Goal: Information Seeking & Learning: Learn about a topic

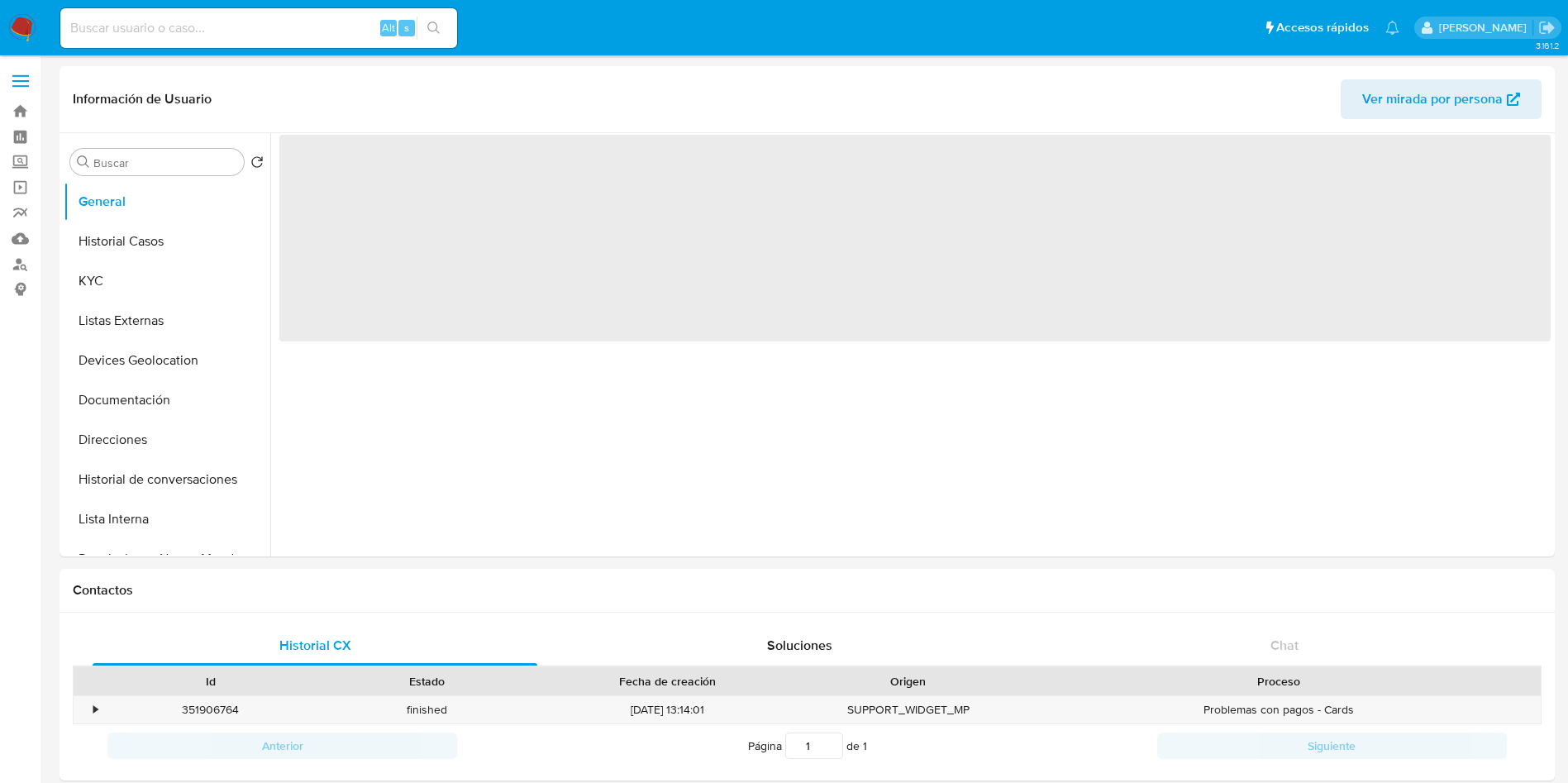
select select "10"
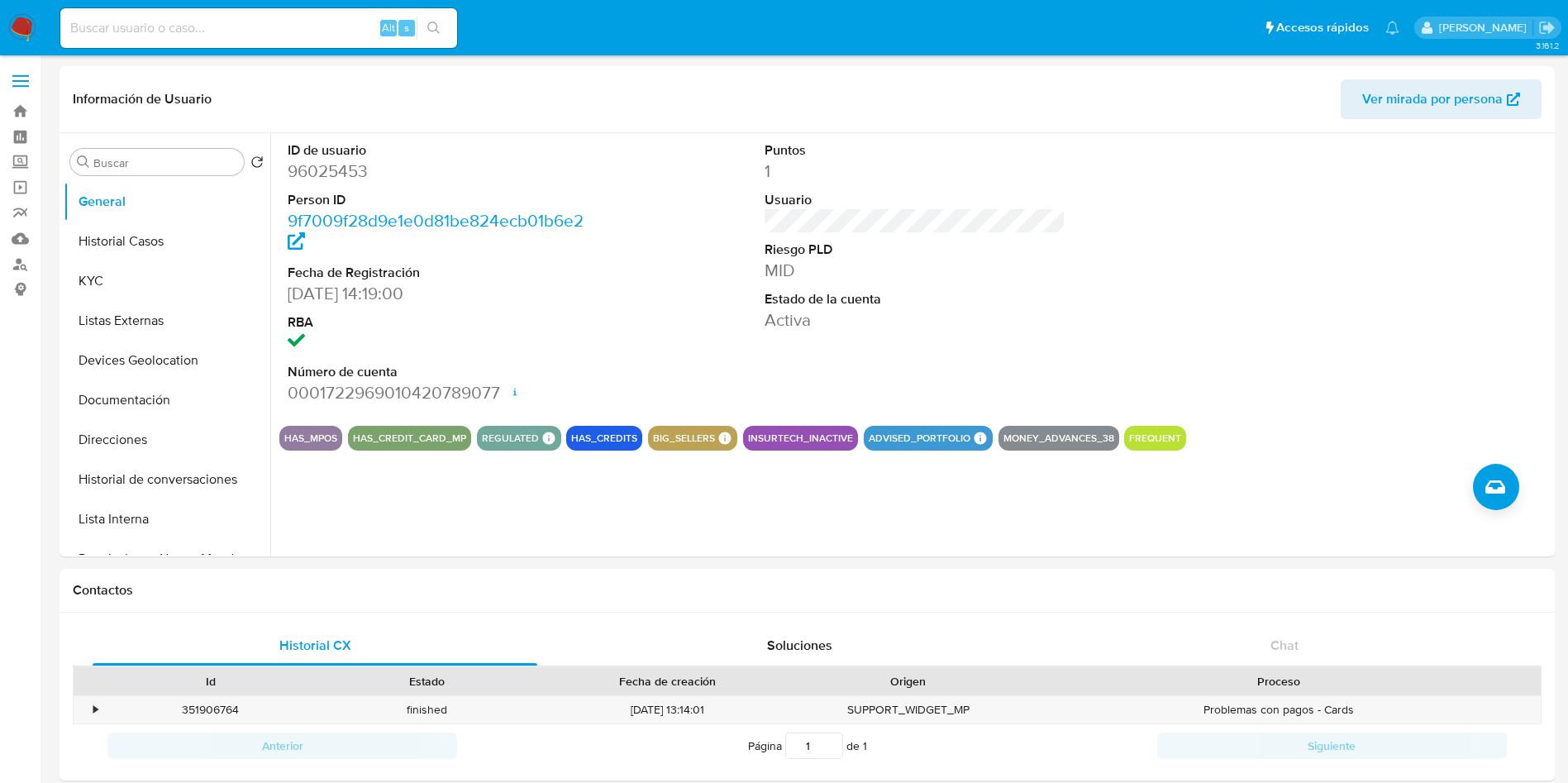
click at [12, 22] on img at bounding box center [22, 28] width 28 height 28
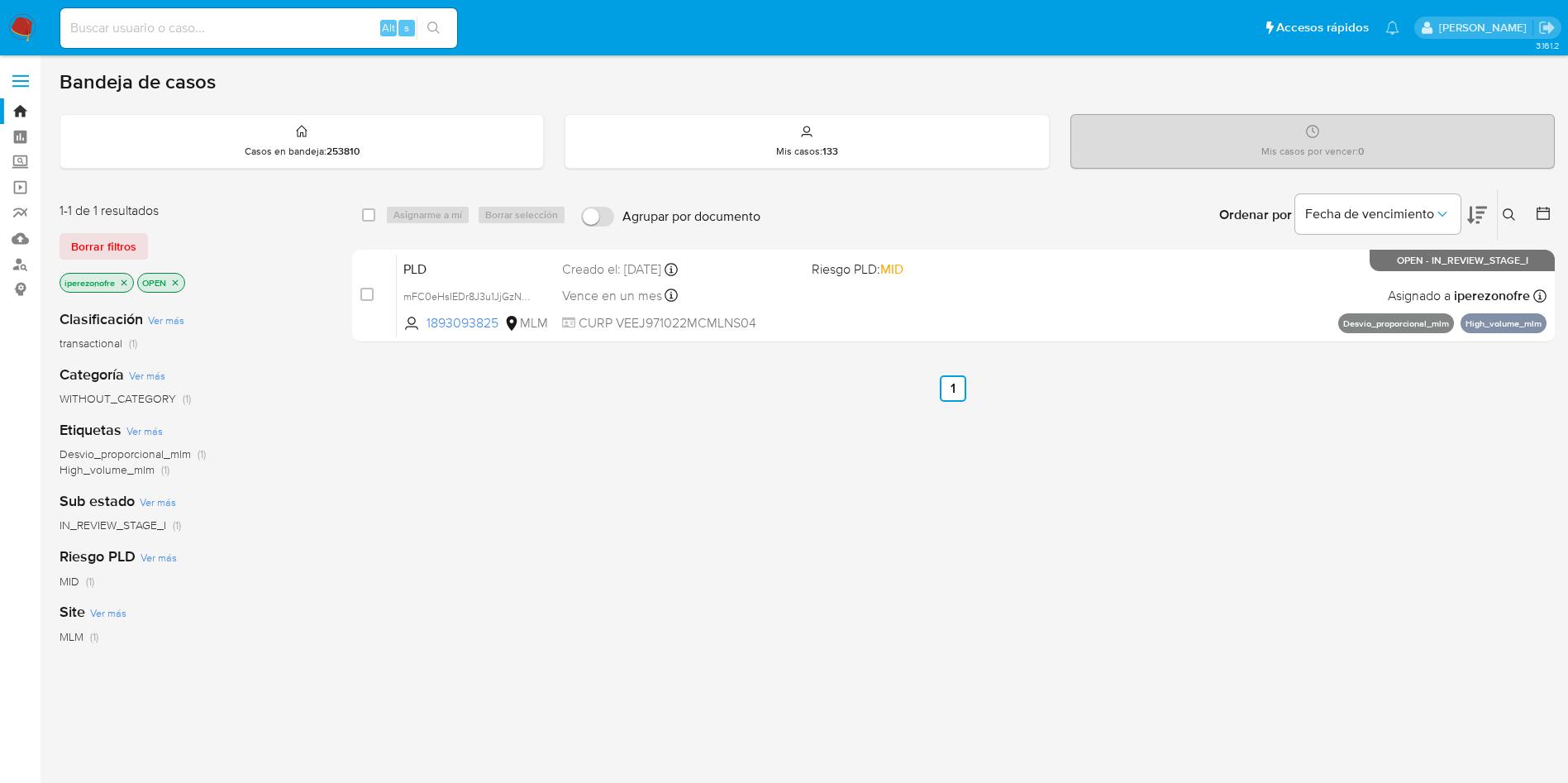
click at [1498, 216] on button at bounding box center [1512, 215] width 27 height 19
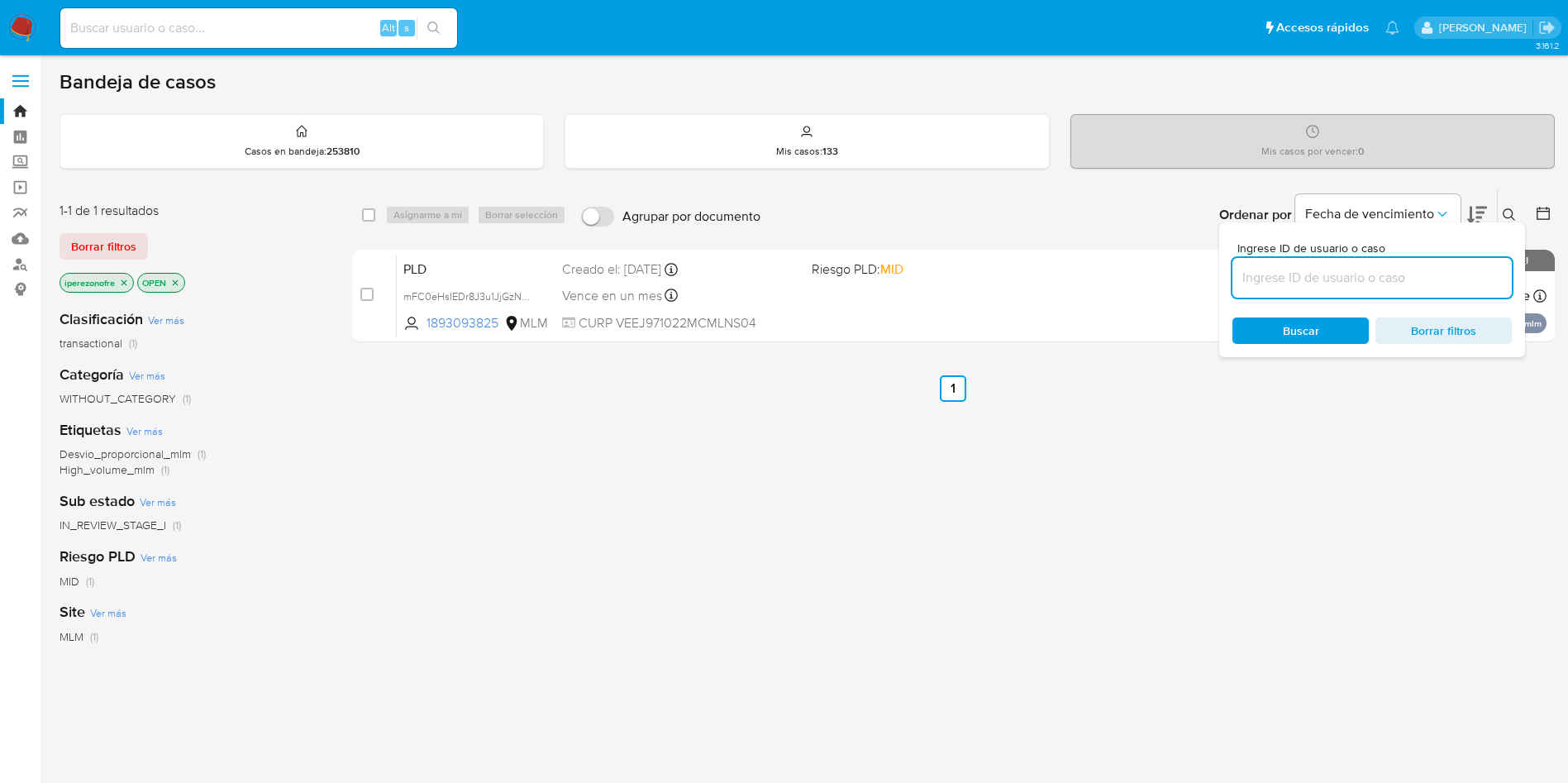
click at [1313, 272] on input at bounding box center [1372, 278] width 280 height 21
type input "96025453"
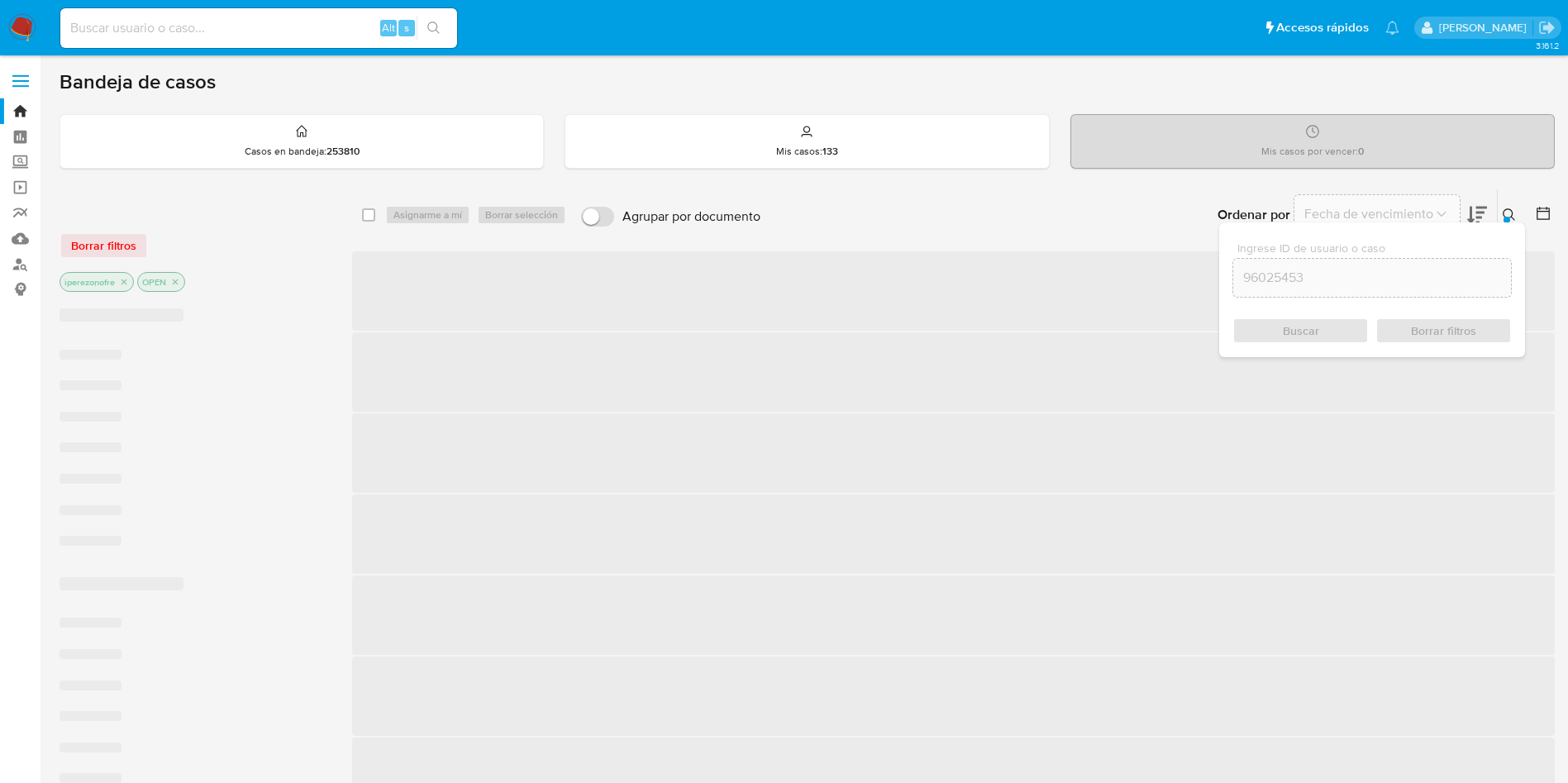
click at [1305, 331] on span "Buscar" at bounding box center [1301, 330] width 37 height 26
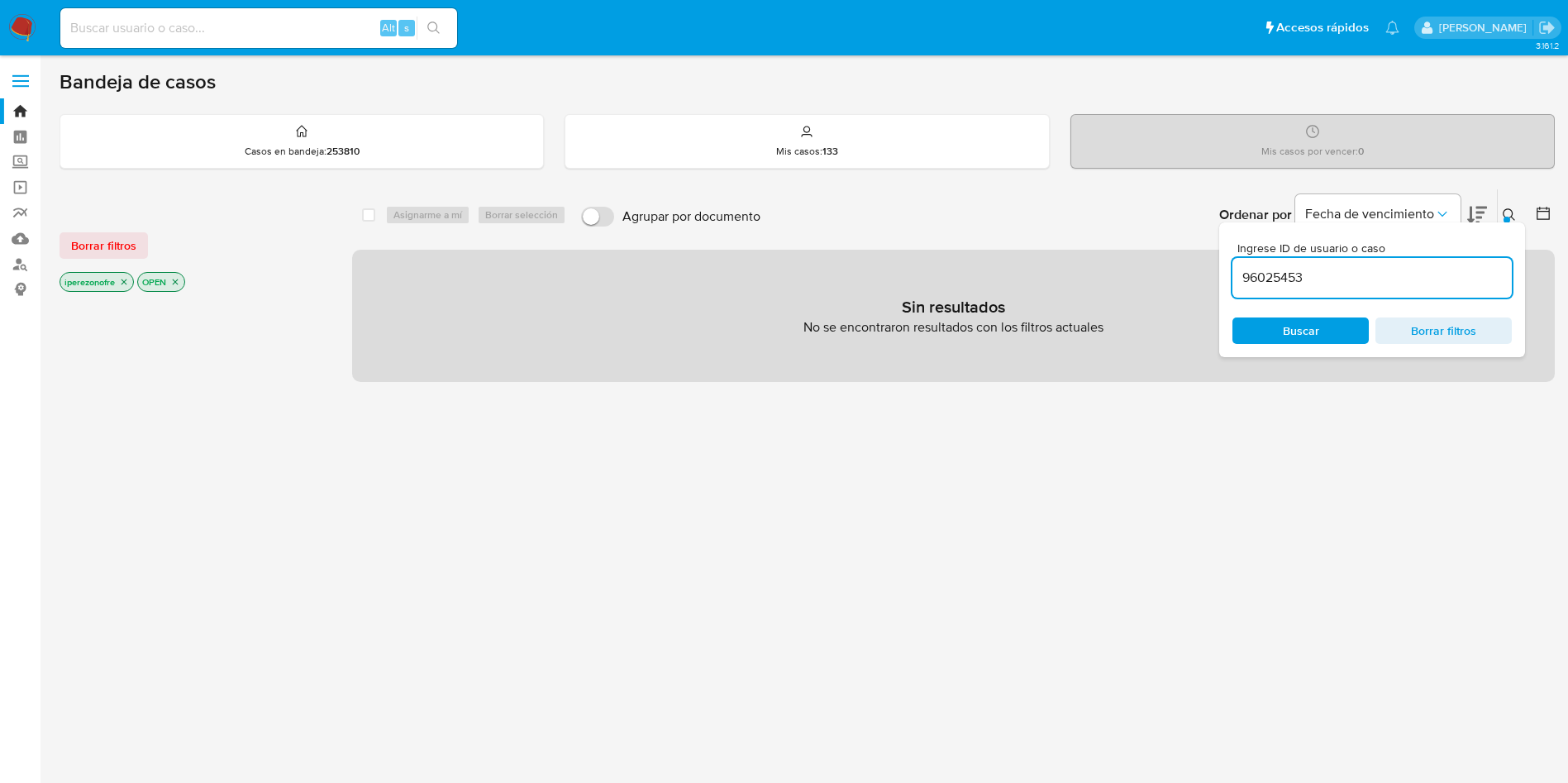
click at [122, 285] on icon "close-filter" at bounding box center [124, 282] width 10 height 10
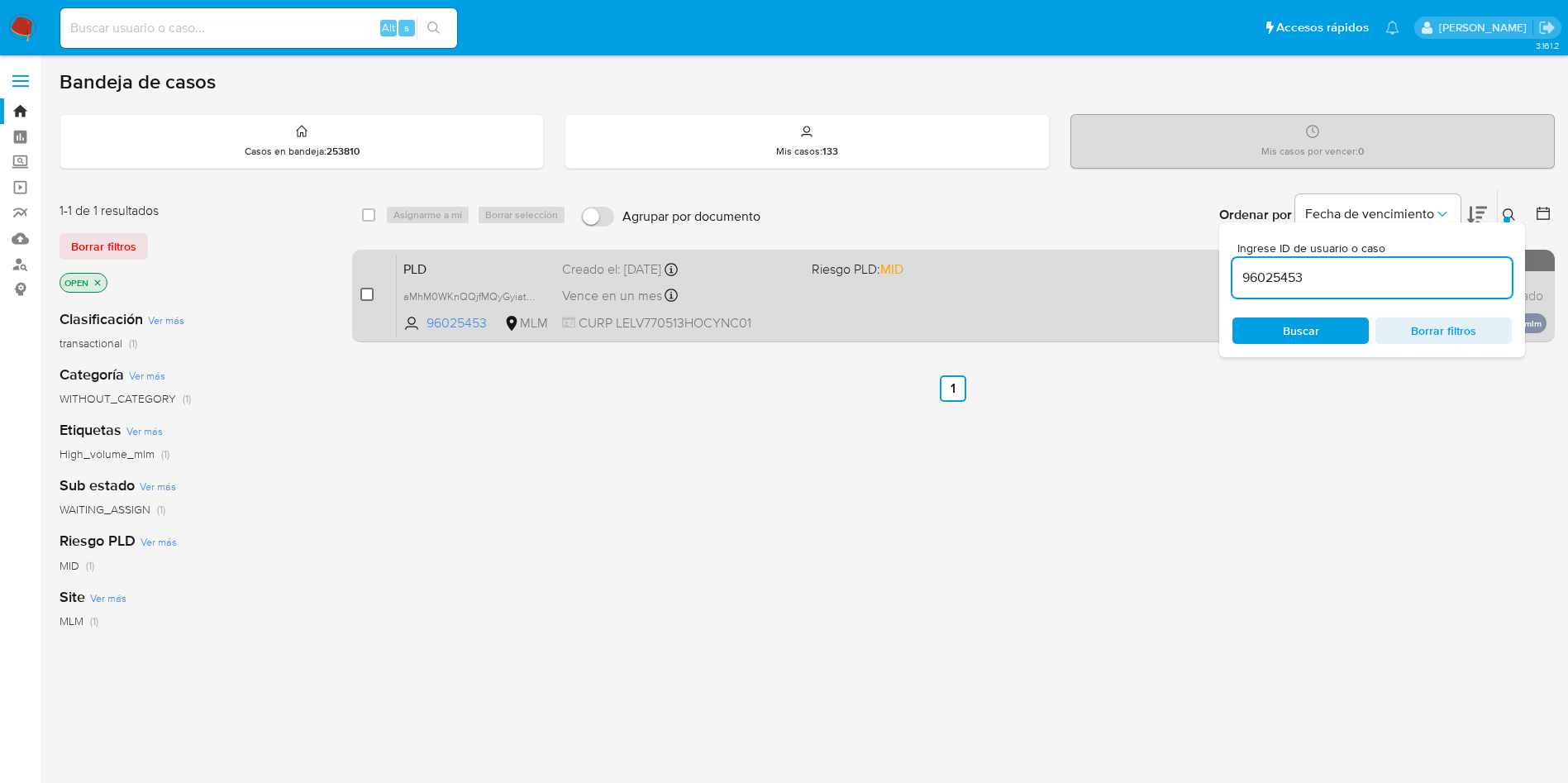
click at [364, 291] on input "checkbox" at bounding box center [367, 294] width 14 height 14
checkbox input "true"
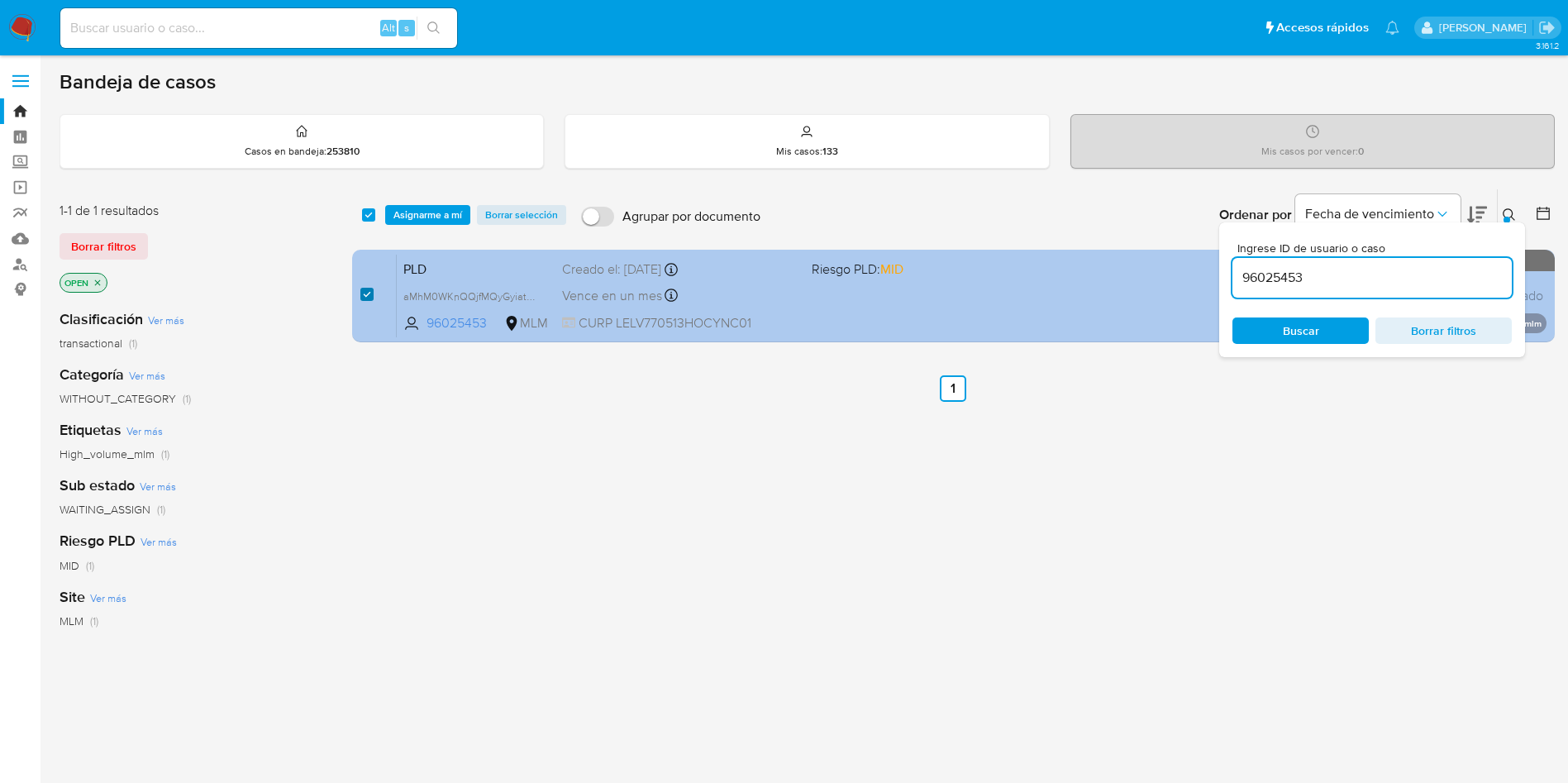
checkbox input "true"
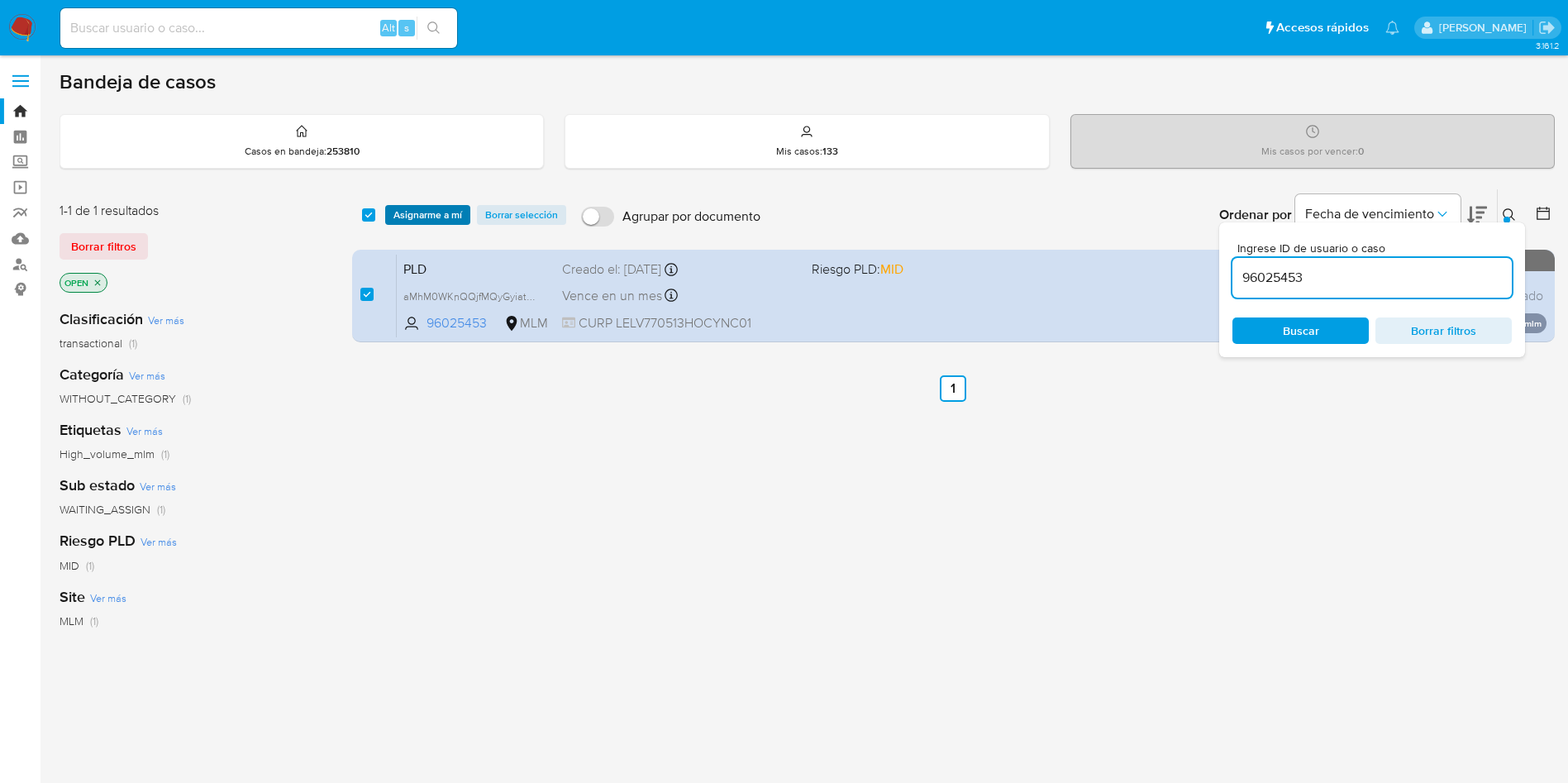
click at [405, 207] on span "Asignarme a mí" at bounding box center [428, 215] width 69 height 16
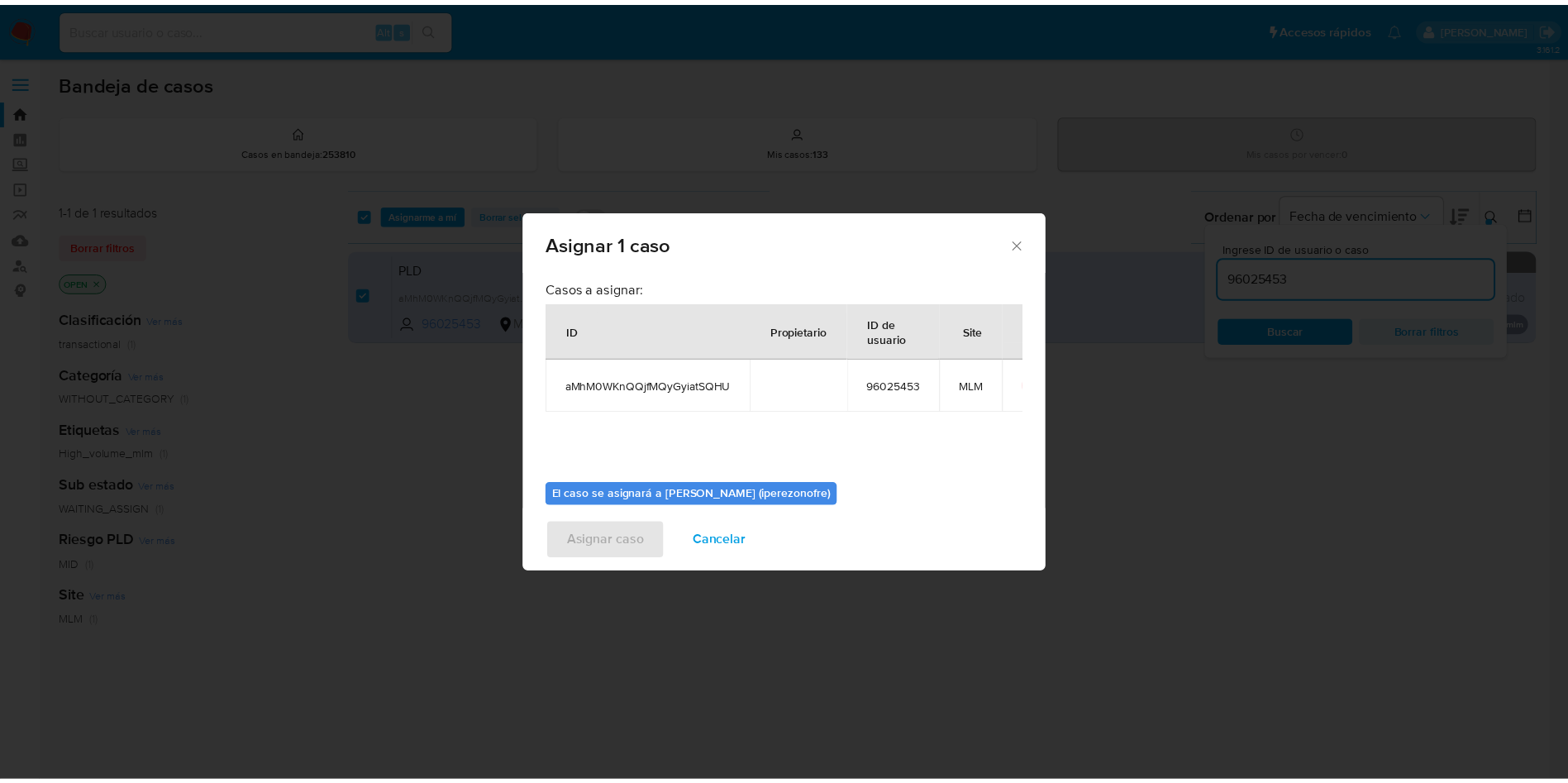
scroll to position [86, 0]
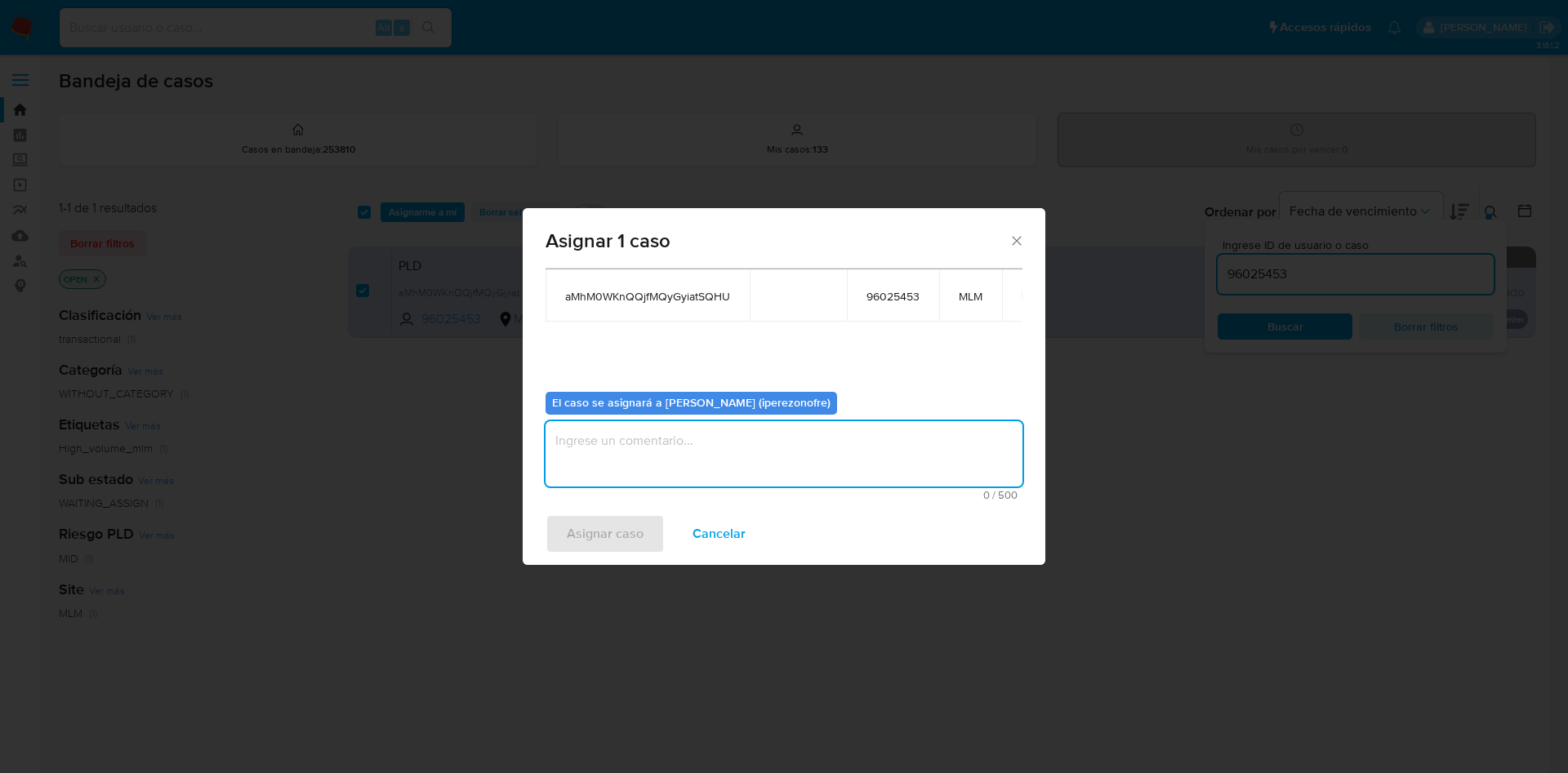
click at [803, 450] on textarea "assign-modal" at bounding box center [783, 454] width 477 height 65
type textarea "IPO"
click at [609, 534] on span "Asignar caso" at bounding box center [605, 534] width 76 height 36
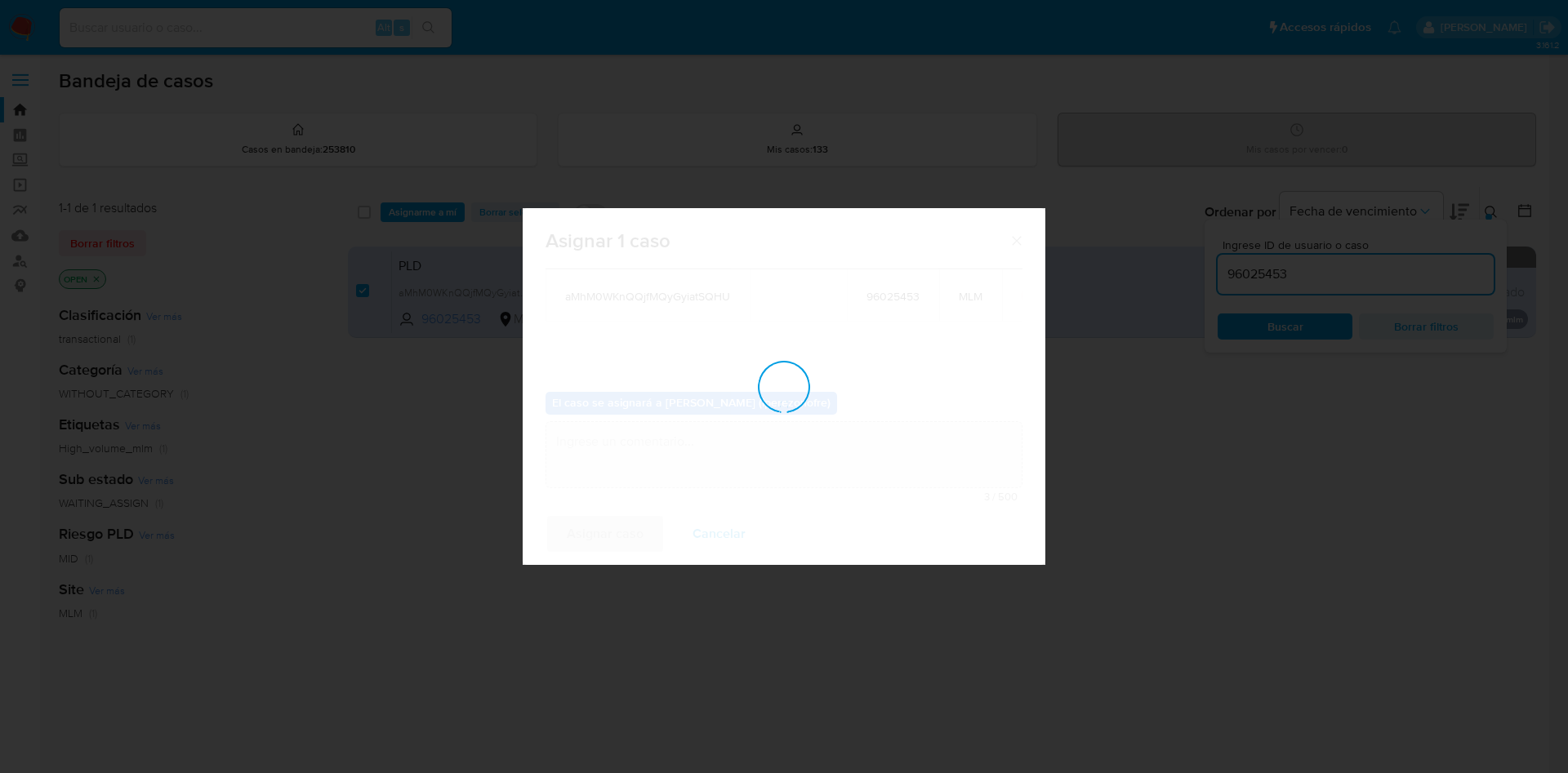
checkbox input "false"
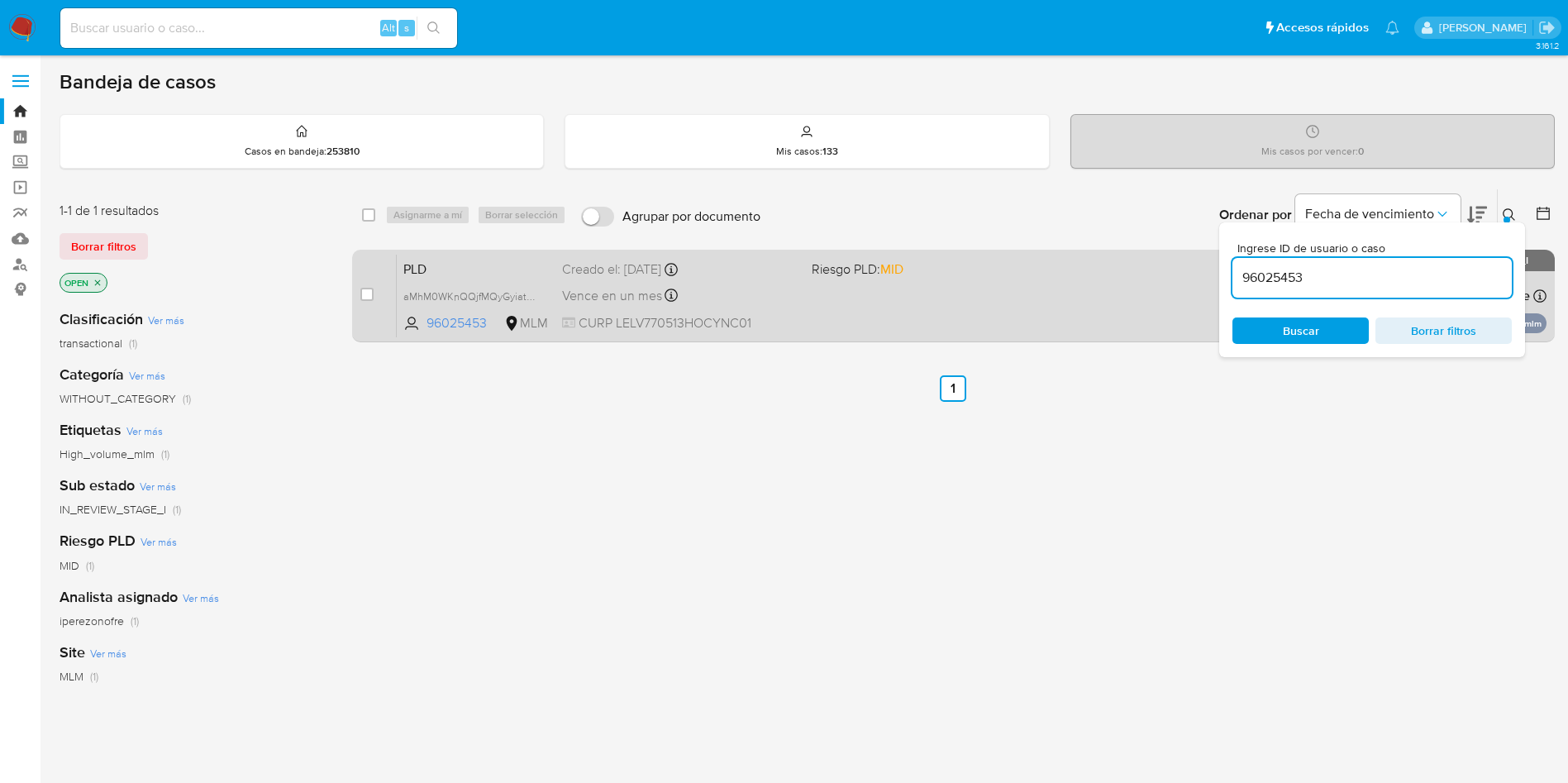
click at [723, 288] on div "Vence en un mes Vence el 11/11/2025 02:15:08" at bounding box center [680, 295] width 236 height 22
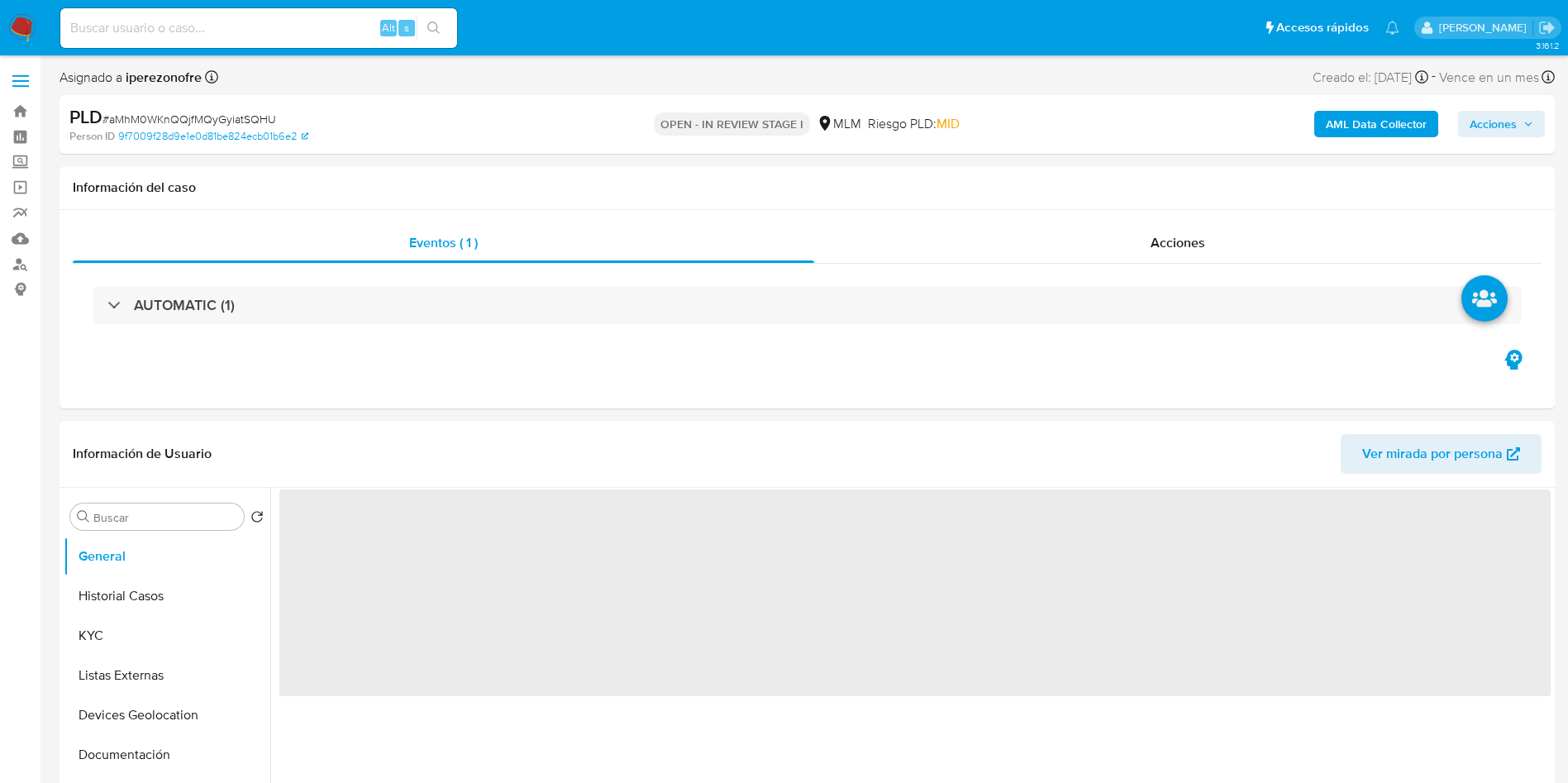
select select "10"
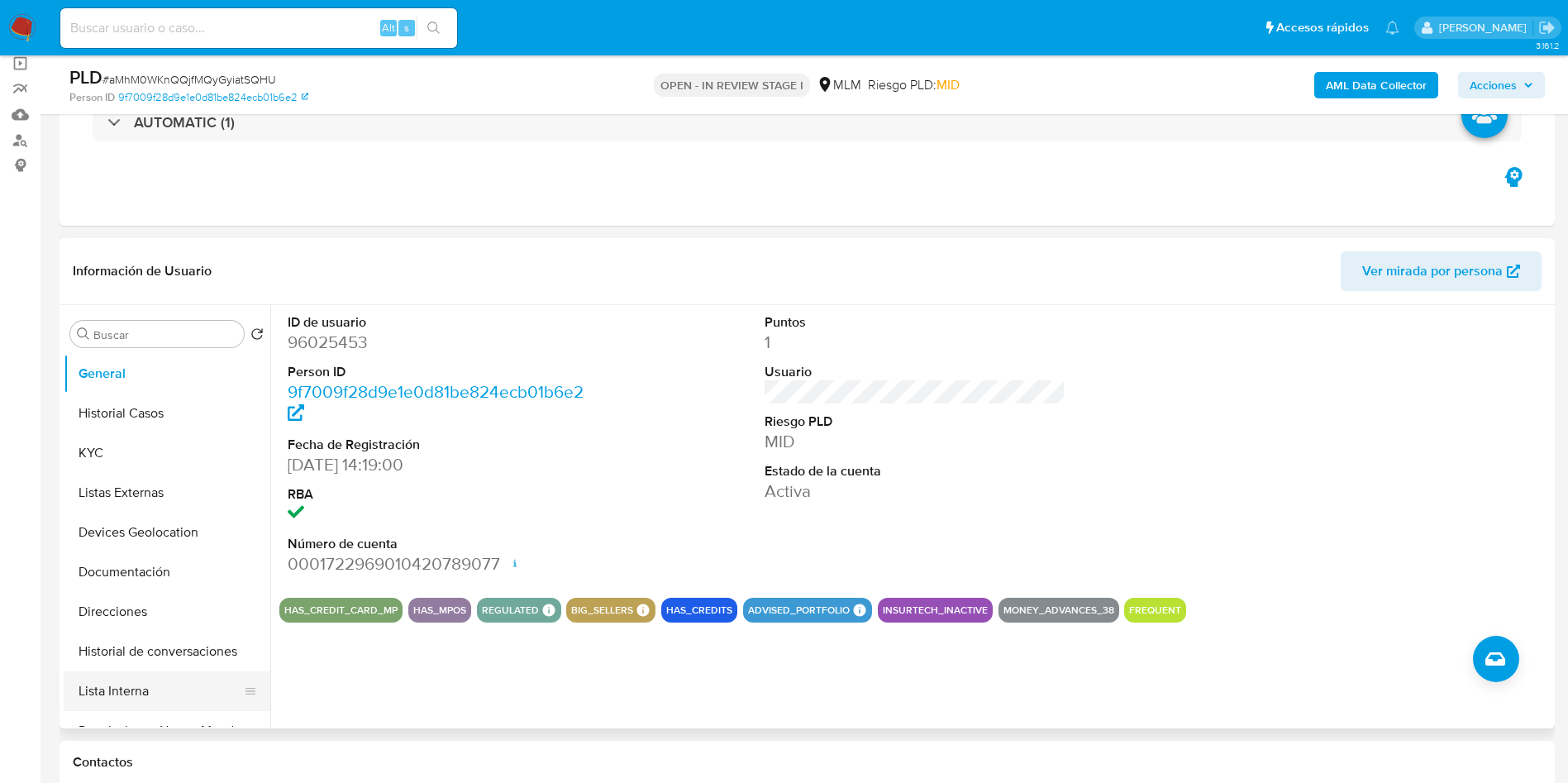
scroll to position [124, 0]
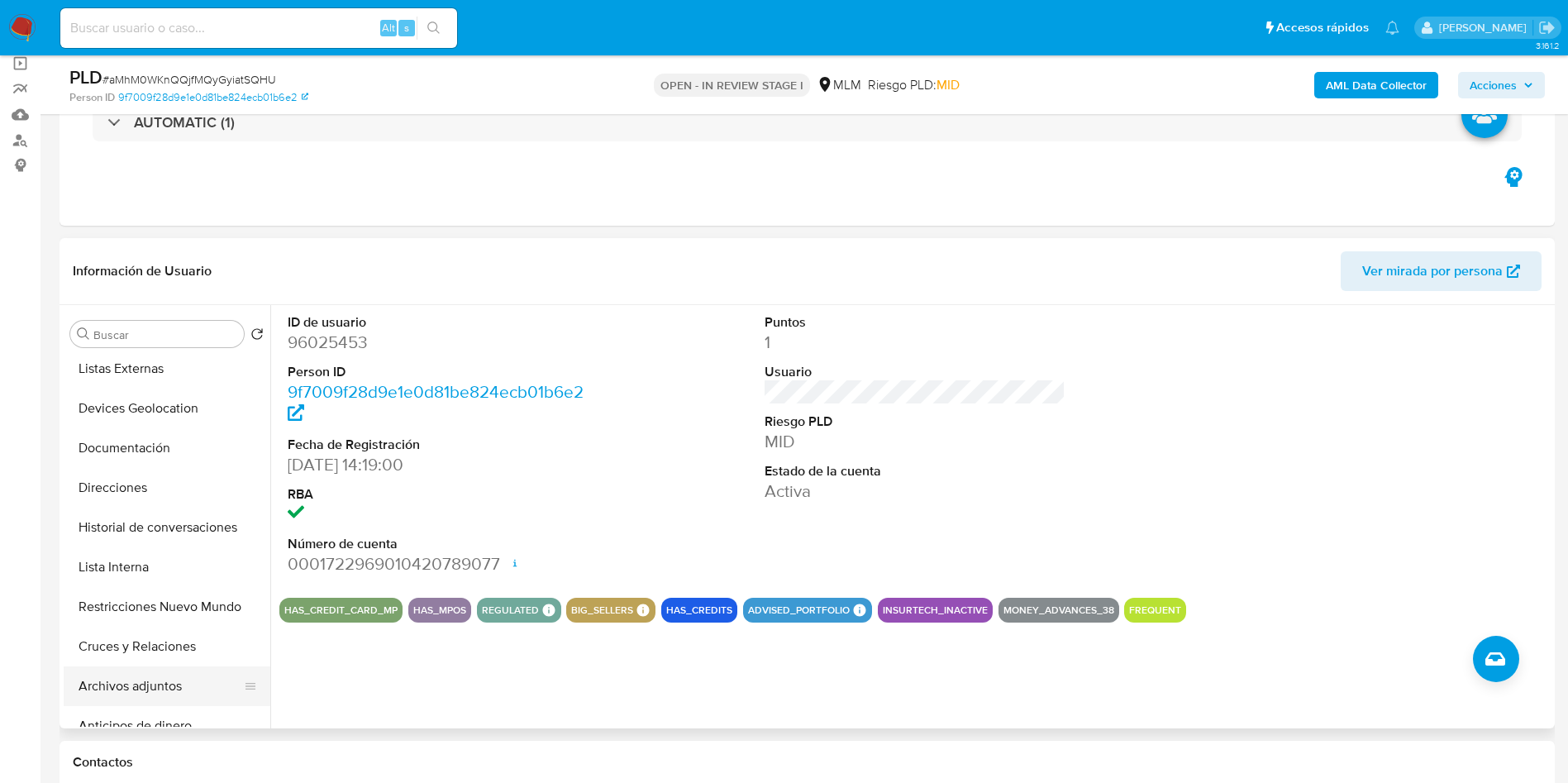
click at [168, 693] on button "Archivos adjuntos" at bounding box center [161, 685] width 194 height 40
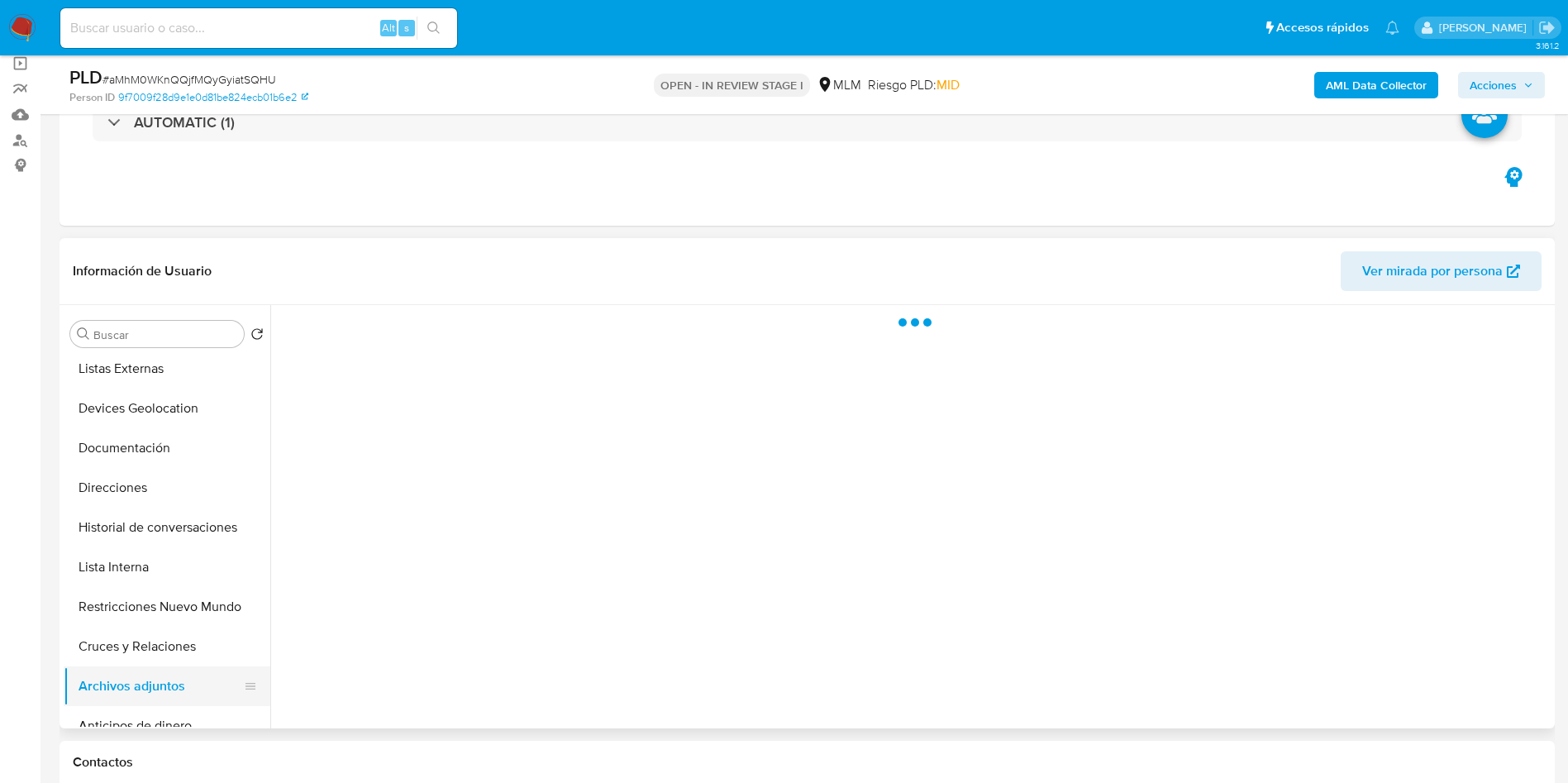
click at [168, 693] on button "Archivos adjuntos" at bounding box center [161, 685] width 194 height 40
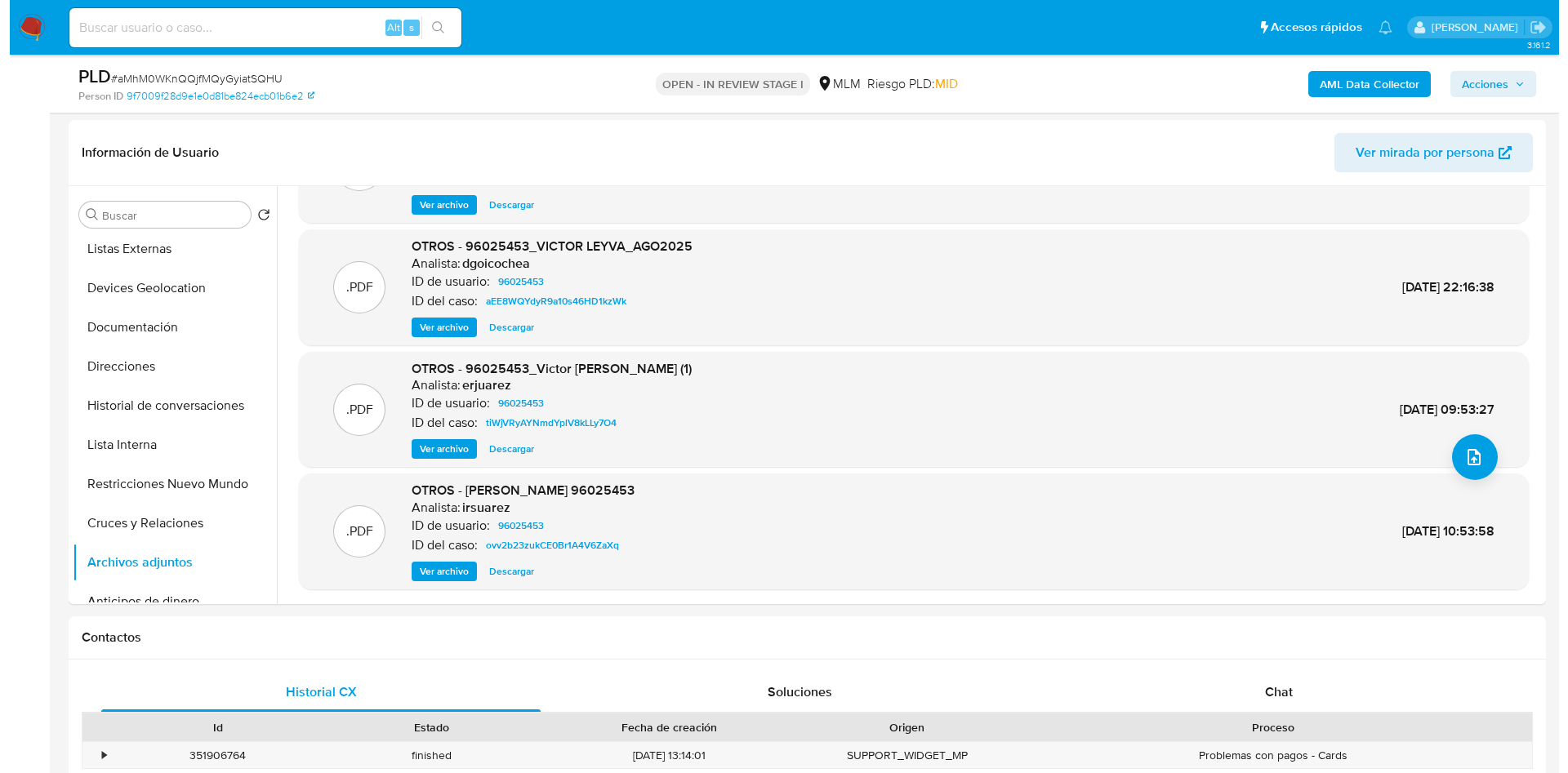
scroll to position [489, 0]
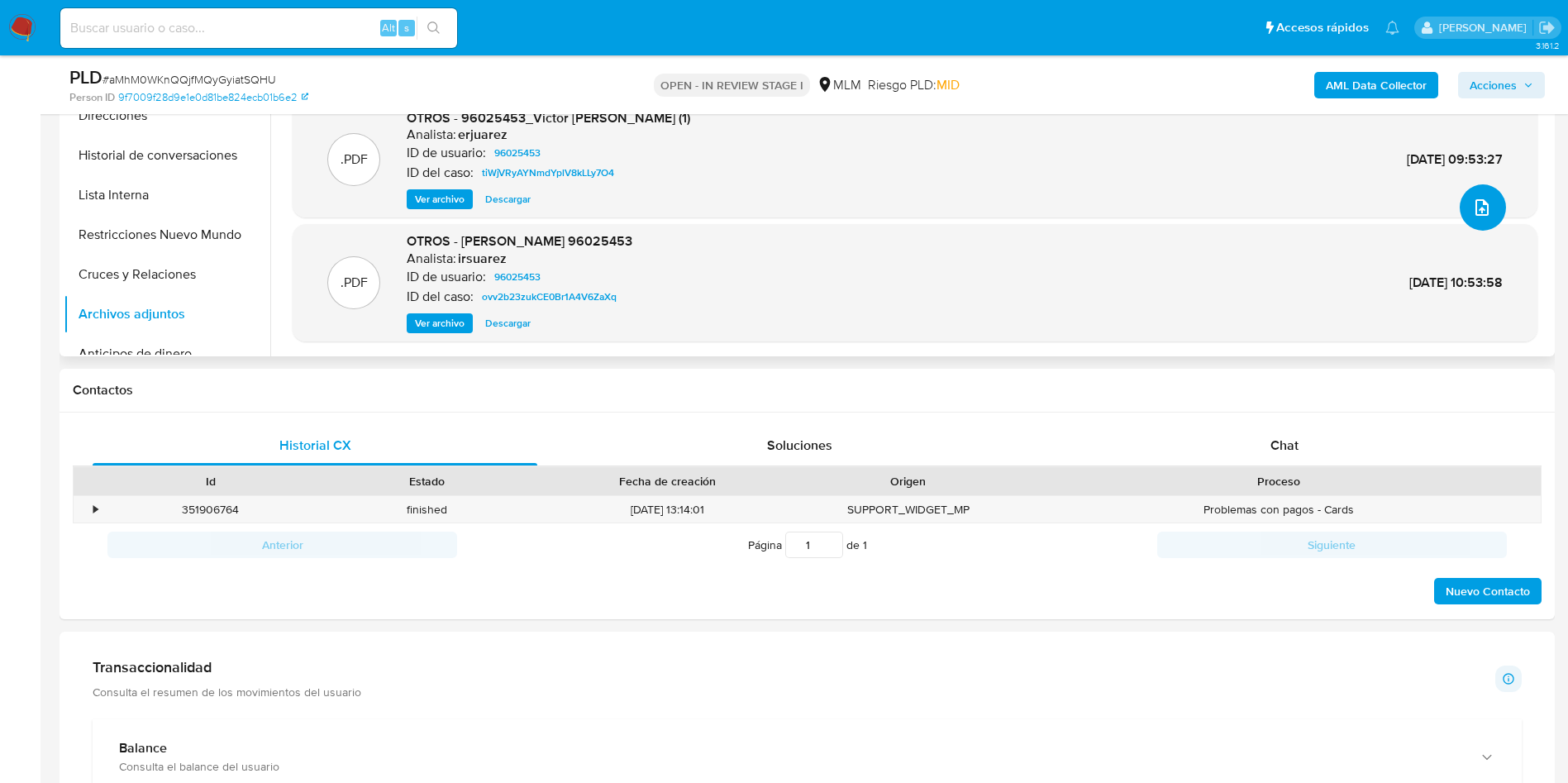
click at [1478, 200] on icon "upload-file" at bounding box center [1482, 207] width 19 height 19
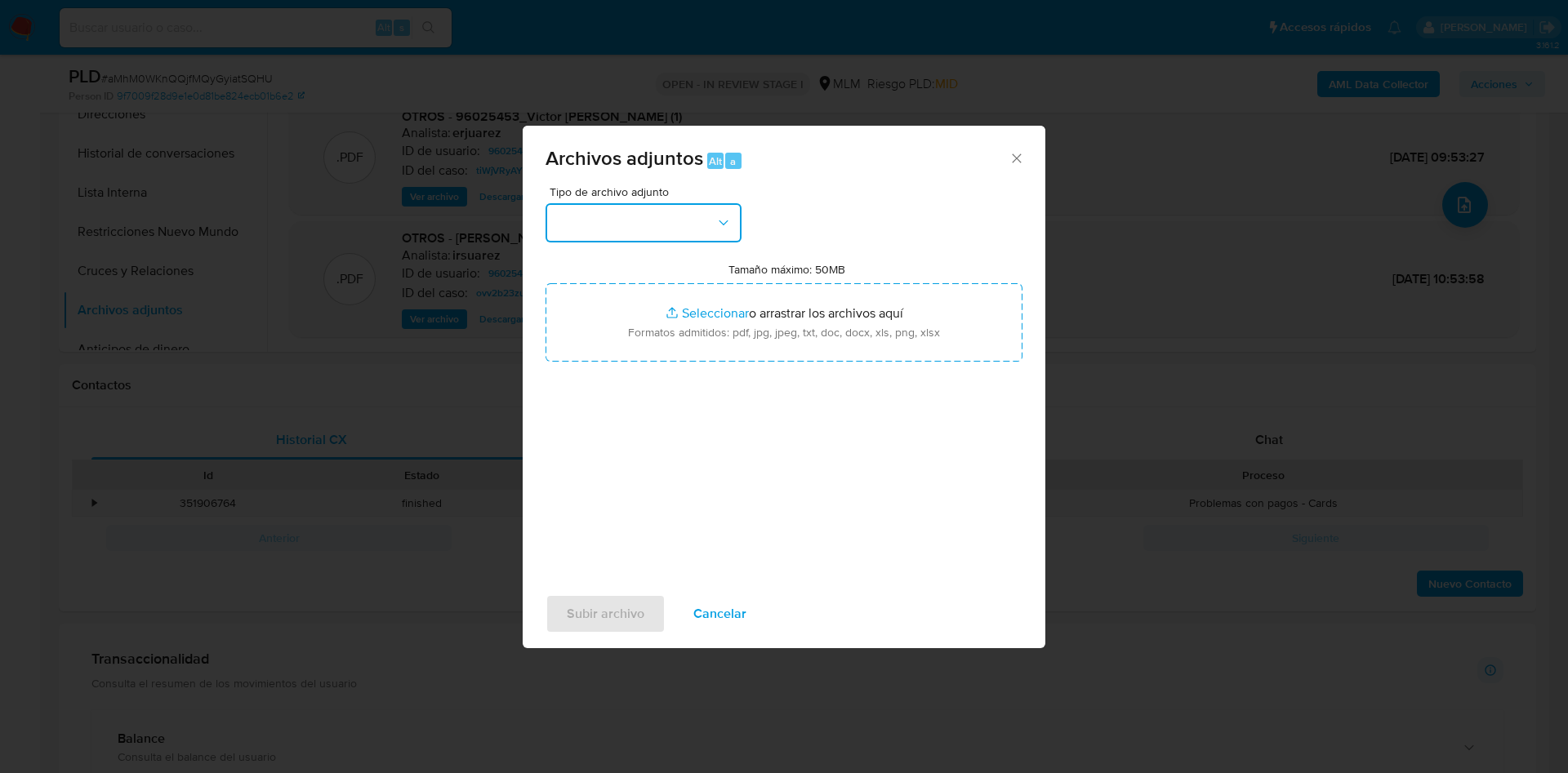
click at [729, 218] on icon "button" at bounding box center [723, 223] width 16 height 16
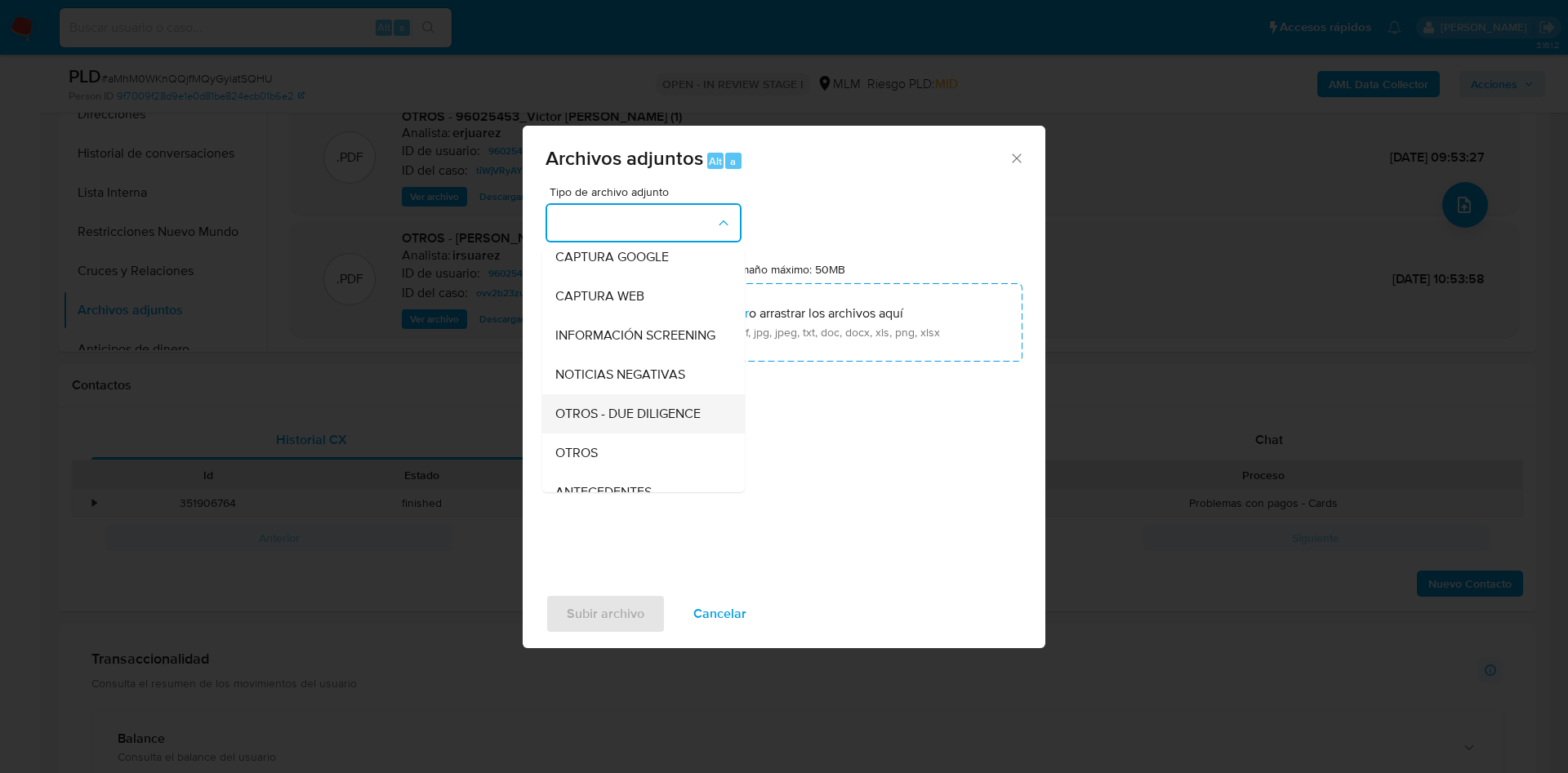
scroll to position [245, 0]
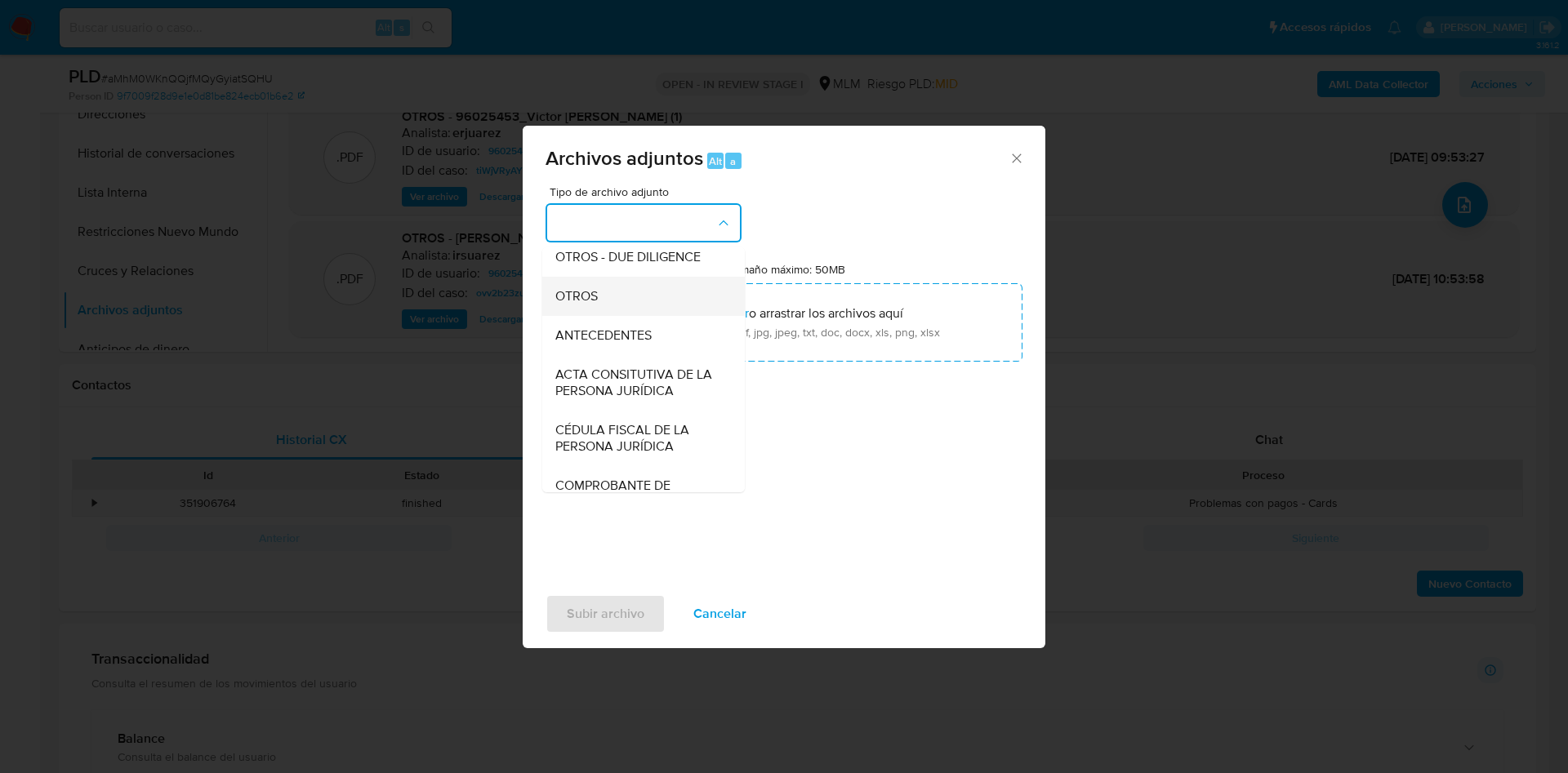
click at [622, 297] on div "OTROS" at bounding box center [639, 296] width 166 height 39
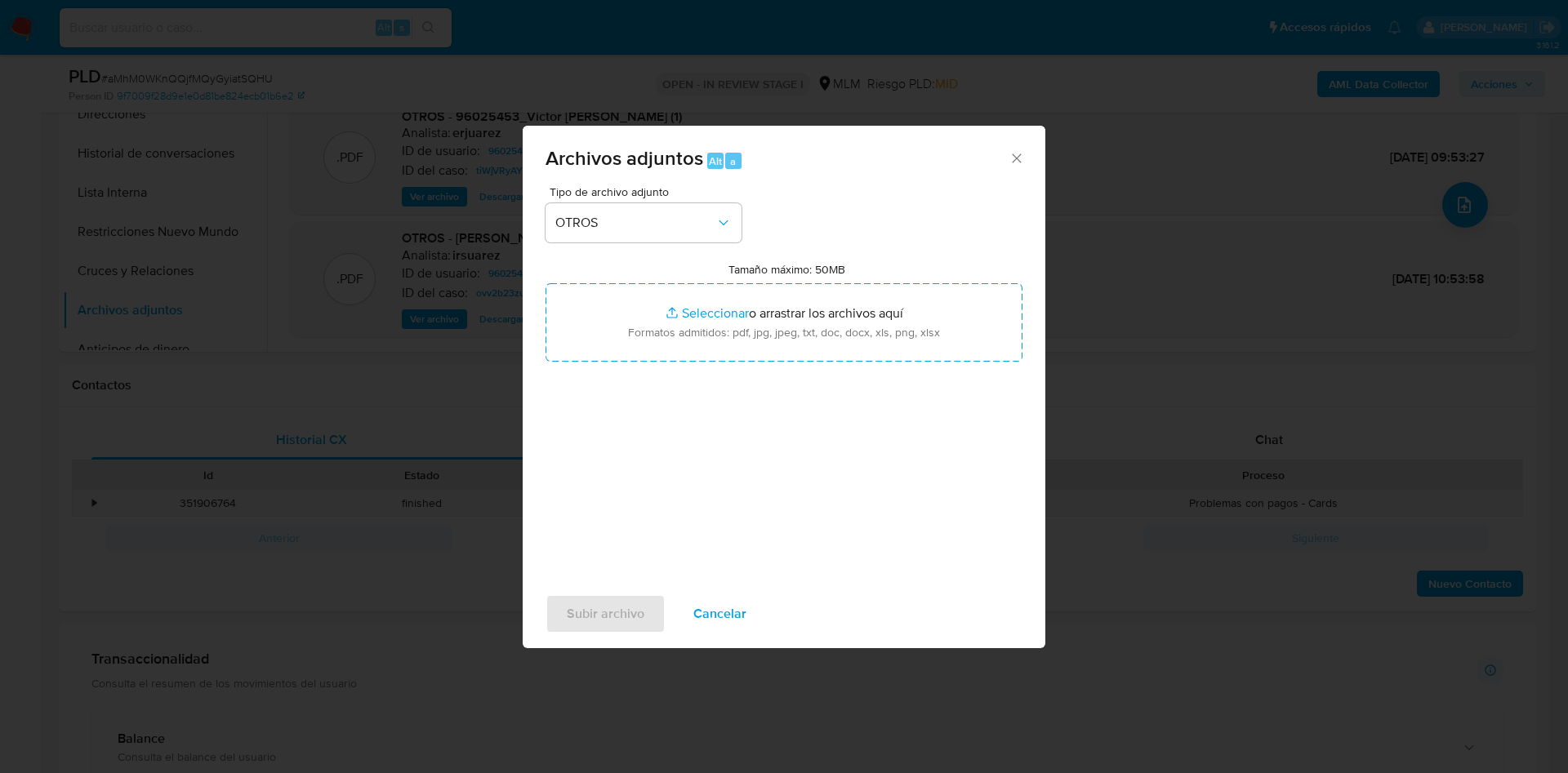
click at [764, 557] on div "Tipo de archivo adjunto OTROS Tamaño máximo: 50MB Seleccionar archivos Seleccio…" at bounding box center [783, 378] width 477 height 385
click at [629, 607] on span "Subir archivo" at bounding box center [605, 613] width 77 height 36
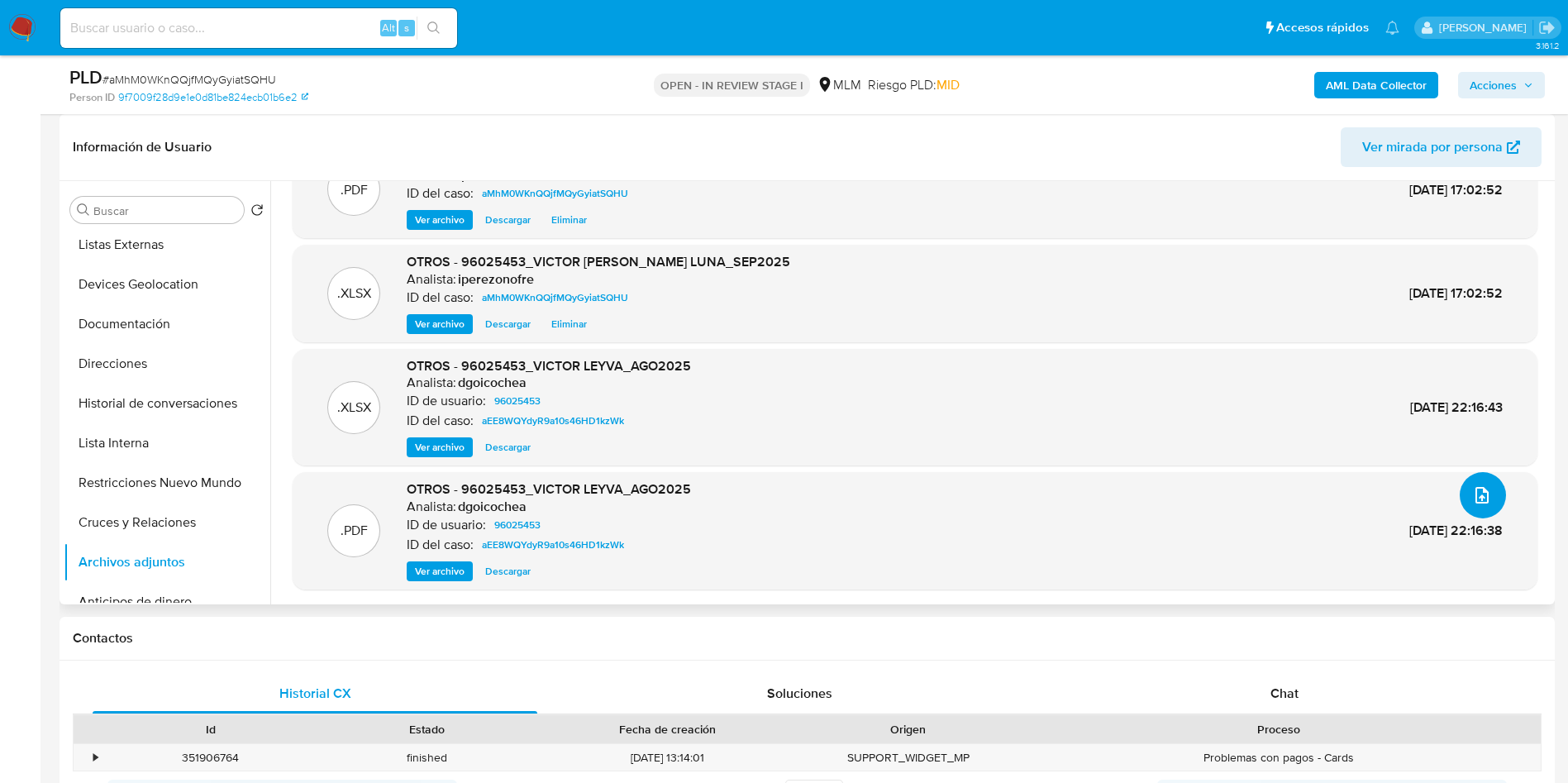
scroll to position [0, 0]
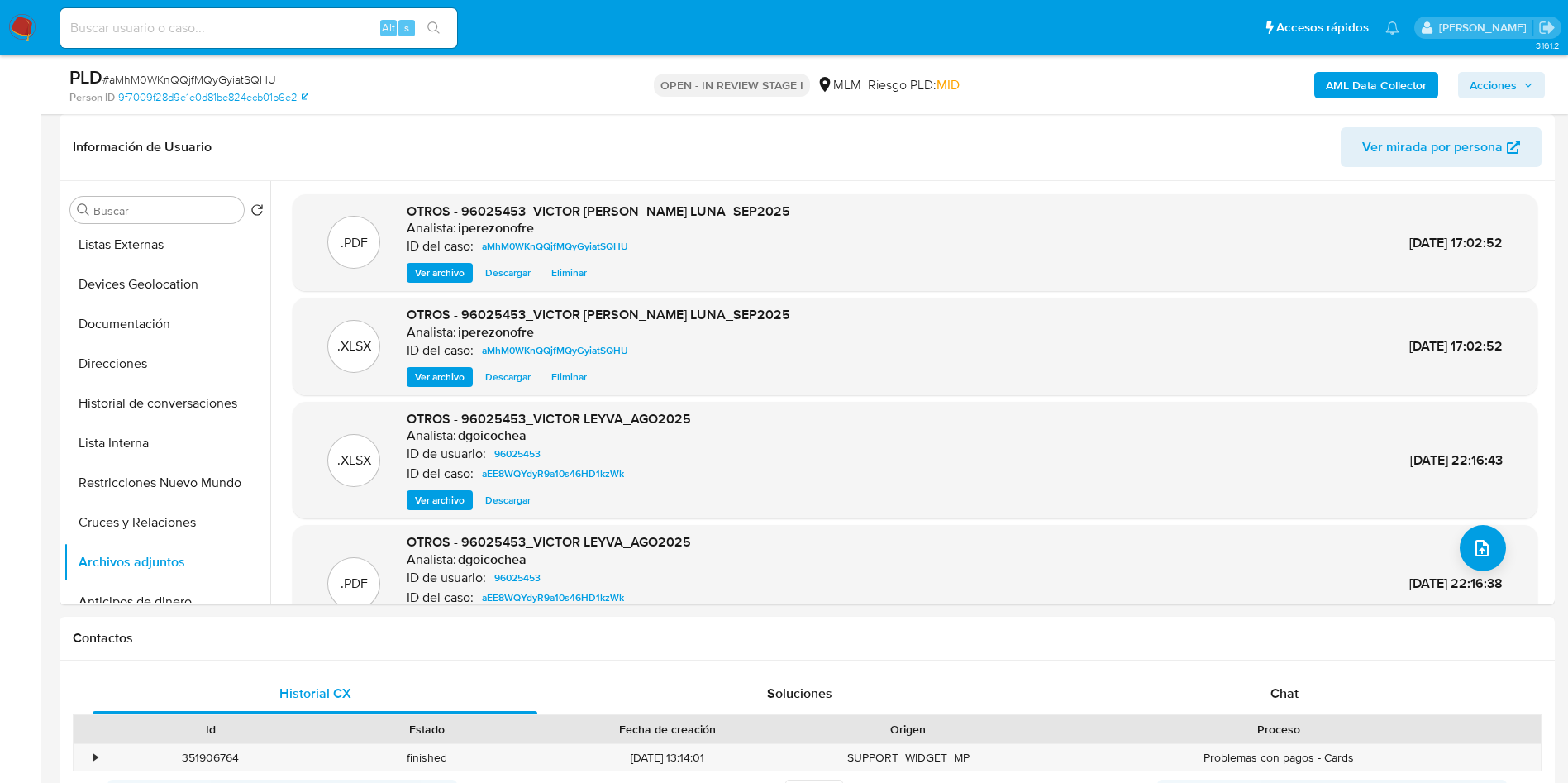
click at [1510, 87] on span "Acciones" at bounding box center [1493, 84] width 47 height 26
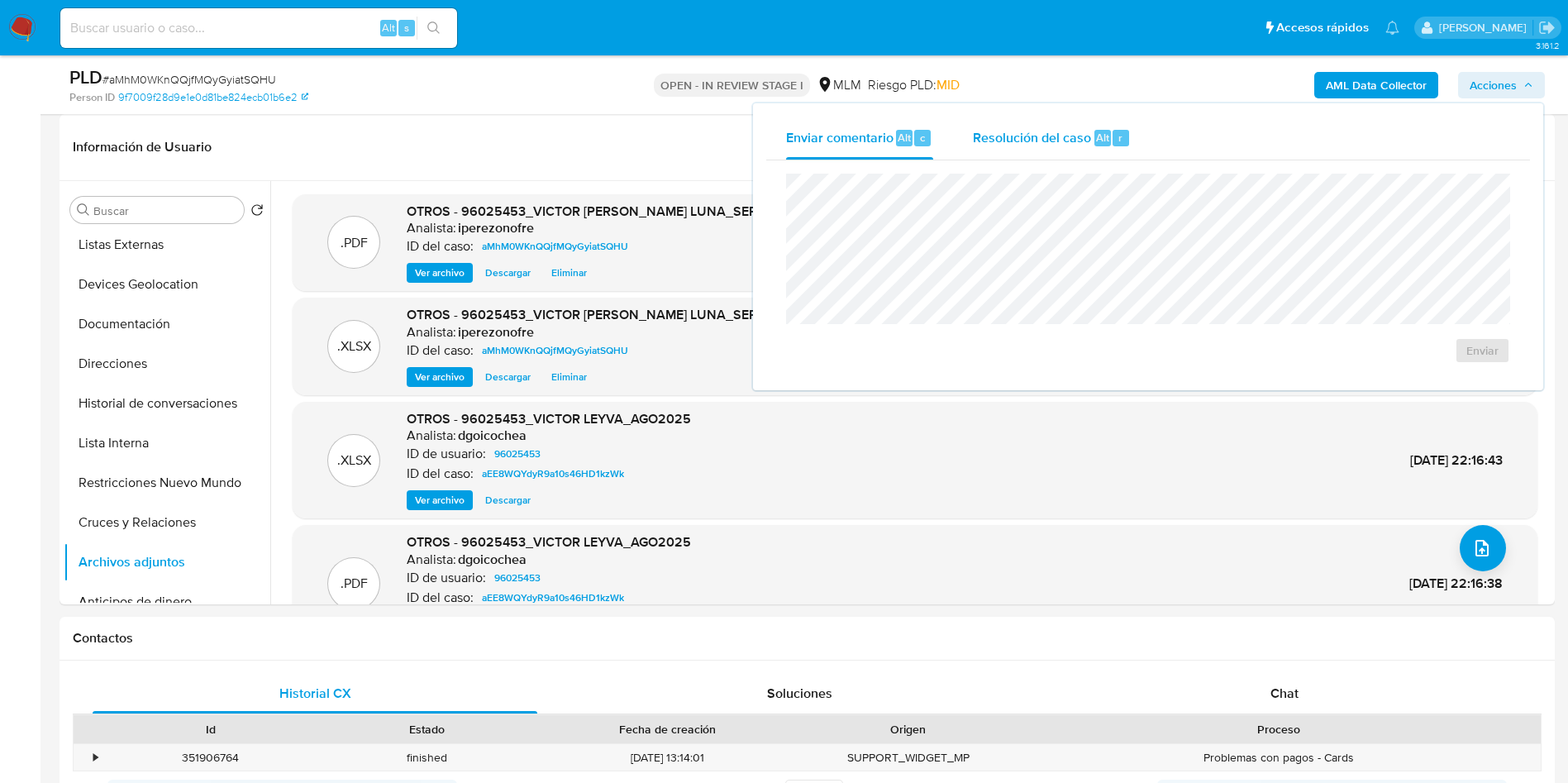
click at [1010, 128] on span "Resolución del caso" at bounding box center [1032, 137] width 118 height 19
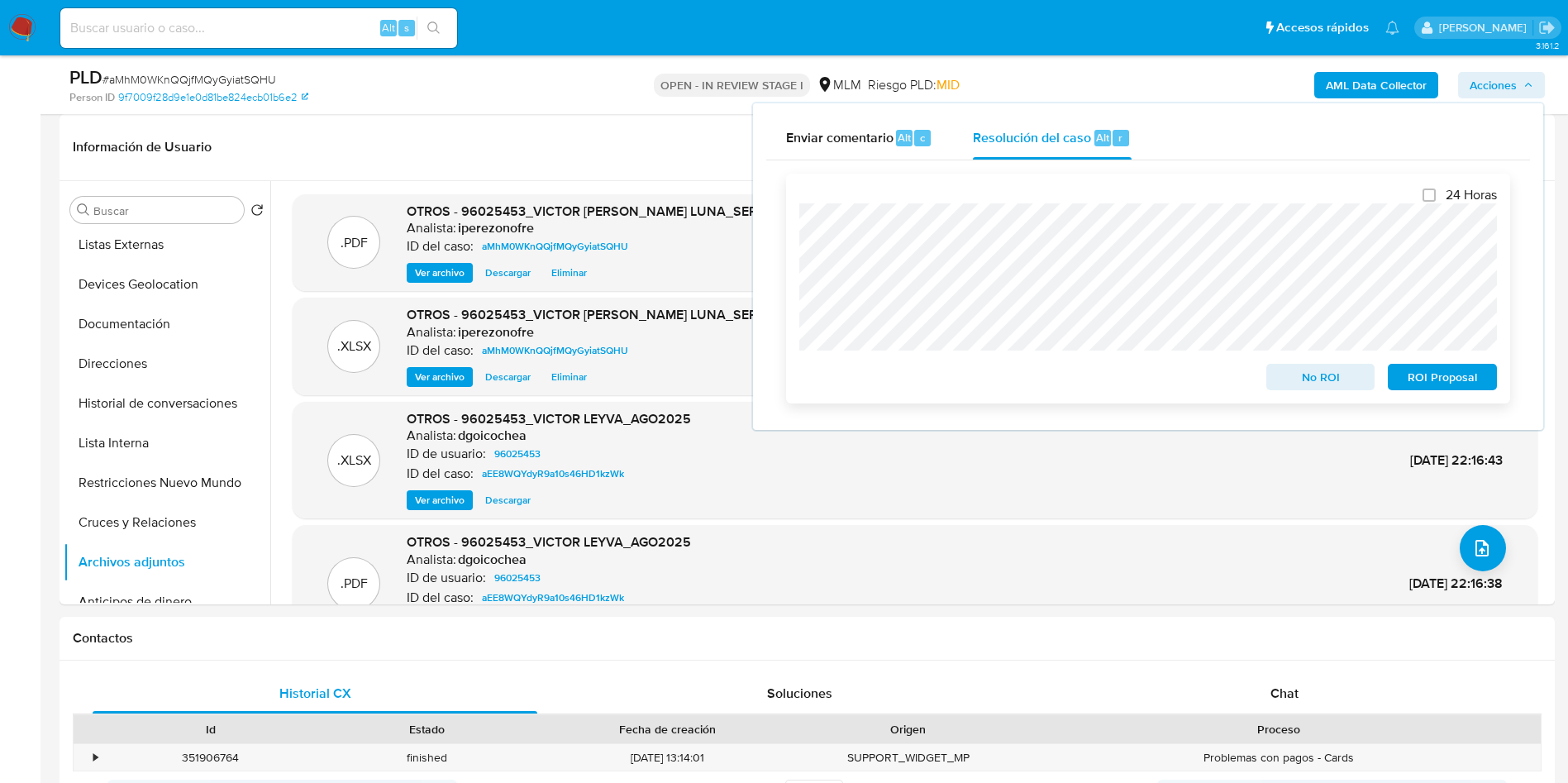
click at [1295, 381] on span "No ROI" at bounding box center [1320, 376] width 86 height 23
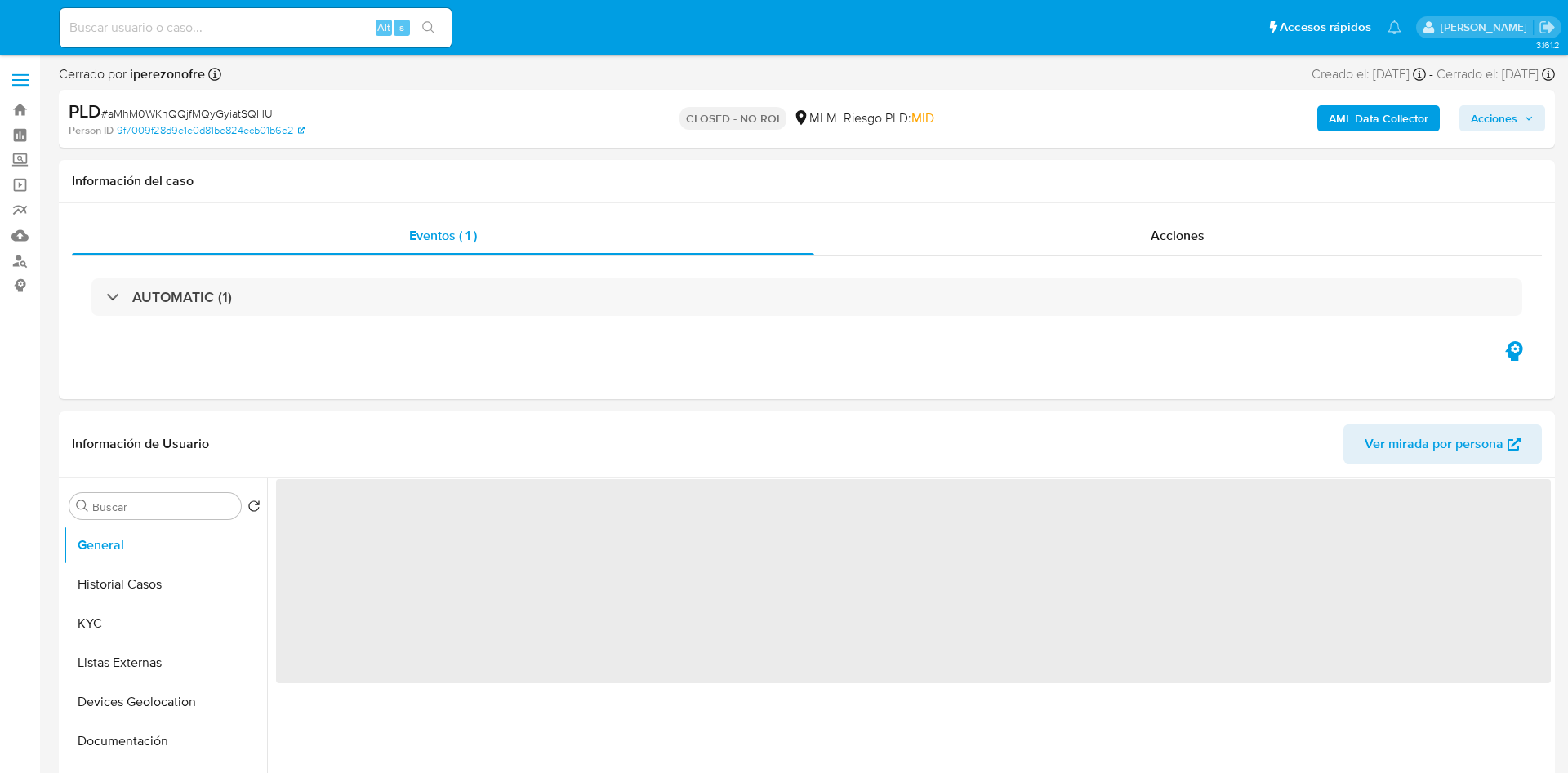
select select "10"
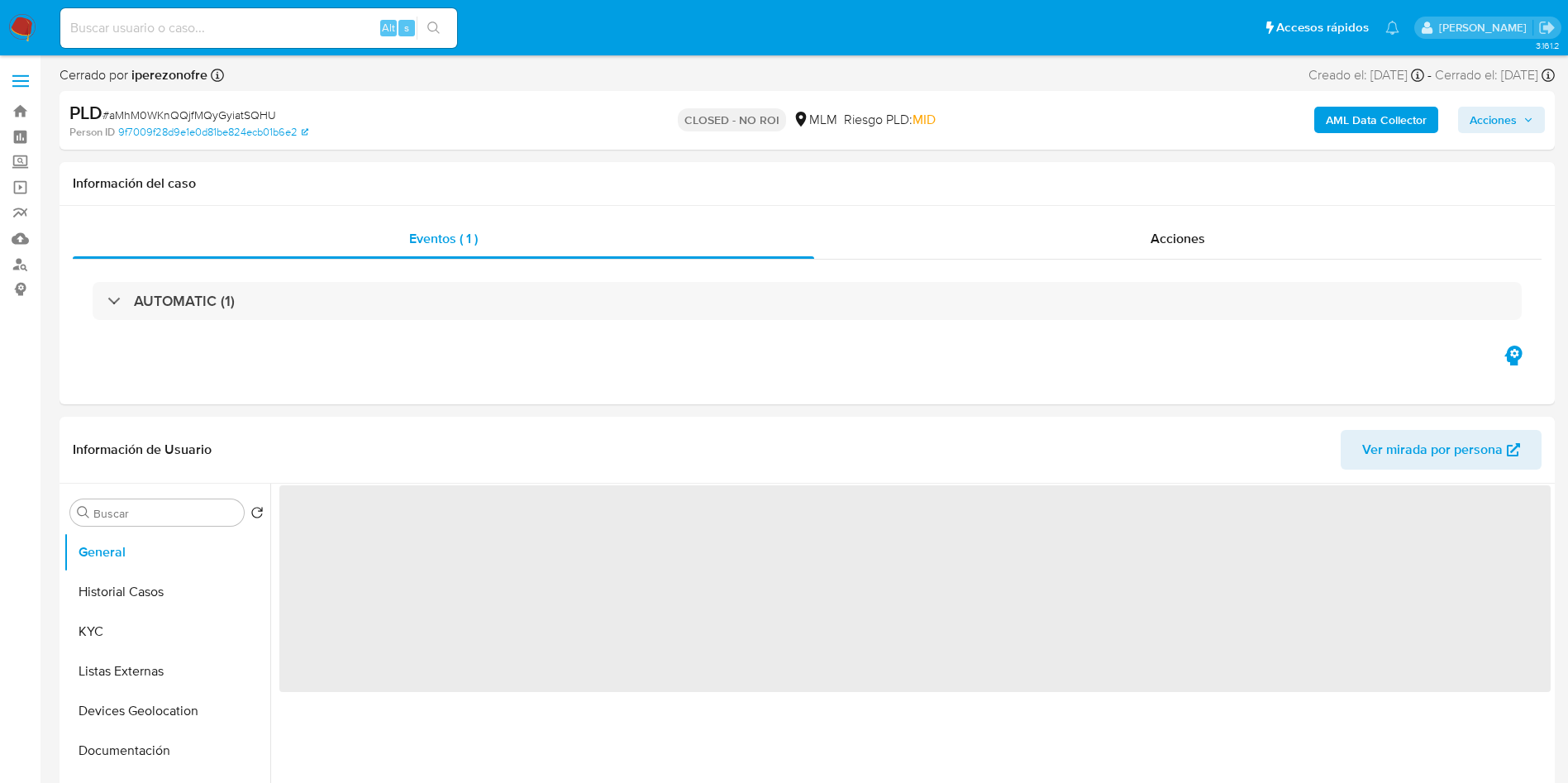
select select "10"
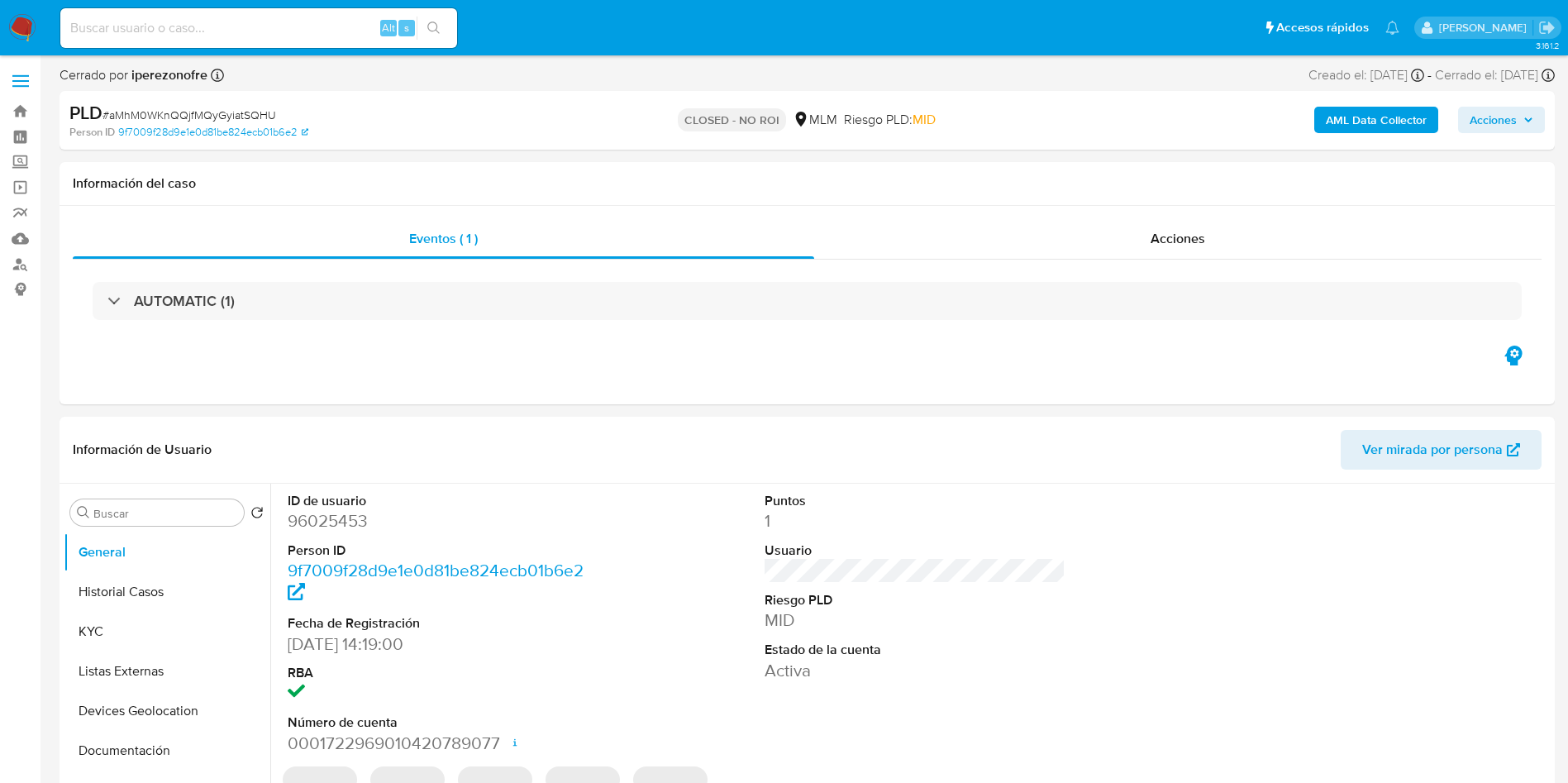
click at [308, 21] on input at bounding box center [258, 28] width 397 height 21
paste input "2562848567"
type input "2562848567"
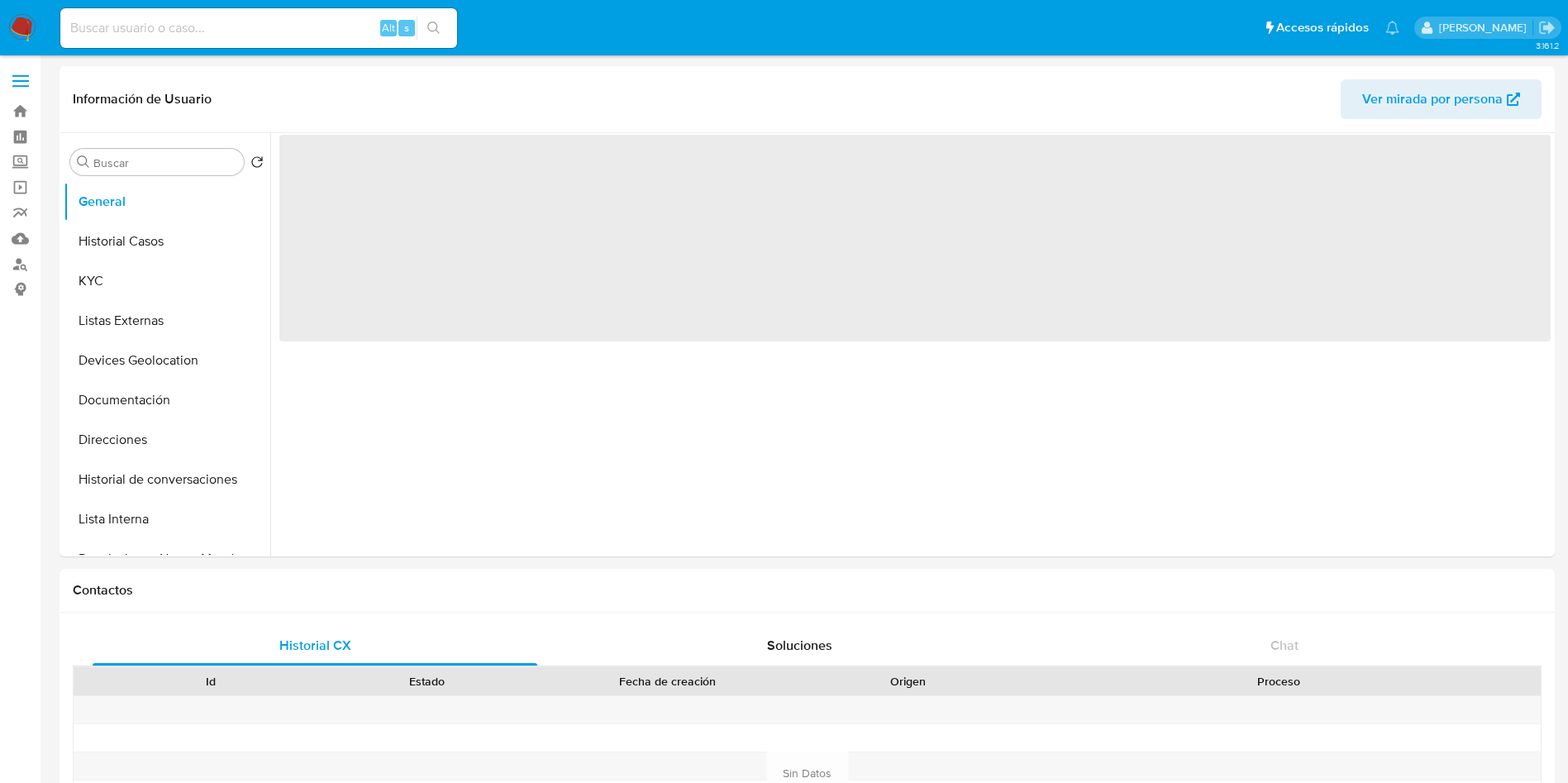
select select "10"
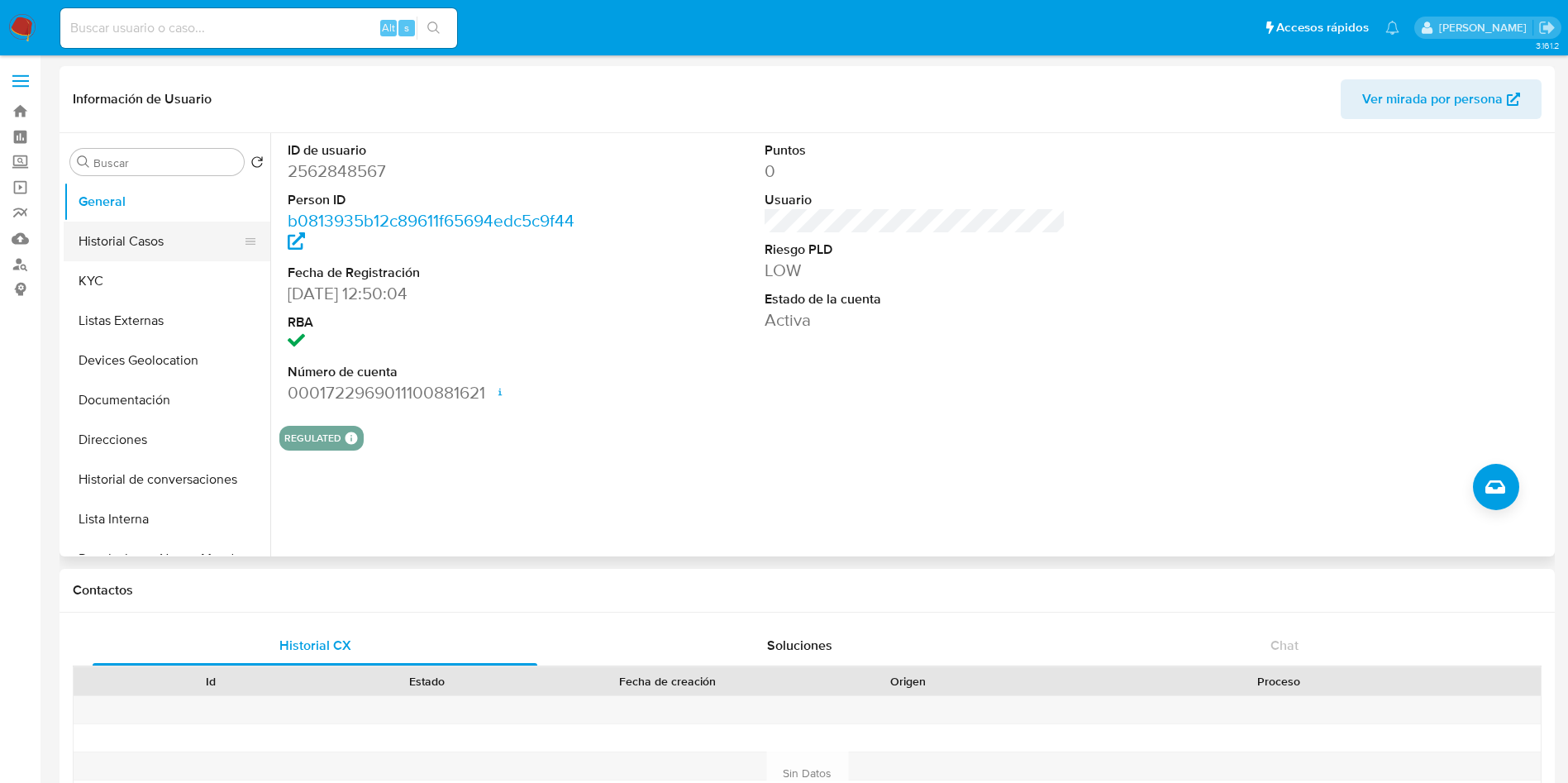
click at [163, 247] on button "Historial Casos" at bounding box center [161, 241] width 194 height 40
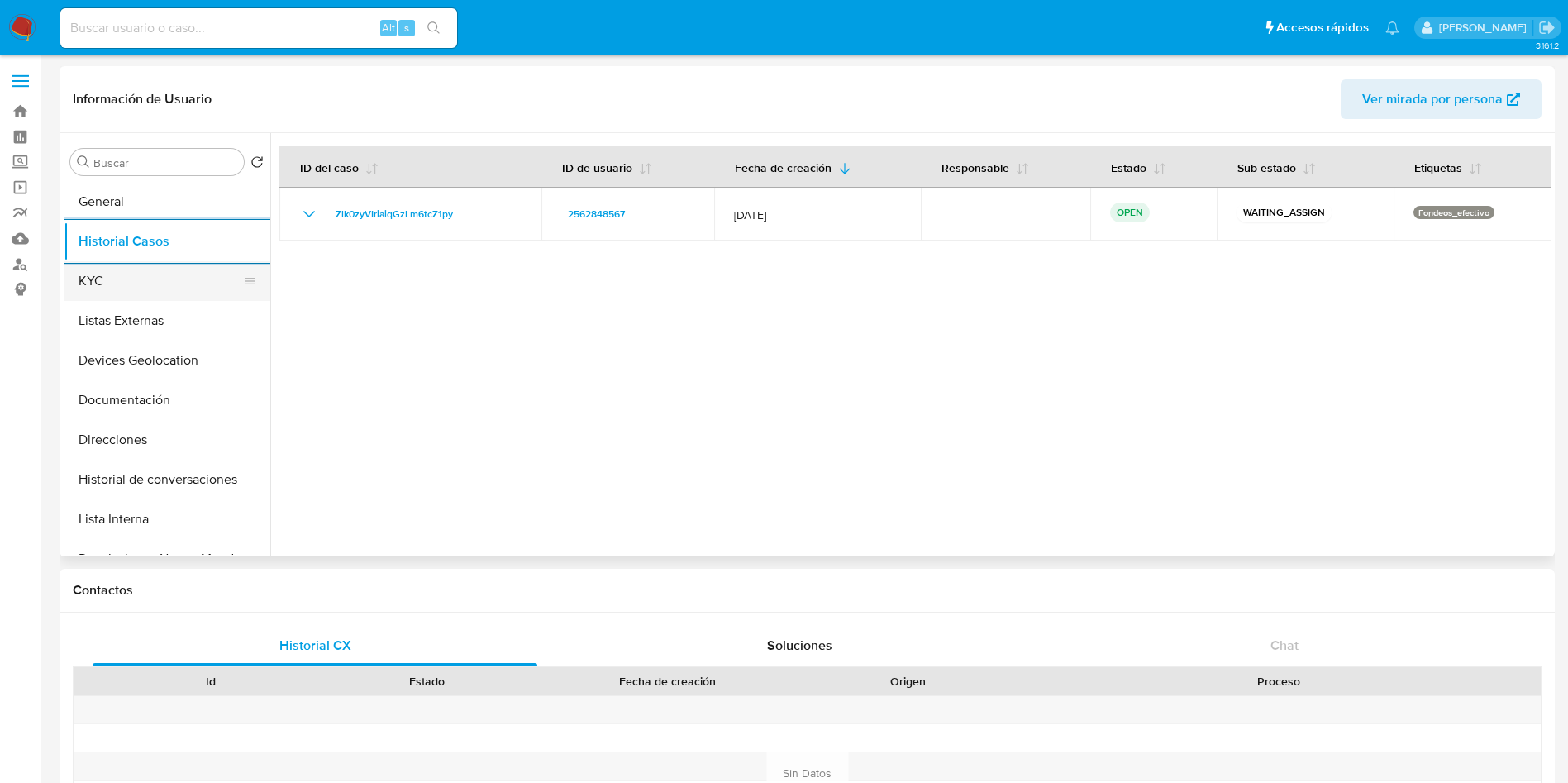
click at [140, 287] on button "KYC" at bounding box center [161, 281] width 194 height 40
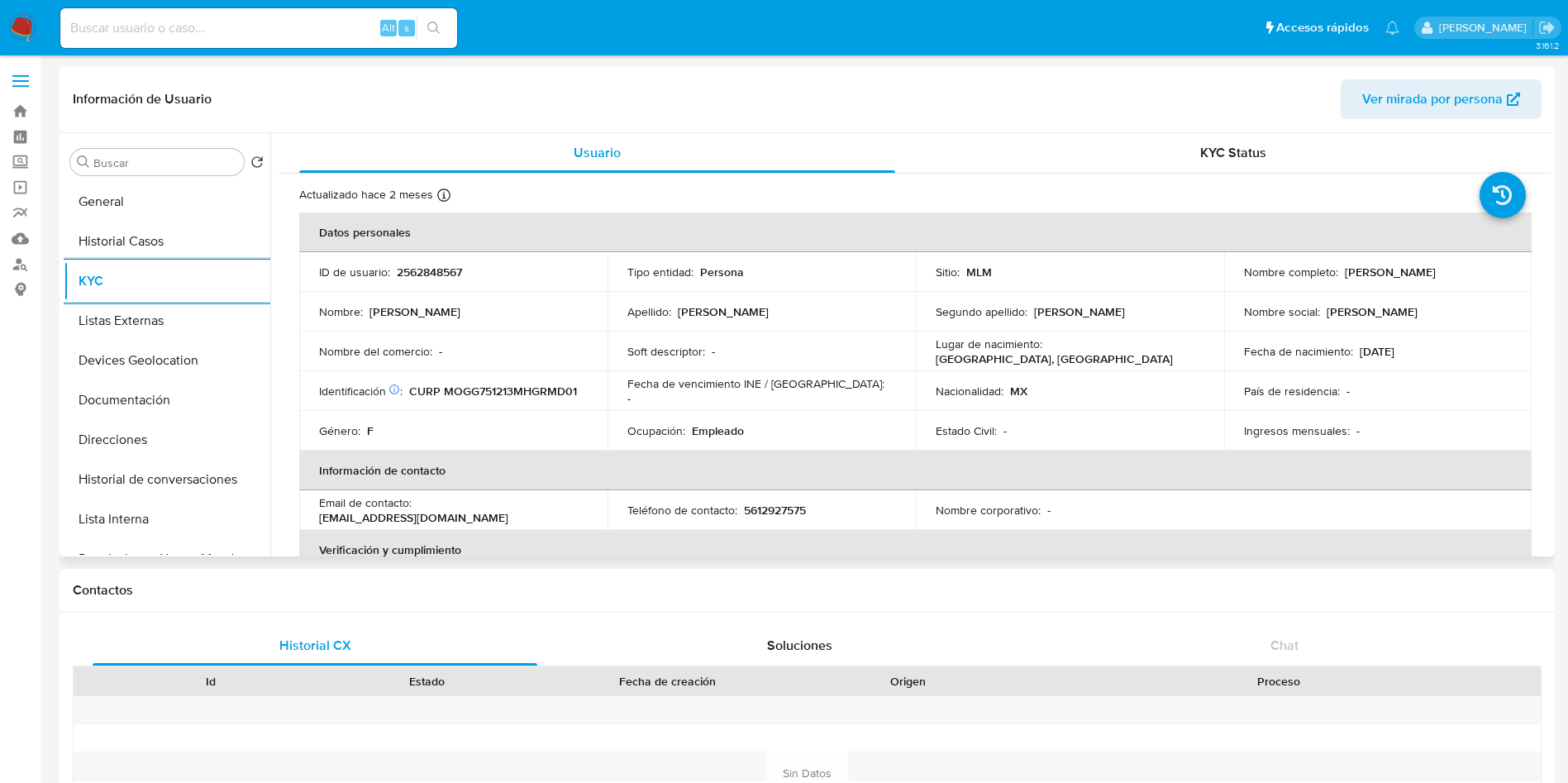
click at [752, 510] on p "5612927575" at bounding box center [775, 509] width 62 height 15
copy p "5612927575"
drag, startPoint x: 535, startPoint y: 523, endPoint x: 320, endPoint y: 521, distance: 215.0
click at [320, 521] on div "Email de contacto : mariaguadalupemoreno1234@gmail.com" at bounding box center [454, 510] width 269 height 30
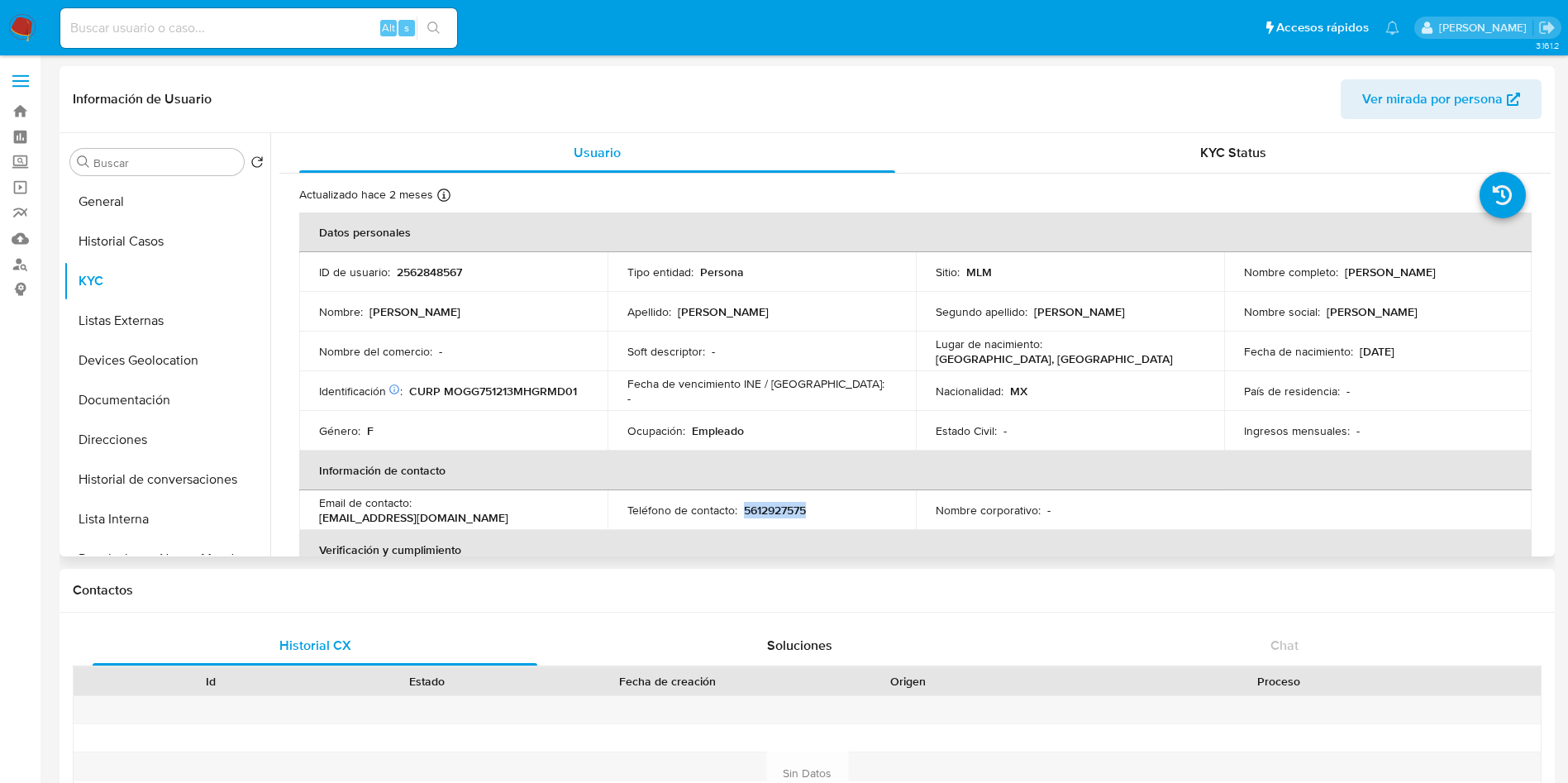
copy p "mariaguadalupemoreno1234@gmail.com"
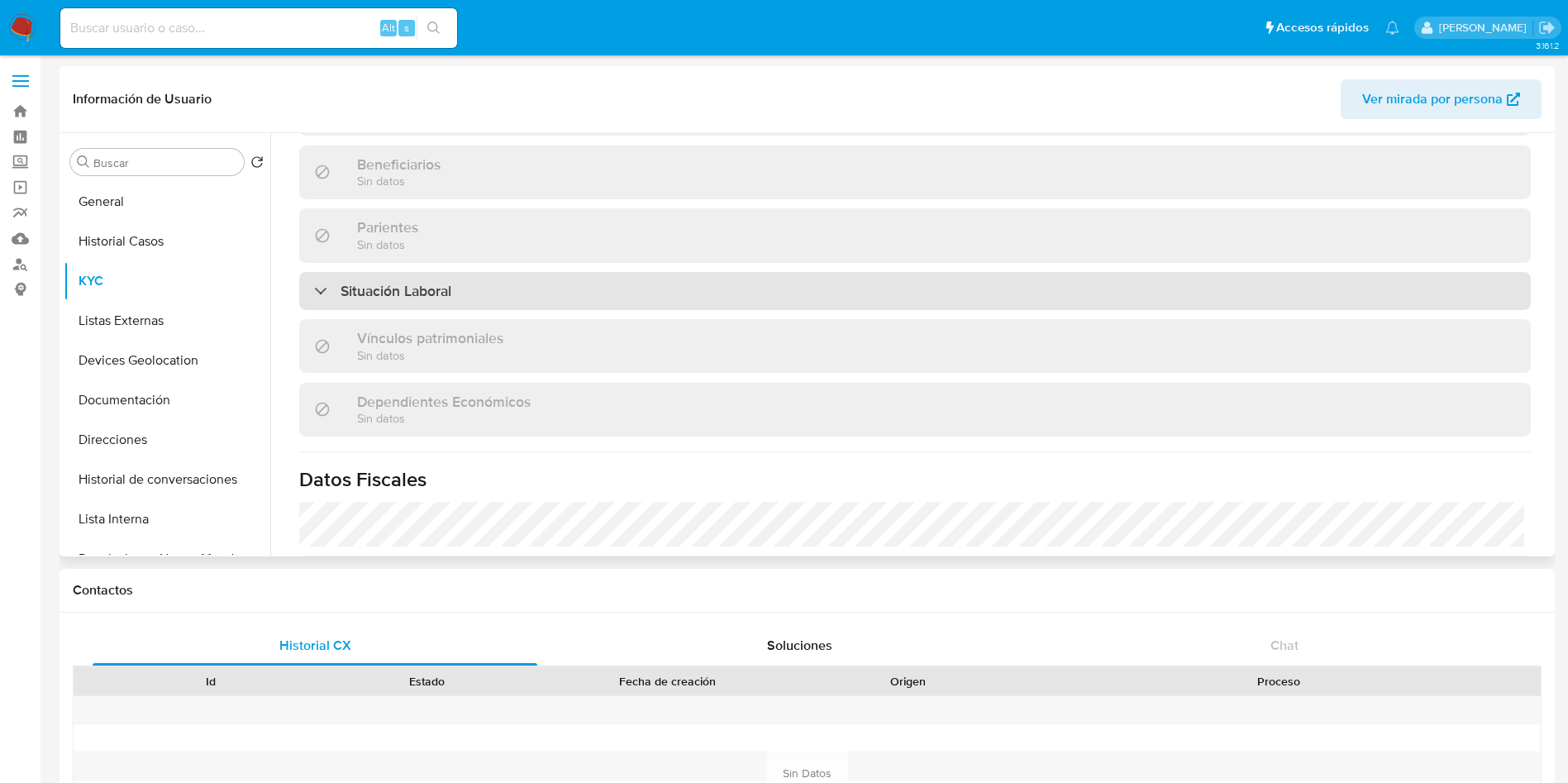
scroll to position [773, 0]
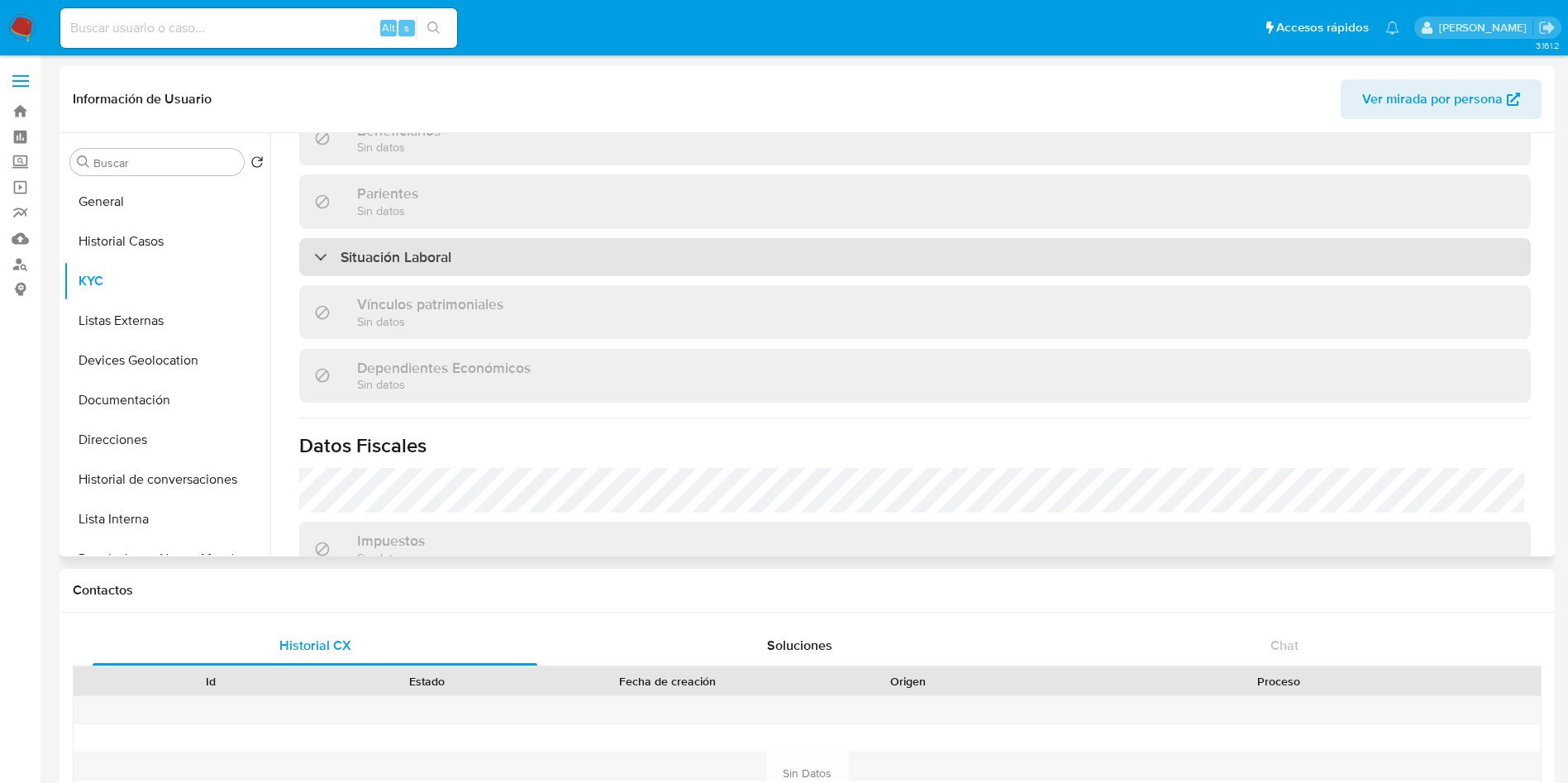
click at [648, 259] on div "Situación Laboral" at bounding box center [915, 256] width 1232 height 38
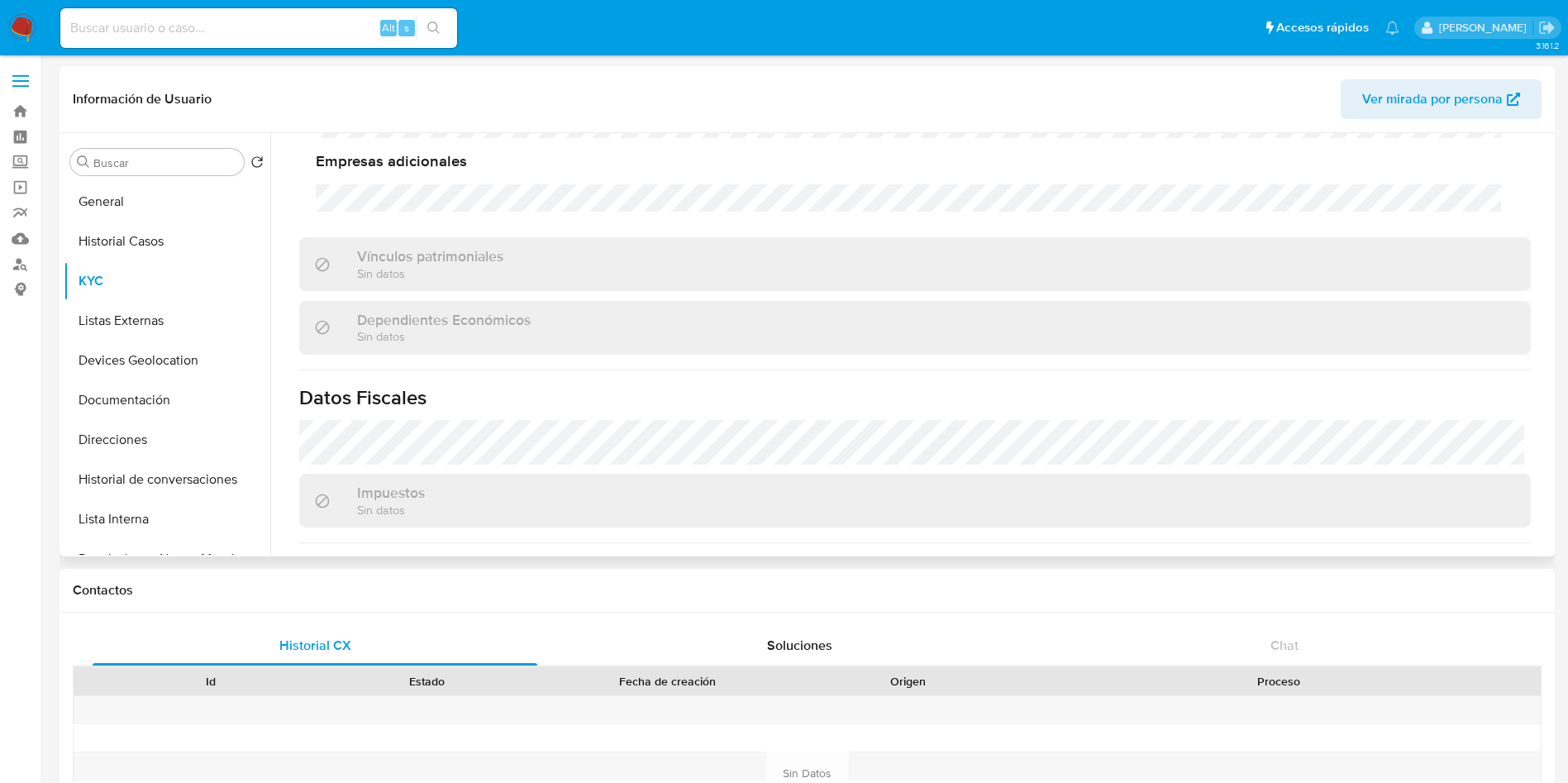
scroll to position [1192, 0]
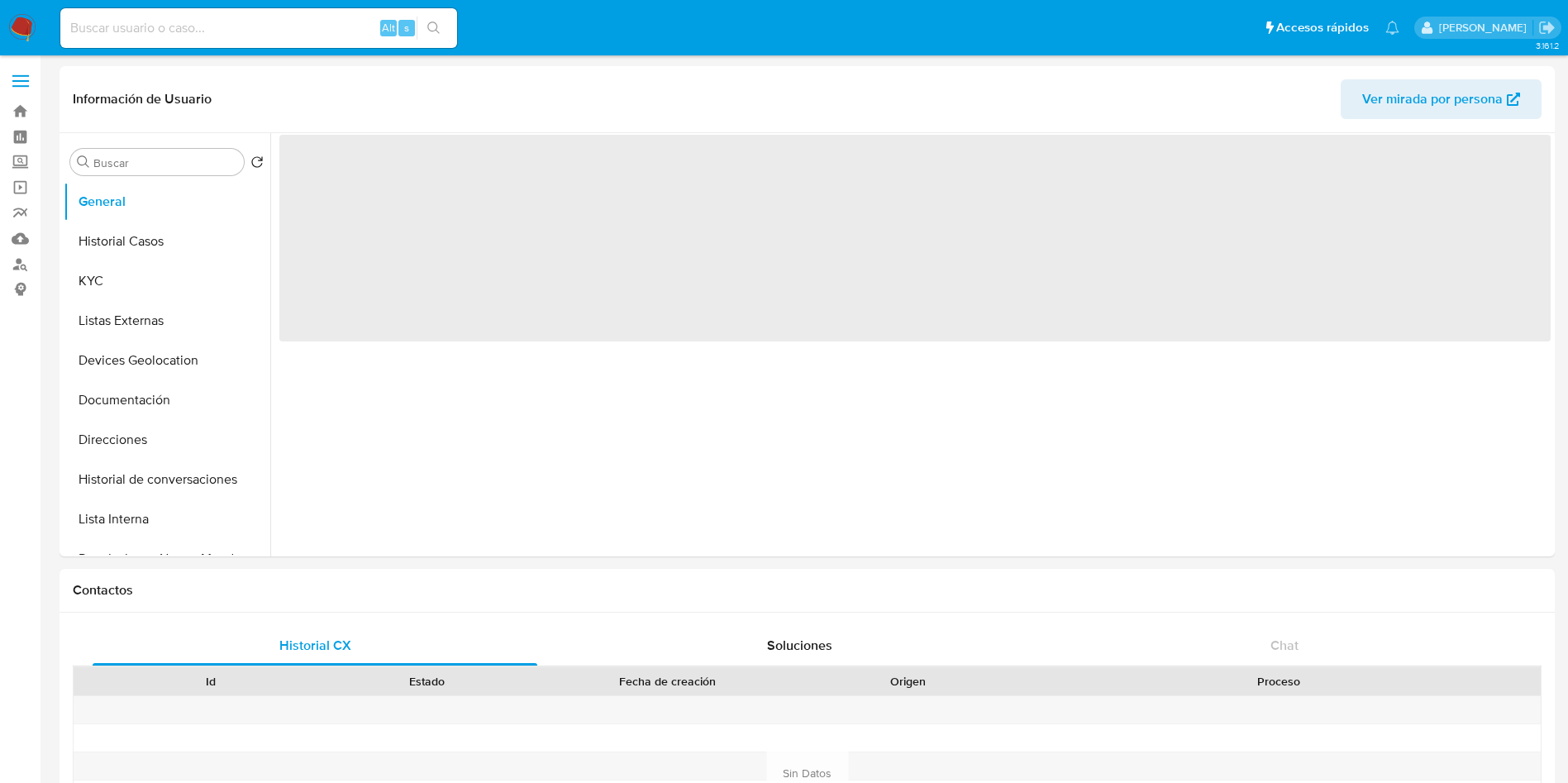
select select "10"
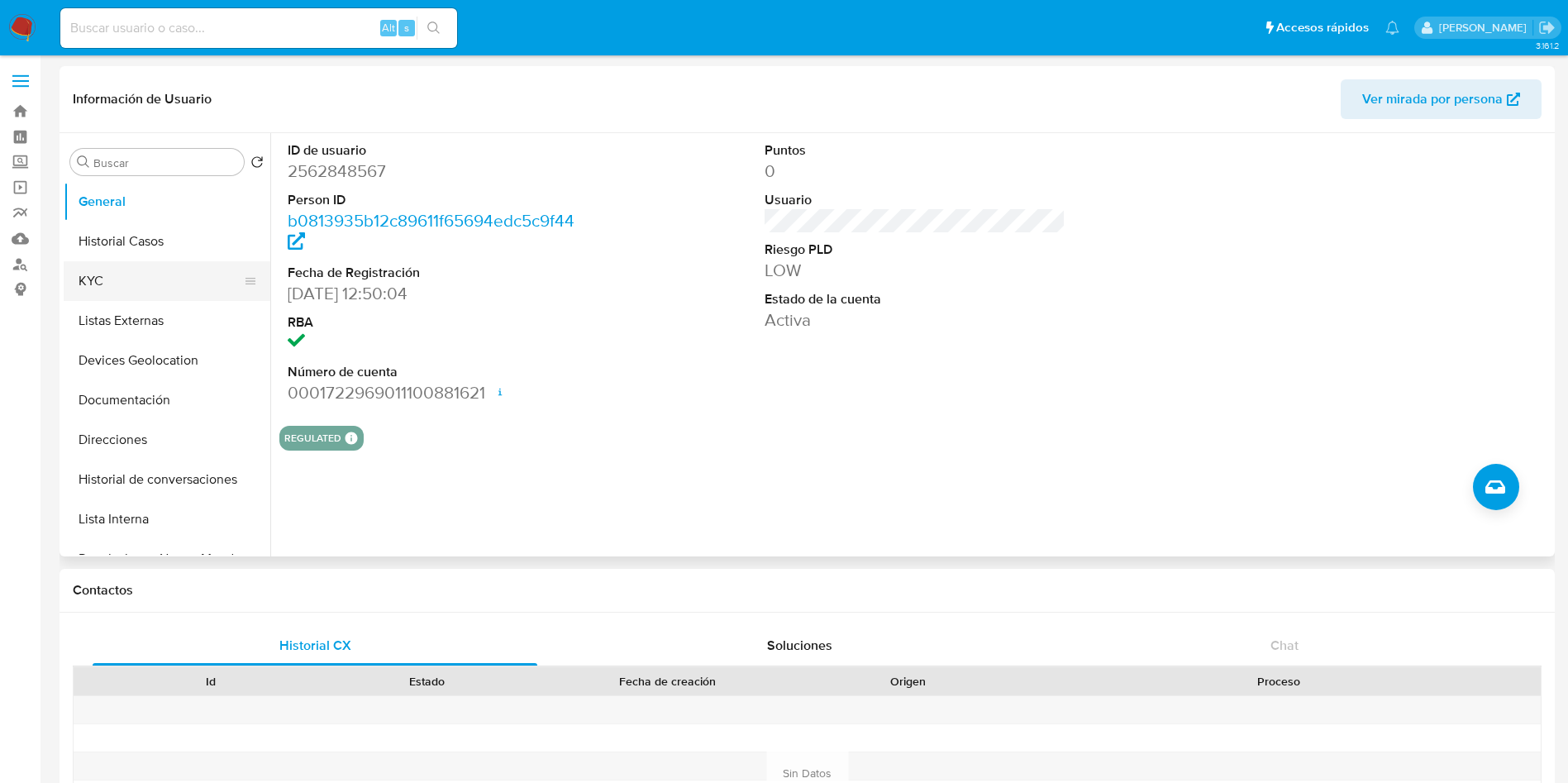
click at [144, 291] on button "KYC" at bounding box center [161, 281] width 194 height 40
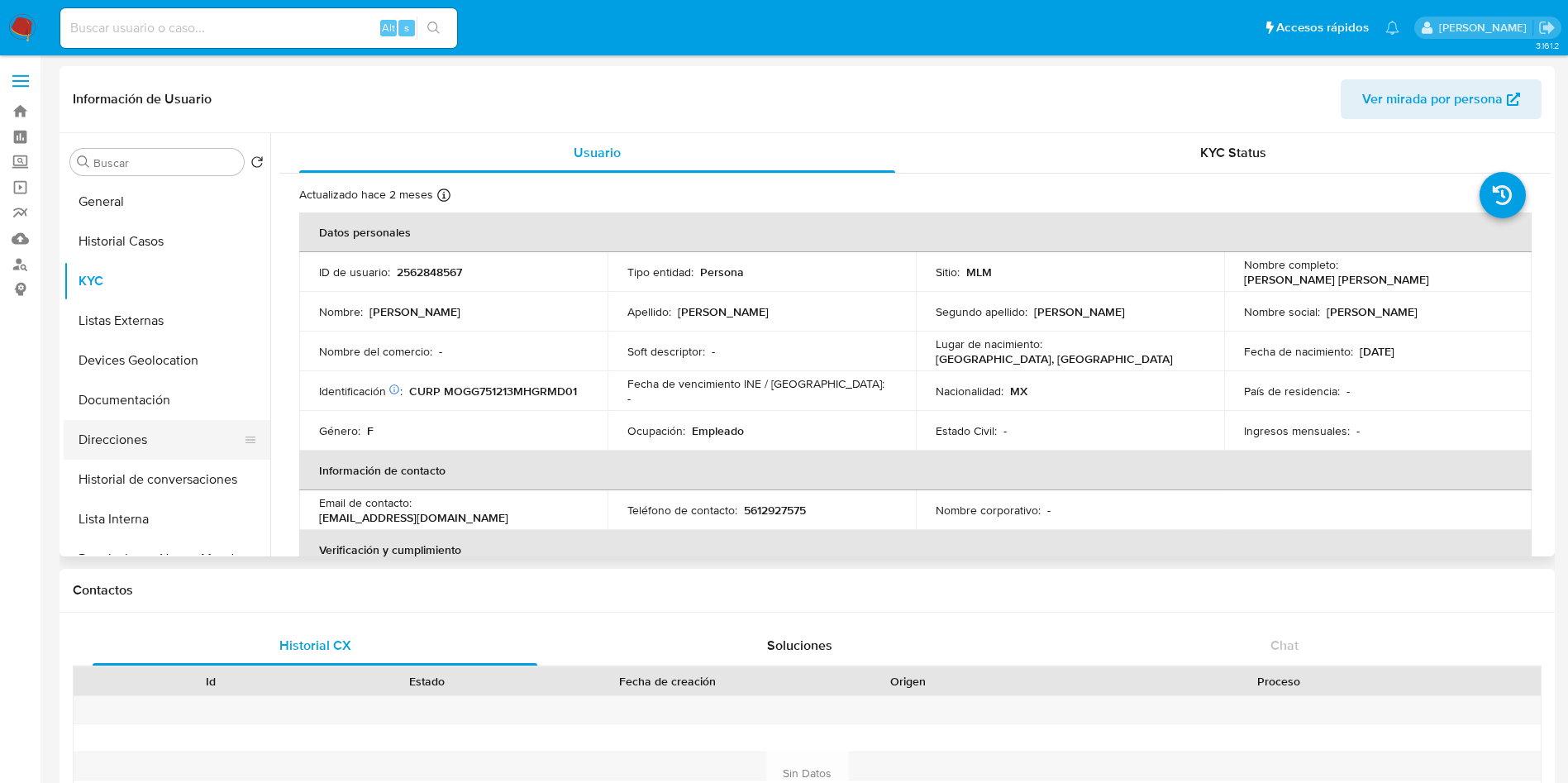
click at [138, 435] on button "Direcciones" at bounding box center [161, 439] width 194 height 40
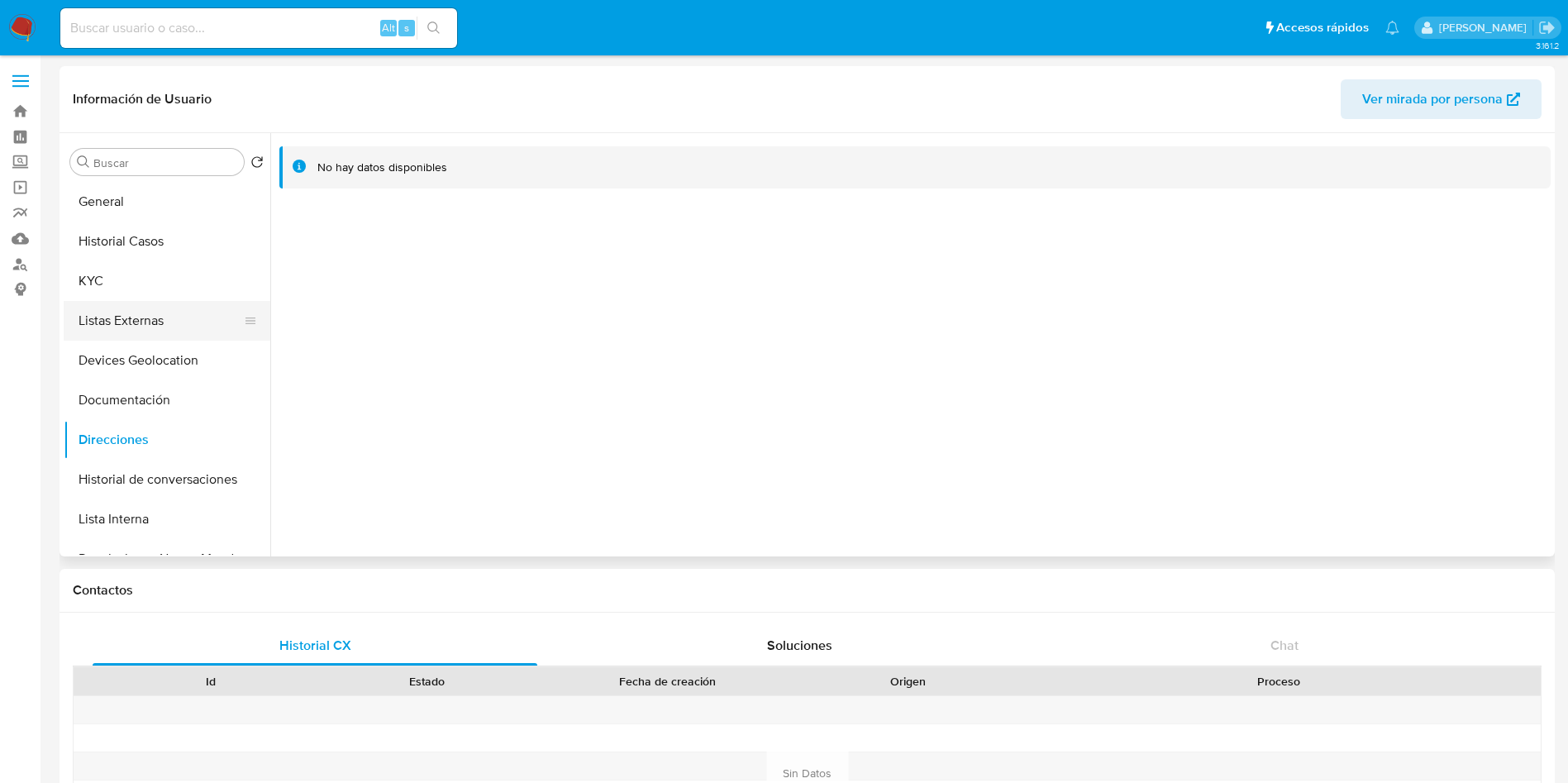
click at [116, 329] on button "Listas Externas" at bounding box center [161, 320] width 194 height 40
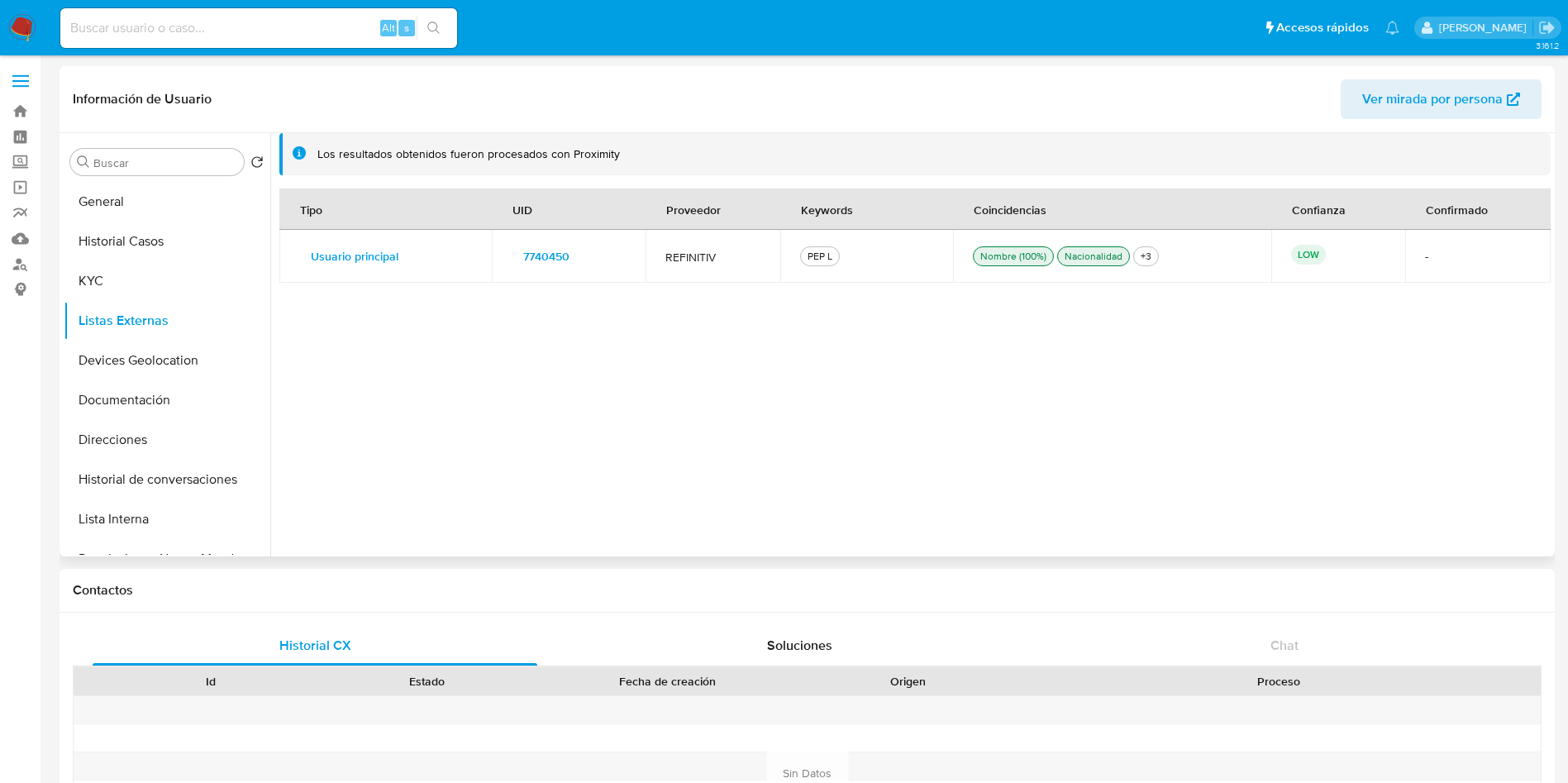
click at [549, 268] on span "7740450" at bounding box center [547, 256] width 46 height 23
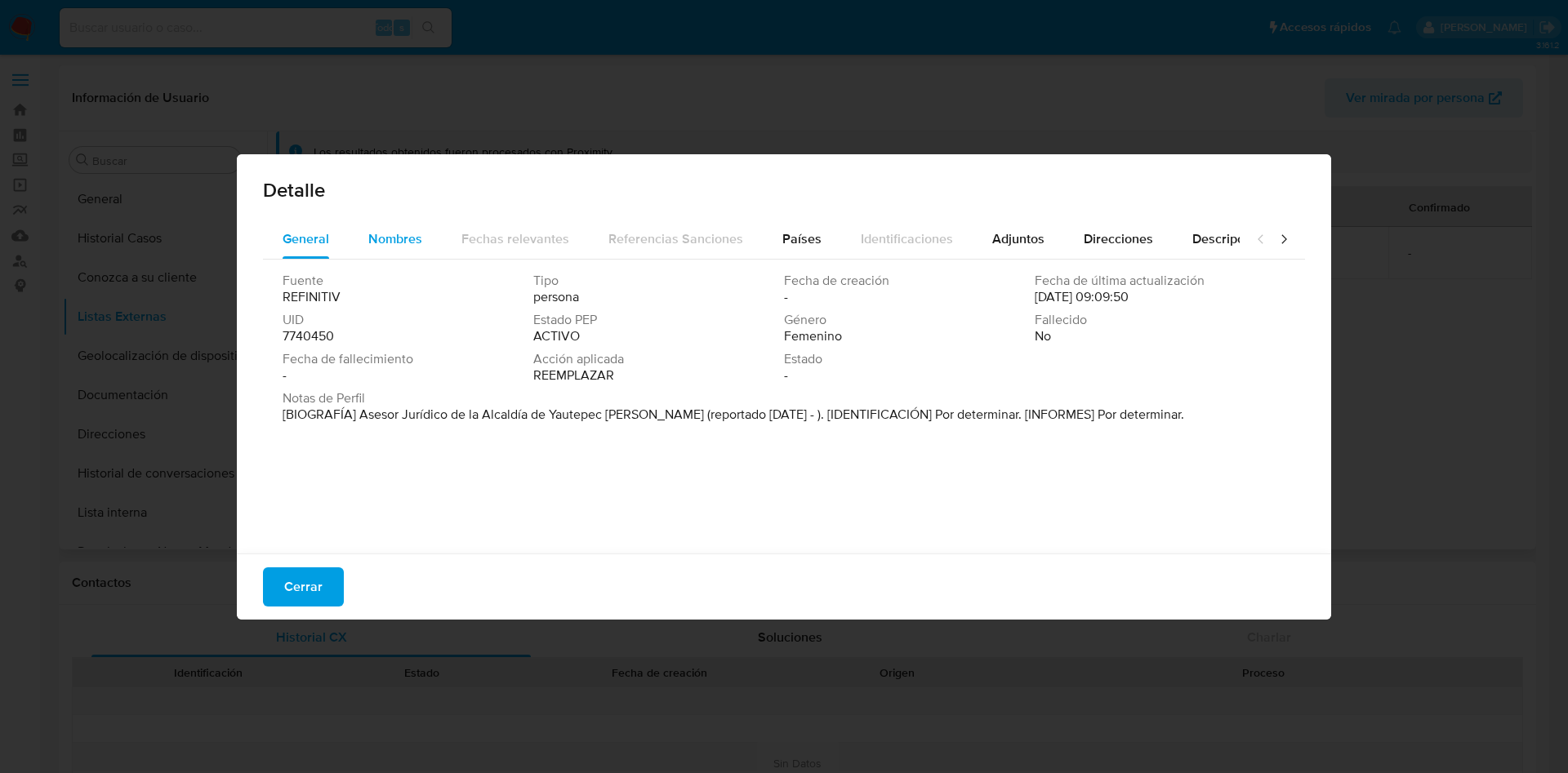
click at [386, 242] on span "Nombres" at bounding box center [395, 239] width 54 height 19
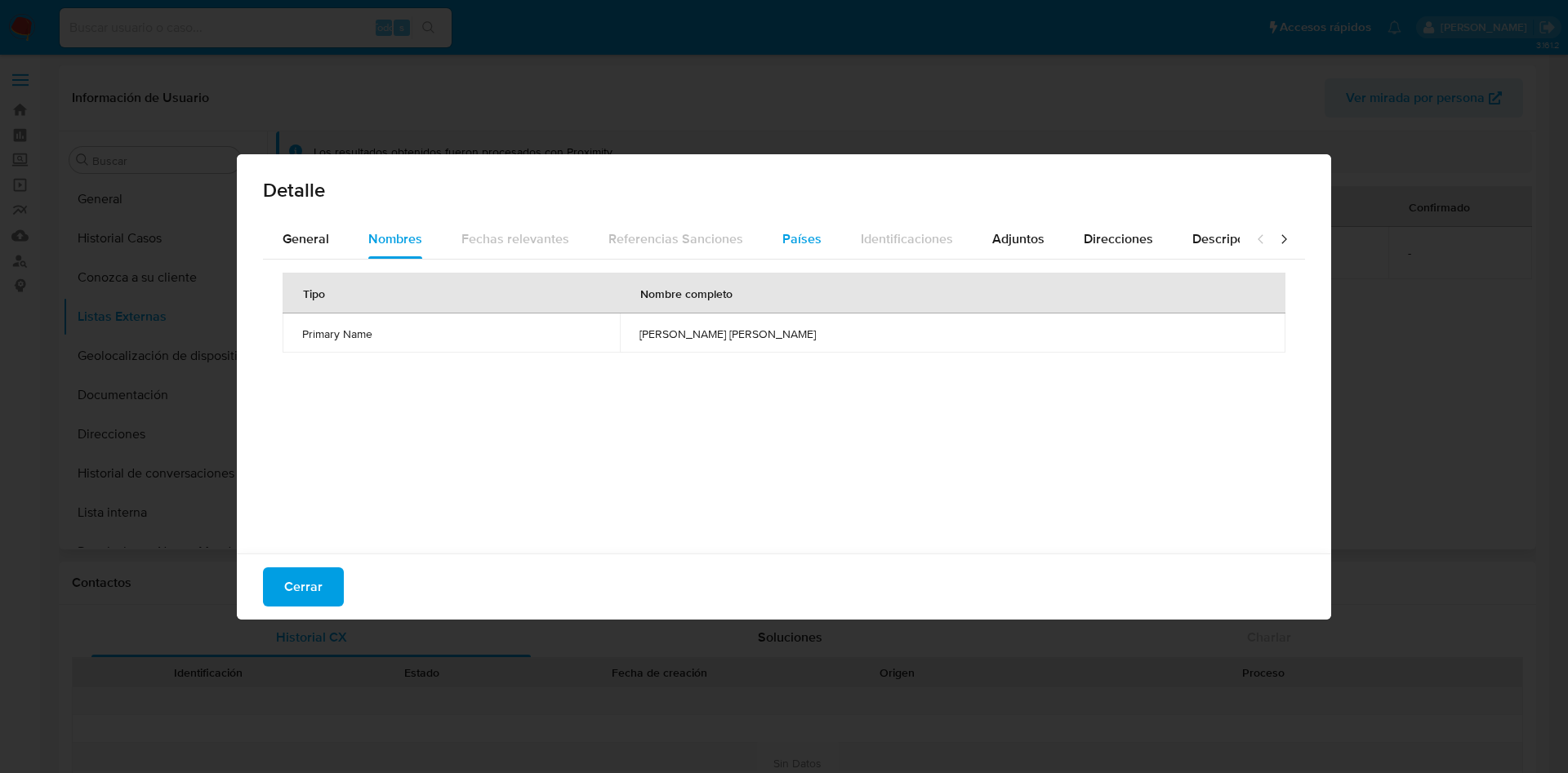
click at [815, 228] on button "Países" at bounding box center [802, 239] width 78 height 39
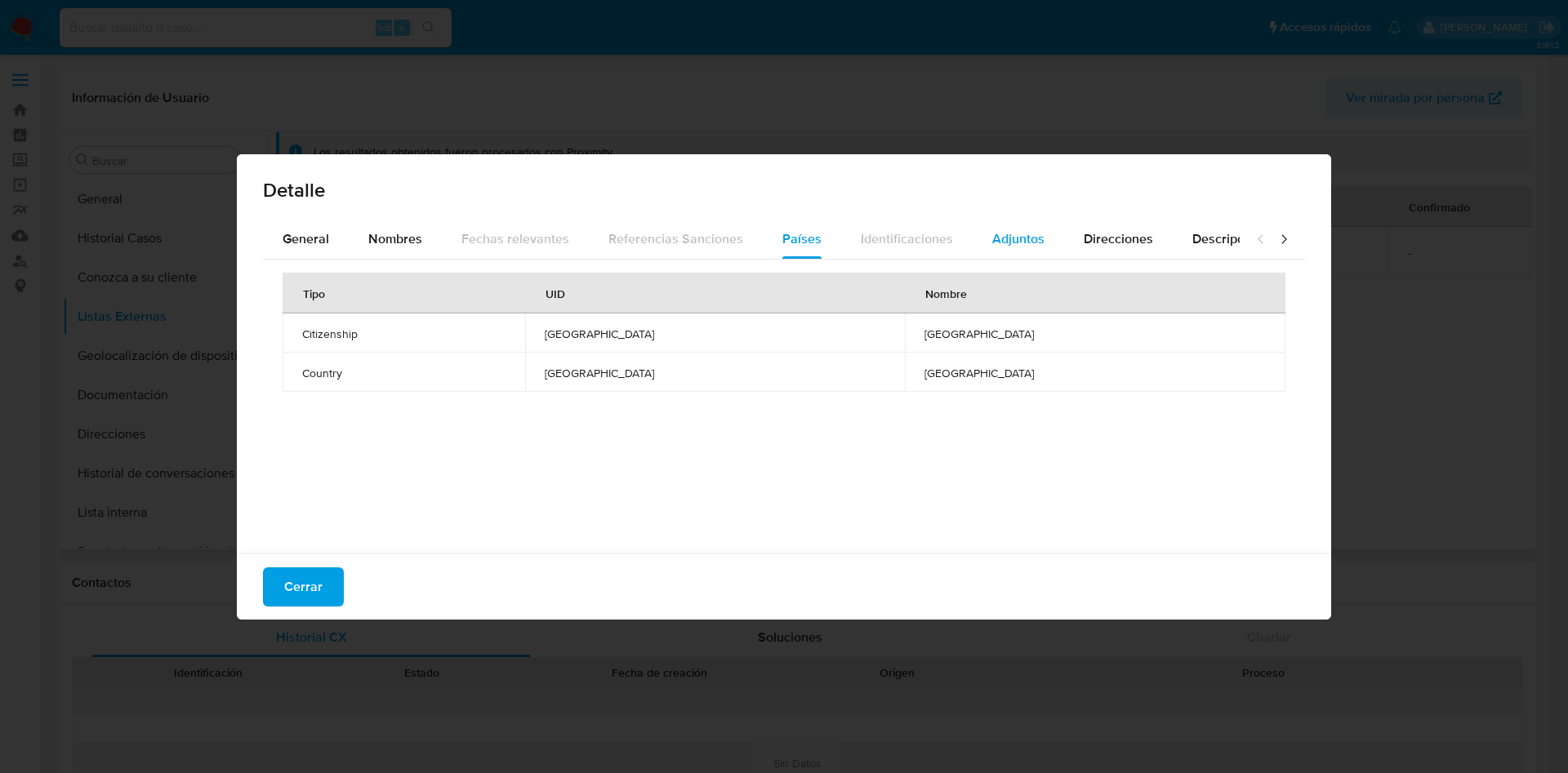
click at [1013, 229] on span "Adjuntos" at bounding box center [1018, 239] width 53 height 19
click at [674, 322] on span "https://consultapublicamx.plataformadetransparencia.org.mx/vut-web/faces/view/c…" at bounding box center [615, 333] width 119 height 26
click at [1116, 242] on font "Direcciones" at bounding box center [1118, 239] width 70 height 19
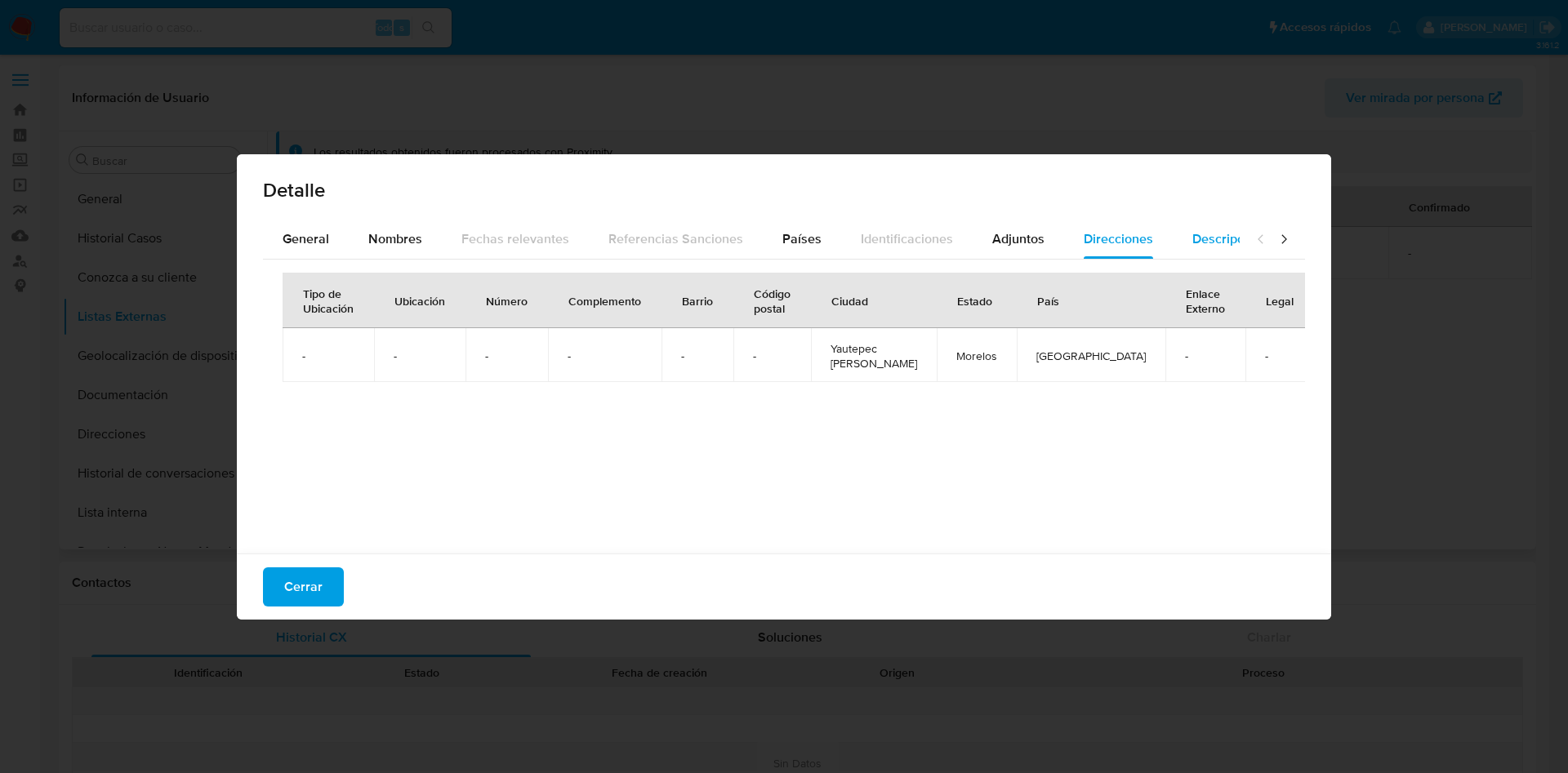
click at [1206, 229] on span "Descripciones" at bounding box center [1233, 239] width 83 height 19
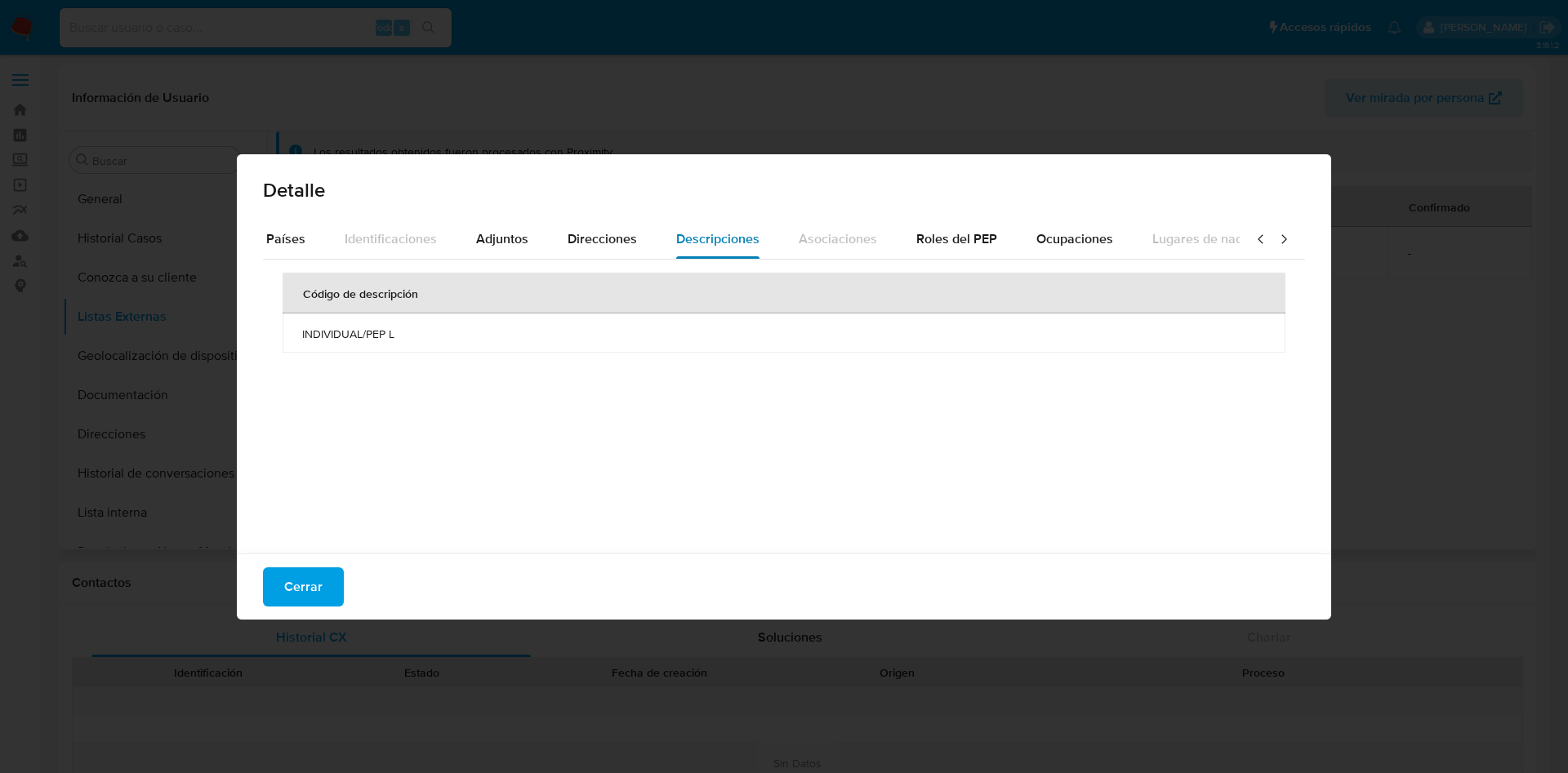
scroll to position [0, 588]
click at [904, 244] on font "Roles del PEP" at bounding box center [891, 239] width 81 height 19
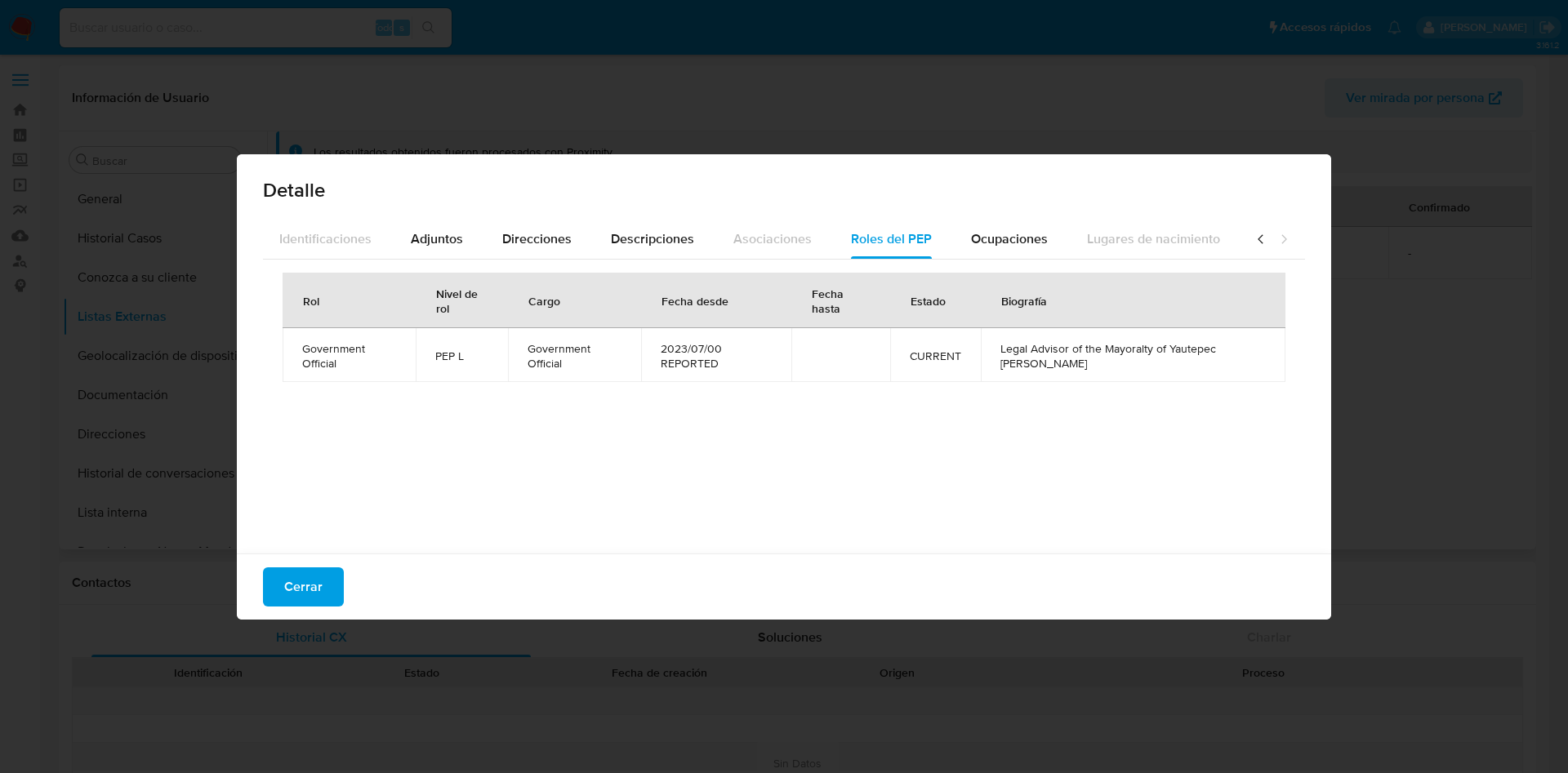
click at [1091, 479] on div "Rol Nivel de rol Cargo Fecha desde Fecha hasta Estado Biografía Government Offi…" at bounding box center [784, 402] width 1042 height 286
click at [996, 236] on span "Ocupaciones" at bounding box center [1009, 239] width 76 height 19
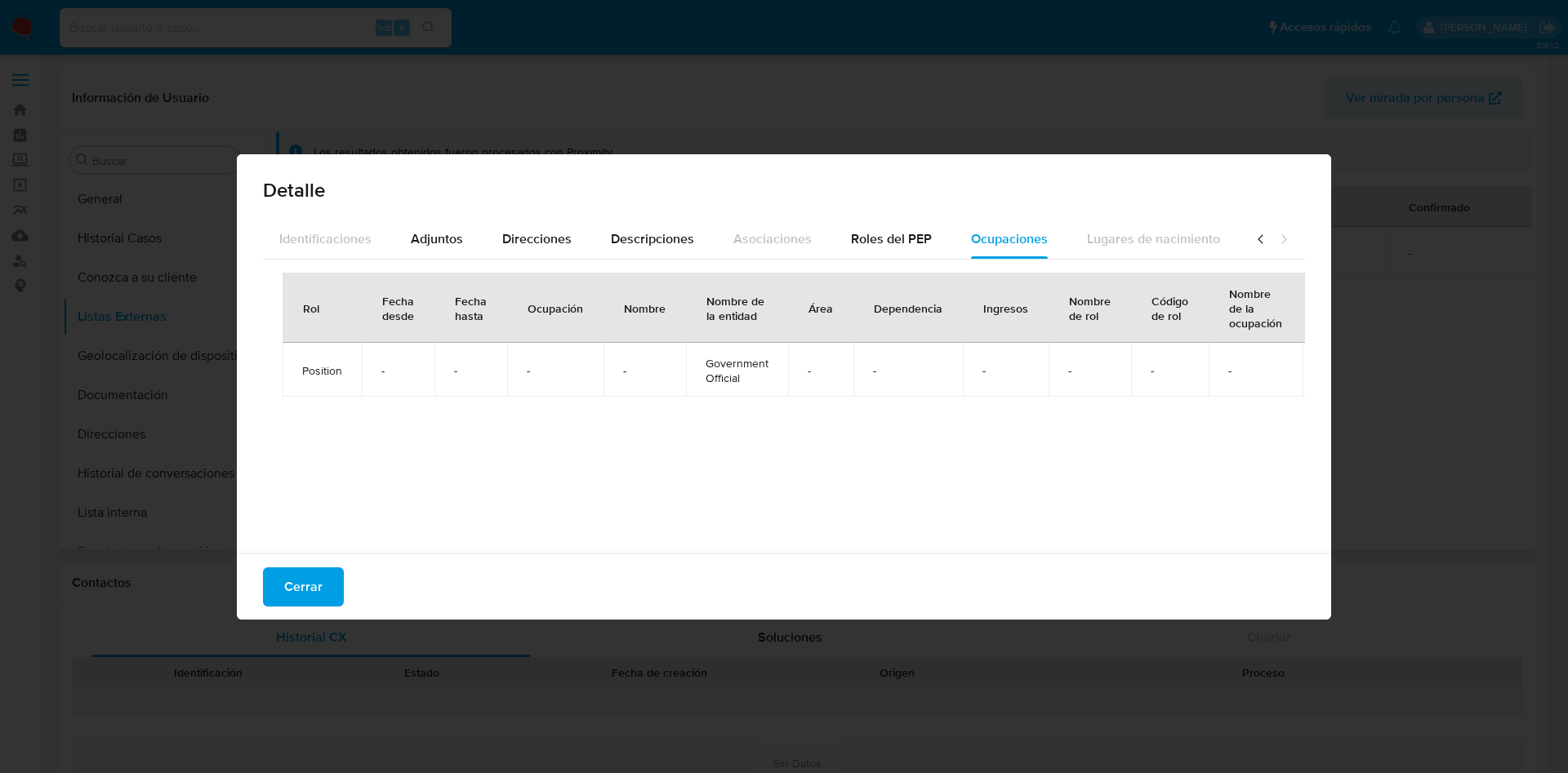
click at [1252, 236] on icon at bounding box center [1260, 239] width 16 height 16
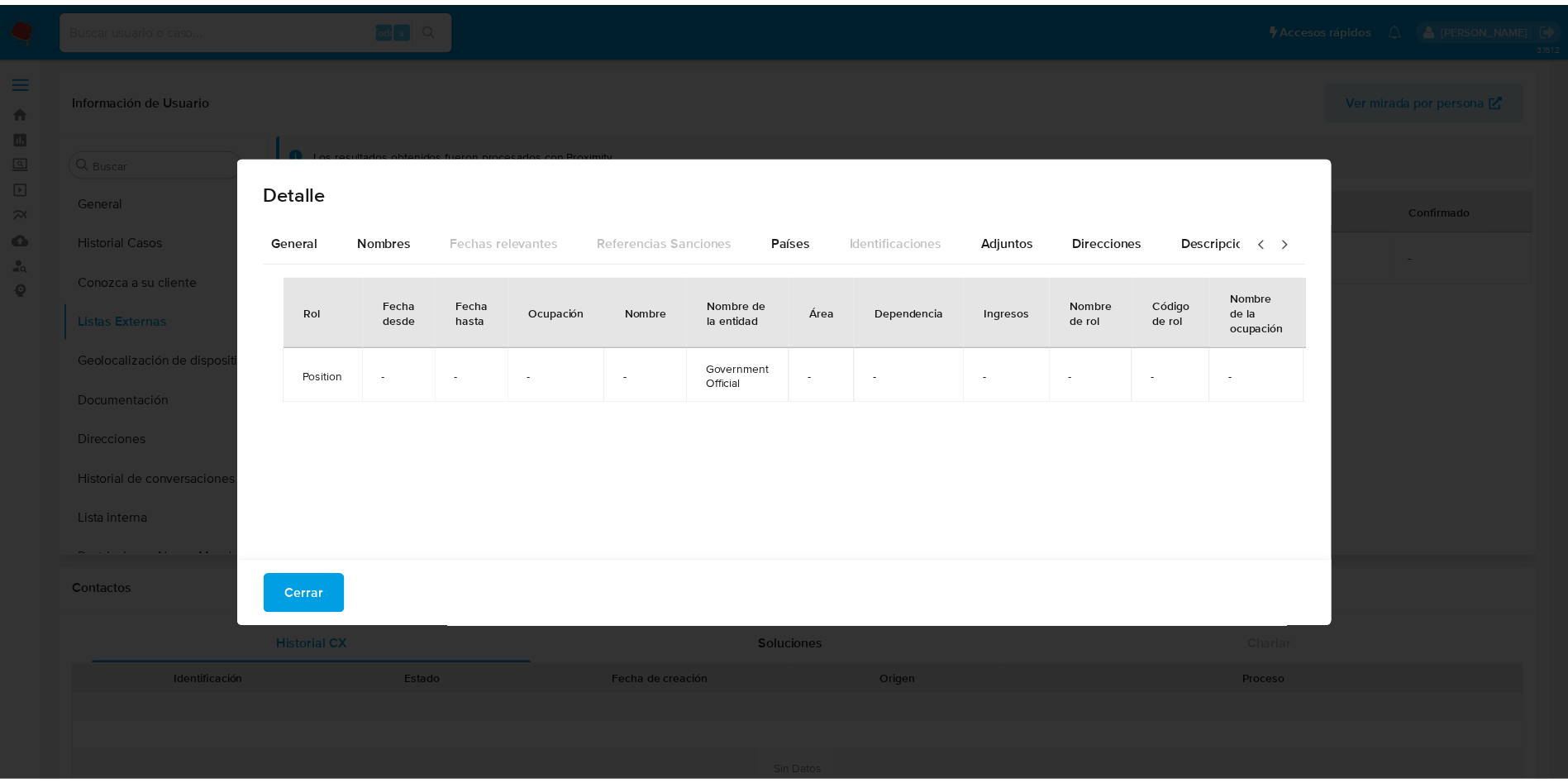
scroll to position [0, 0]
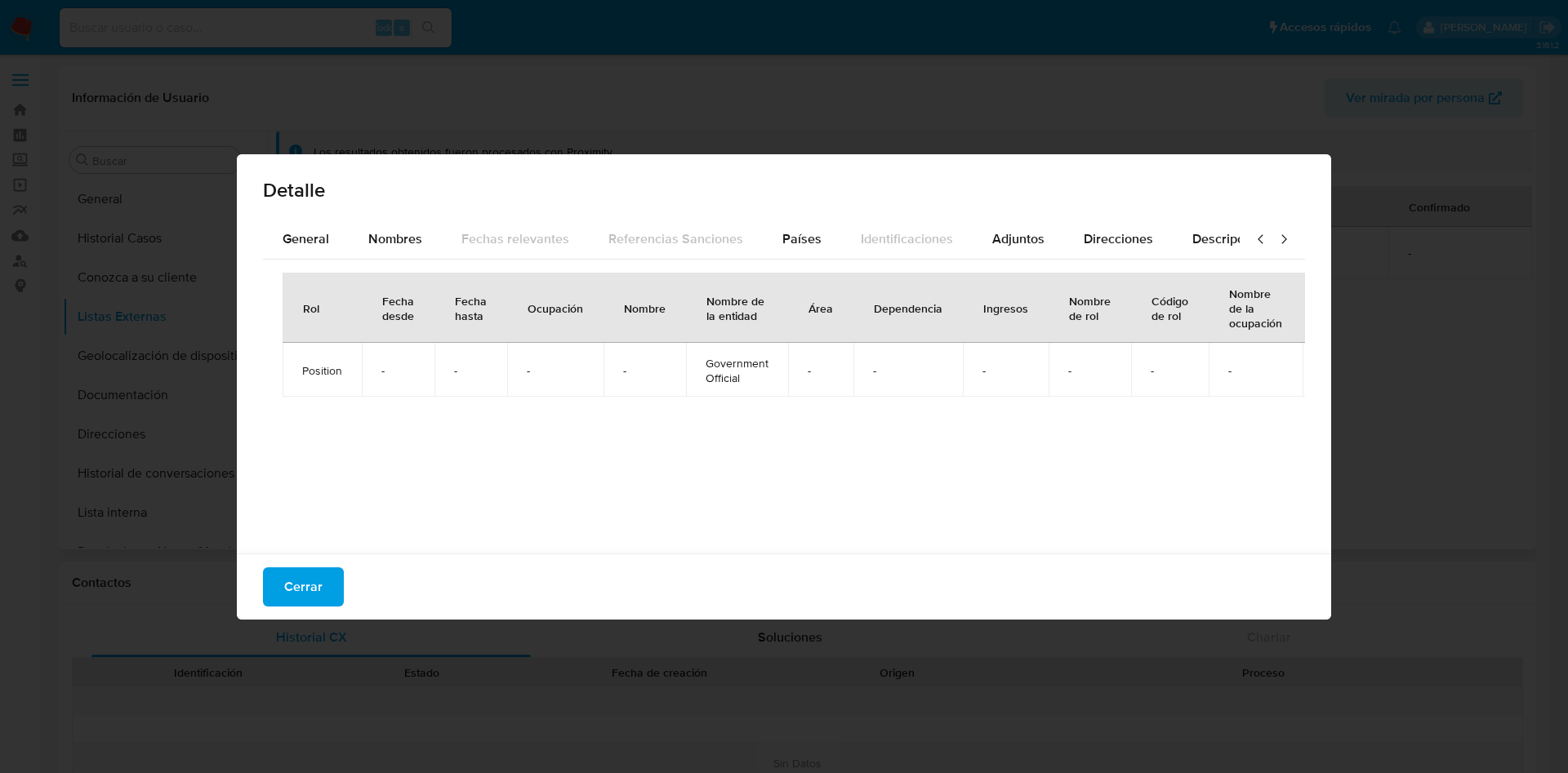
click at [1252, 236] on icon at bounding box center [1260, 239] width 16 height 16
click at [293, 238] on font "General" at bounding box center [305, 239] width 47 height 19
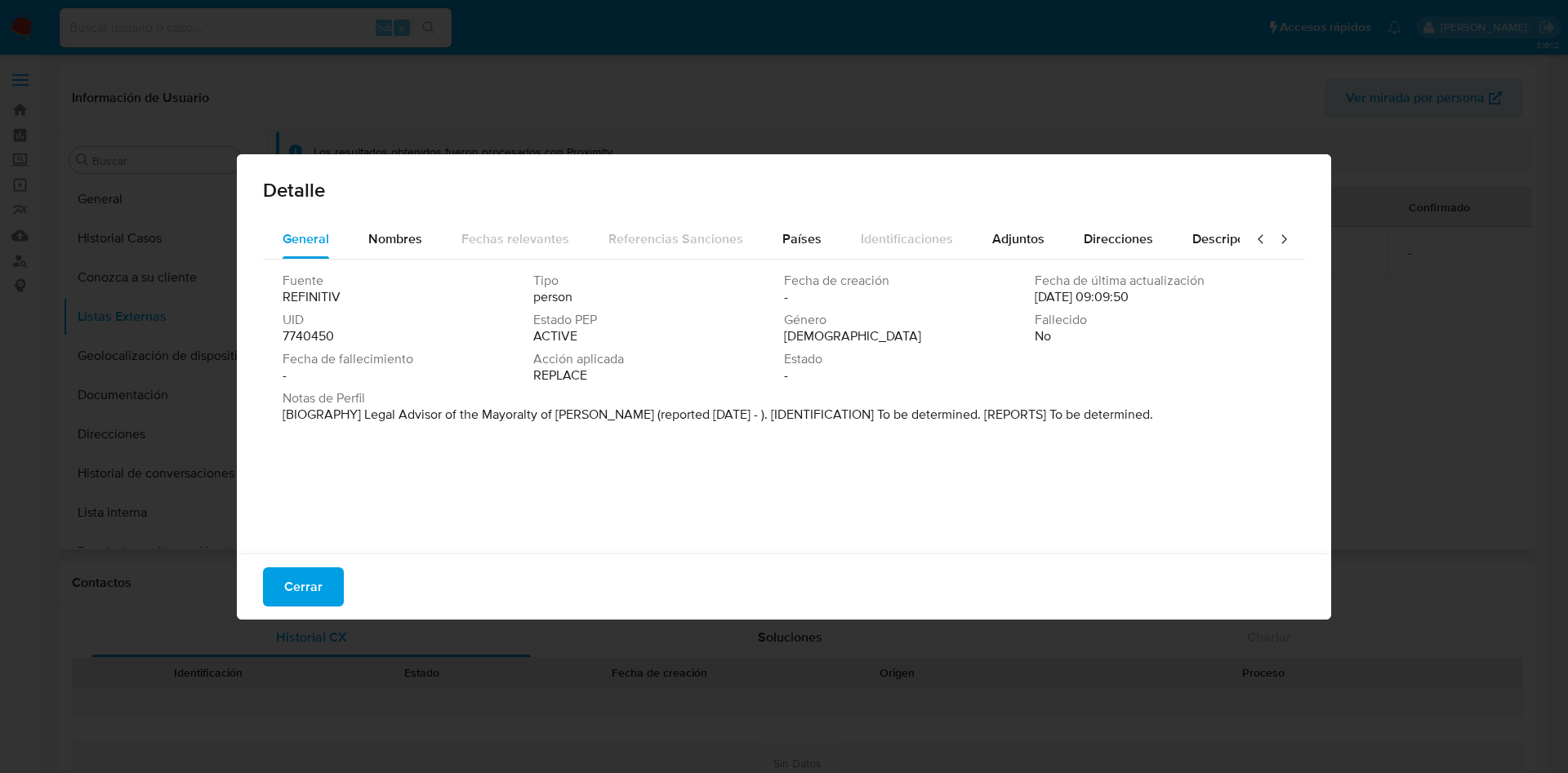
click at [465, 450] on div "Fuente REFINITIV Tipo person Fecha de creación - Fecha de última actualización …" at bounding box center [784, 402] width 1042 height 286
drag, startPoint x: 424, startPoint y: 450, endPoint x: 400, endPoint y: 429, distance: 31.9
click at [425, 450] on div "Fuente REFINITIV Tipo persona Fecha de creación - Fecha de última actualización…" at bounding box center [784, 402] width 1042 height 286
drag, startPoint x: 399, startPoint y: 417, endPoint x: 680, endPoint y: 414, distance: 281.0
click at [680, 414] on font "[BIOGRAFÍA] Asesor Jurídico de la Alcaldía de Yautepec De Zaragoza (reportado j…" at bounding box center [732, 415] width 902 height 19
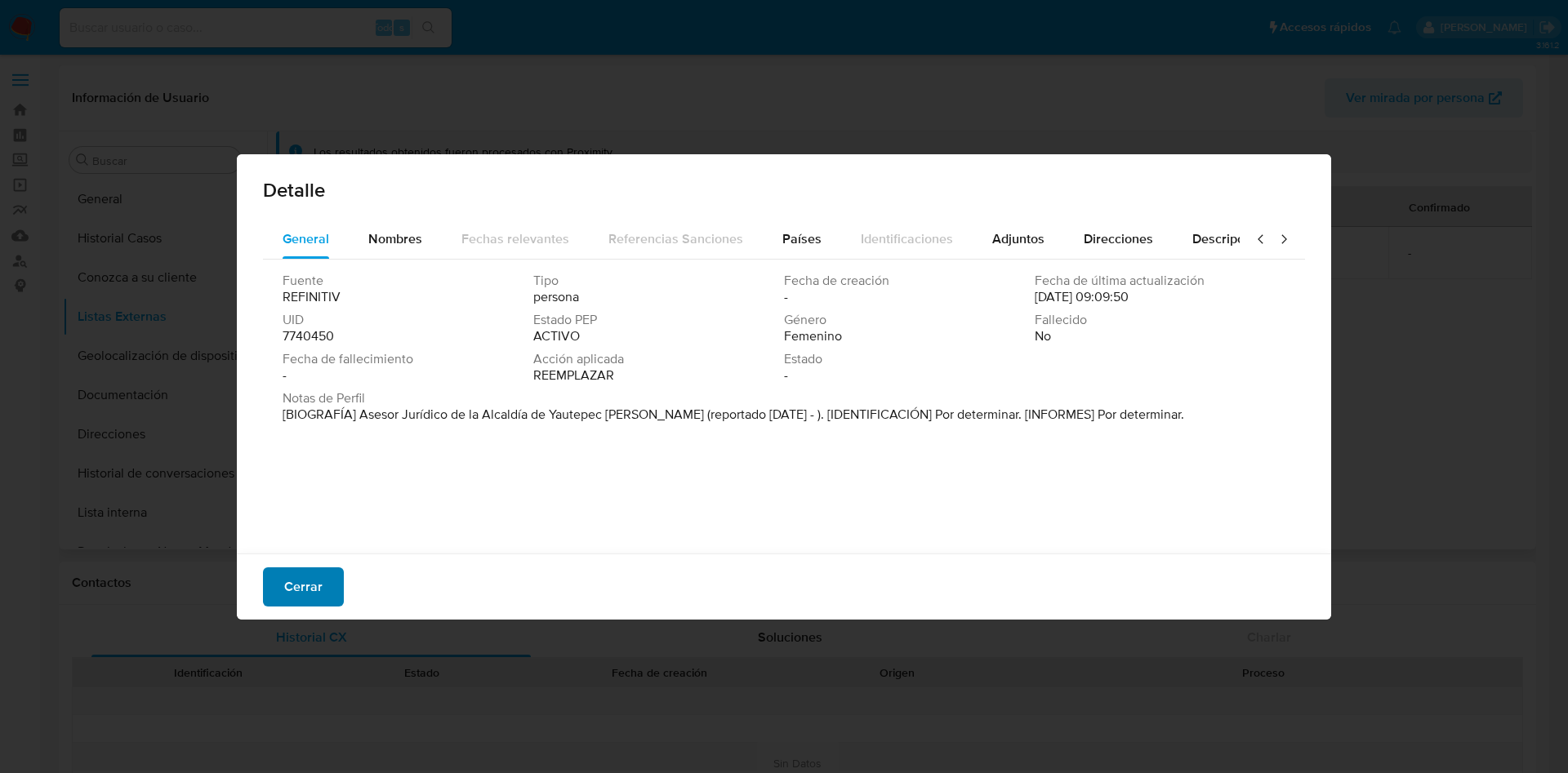
click at [318, 579] on font "Cerrar" at bounding box center [303, 587] width 38 height 39
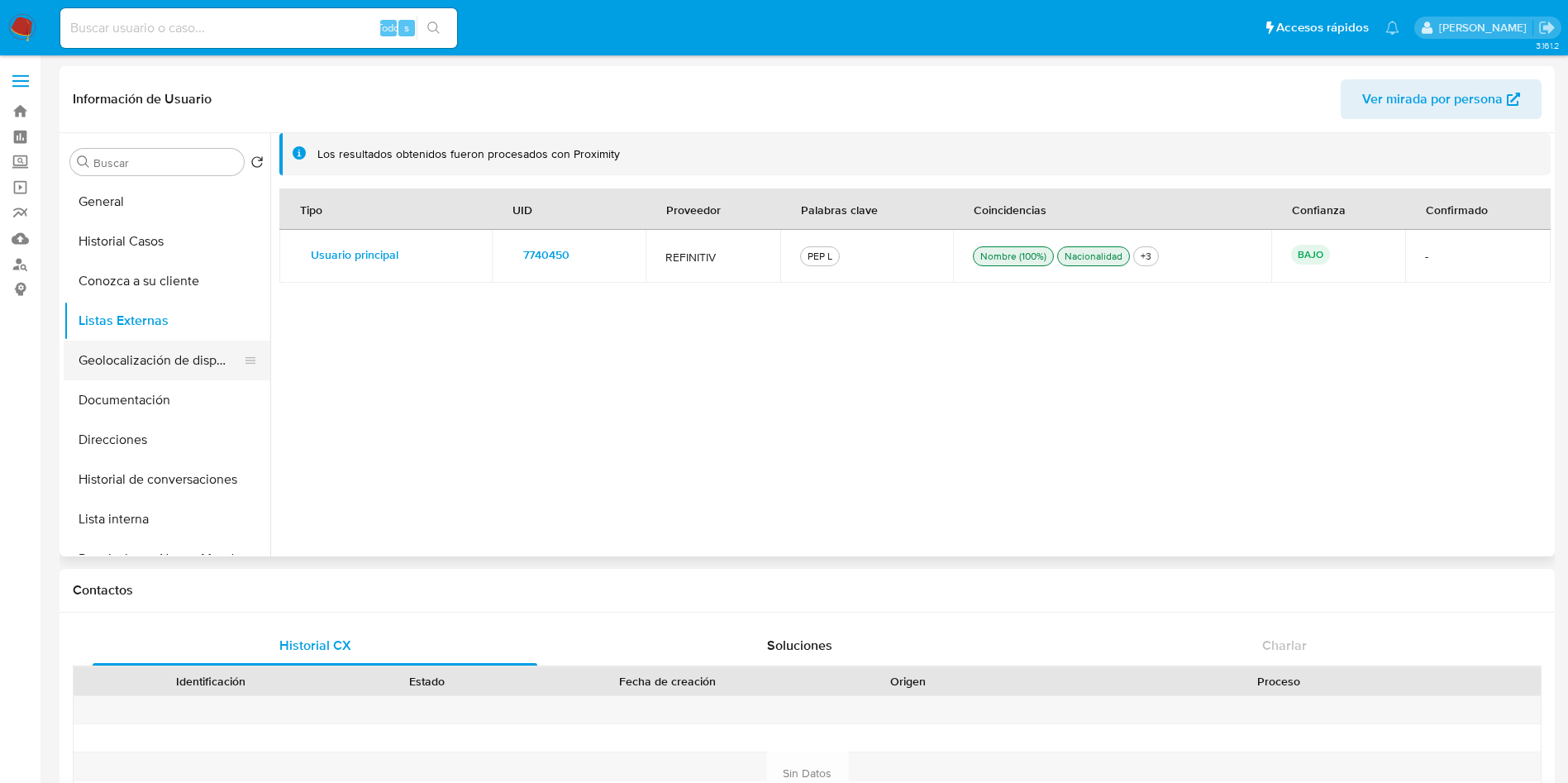
click at [163, 360] on button "Geolocalización de dispositivos" at bounding box center [161, 360] width 194 height 40
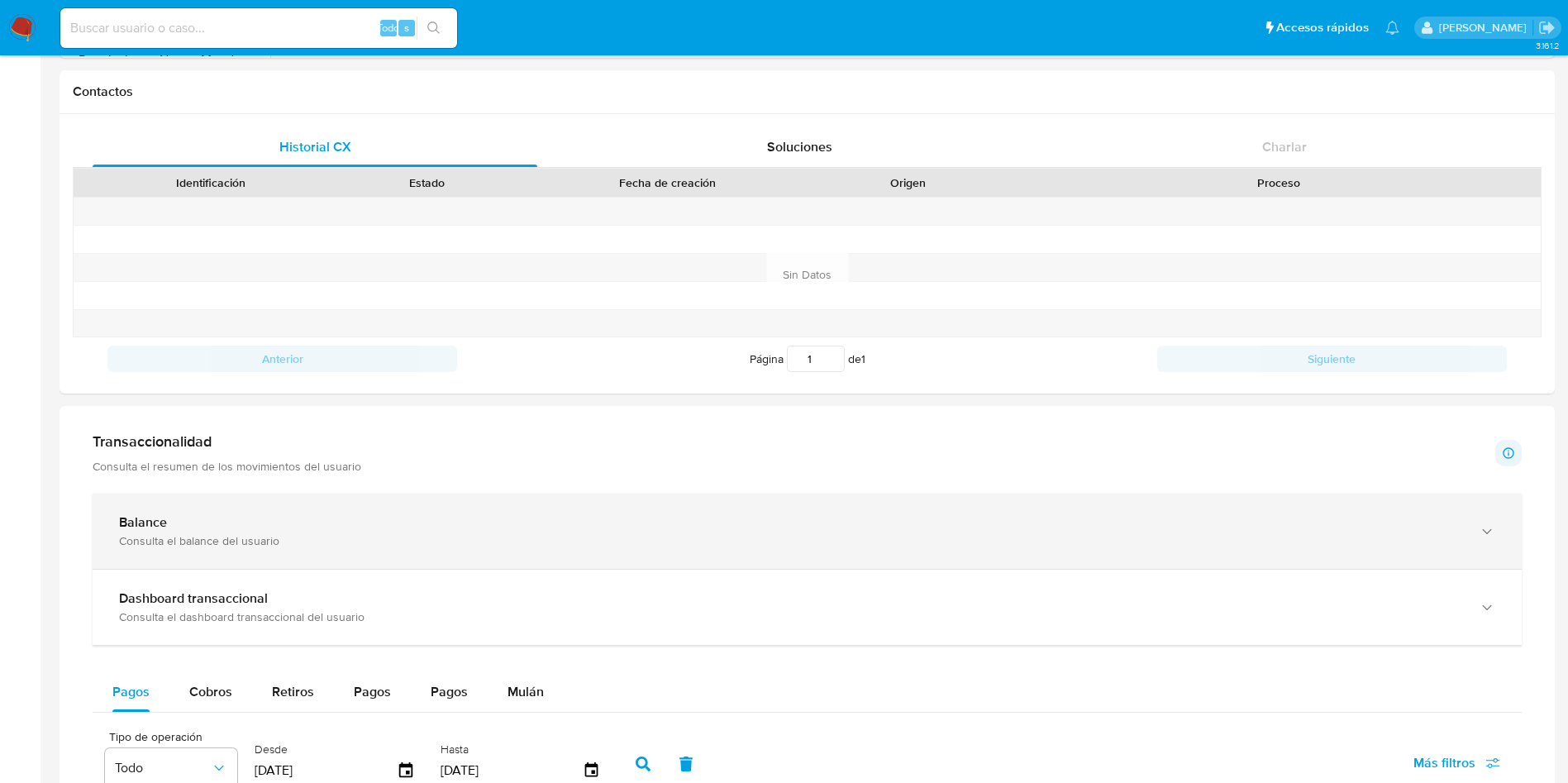
scroll to position [620, 0]
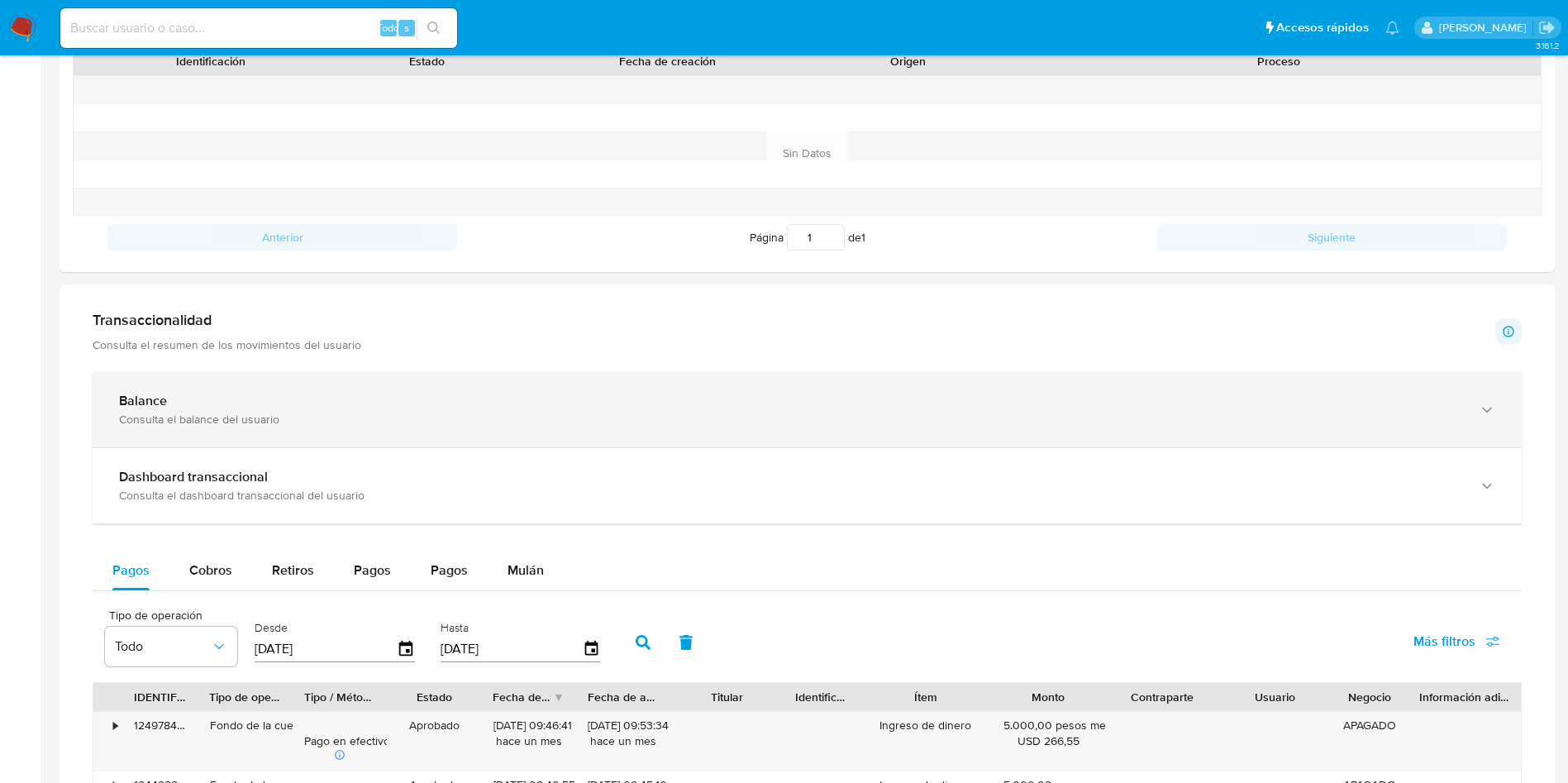
click at [315, 430] on div "Balance Consulta el balance del usuario" at bounding box center [807, 409] width 1430 height 75
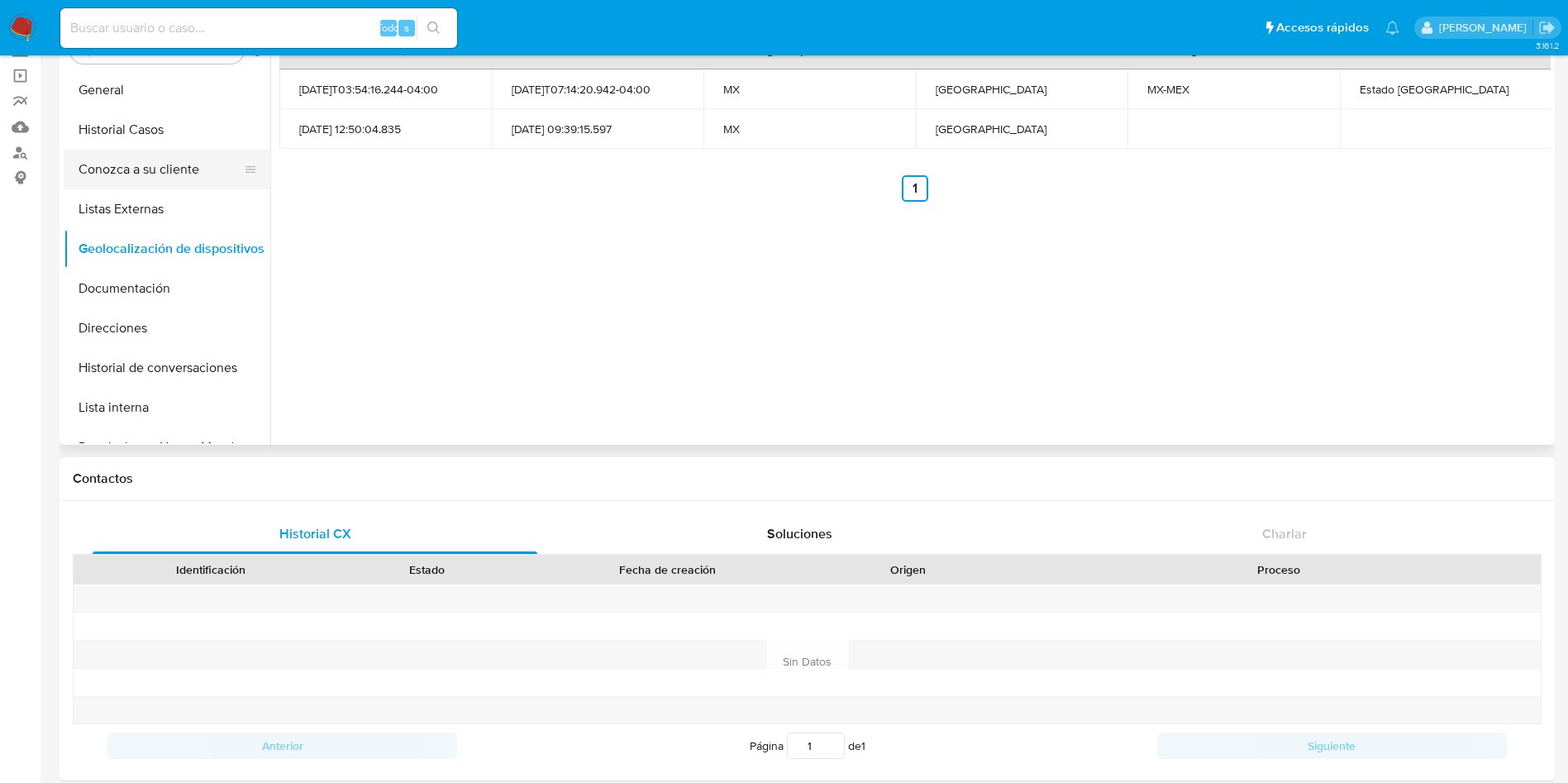
scroll to position [0, 0]
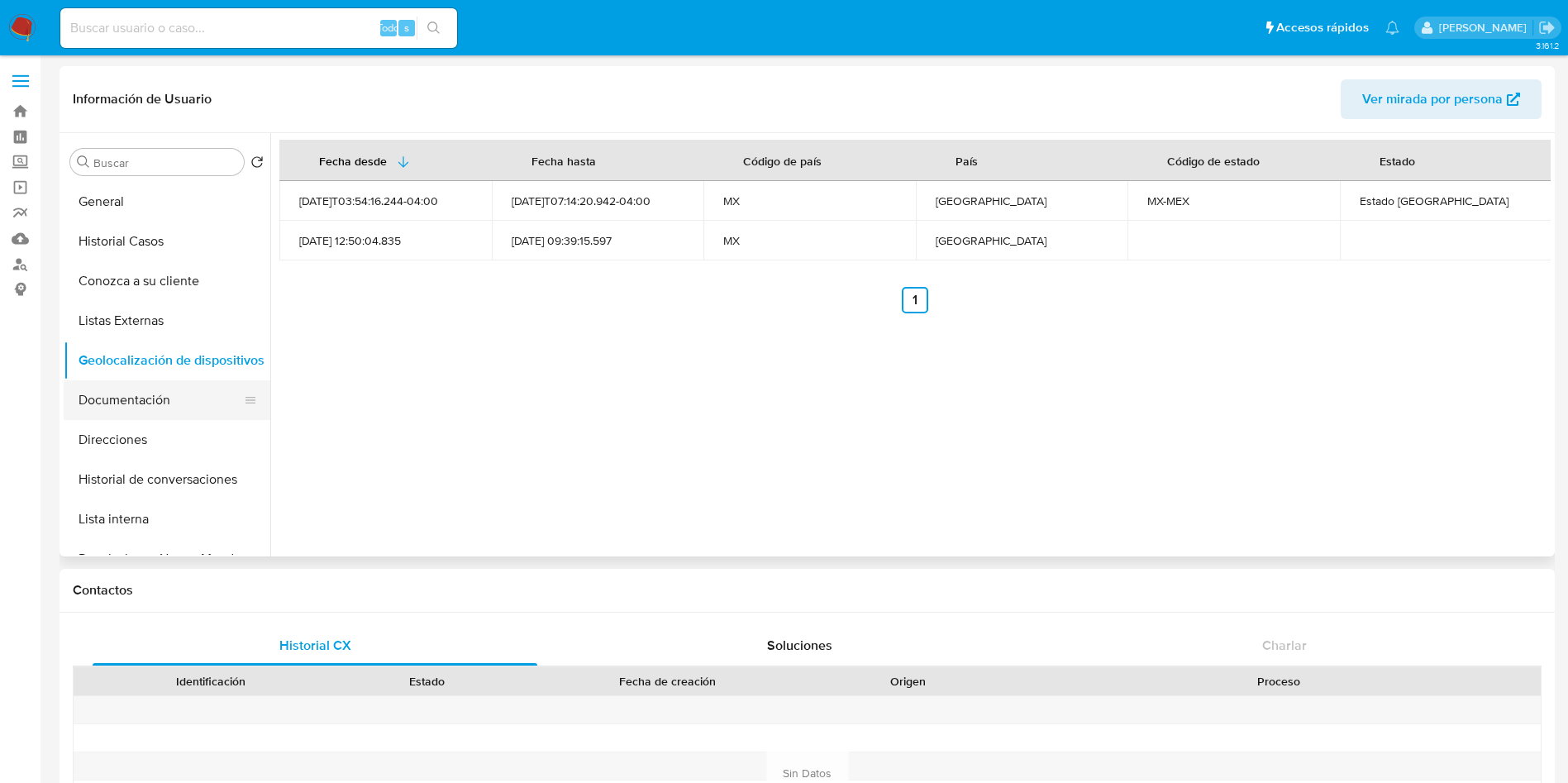
click at [156, 407] on button "Documentación" at bounding box center [161, 400] width 194 height 40
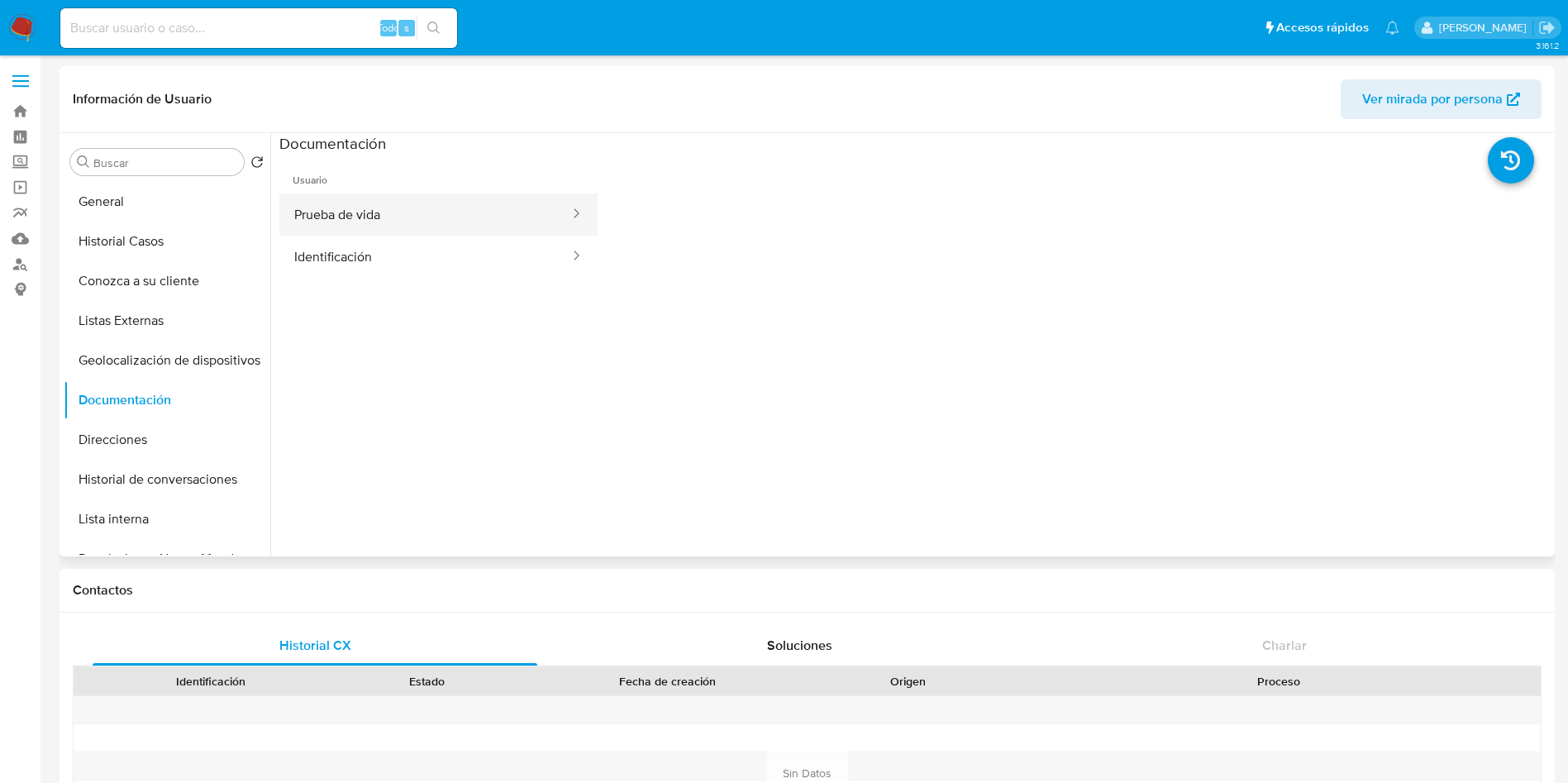
click at [413, 198] on button "Prueba de vida" at bounding box center [425, 215] width 291 height 43
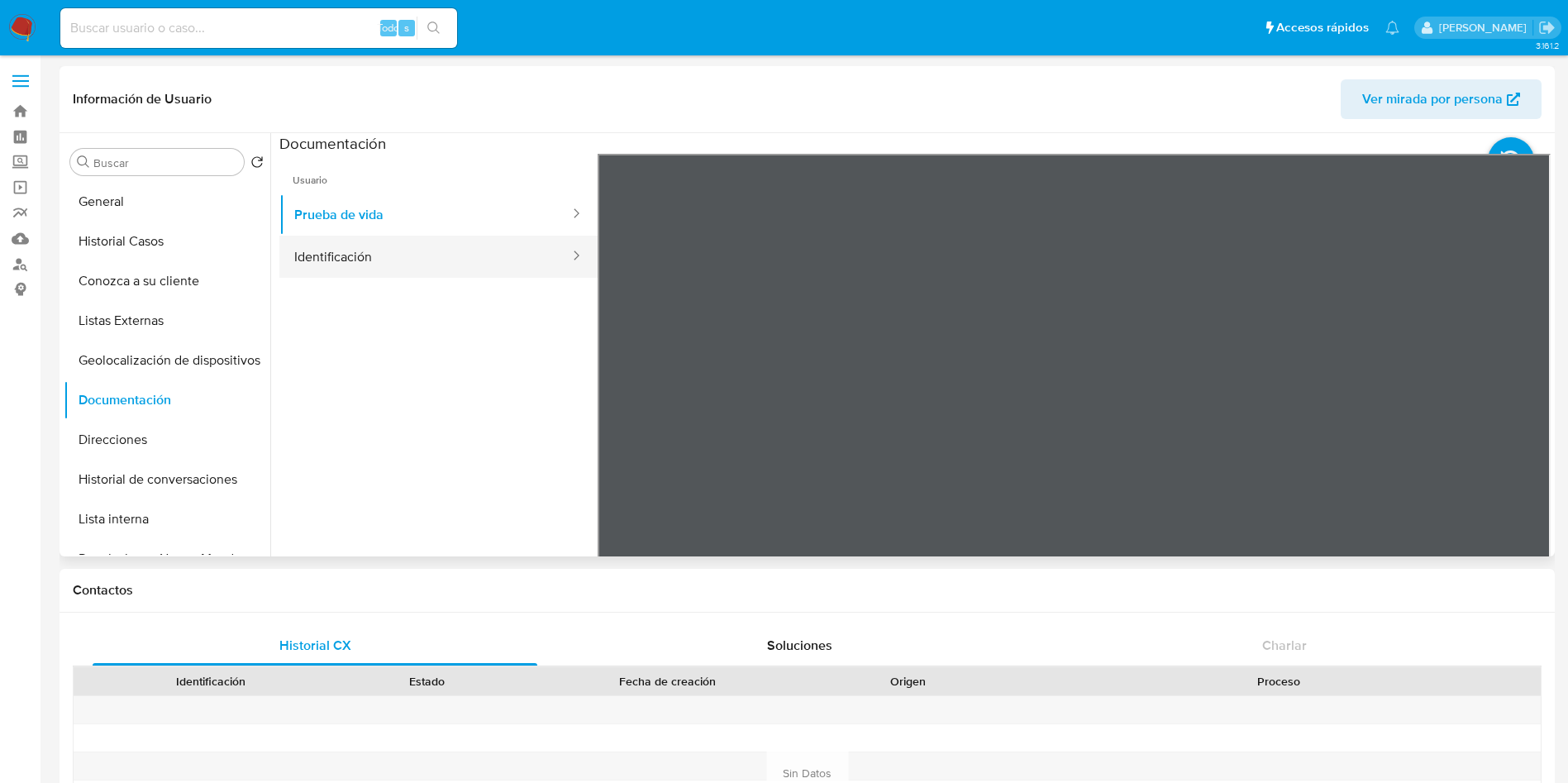
click at [347, 245] on button "Identificación" at bounding box center [425, 256] width 291 height 43
click at [1525, 417] on icon at bounding box center [1530, 422] width 10 height 16
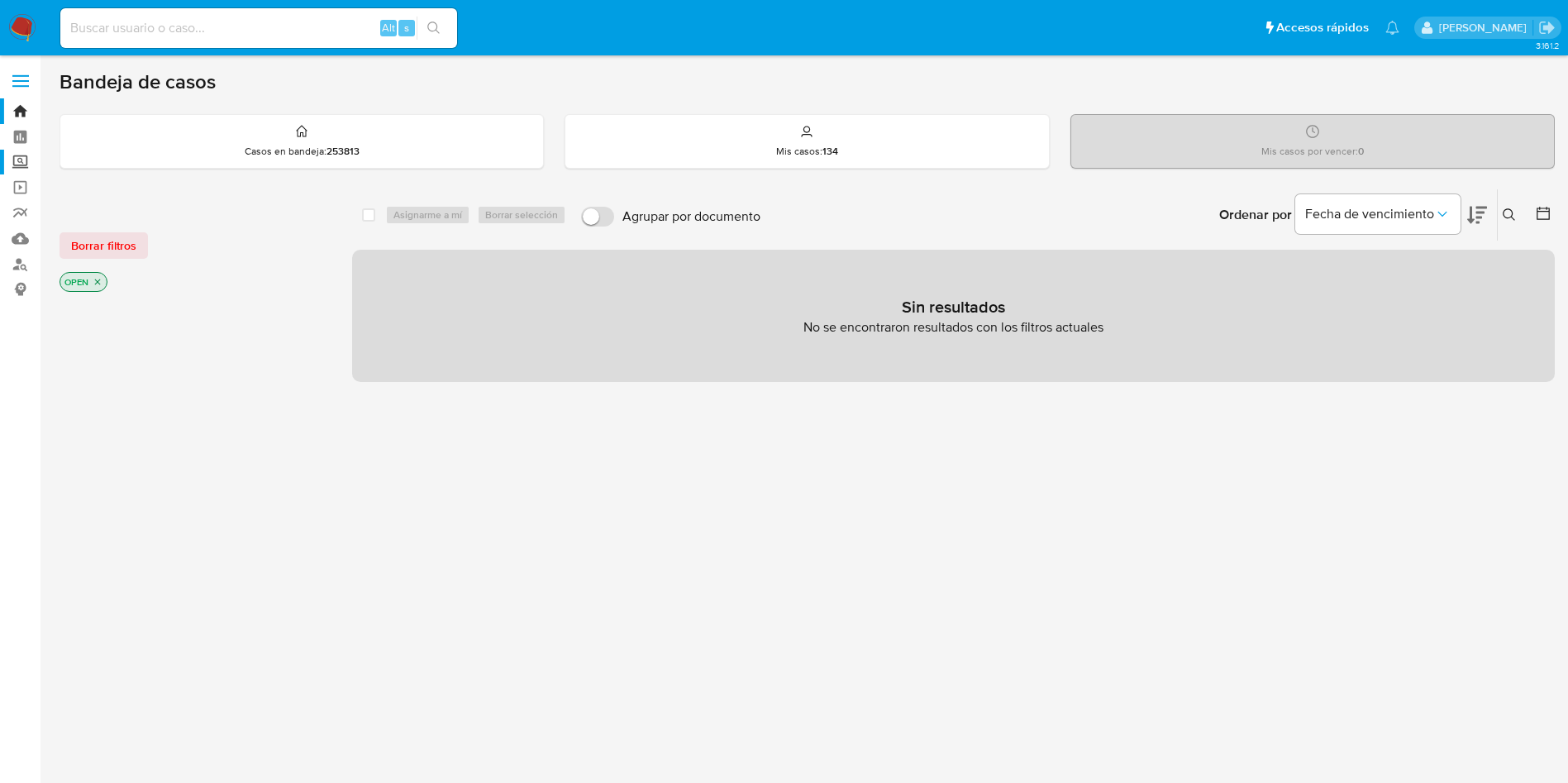
click at [11, 167] on label "Screening" at bounding box center [98, 163] width 196 height 25
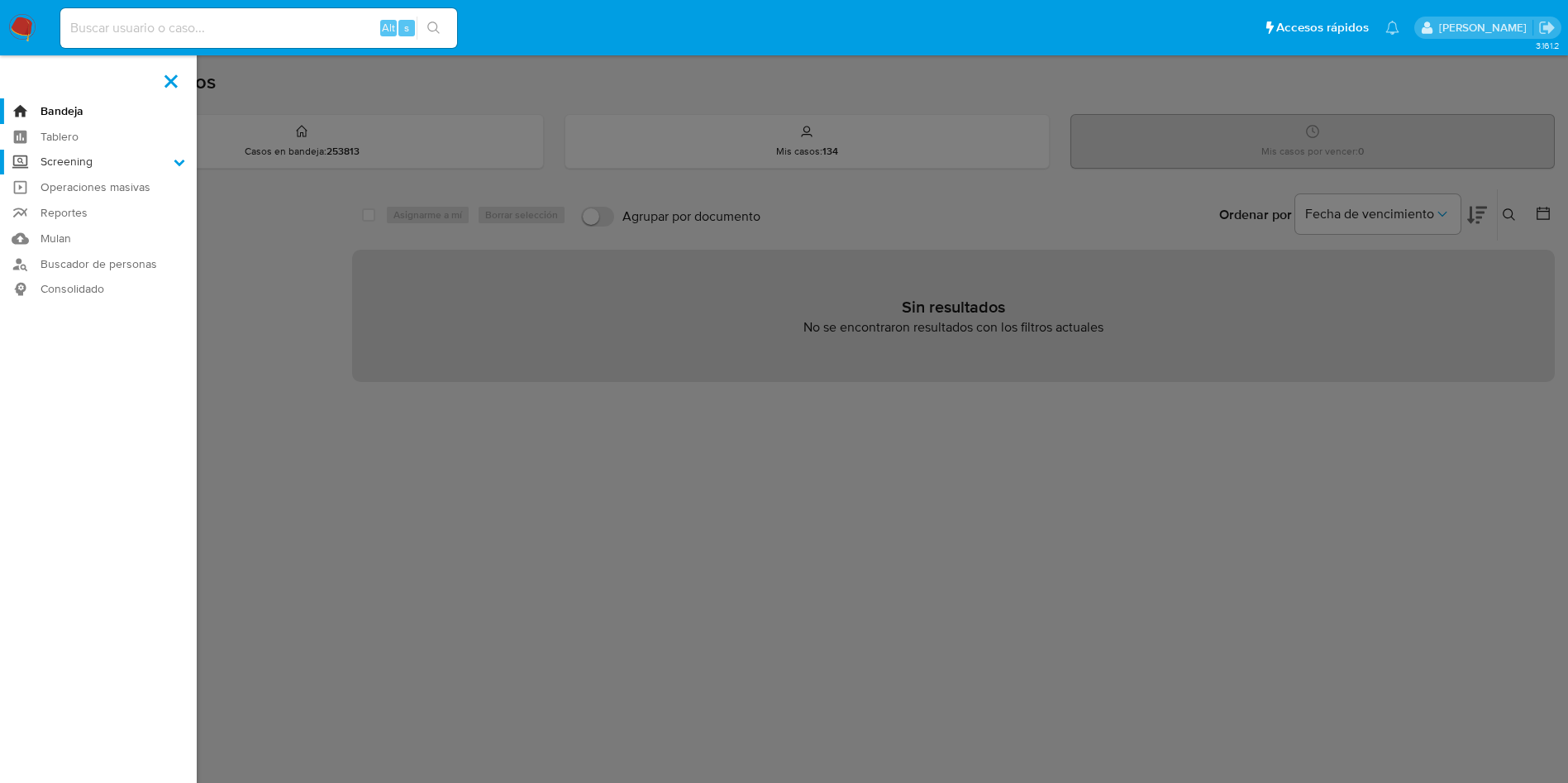
click at [0, 0] on input "Screening" at bounding box center [0, 0] width 0 height 0
click at [65, 224] on link "Herramientas" at bounding box center [98, 226] width 196 height 20
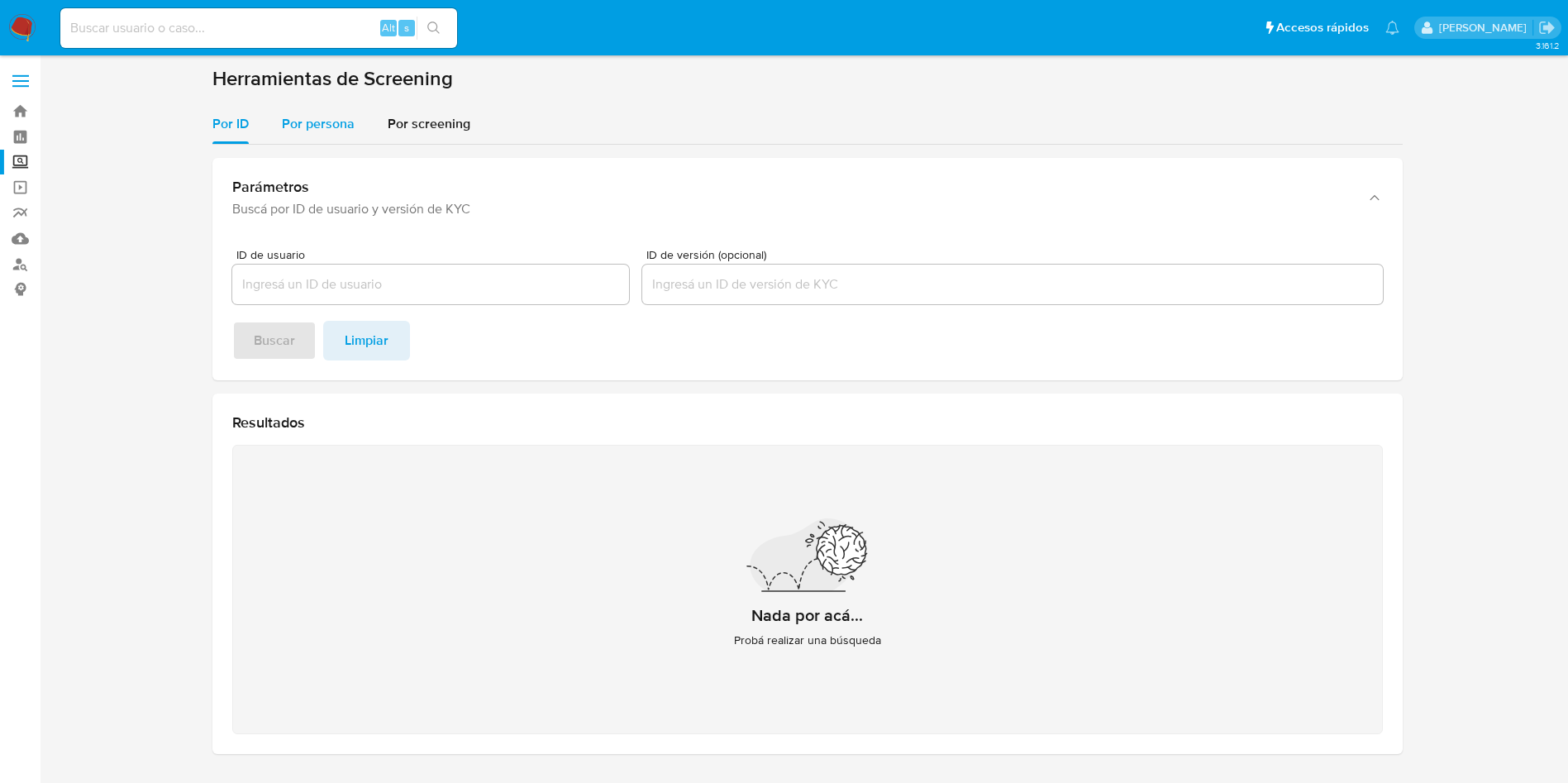
click at [327, 117] on span "Por persona" at bounding box center [317, 124] width 73 height 19
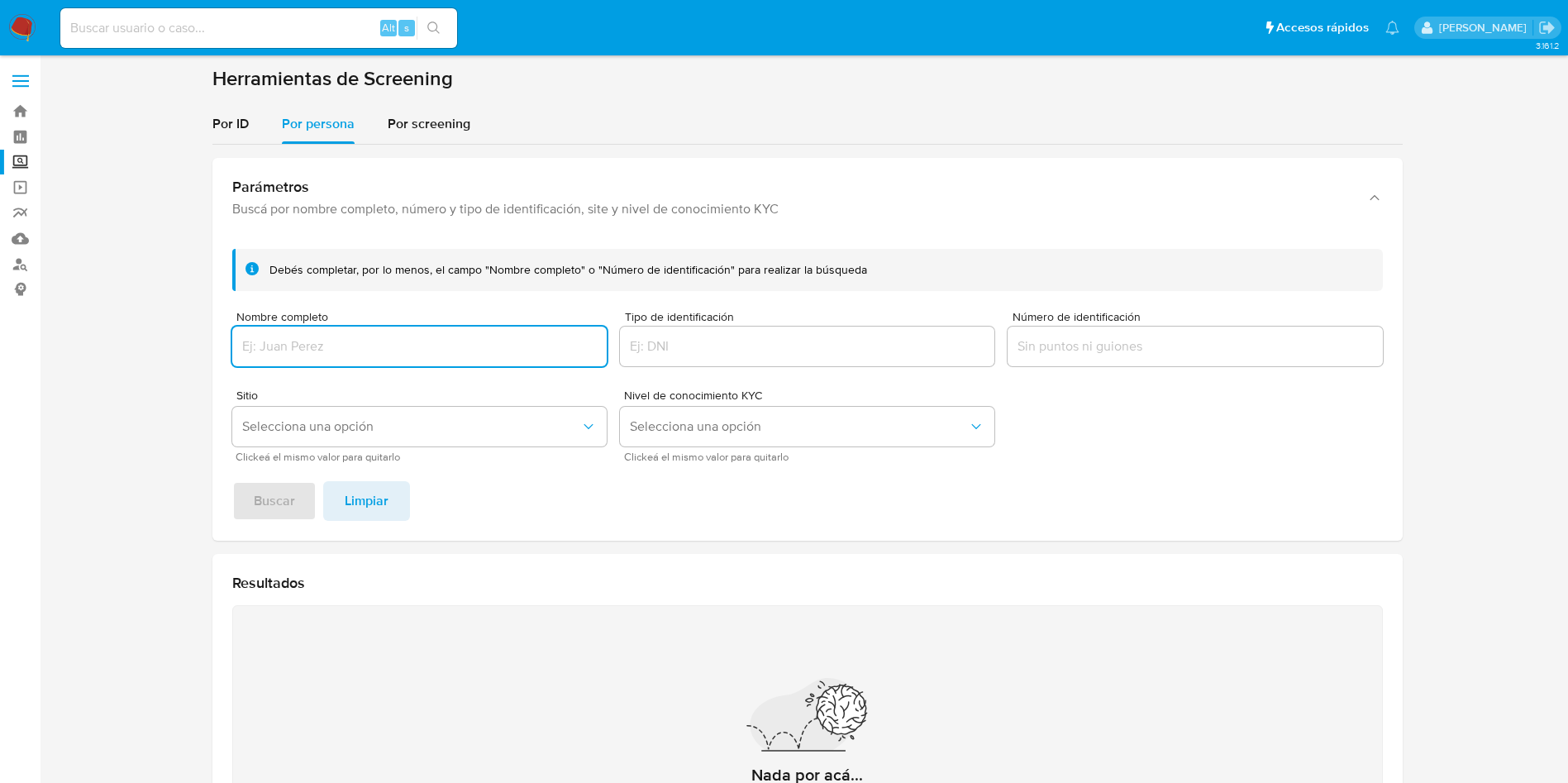
click at [365, 359] on div at bounding box center [419, 346] width 375 height 40
click at [366, 356] on input "Nombre completo" at bounding box center [419, 346] width 375 height 21
type input "[PERSON_NAME] [PERSON_NAME]"
click at [232, 481] on button "Buscar" at bounding box center [274, 500] width 84 height 40
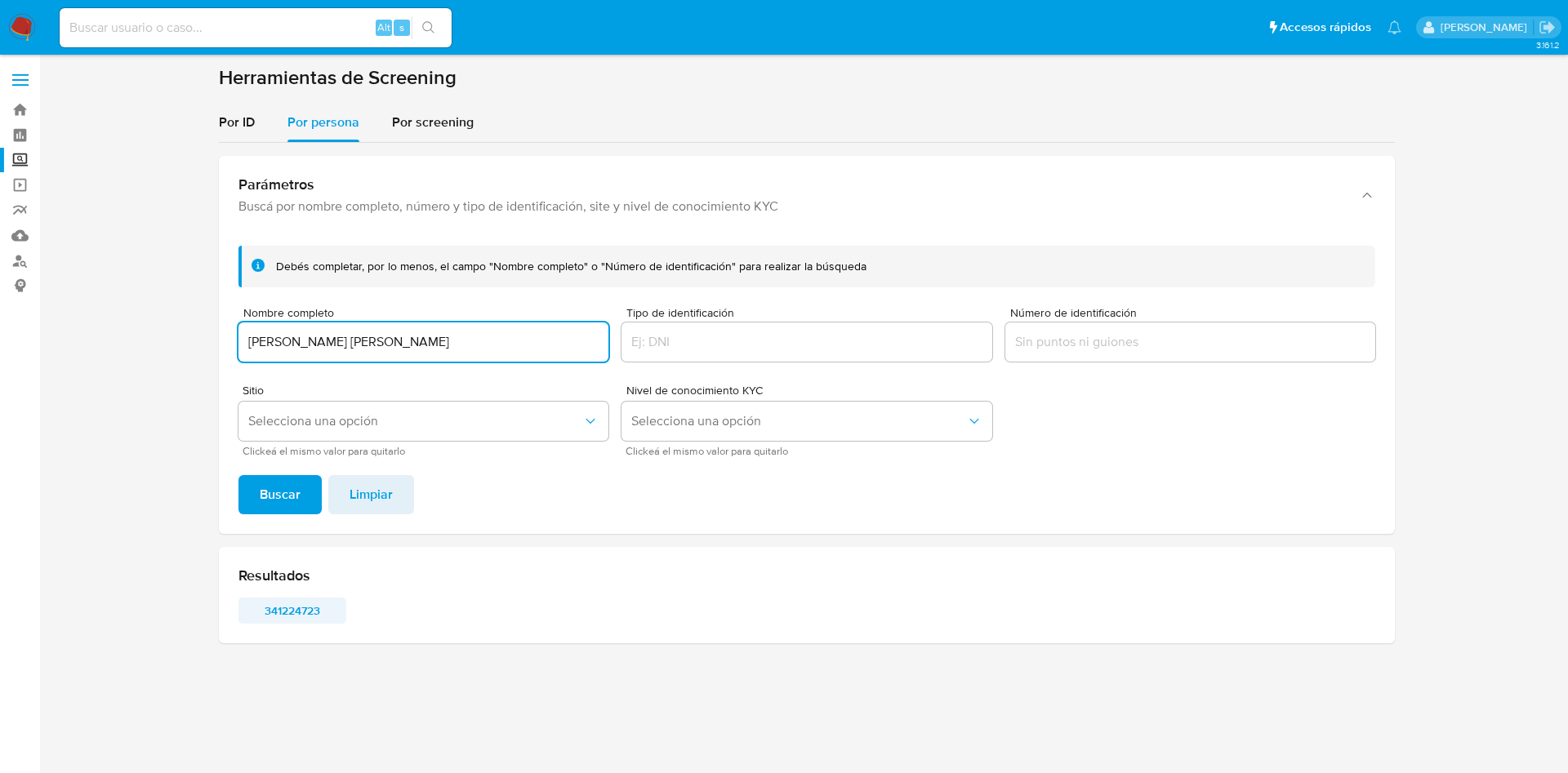
click at [317, 599] on span "341224723" at bounding box center [292, 611] width 85 height 23
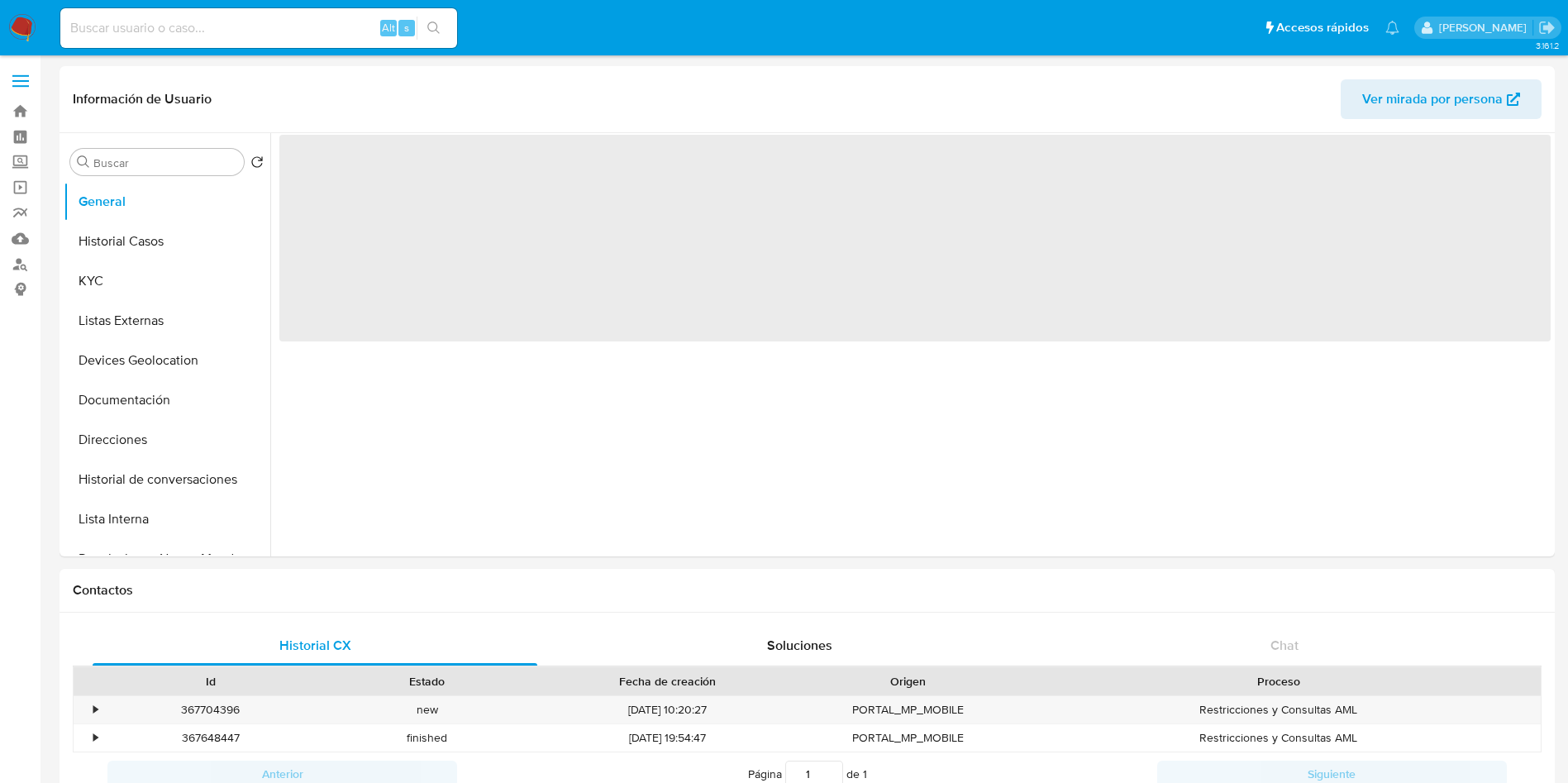
select select "10"
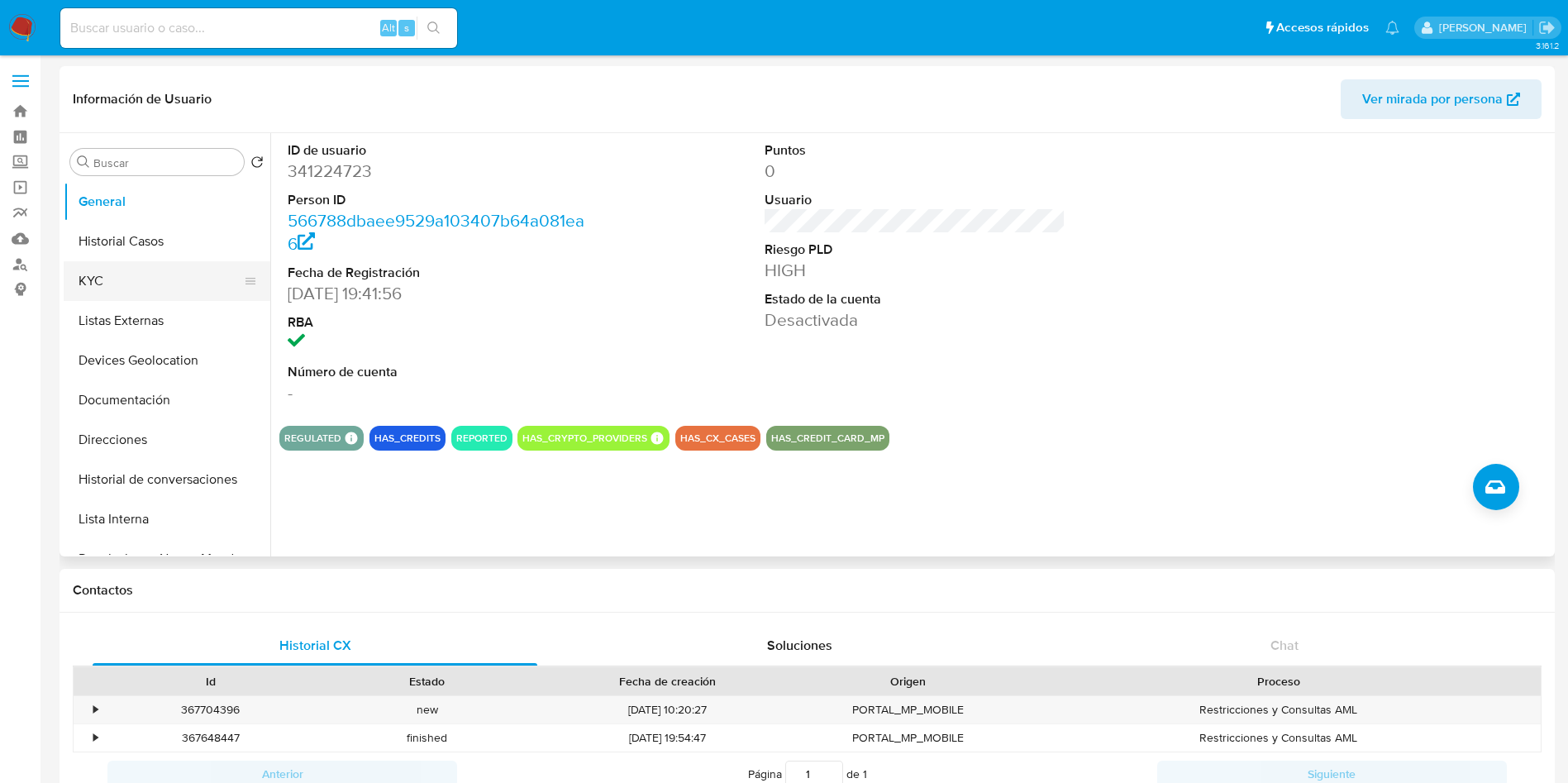
click at [156, 284] on button "KYC" at bounding box center [161, 281] width 194 height 40
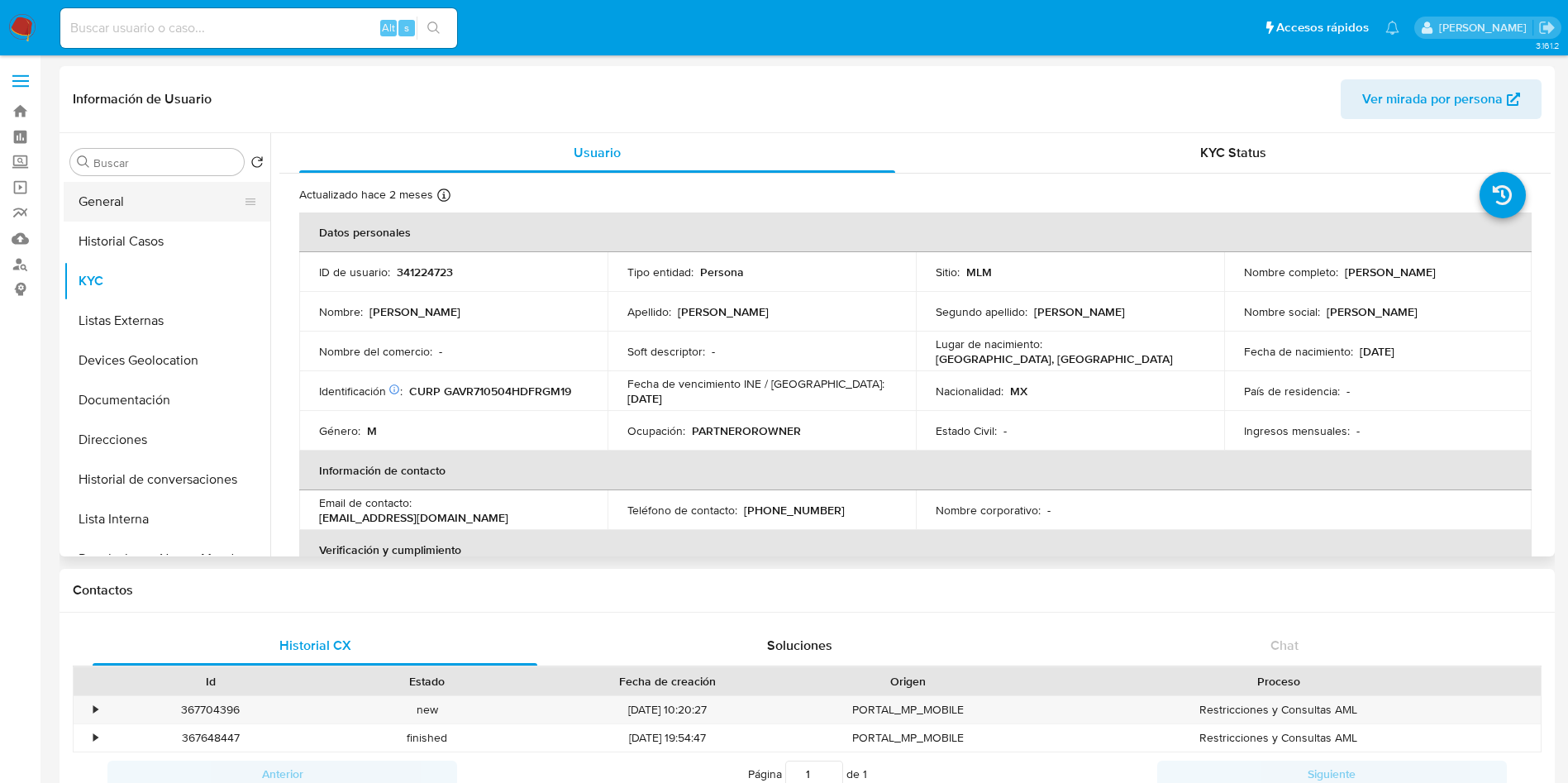
click at [140, 201] on button "General" at bounding box center [161, 201] width 194 height 40
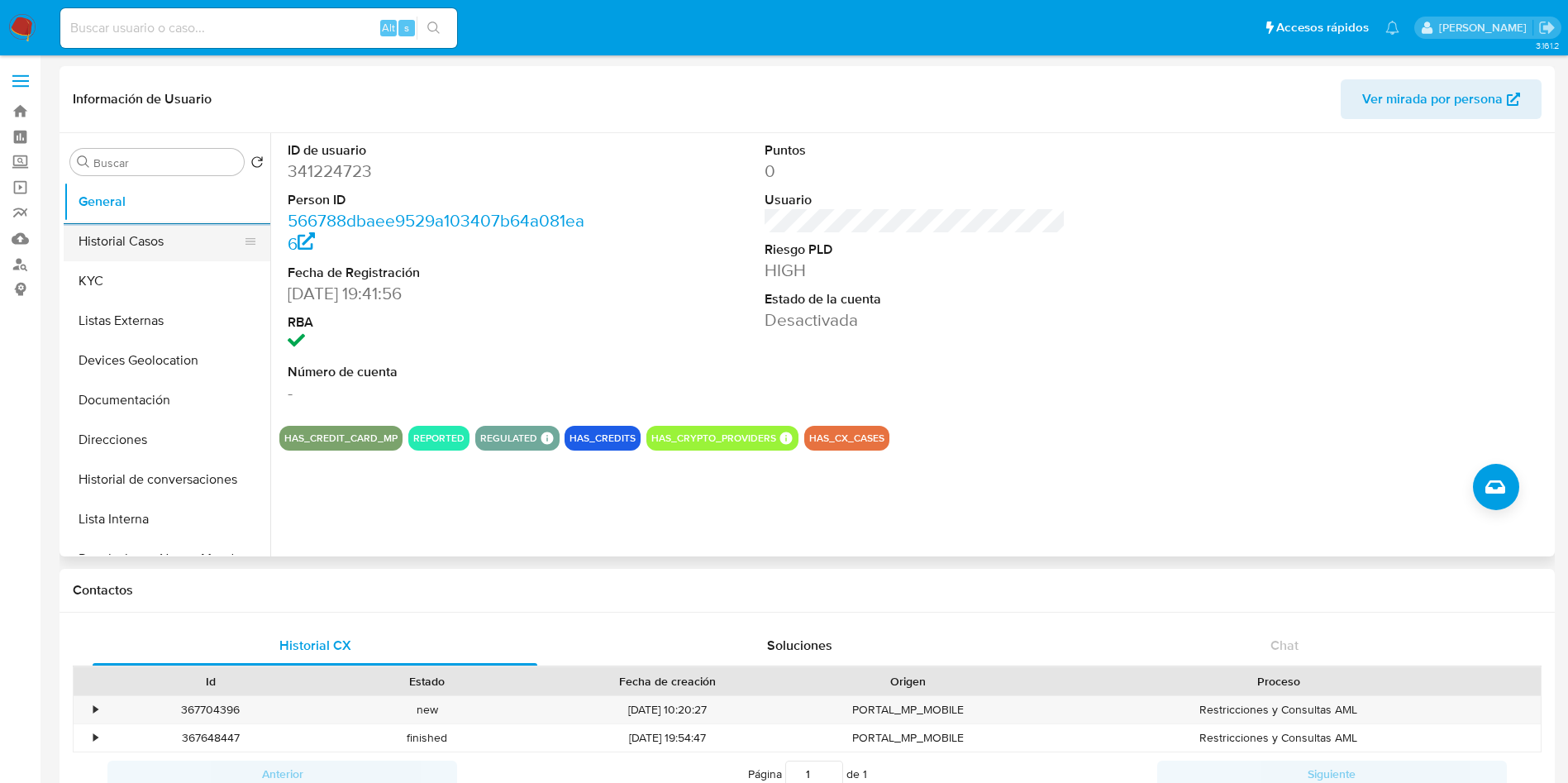
click at [168, 256] on button "Historial Casos" at bounding box center [161, 241] width 194 height 40
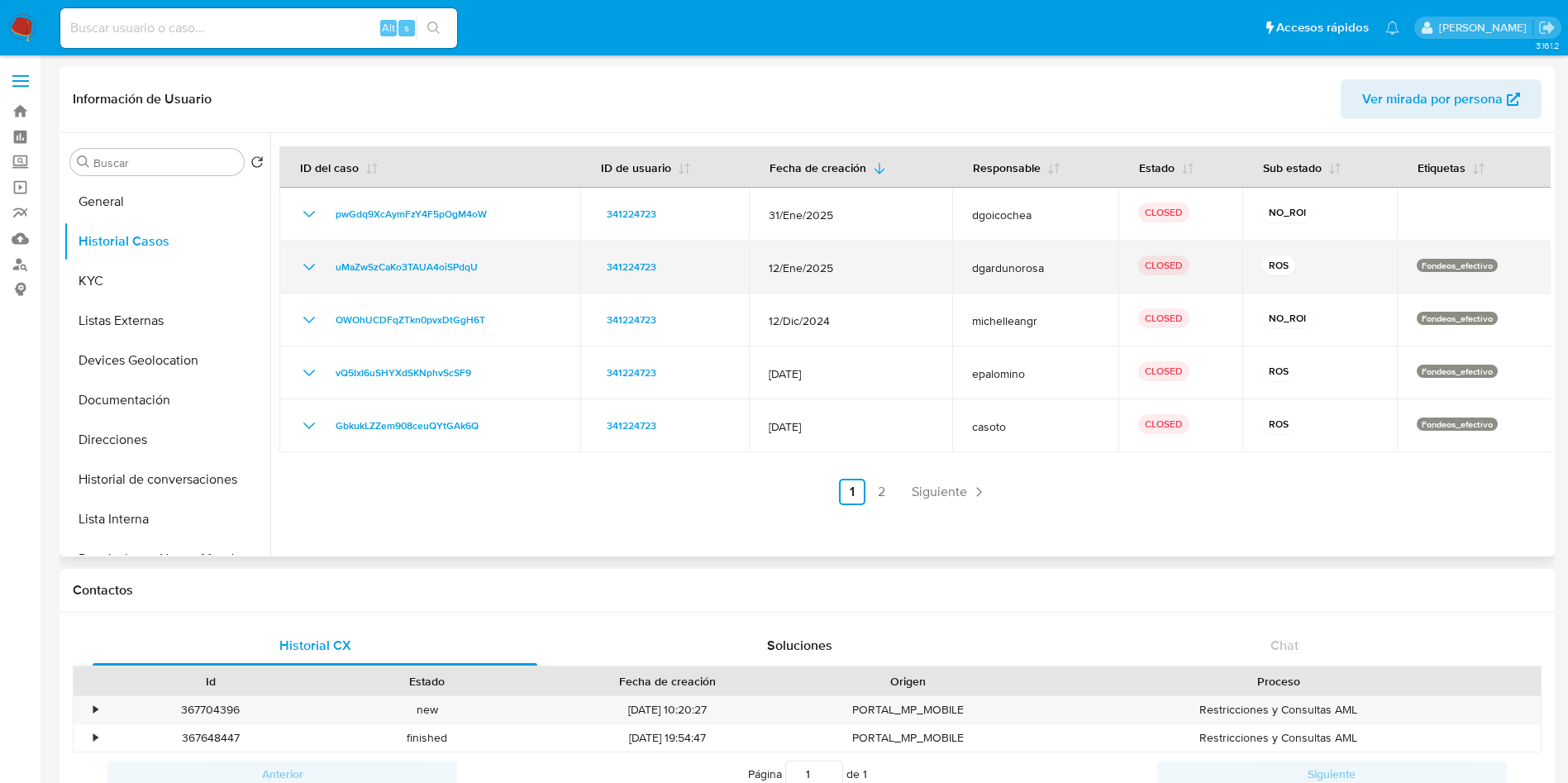
click at [307, 266] on icon "Mostrar/Ocultar" at bounding box center [309, 266] width 12 height 7
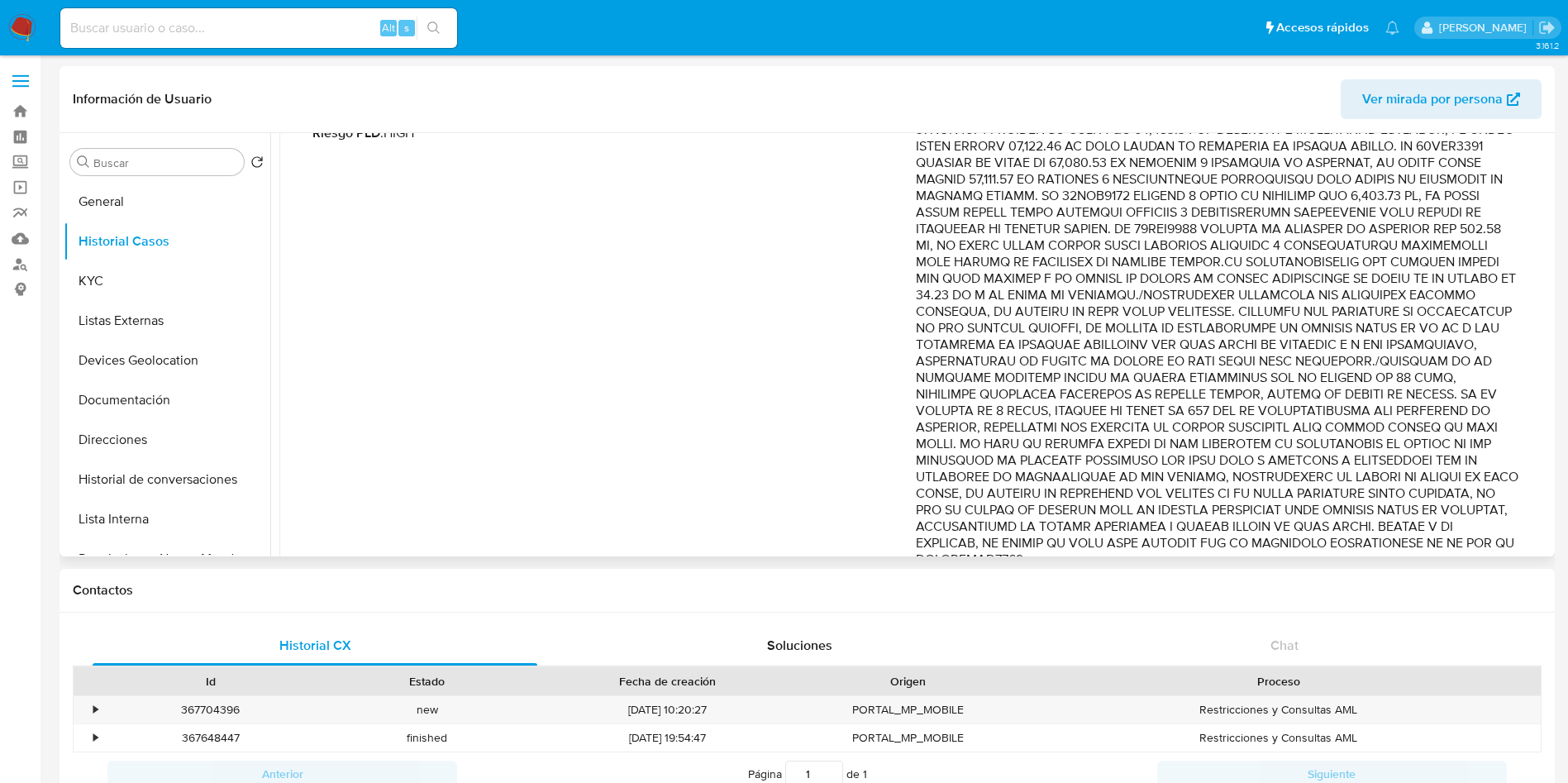
scroll to position [124, 0]
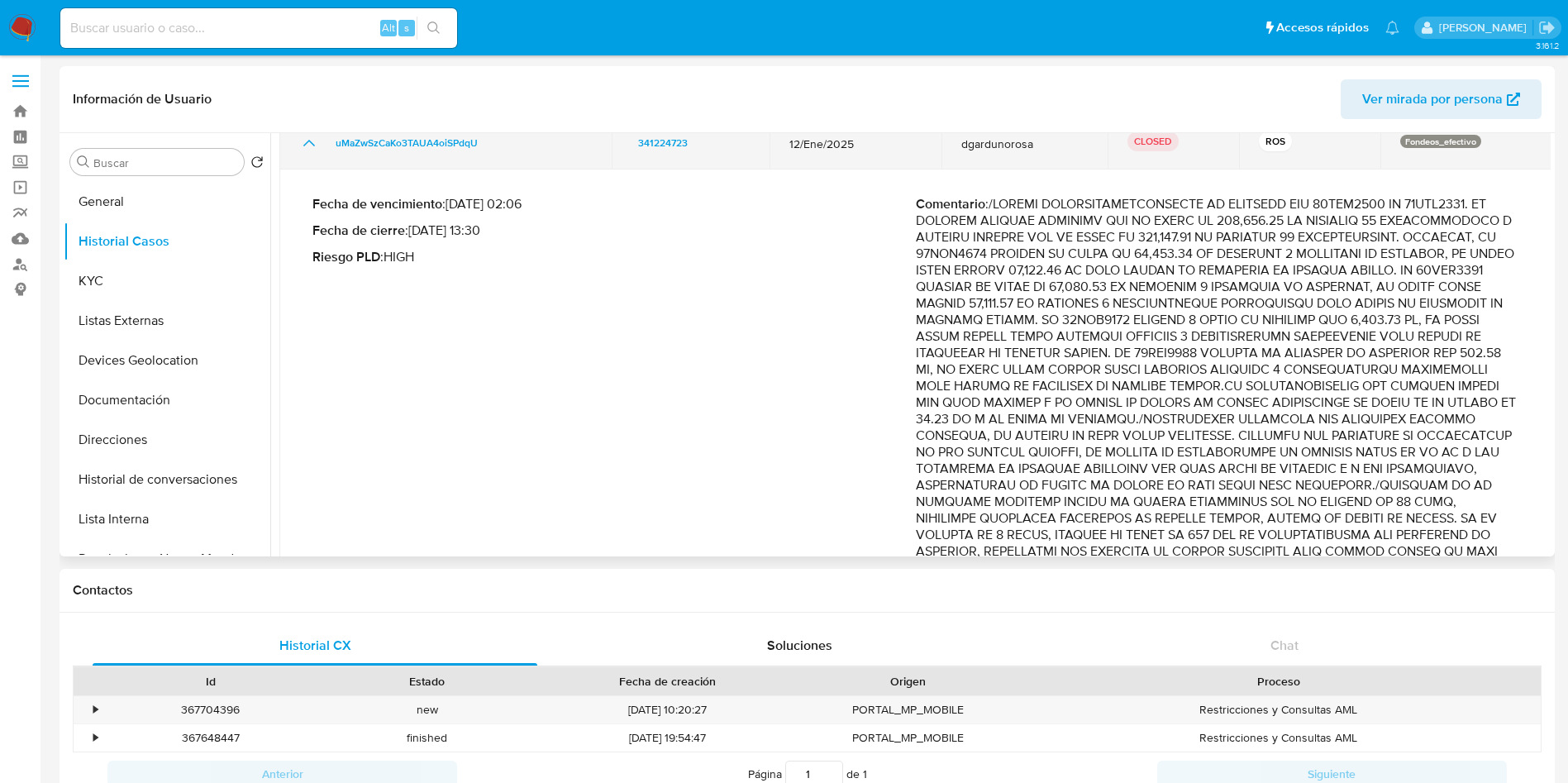
click at [309, 148] on icon "Mostrar/Ocultar" at bounding box center [309, 142] width 19 height 19
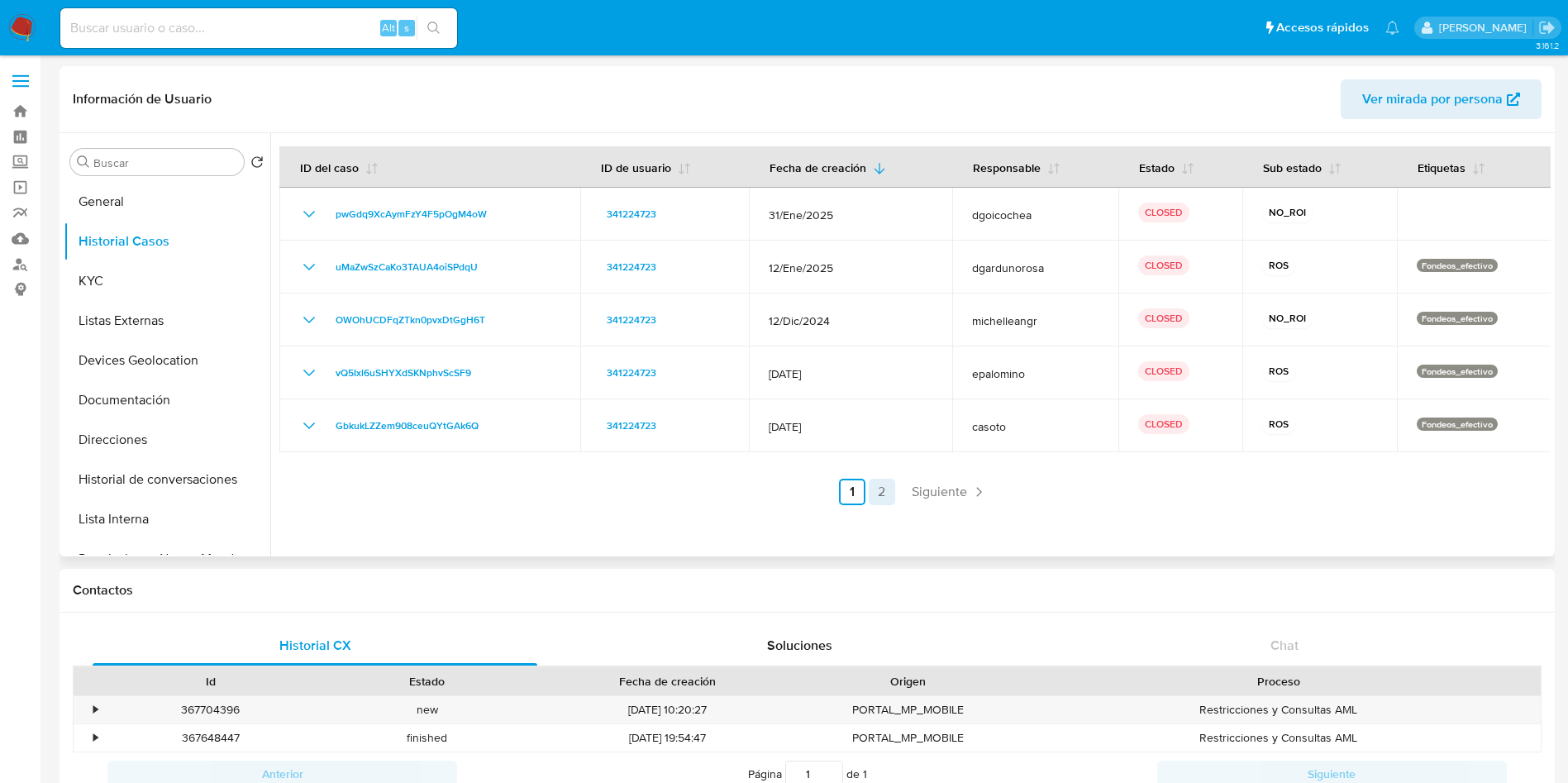
click at [874, 490] on link "2" at bounding box center [882, 491] width 26 height 26
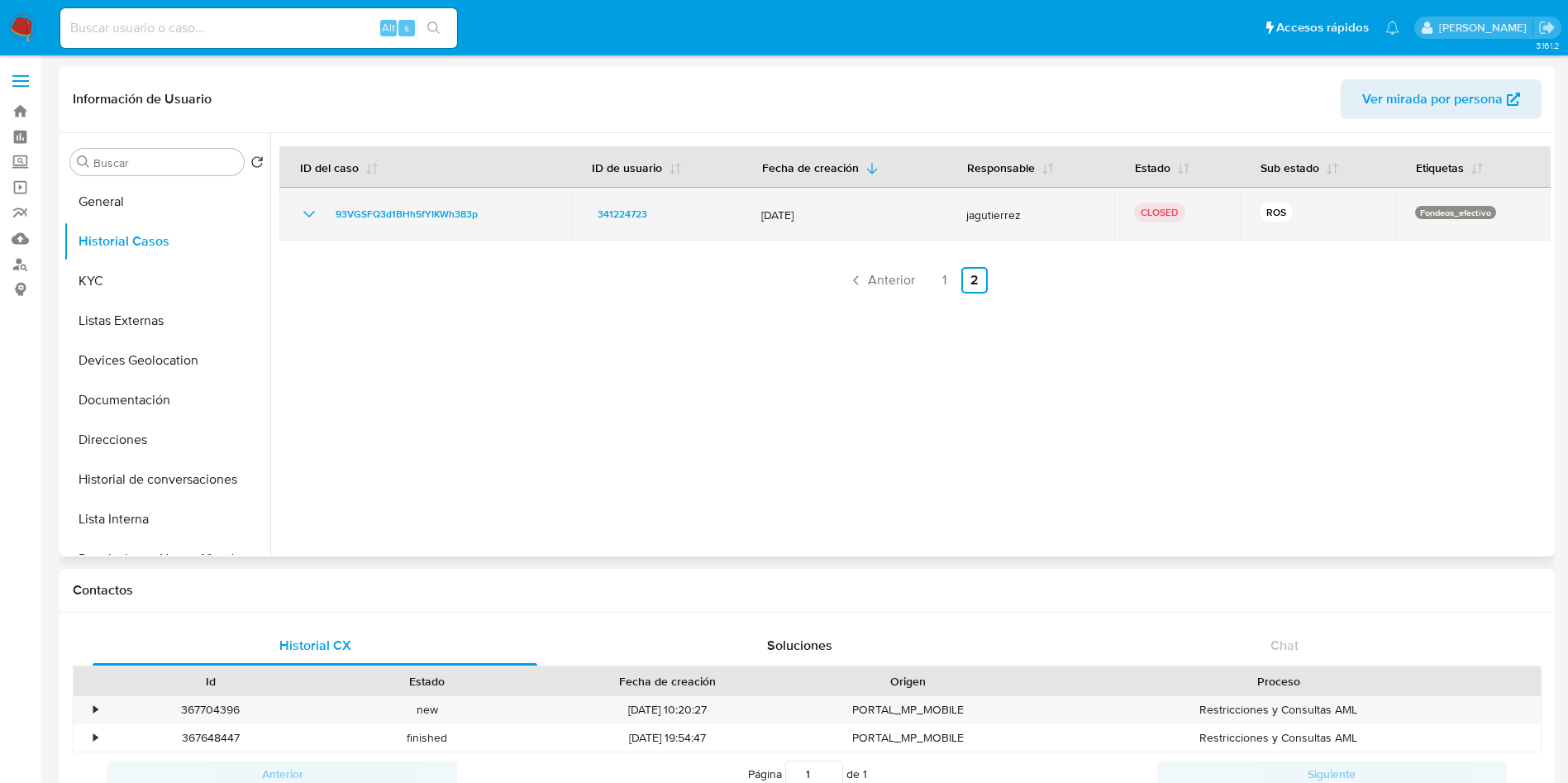
click at [309, 210] on icon "Mostrar/Ocultar" at bounding box center [309, 214] width 19 height 19
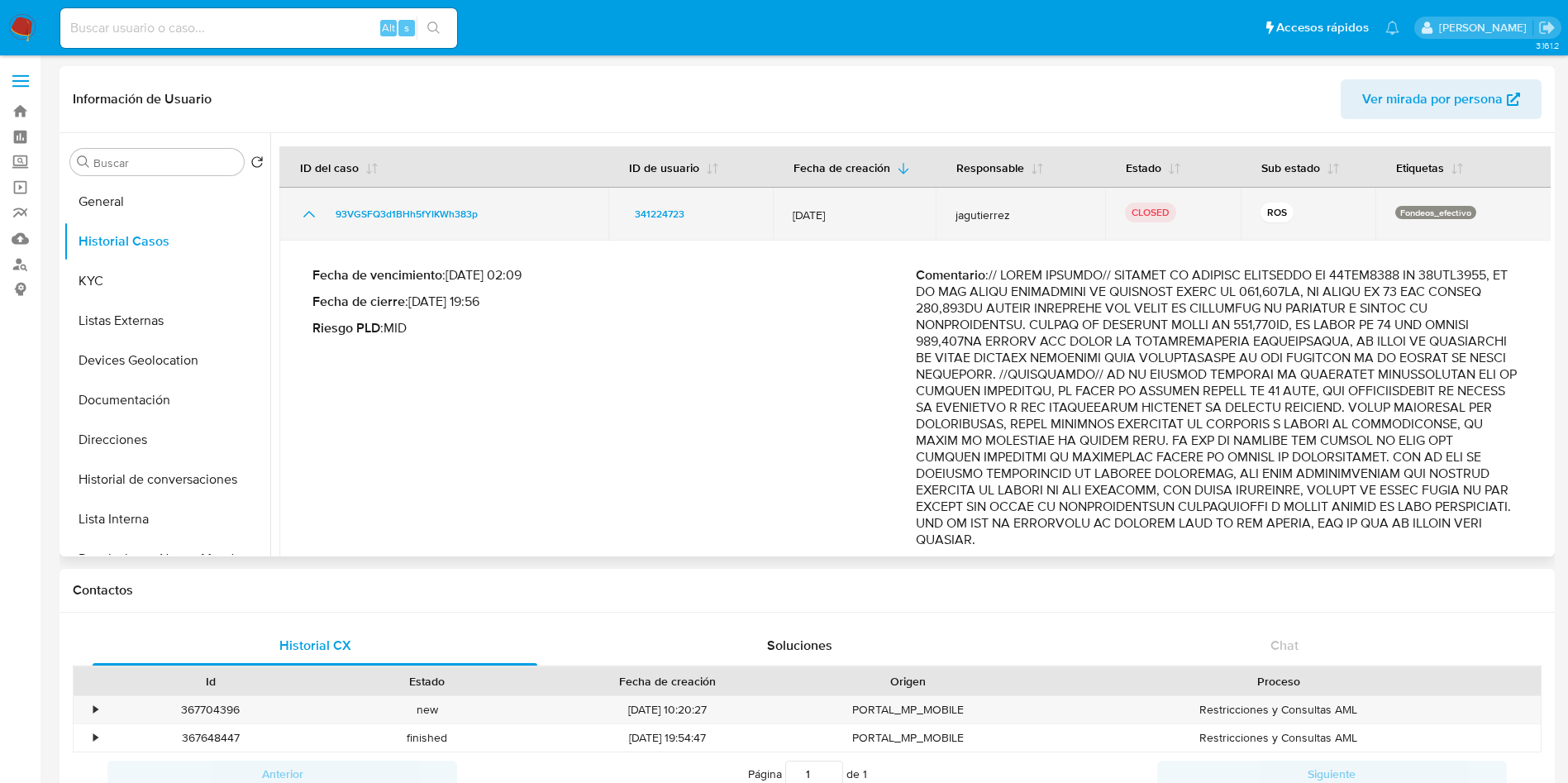
click at [311, 210] on icon "Mostrar/Ocultar" at bounding box center [309, 214] width 19 height 19
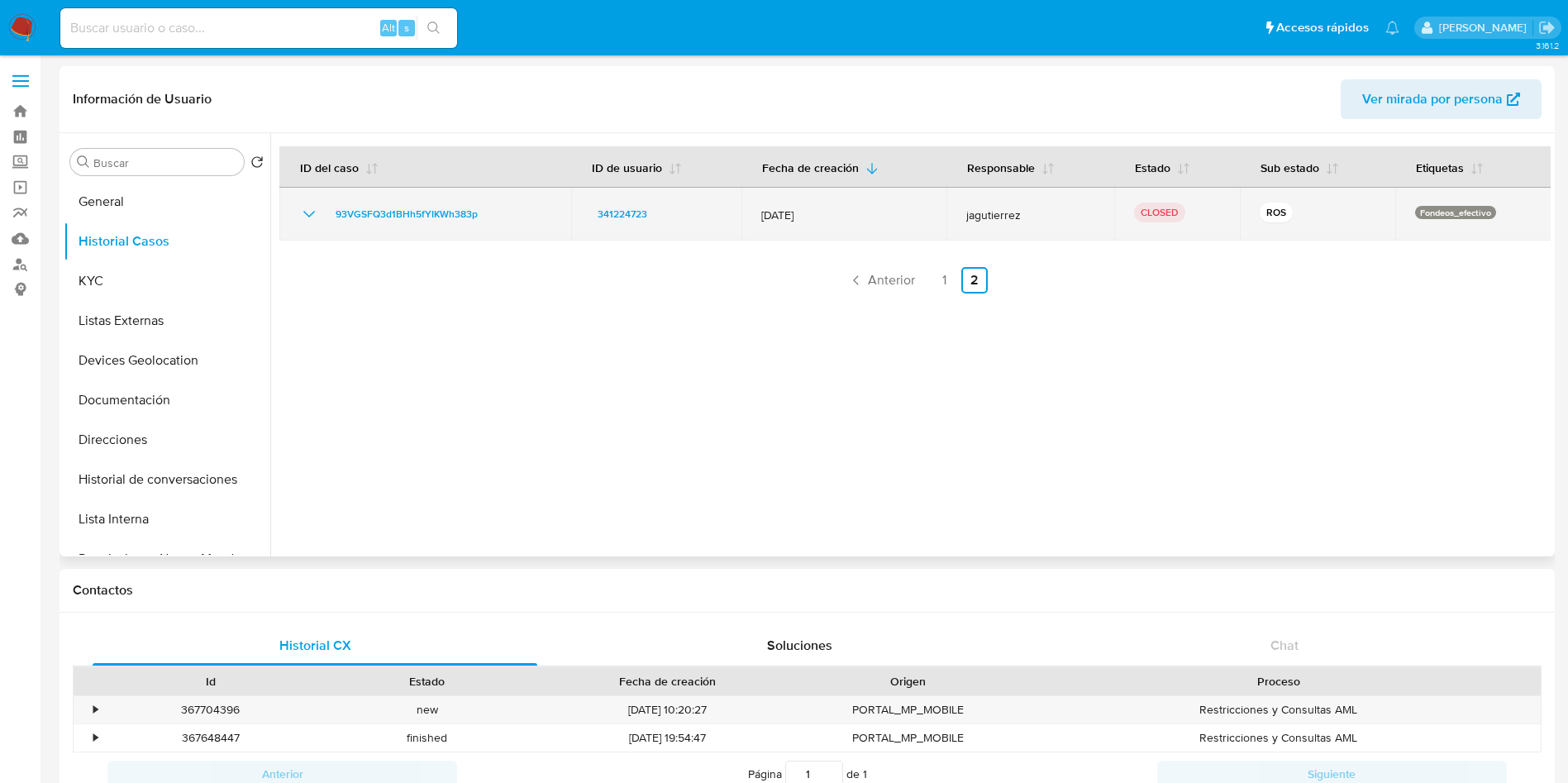
click at [312, 206] on icon "Mostrar/Ocultar" at bounding box center [309, 214] width 19 height 19
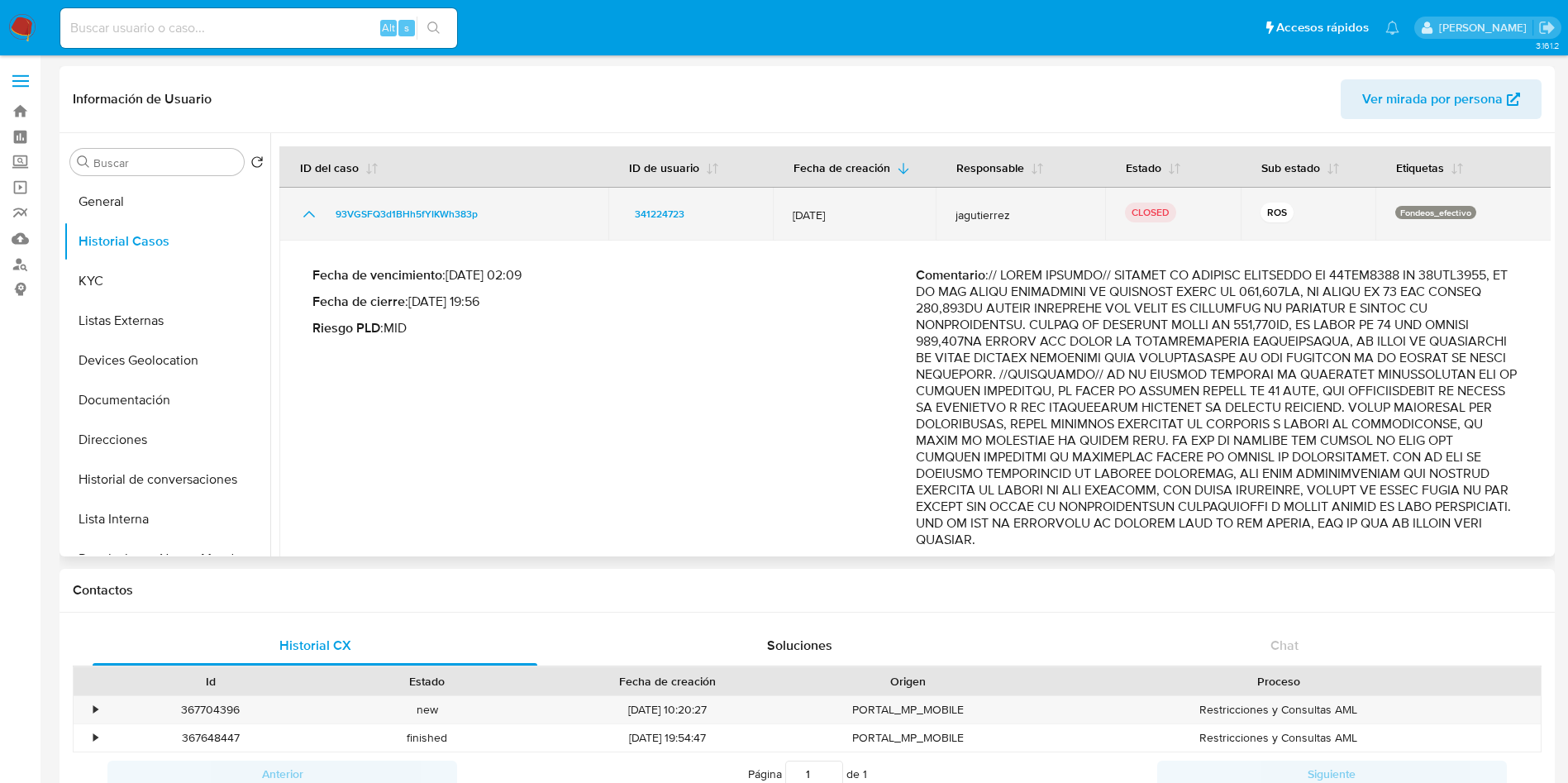
click at [307, 216] on icon "Mostrar/Ocultar" at bounding box center [309, 214] width 19 height 19
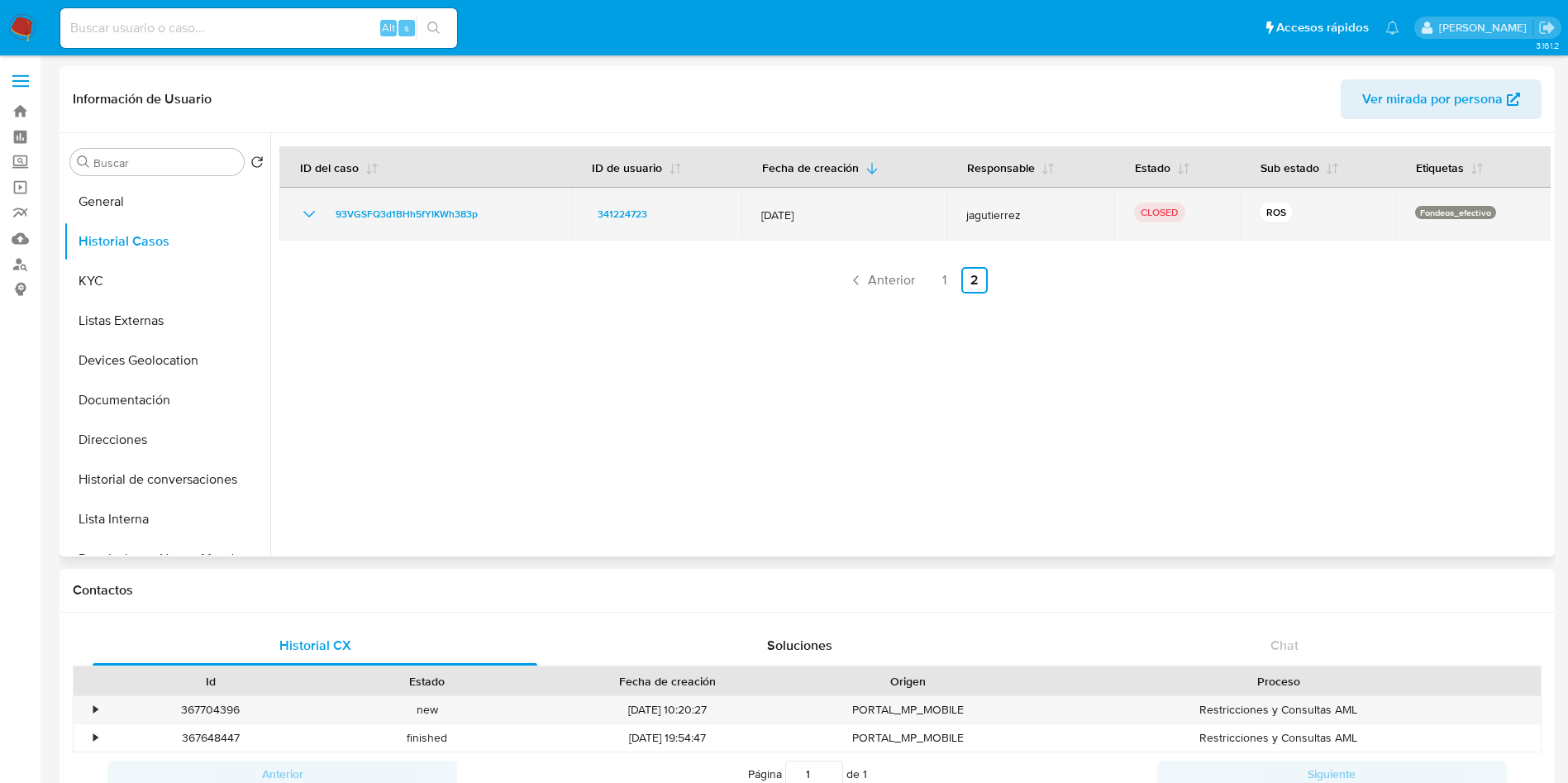
click at [843, 213] on span "12/Sept/2024" at bounding box center [844, 214] width 166 height 15
drag, startPoint x: 782, startPoint y: 213, endPoint x: 749, endPoint y: 212, distance: 33.0
click at [749, 212] on td "12/Sept/2024" at bounding box center [844, 214] width 205 height 53
click at [835, 218] on span "12/Sept/2024" at bounding box center [844, 214] width 166 height 15
drag, startPoint x: 841, startPoint y: 218, endPoint x: 753, endPoint y: 216, distance: 88.0
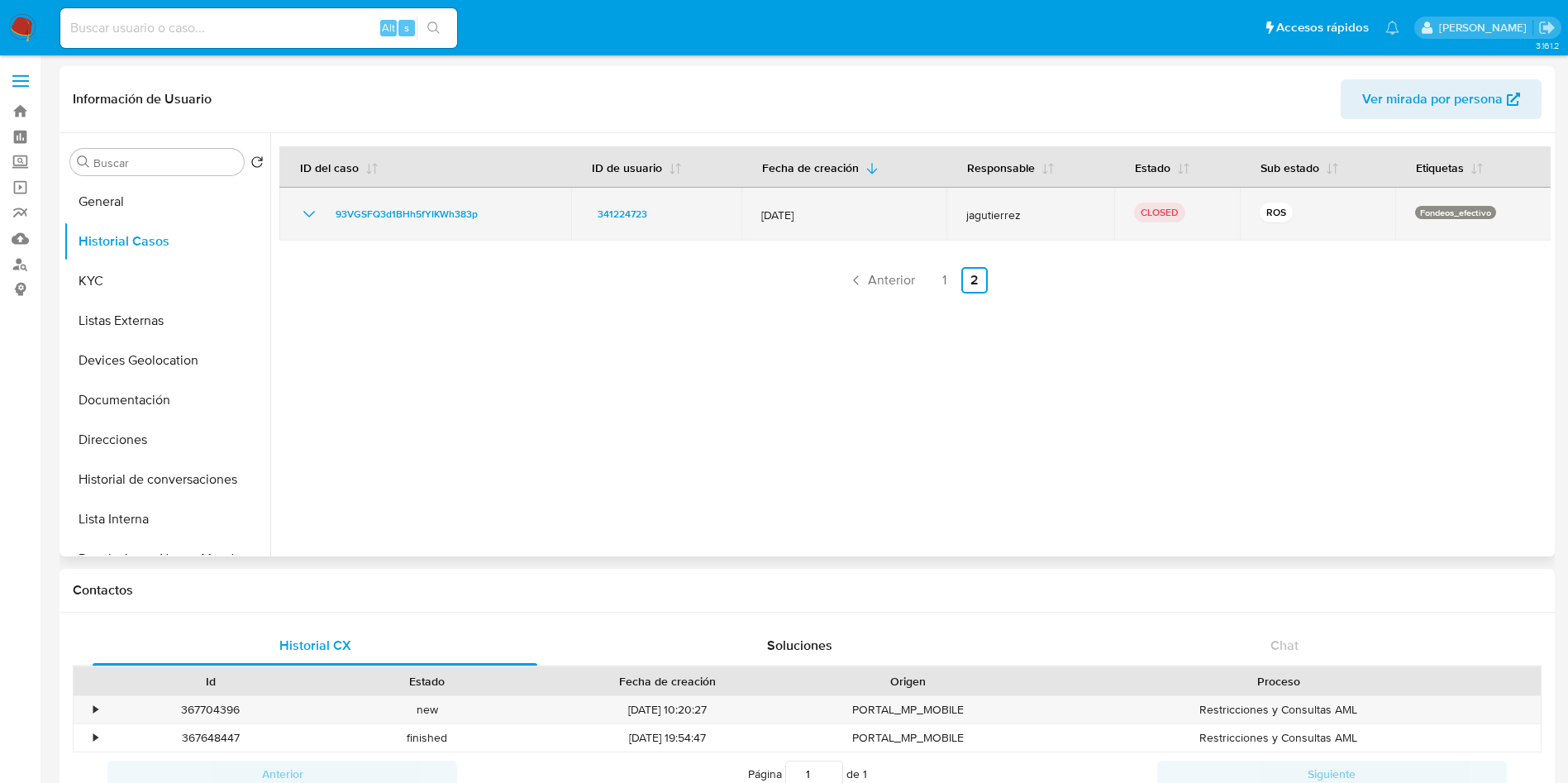
click at [753, 216] on td "12/Sept/2024" at bounding box center [844, 214] width 205 height 53
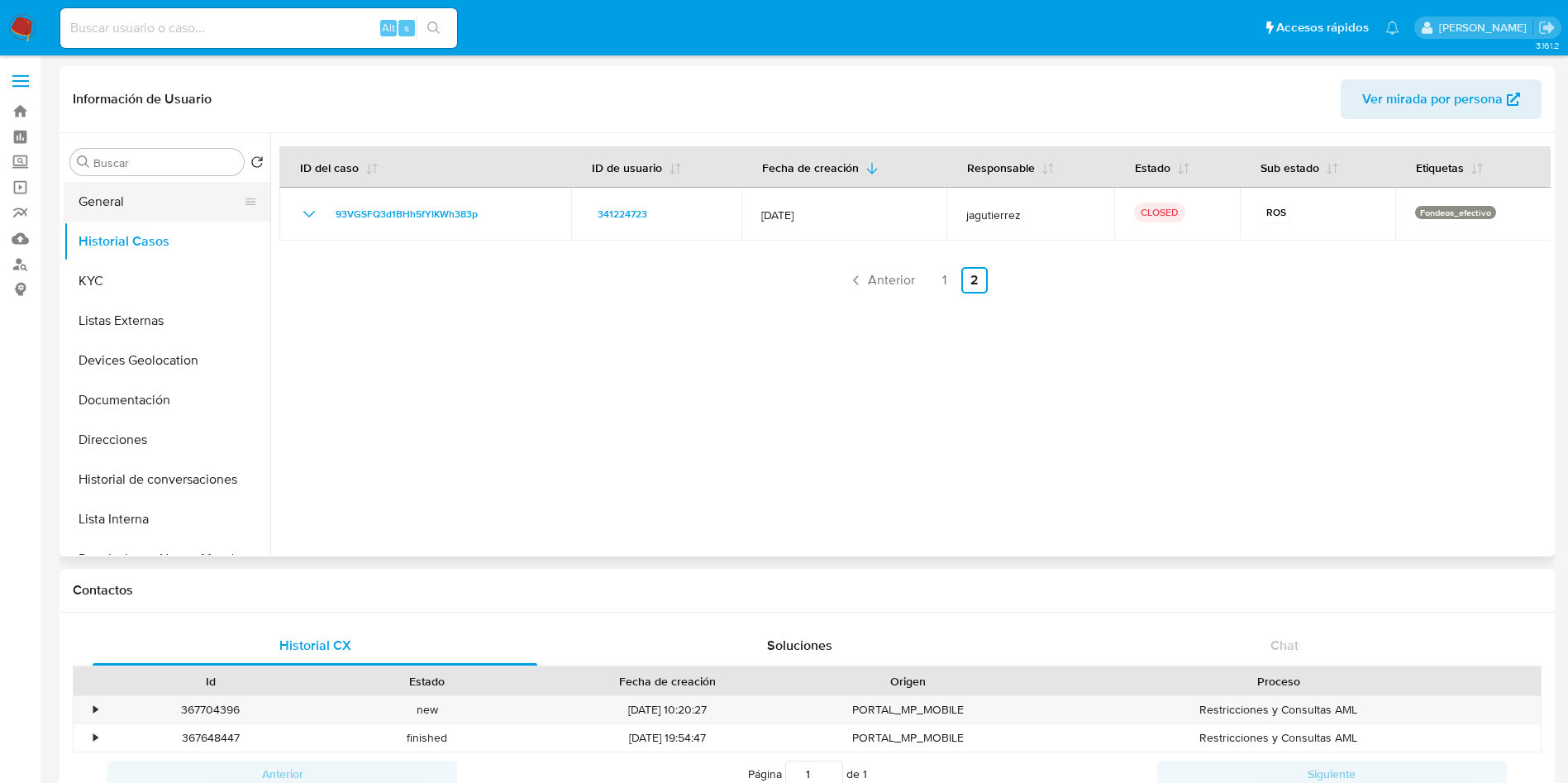
click at [119, 210] on button "General" at bounding box center [161, 201] width 194 height 40
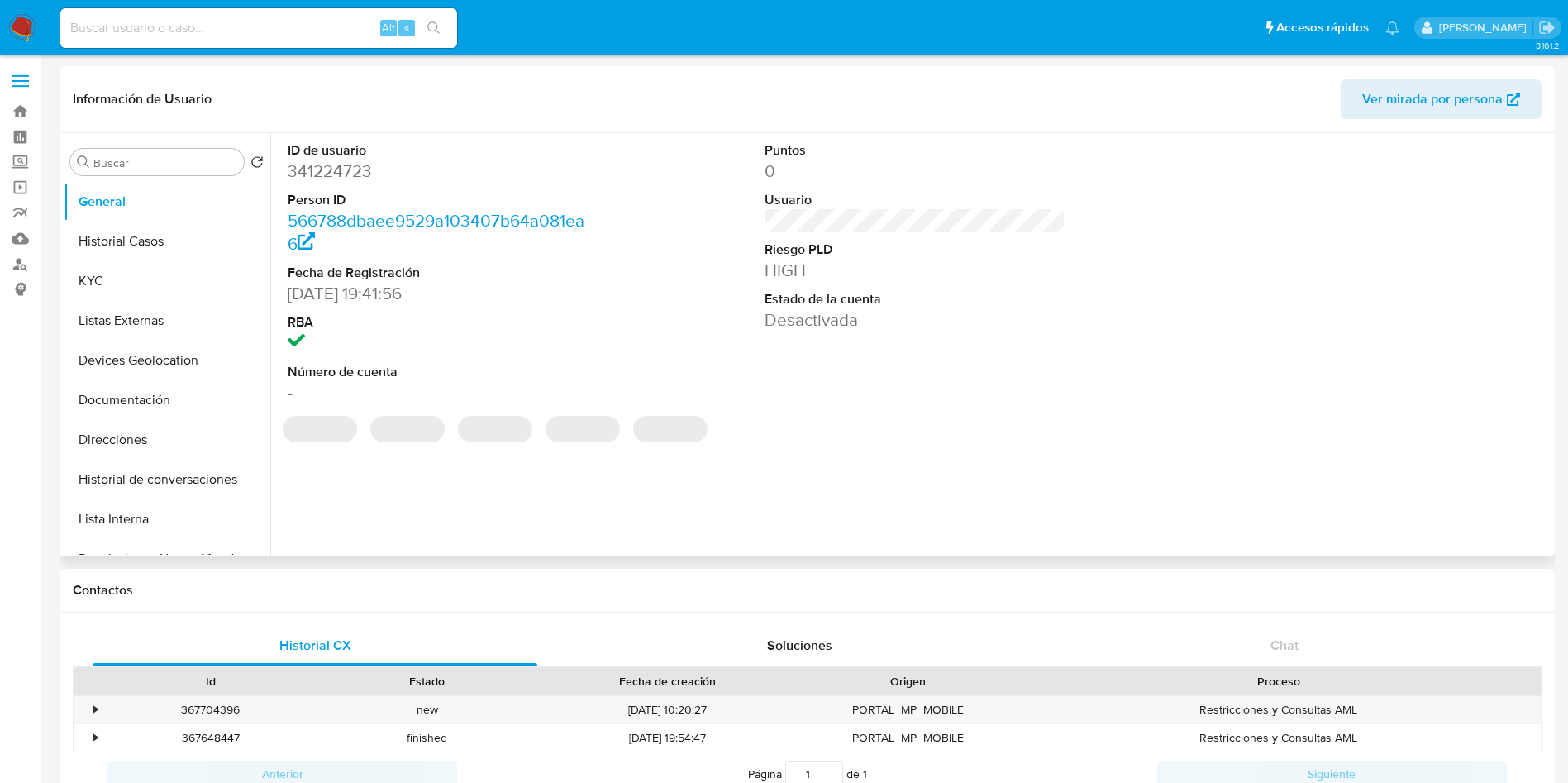
click at [317, 168] on dd "341224723" at bounding box center [438, 171] width 302 height 23
copy dd "341224723"
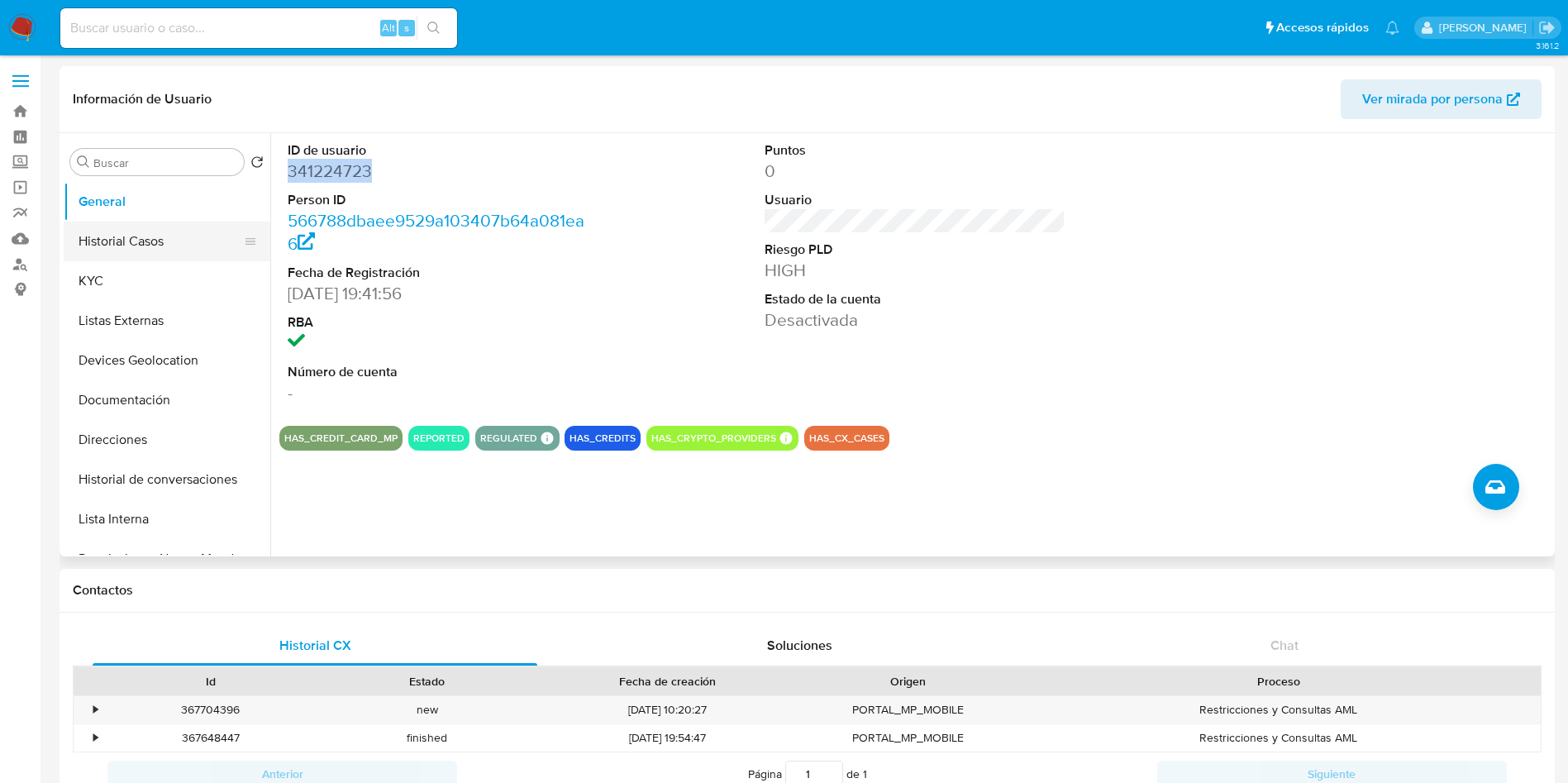
click at [137, 239] on button "Historial Casos" at bounding box center [161, 241] width 194 height 40
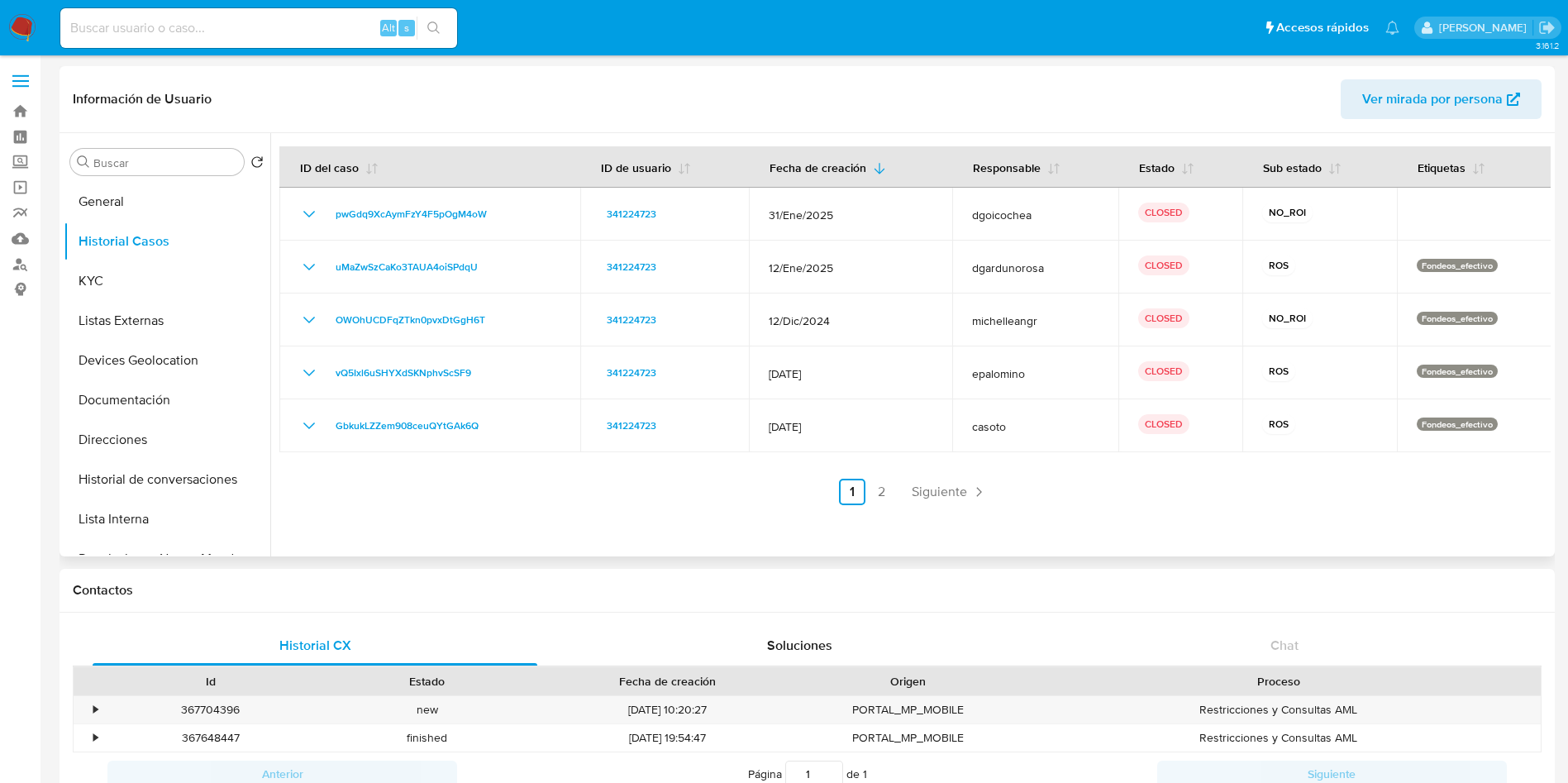
click at [885, 486] on link "2" at bounding box center [882, 491] width 26 height 26
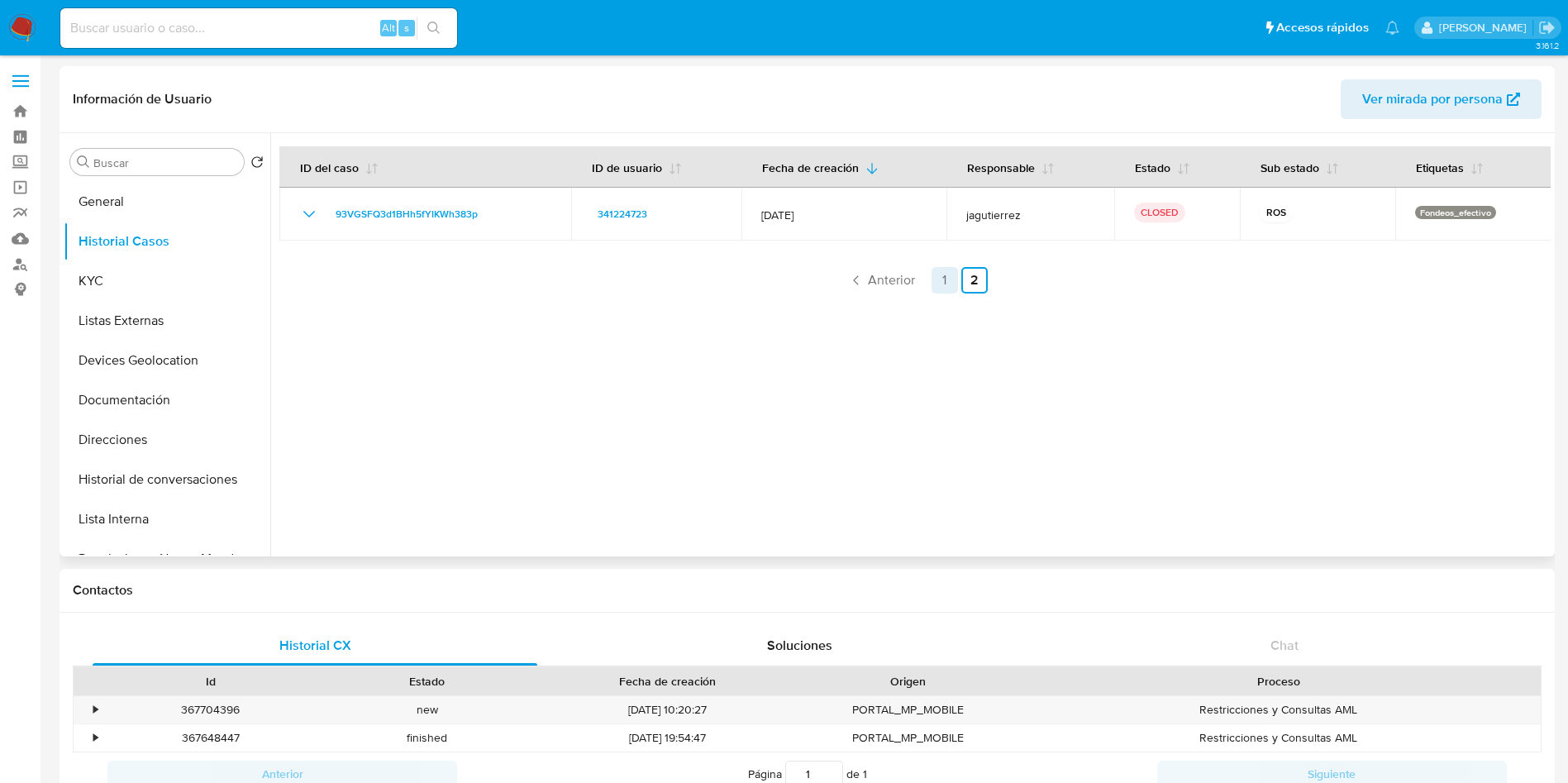
click at [934, 285] on link "1" at bounding box center [944, 280] width 26 height 26
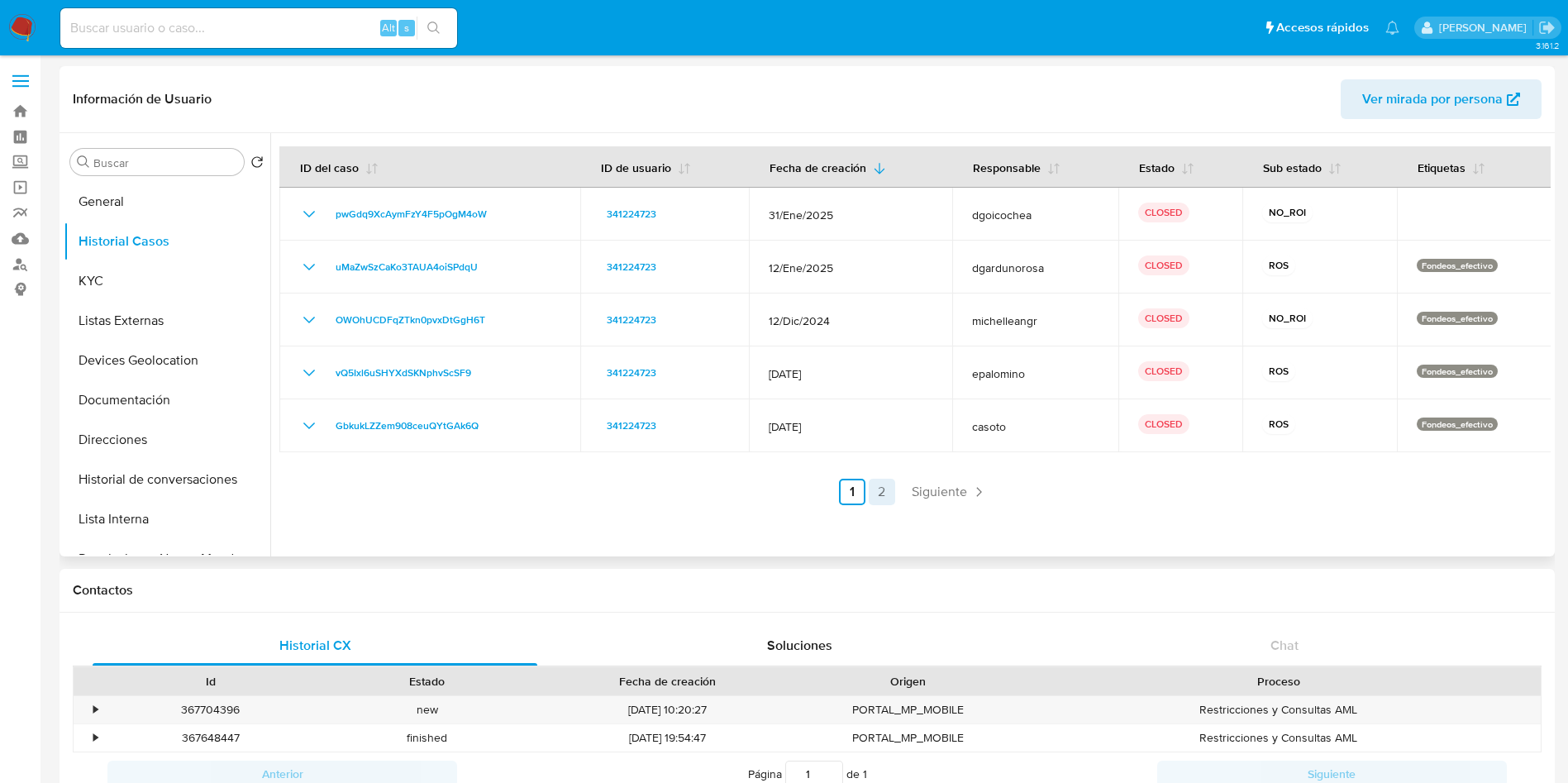
click at [875, 490] on link "2" at bounding box center [882, 491] width 26 height 26
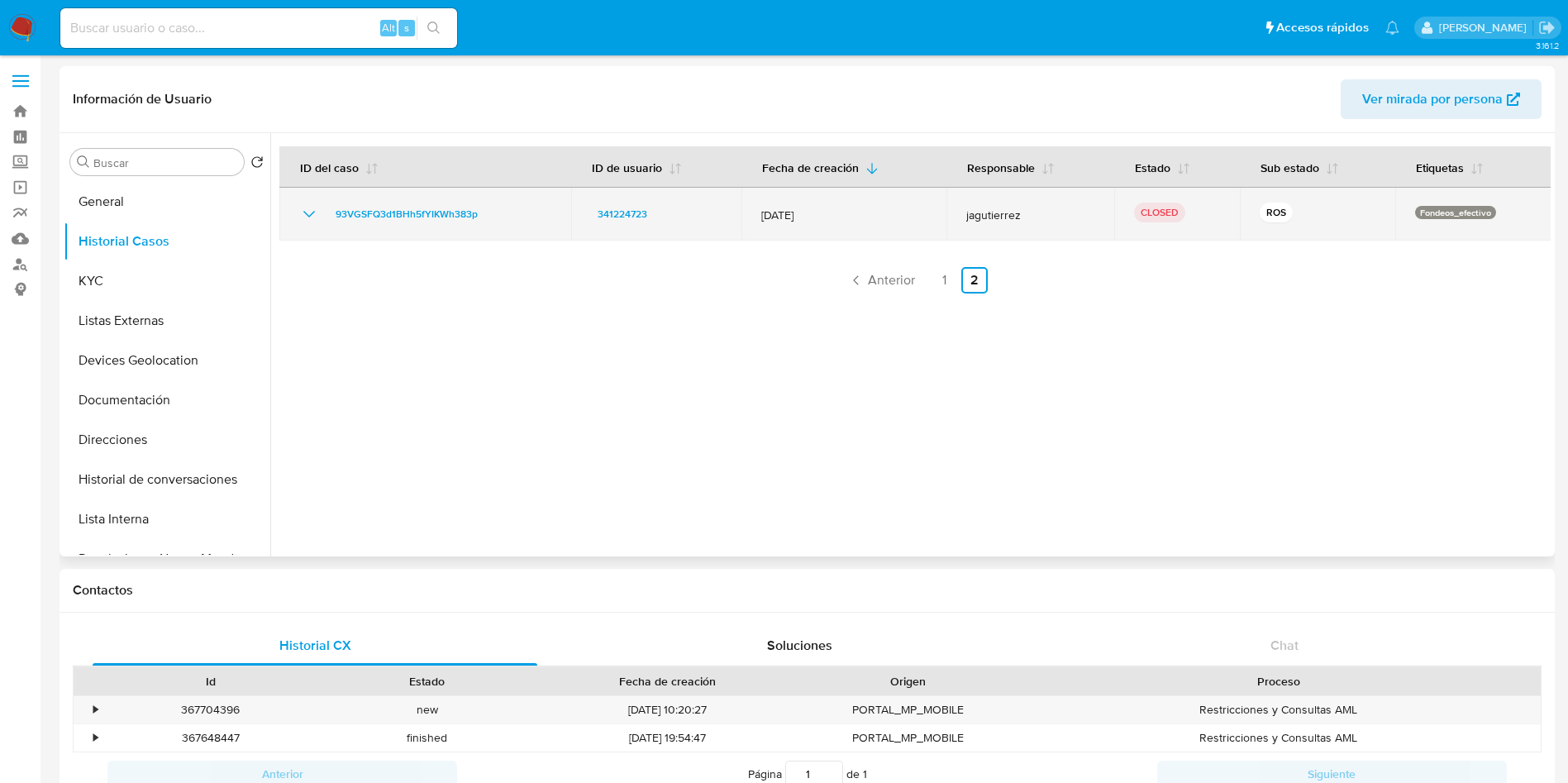
drag, startPoint x: 751, startPoint y: 212, endPoint x: 827, endPoint y: 212, distance: 76.0
click at [827, 212] on td "12/Sept/2024" at bounding box center [844, 214] width 205 height 53
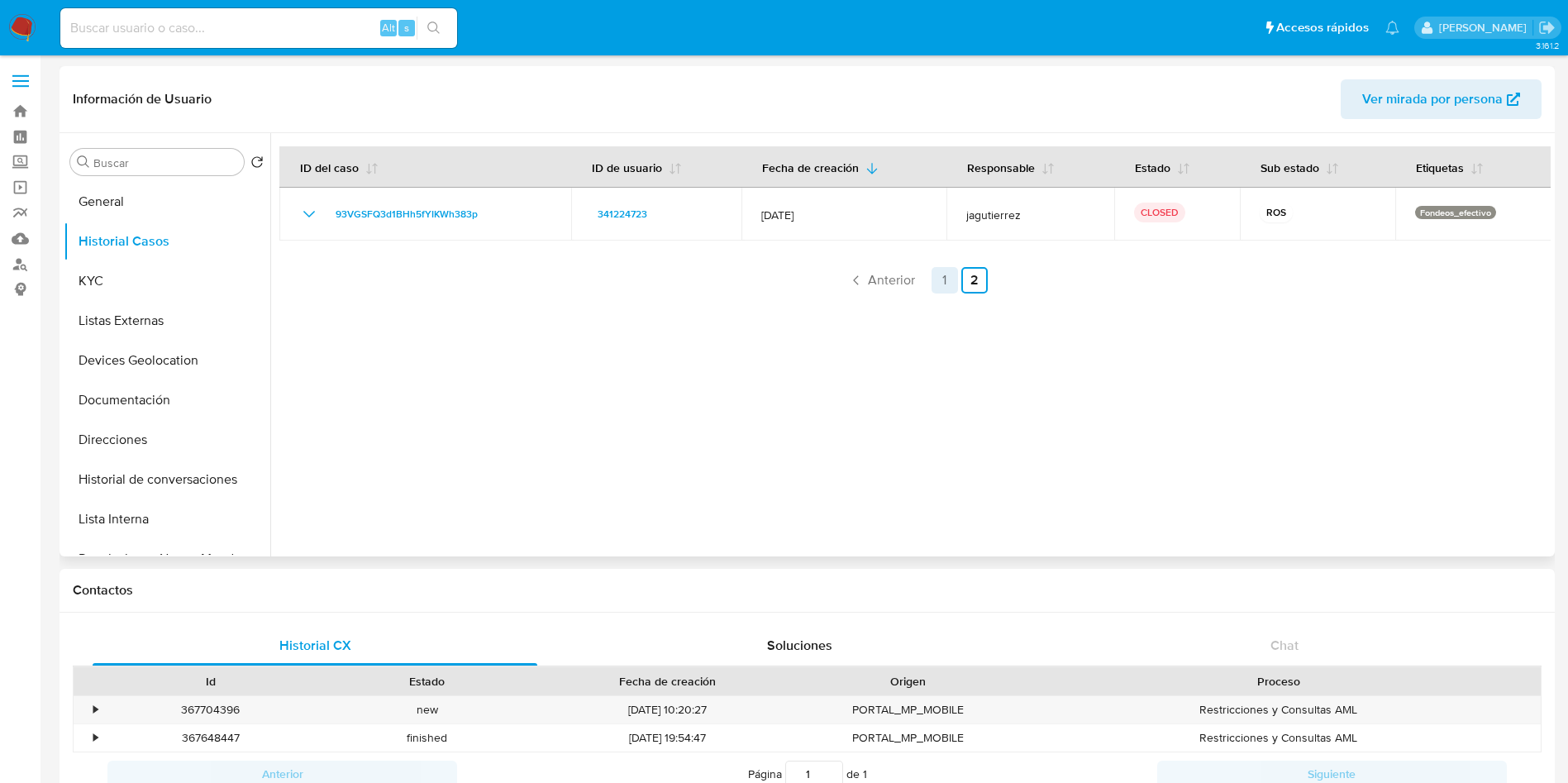
click at [939, 274] on link "1" at bounding box center [944, 280] width 26 height 26
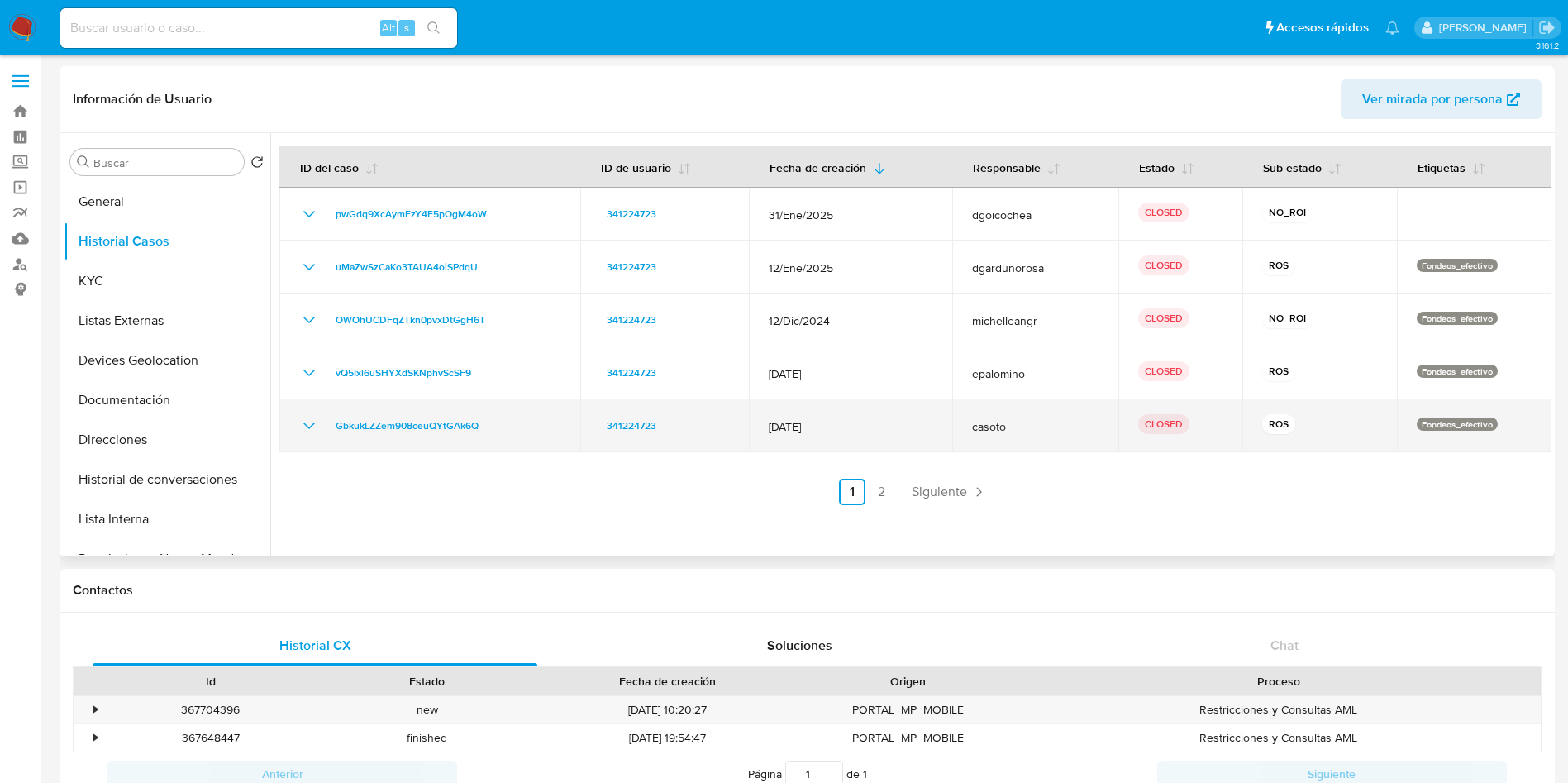
drag, startPoint x: 849, startPoint y: 423, endPoint x: 747, endPoint y: 423, distance: 102.0
click at [749, 423] on td "12/Oct/2024" at bounding box center [851, 425] width 203 height 53
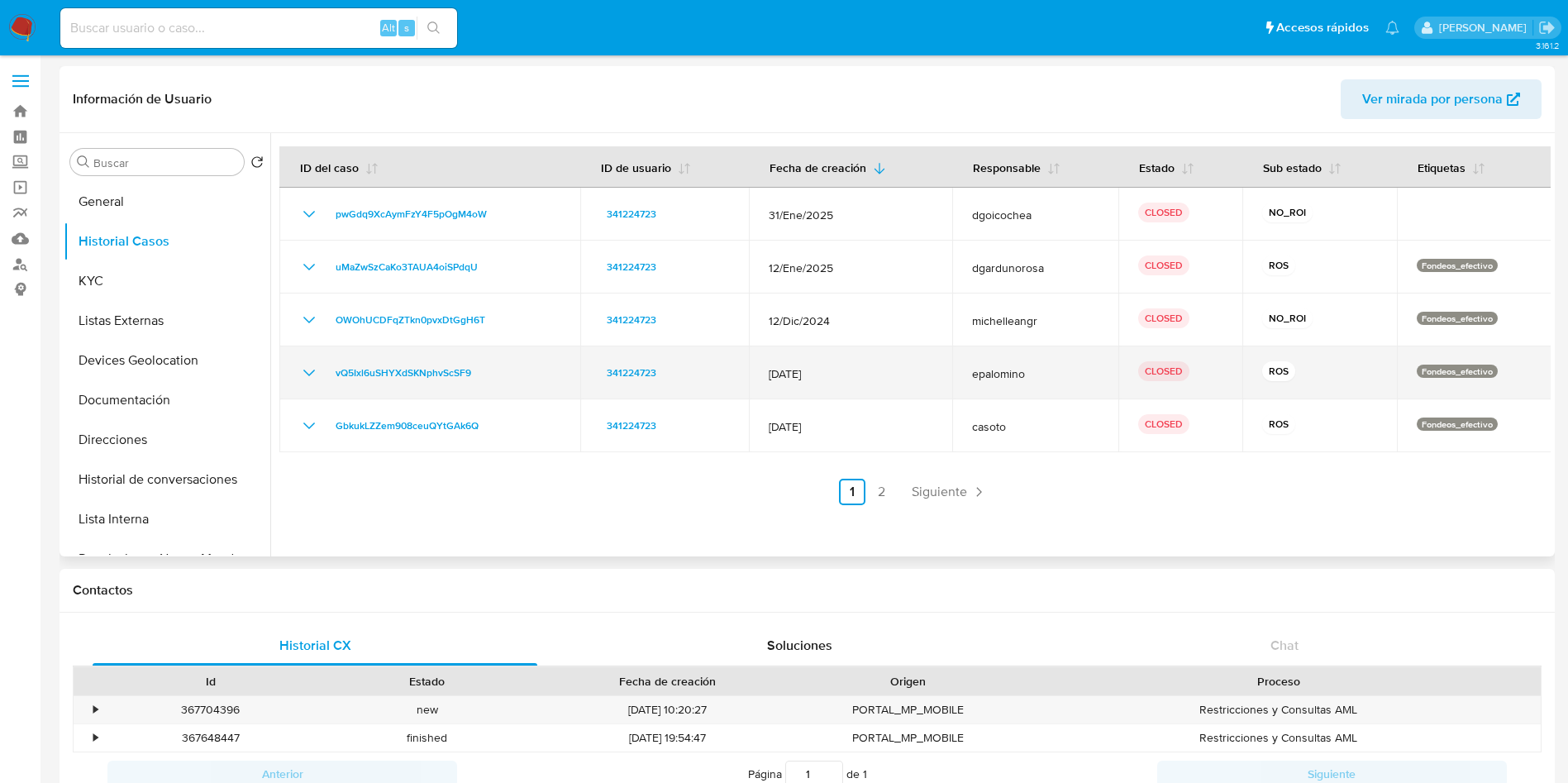
drag, startPoint x: 864, startPoint y: 381, endPoint x: 762, endPoint y: 376, distance: 102.1
click at [762, 376] on td "12/Nov/2024" at bounding box center [851, 373] width 203 height 53
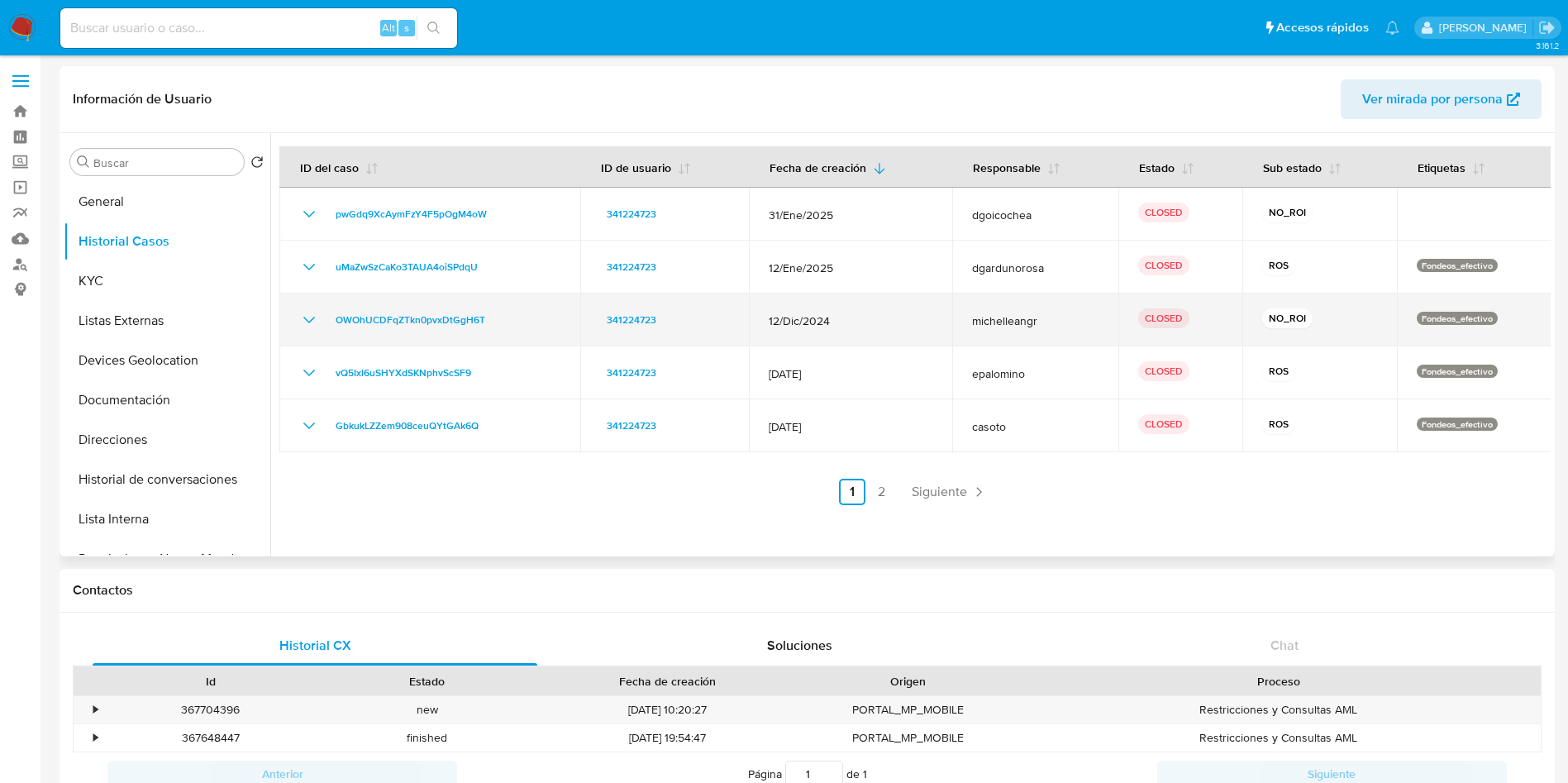
drag, startPoint x: 855, startPoint y: 321, endPoint x: 762, endPoint y: 317, distance: 93.1
click at [762, 317] on td "12/Dic/2024" at bounding box center [851, 319] width 203 height 53
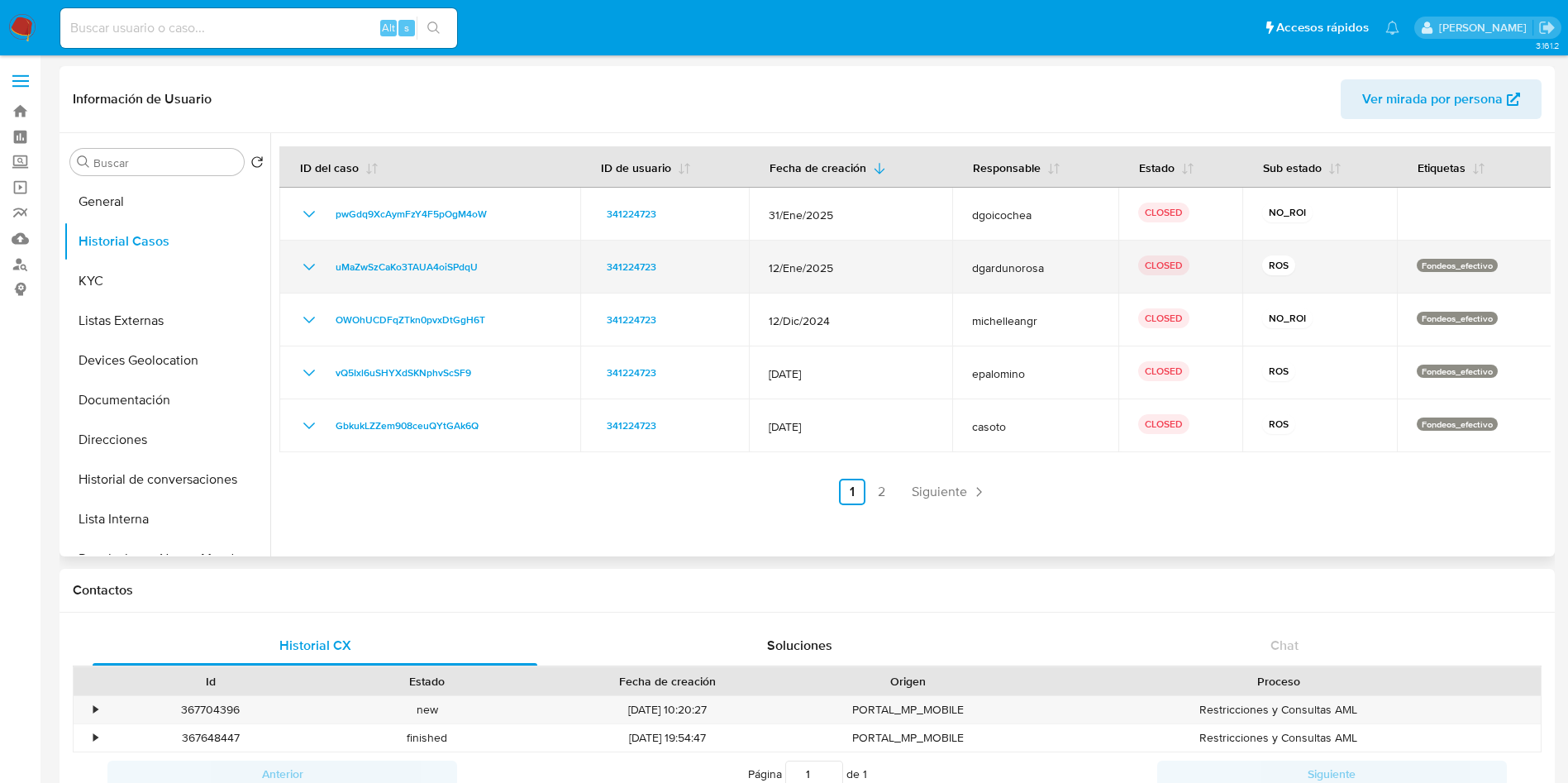
drag, startPoint x: 859, startPoint y: 268, endPoint x: 757, endPoint y: 264, distance: 102.1
click at [757, 264] on td "12/Ene/2025" at bounding box center [851, 267] width 203 height 53
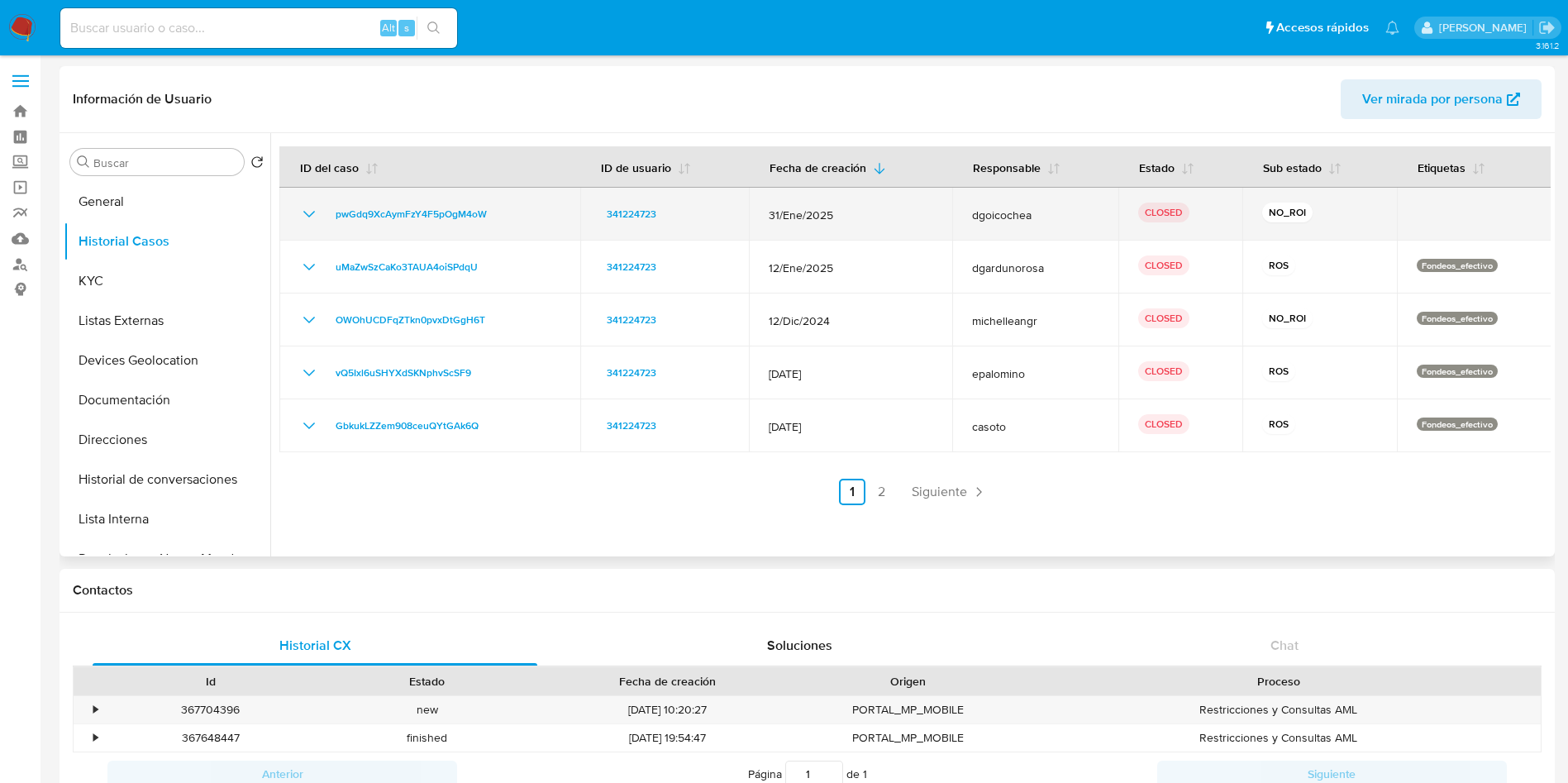
drag, startPoint x: 822, startPoint y: 219, endPoint x: 756, endPoint y: 218, distance: 66.0
click at [756, 218] on td "31/Ene/2025" at bounding box center [851, 214] width 203 height 53
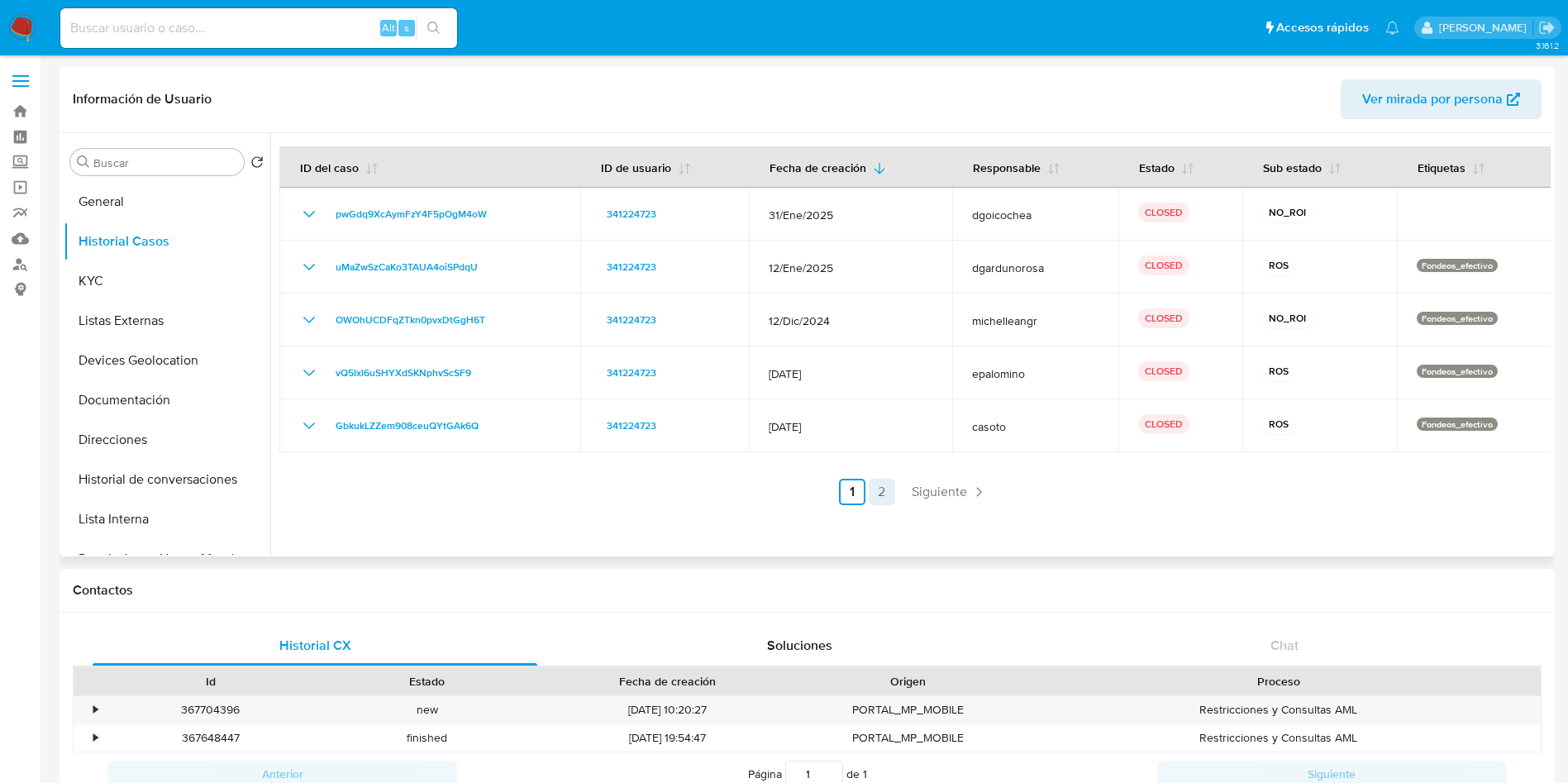
click at [876, 488] on link "2" at bounding box center [882, 491] width 26 height 26
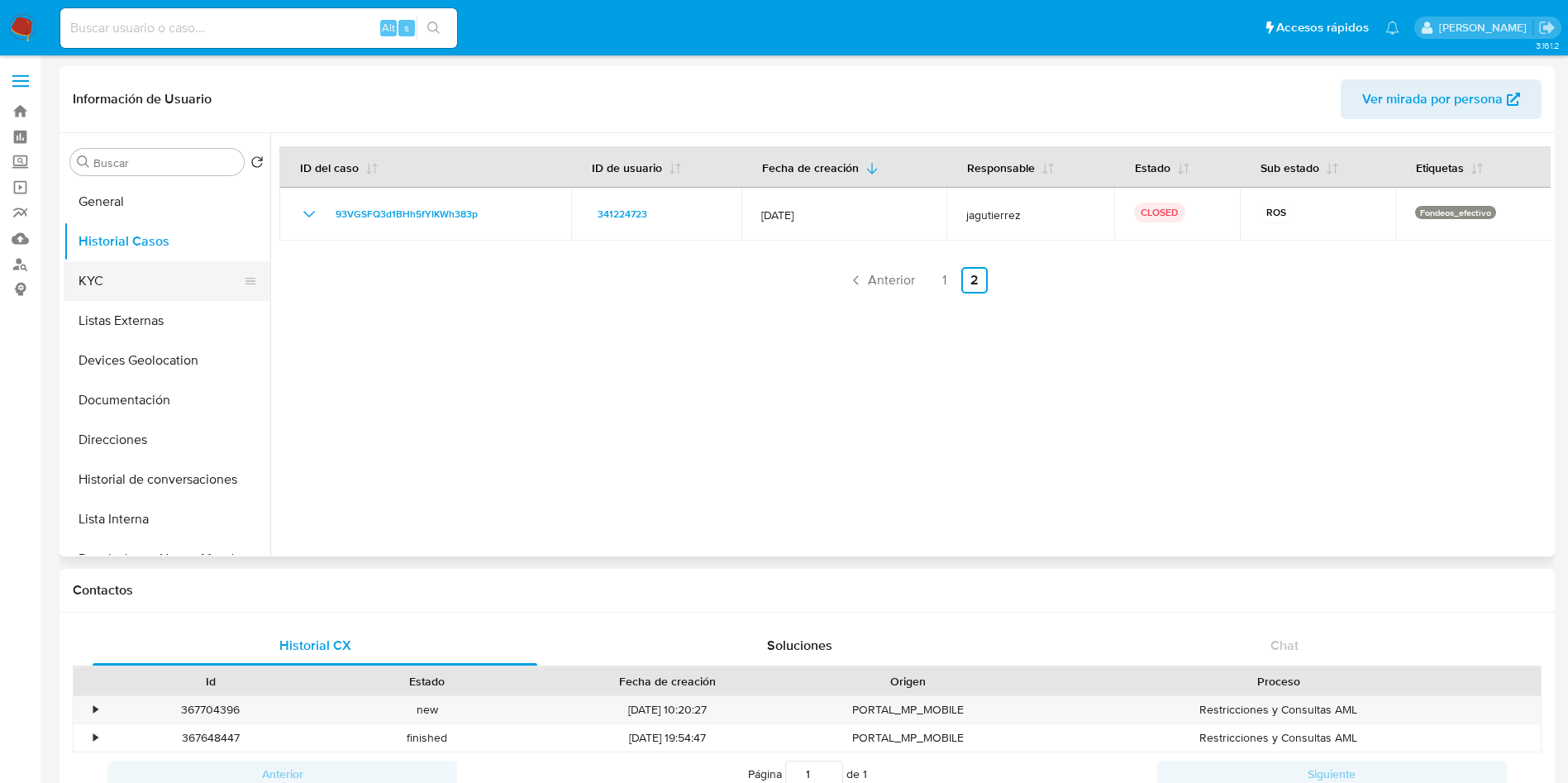
click at [90, 280] on button "KYC" at bounding box center [161, 281] width 194 height 40
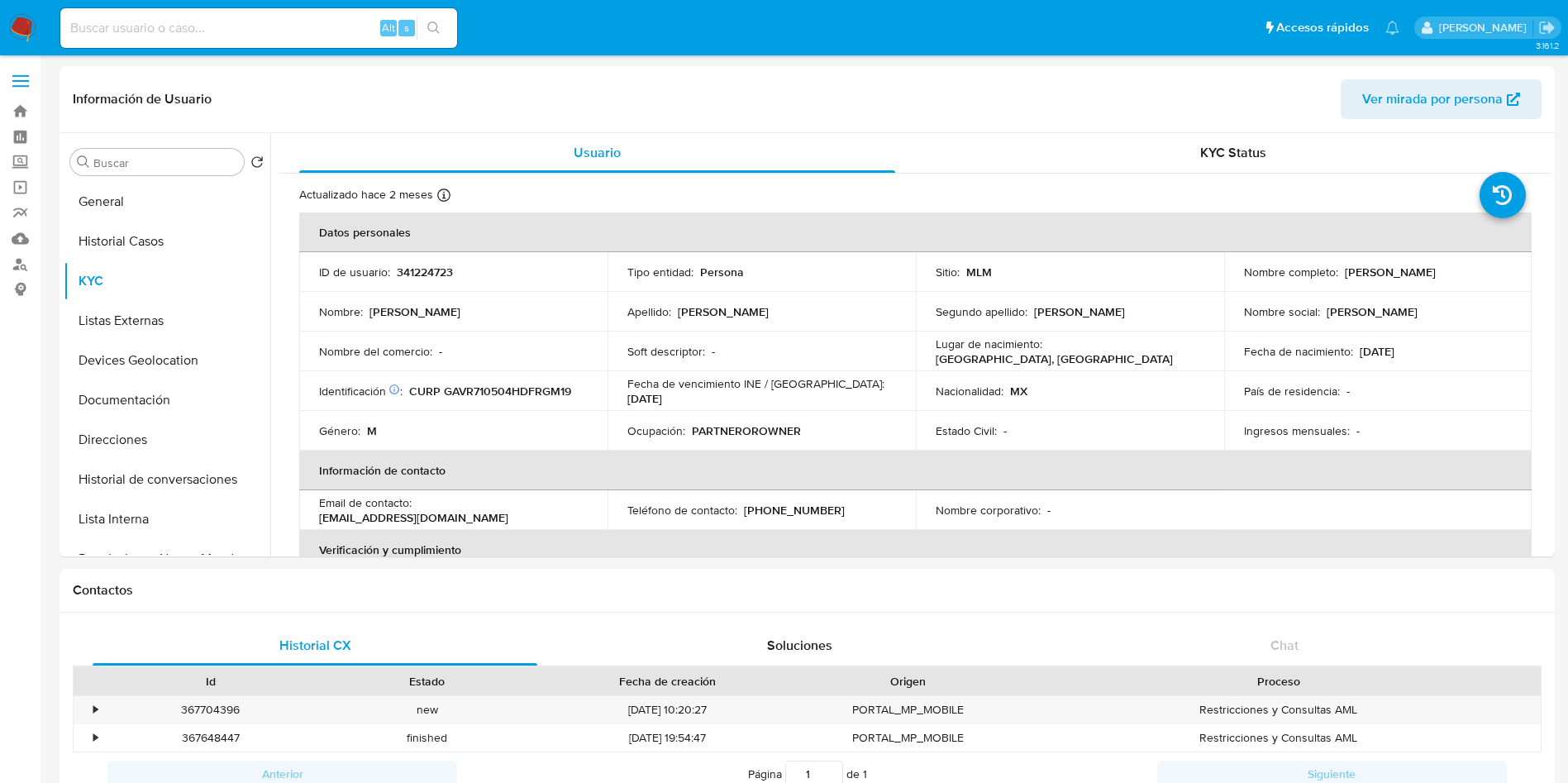
drag, startPoint x: 1035, startPoint y: 393, endPoint x: 904, endPoint y: 418, distance: 133.4
click at [904, 418] on td "Ocupación : PARTNEROROWNER" at bounding box center [762, 430] width 309 height 40
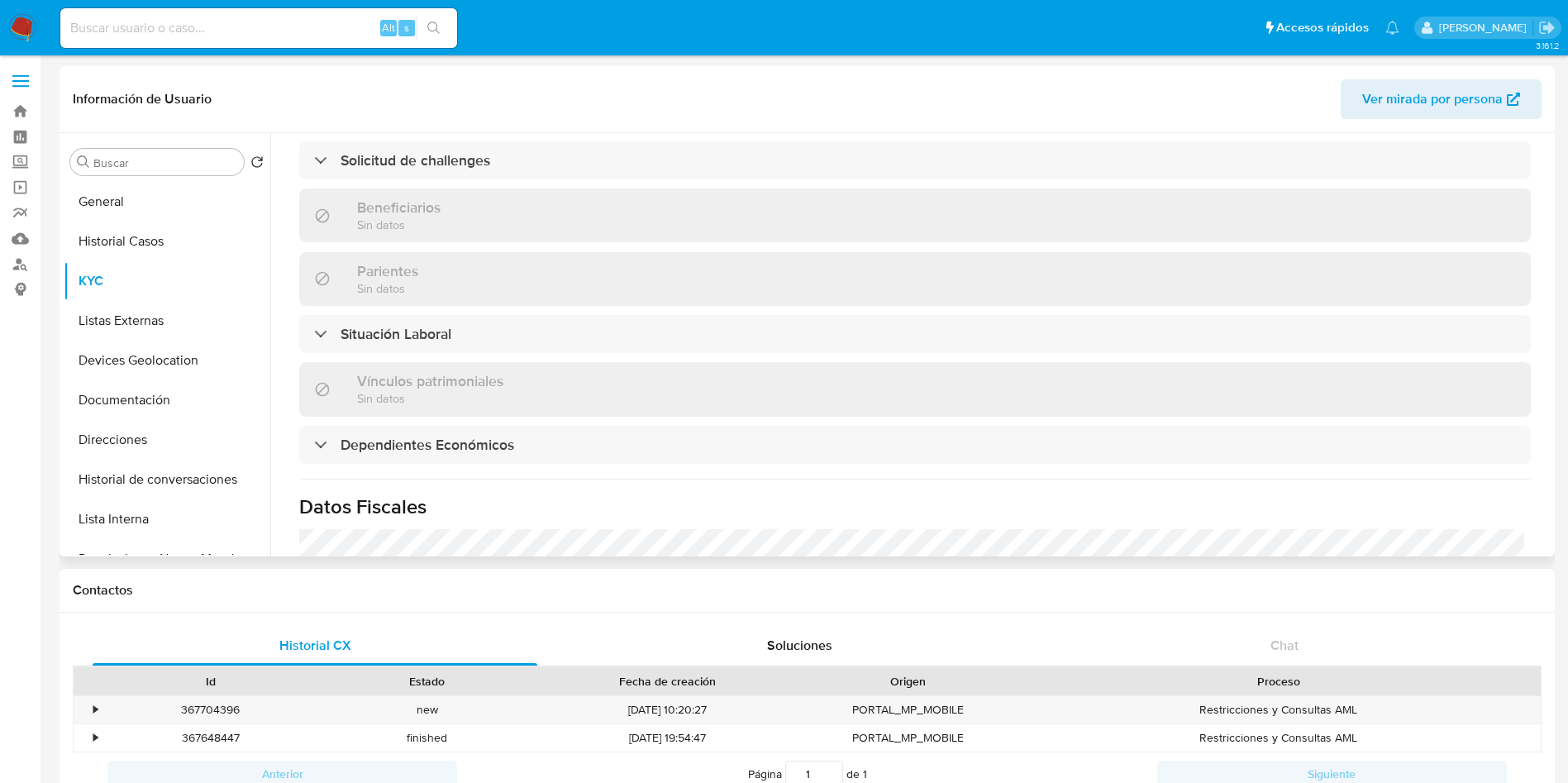
scroll to position [704, 0]
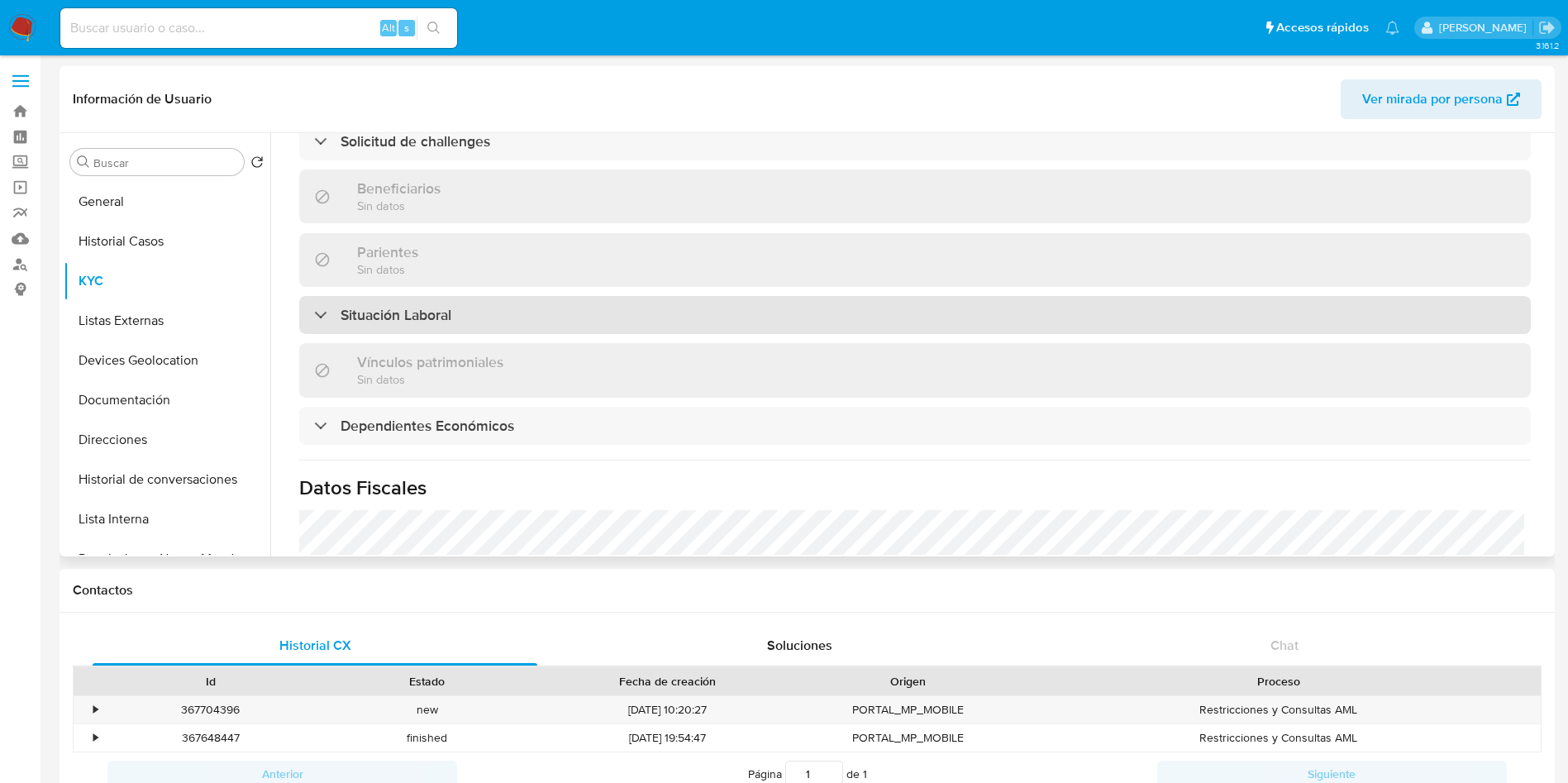
click at [970, 318] on div "Situación Laboral" at bounding box center [915, 315] width 1232 height 38
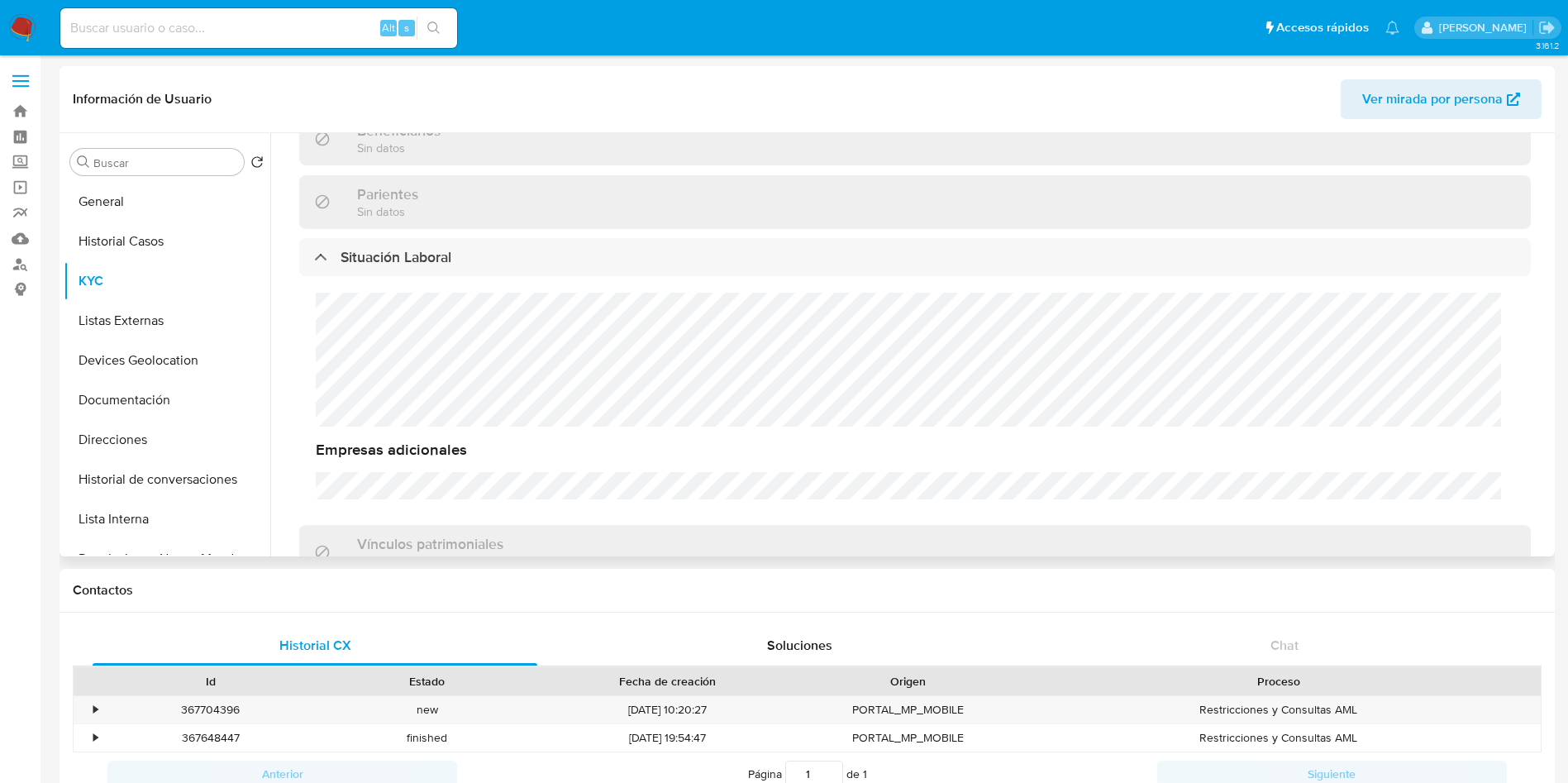
scroll to position [766, 0]
click at [1553, 359] on div "Buscar Volver al orden por defecto General Historial Casos KYC Listas Externas …" at bounding box center [806, 344] width 1495 height 423
drag, startPoint x: 1551, startPoint y: 343, endPoint x: 1551, endPoint y: 365, distance: 22.0
click at [1551, 365] on div "Buscar Volver al orden por defecto General Historial Casos KYC Listas Externas …" at bounding box center [806, 344] width 1495 height 423
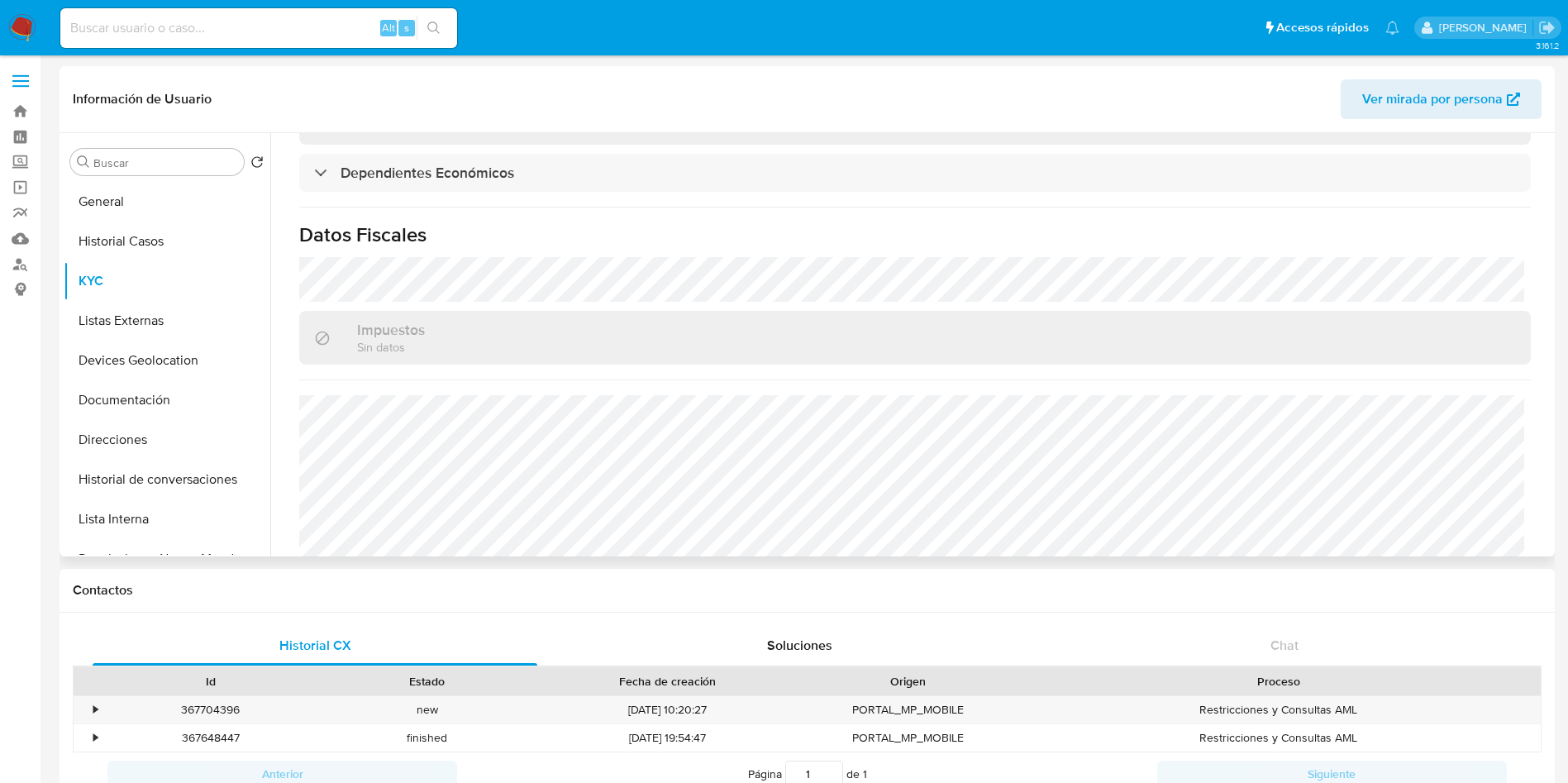
scroll to position [1222, 0]
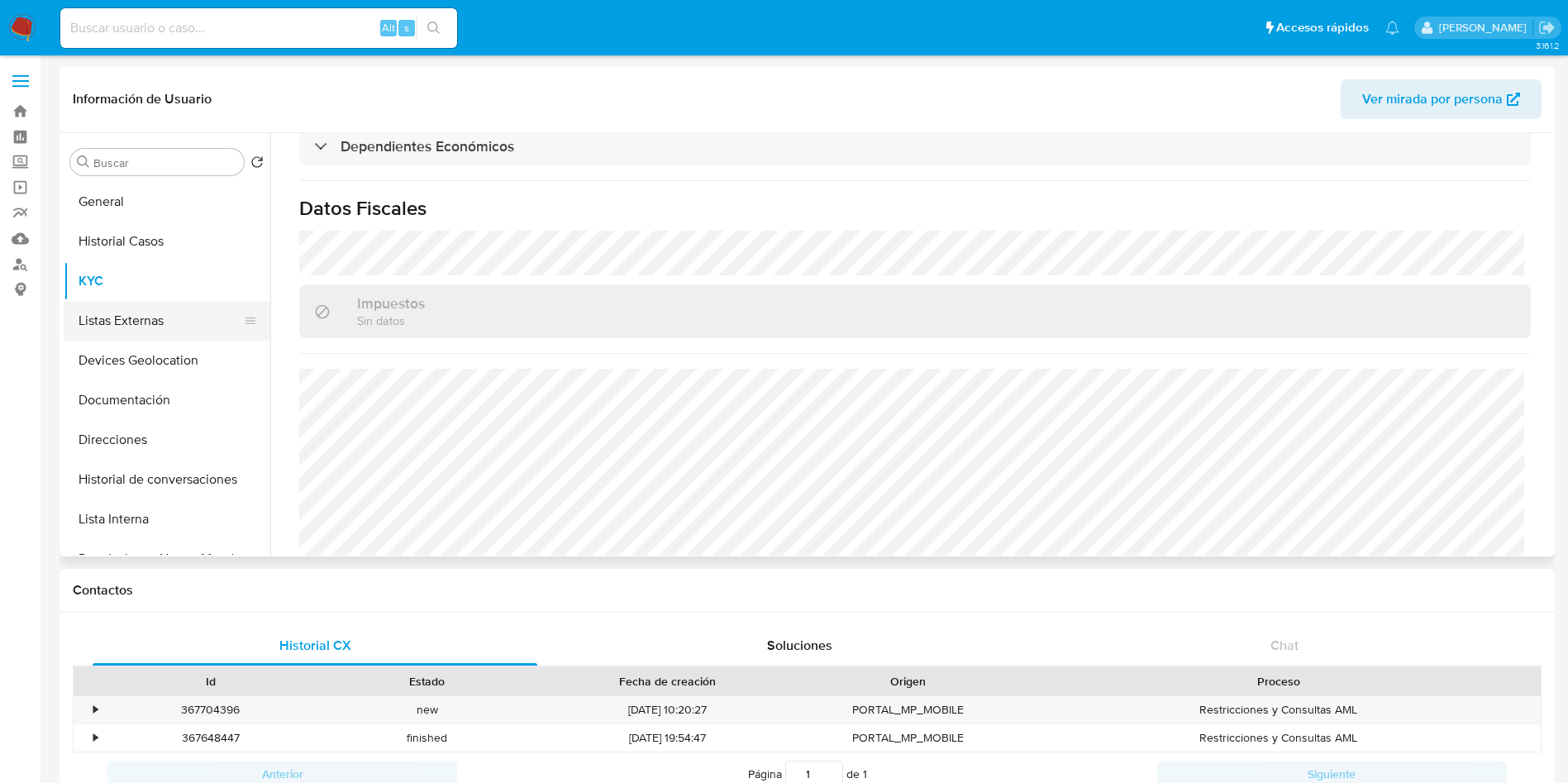
click at [141, 326] on button "Listas Externas" at bounding box center [161, 320] width 194 height 40
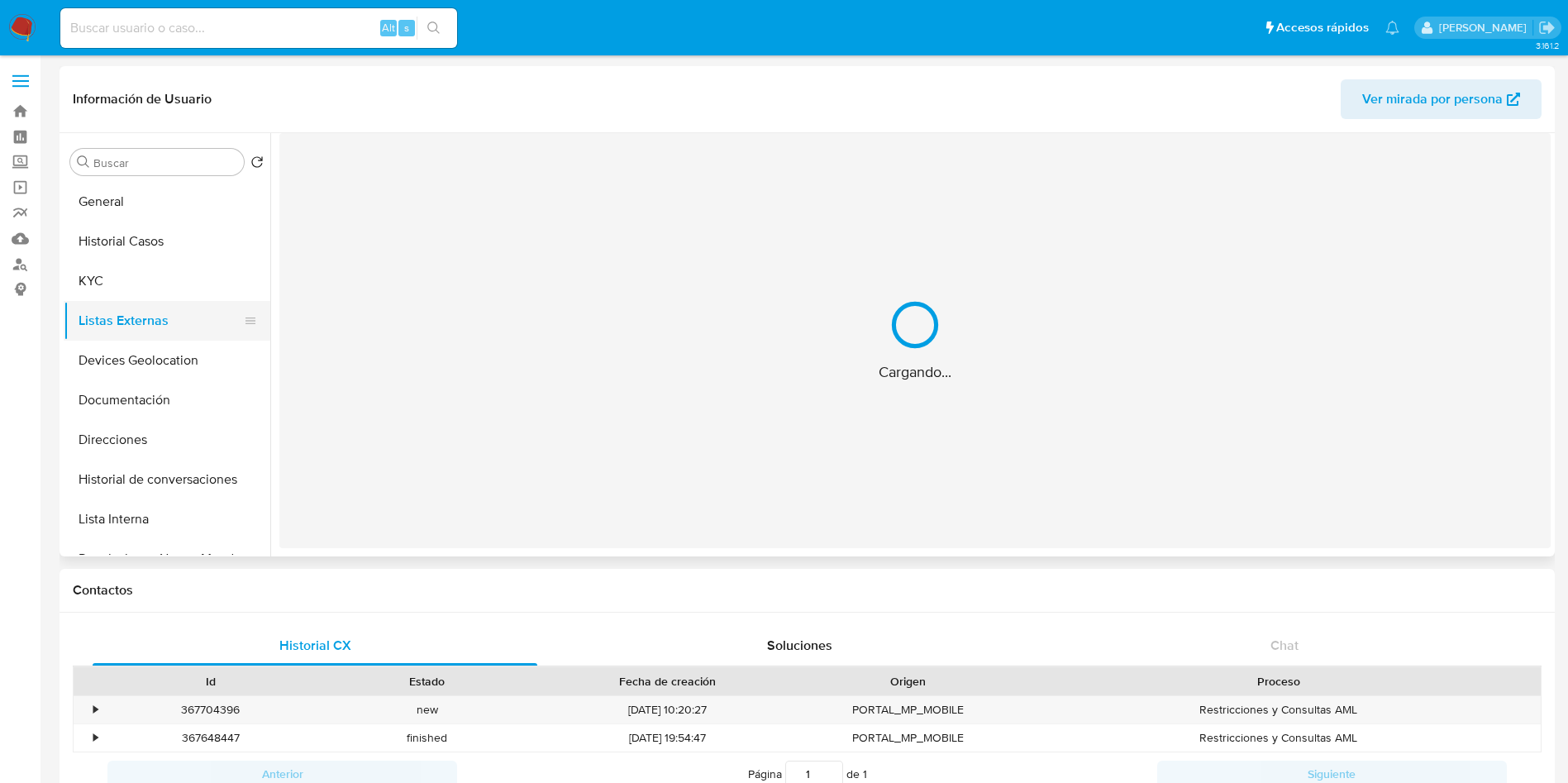
scroll to position [0, 0]
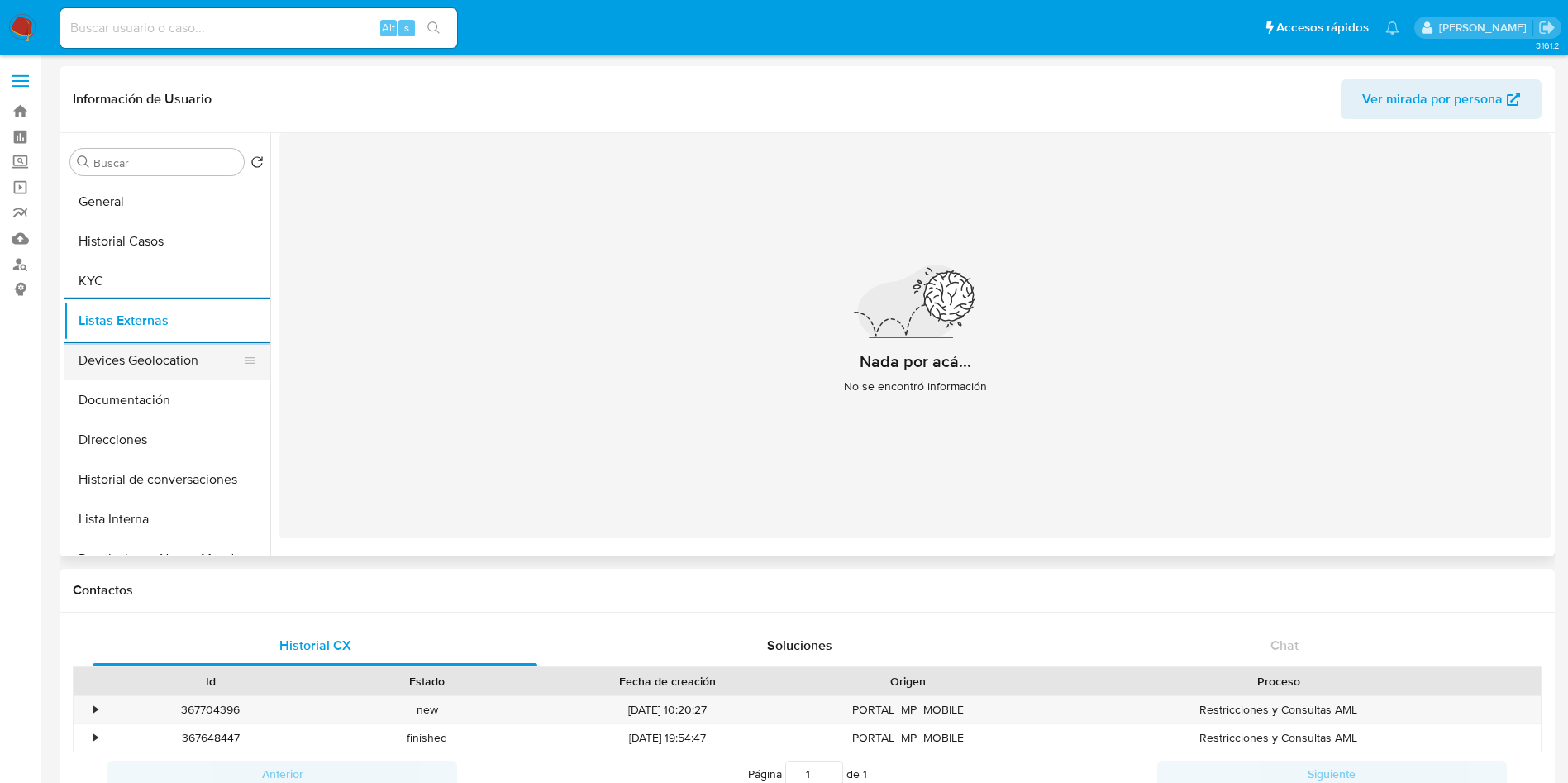
click at [138, 365] on button "Devices Geolocation" at bounding box center [161, 360] width 194 height 40
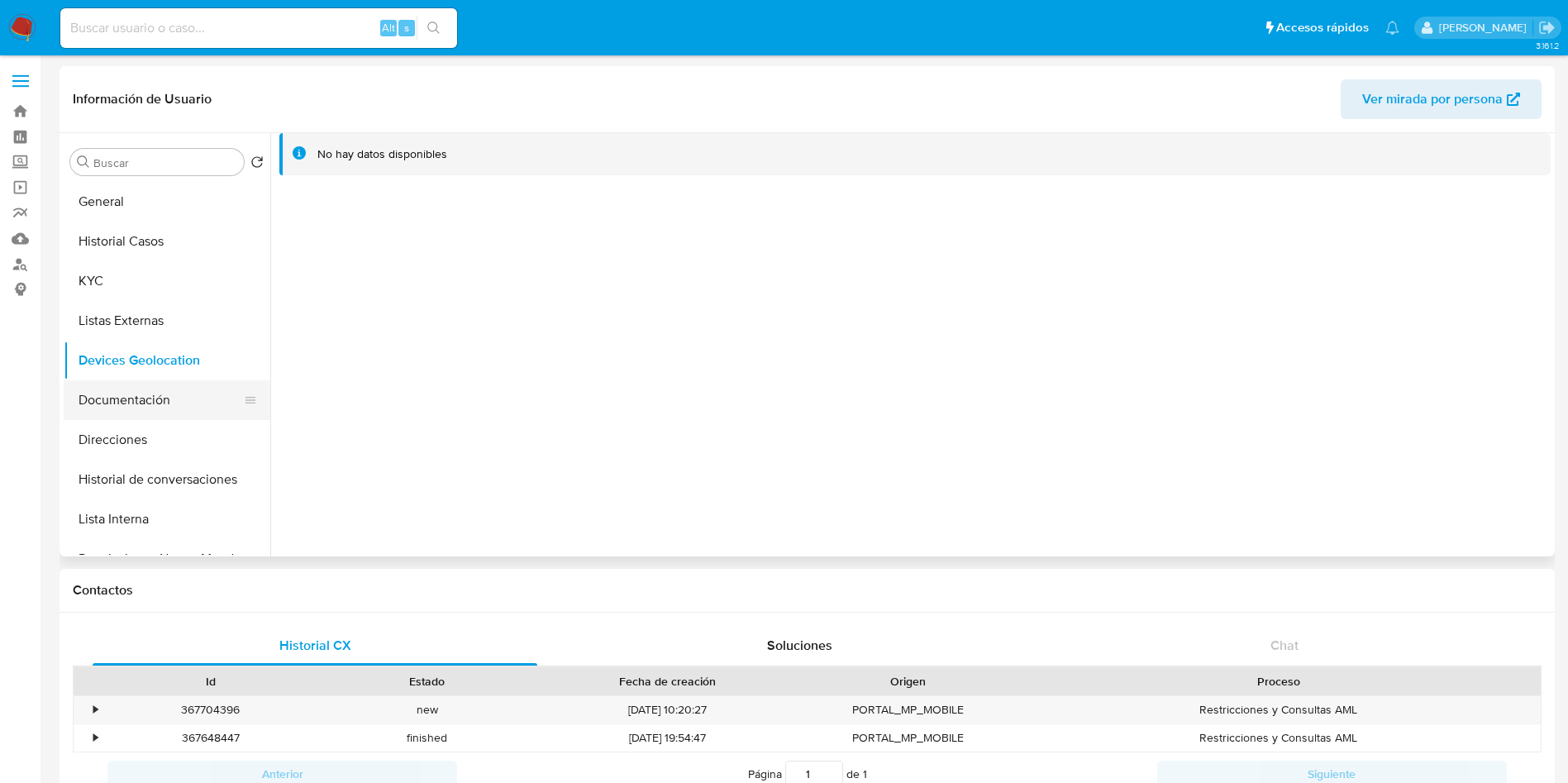
click at [138, 404] on button "Documentación" at bounding box center [161, 400] width 194 height 40
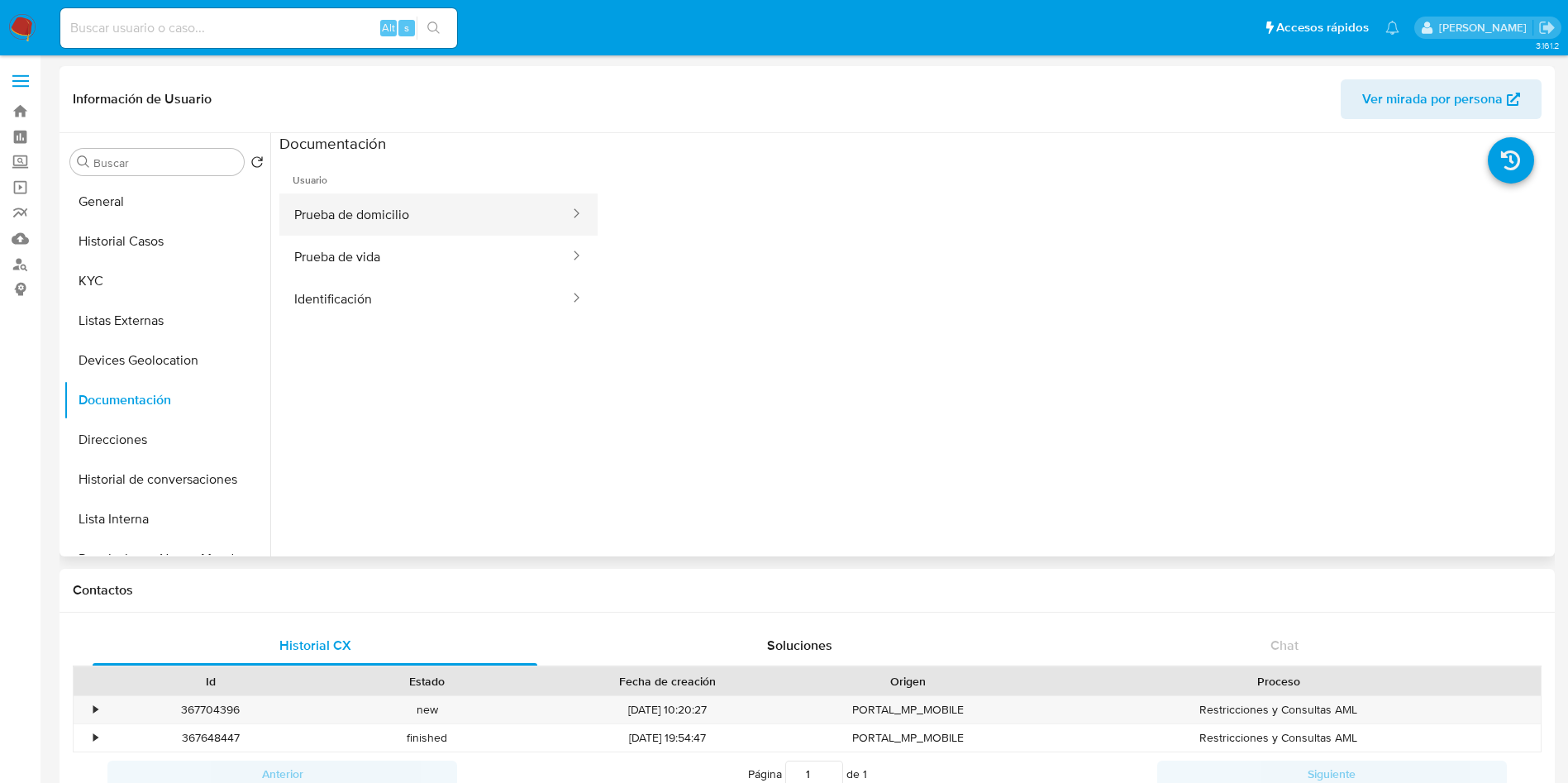
click at [394, 207] on button "Prueba de domicilio" at bounding box center [425, 215] width 291 height 43
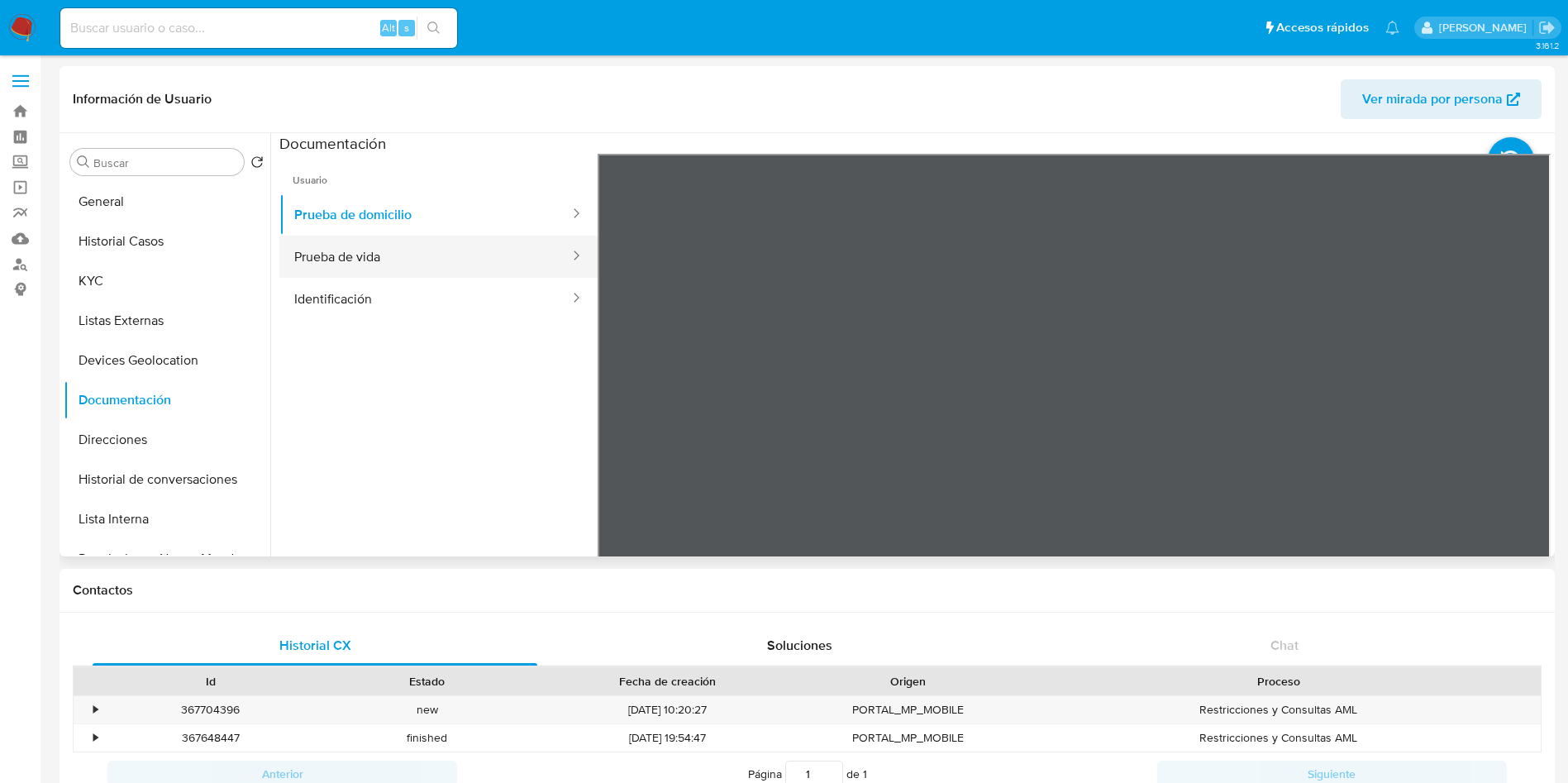
click at [374, 241] on button "Prueba de vida" at bounding box center [425, 256] width 291 height 43
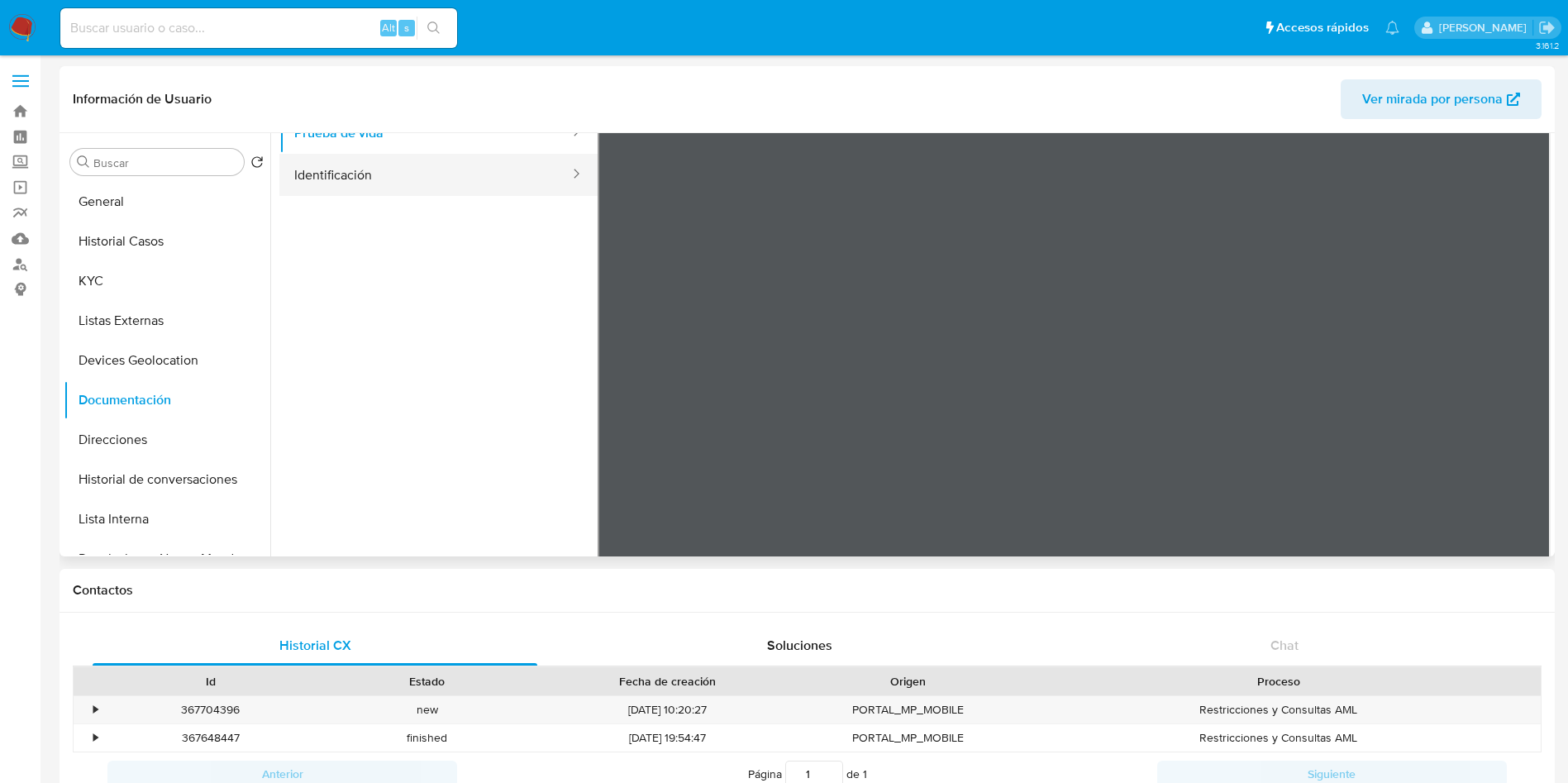
click at [403, 166] on button "Identificación" at bounding box center [425, 175] width 291 height 43
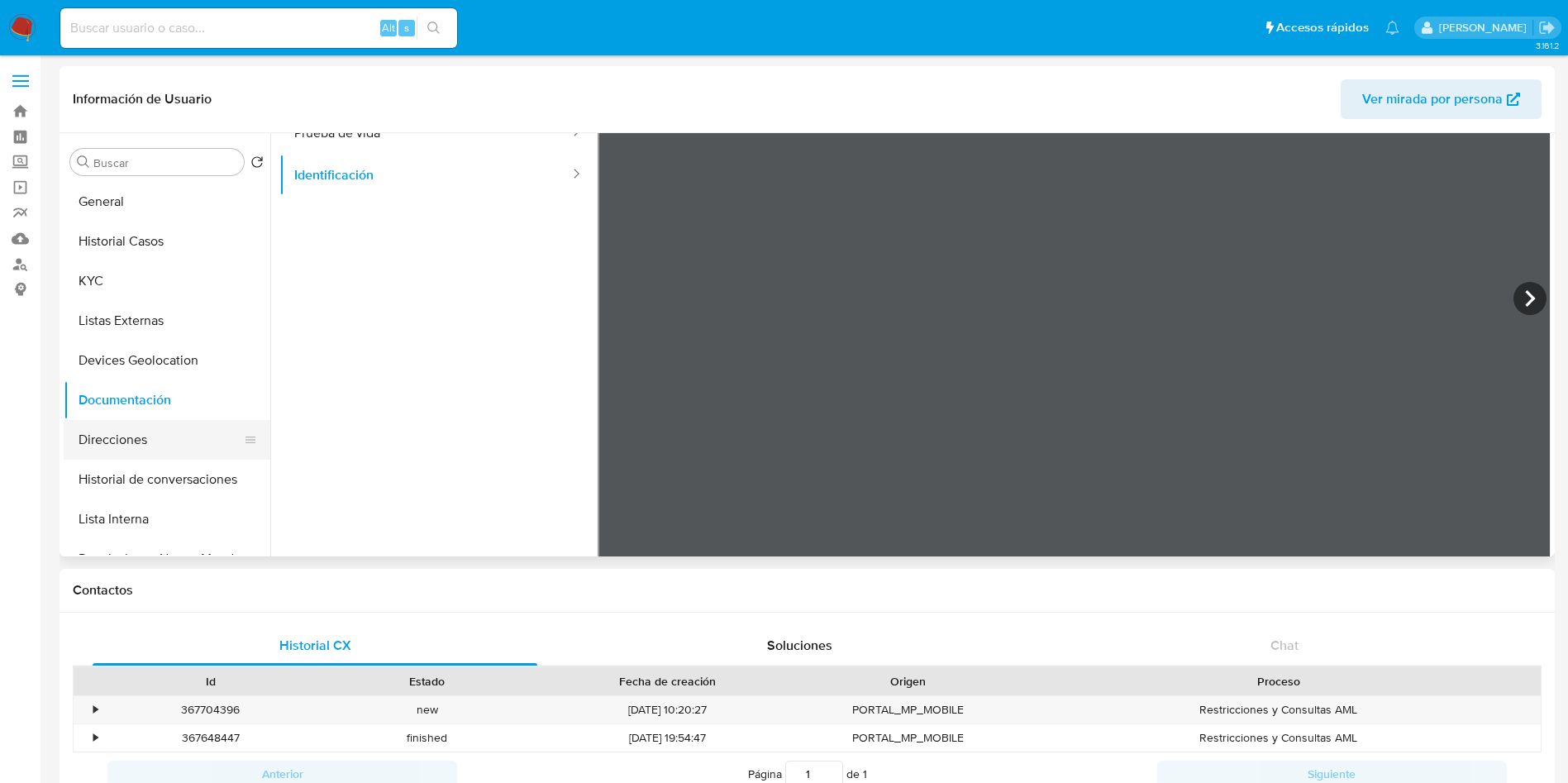
drag, startPoint x: 147, startPoint y: 411, endPoint x: 157, endPoint y: 424, distance: 16.4
click at [149, 418] on button "Documentación" at bounding box center [167, 400] width 207 height 40
click at [176, 464] on button "Historial de conversaciones" at bounding box center [161, 479] width 194 height 40
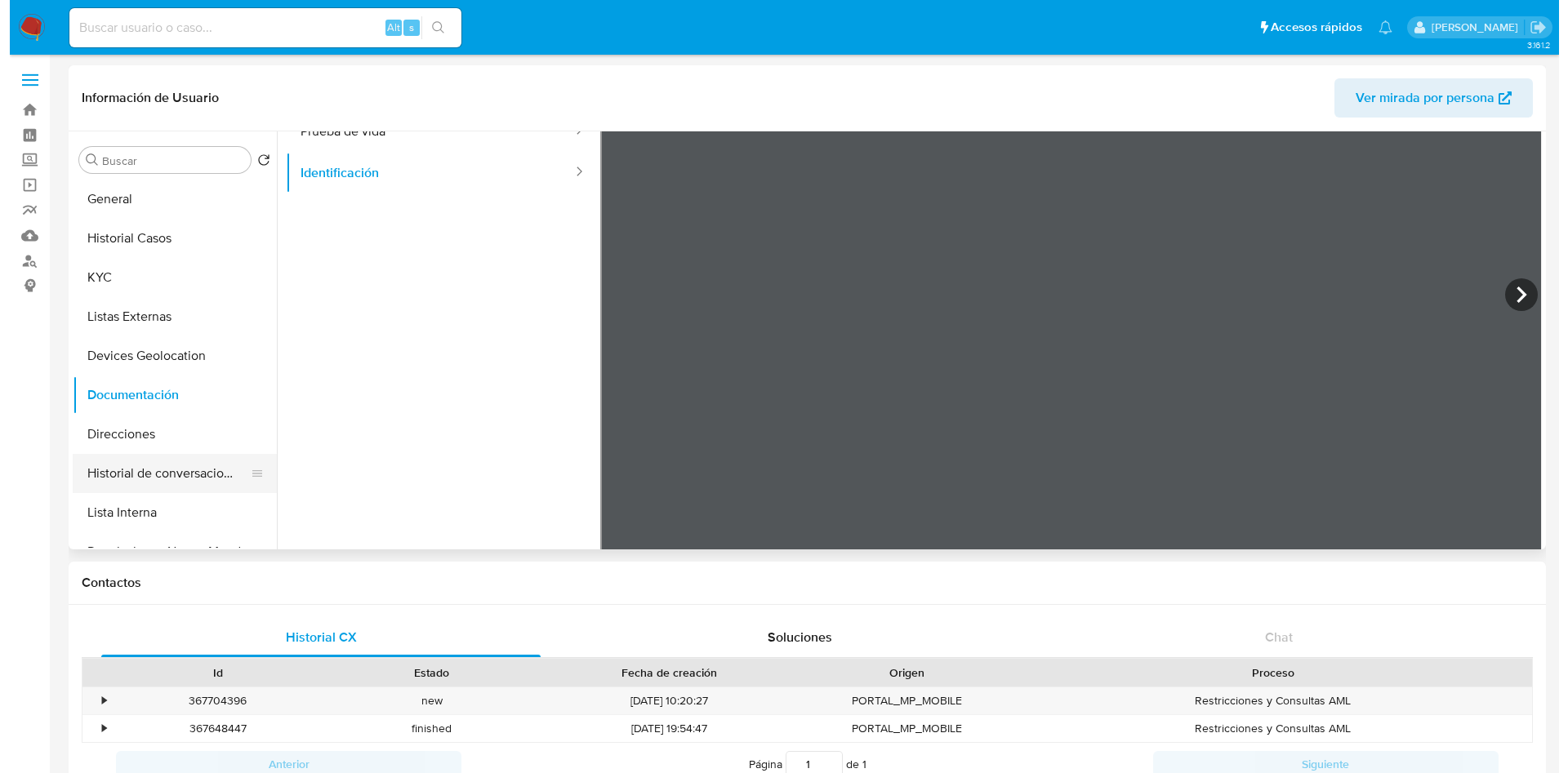
scroll to position [0, 0]
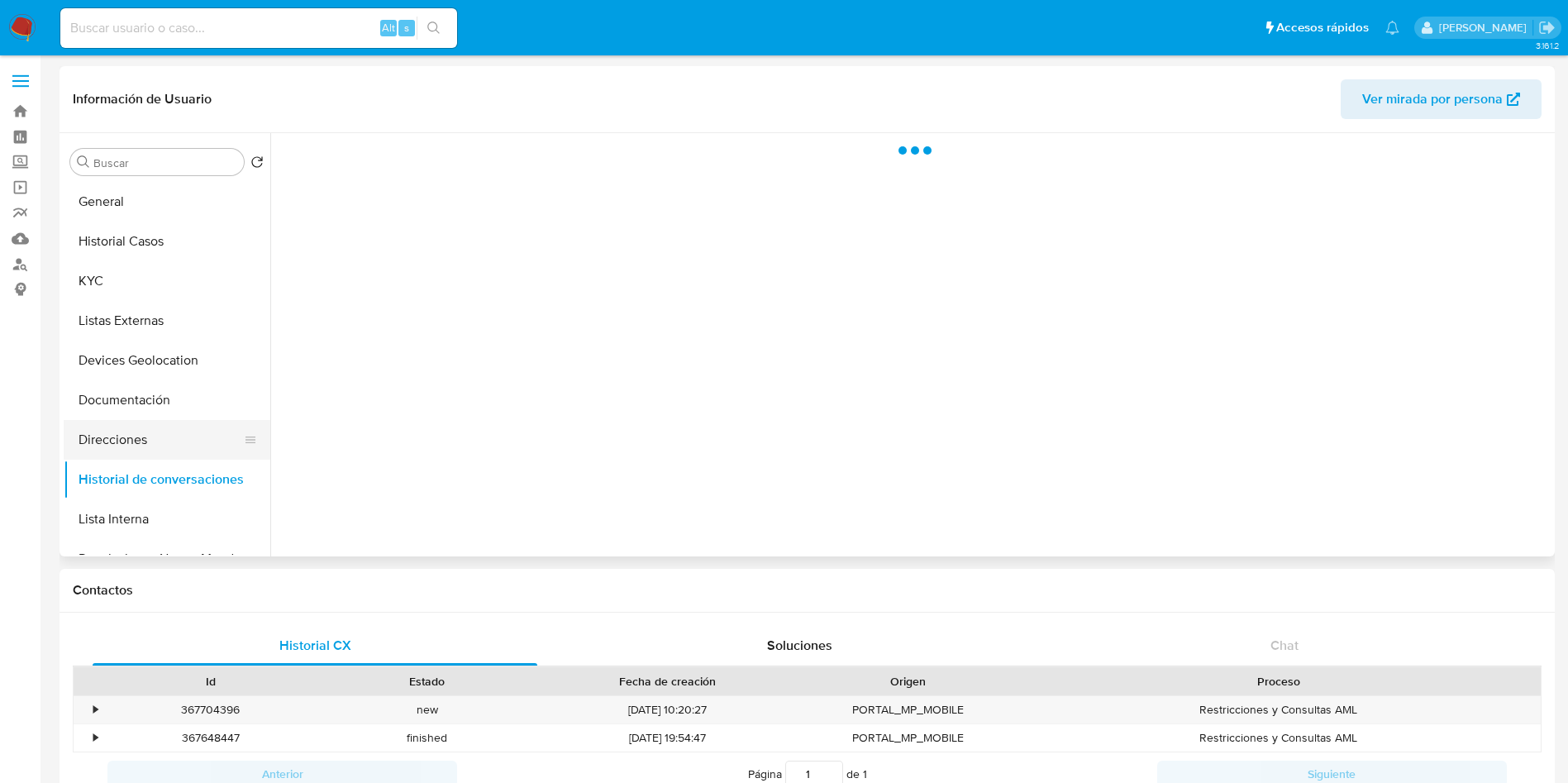
click at [103, 426] on button "Direcciones" at bounding box center [161, 439] width 194 height 40
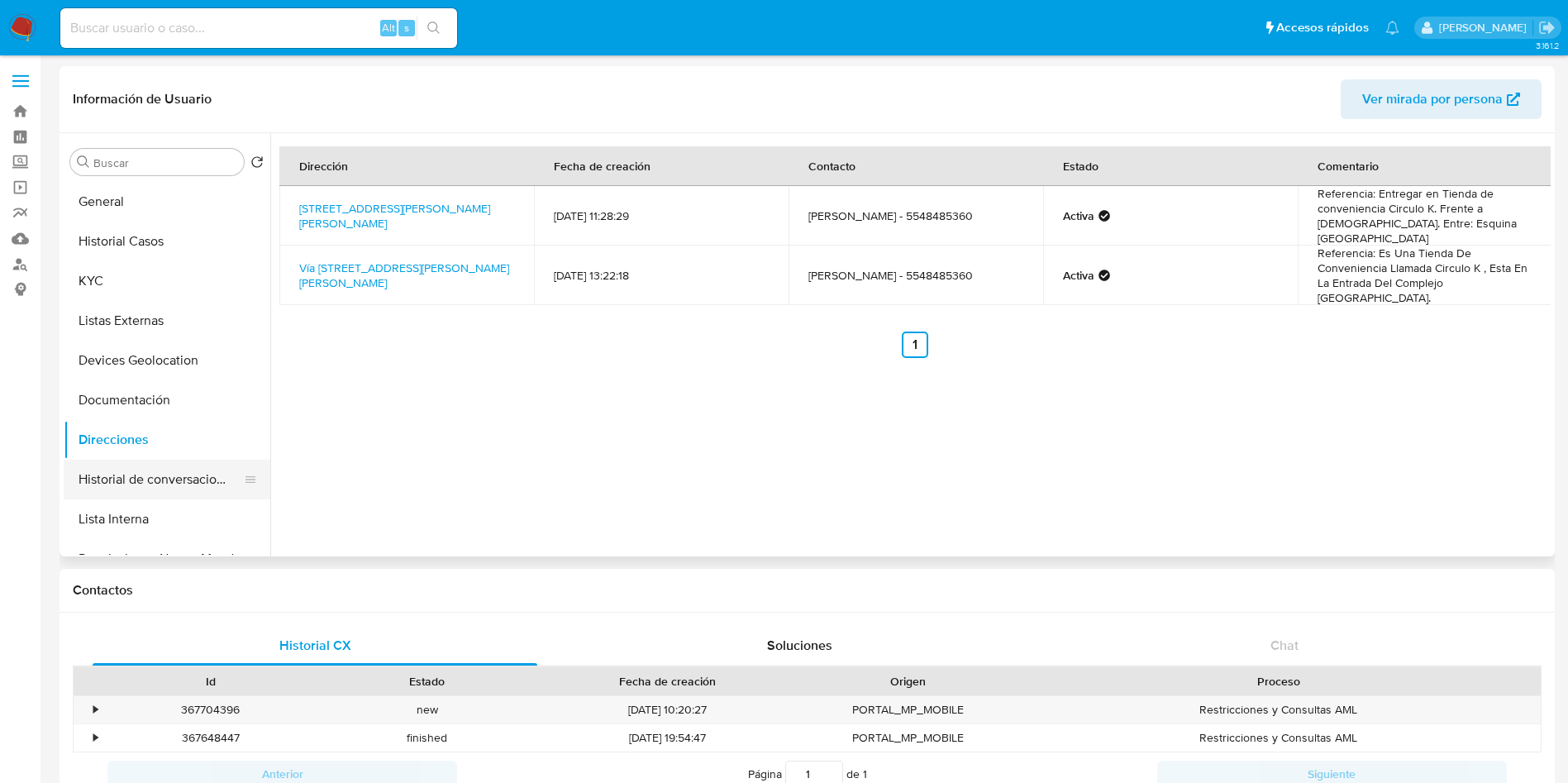
click at [152, 472] on button "Historial de conversaciones" at bounding box center [161, 479] width 194 height 40
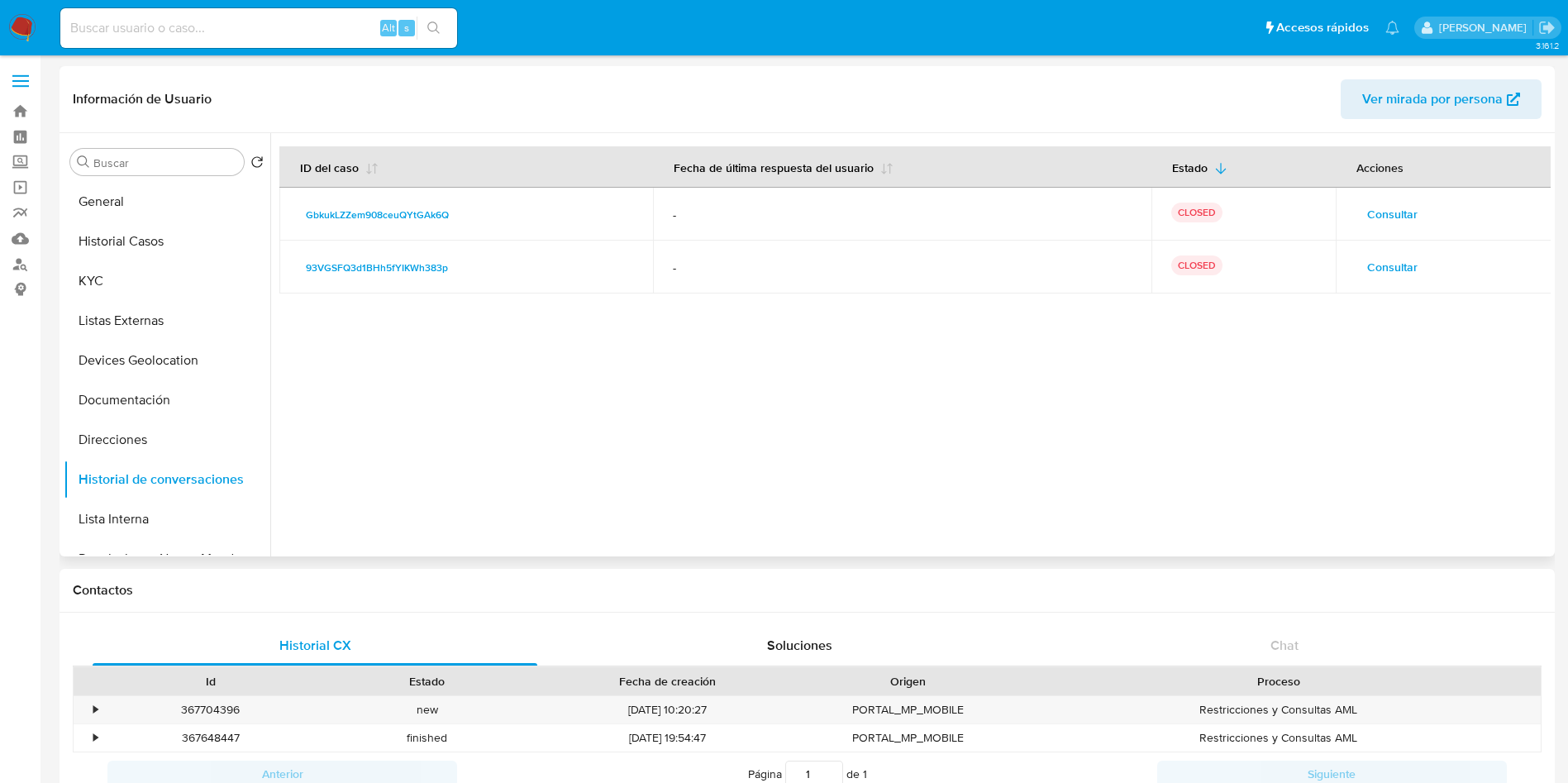
click at [1378, 213] on span "Consultar" at bounding box center [1393, 214] width 50 height 23
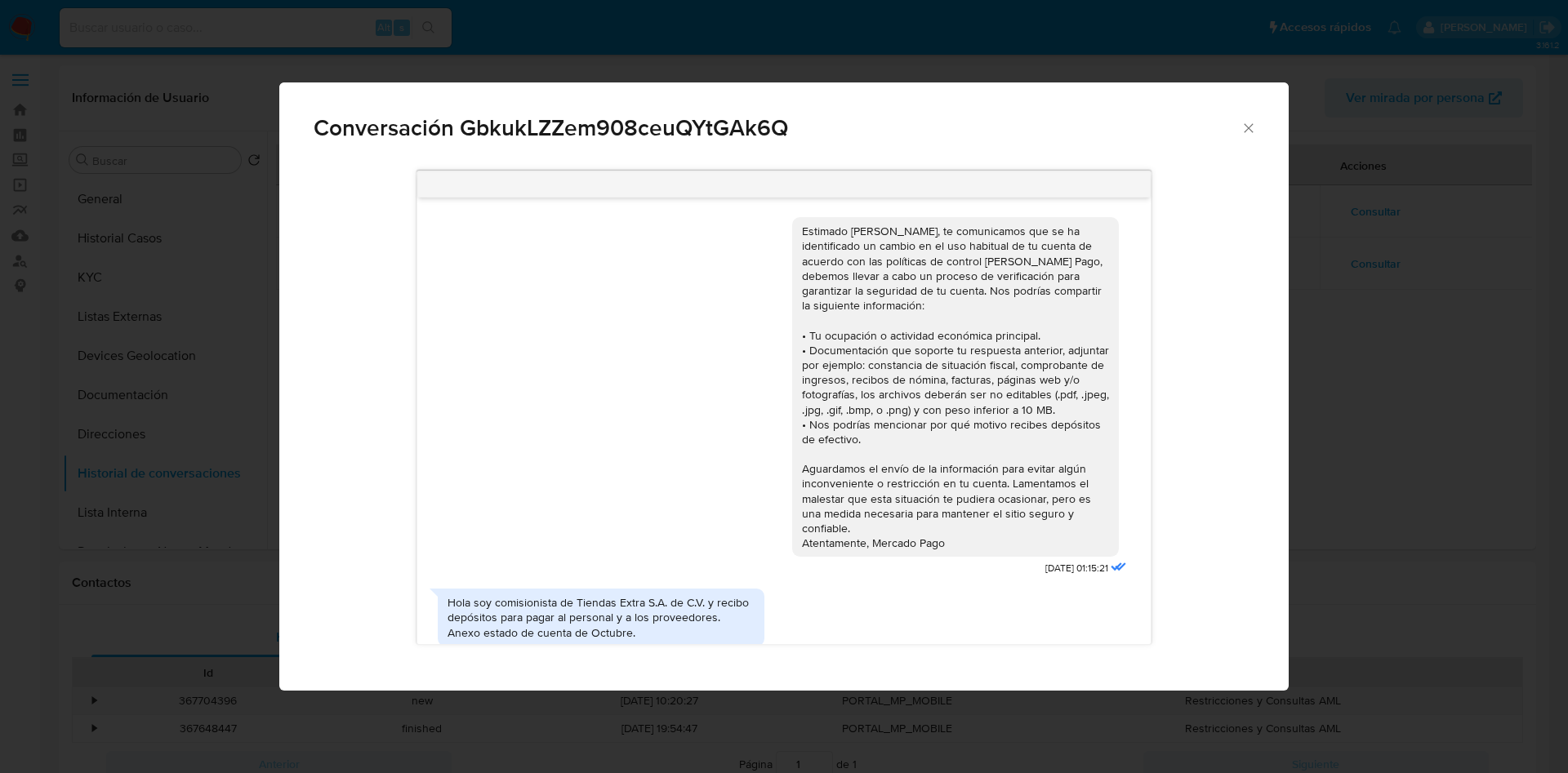
scroll to position [207, 0]
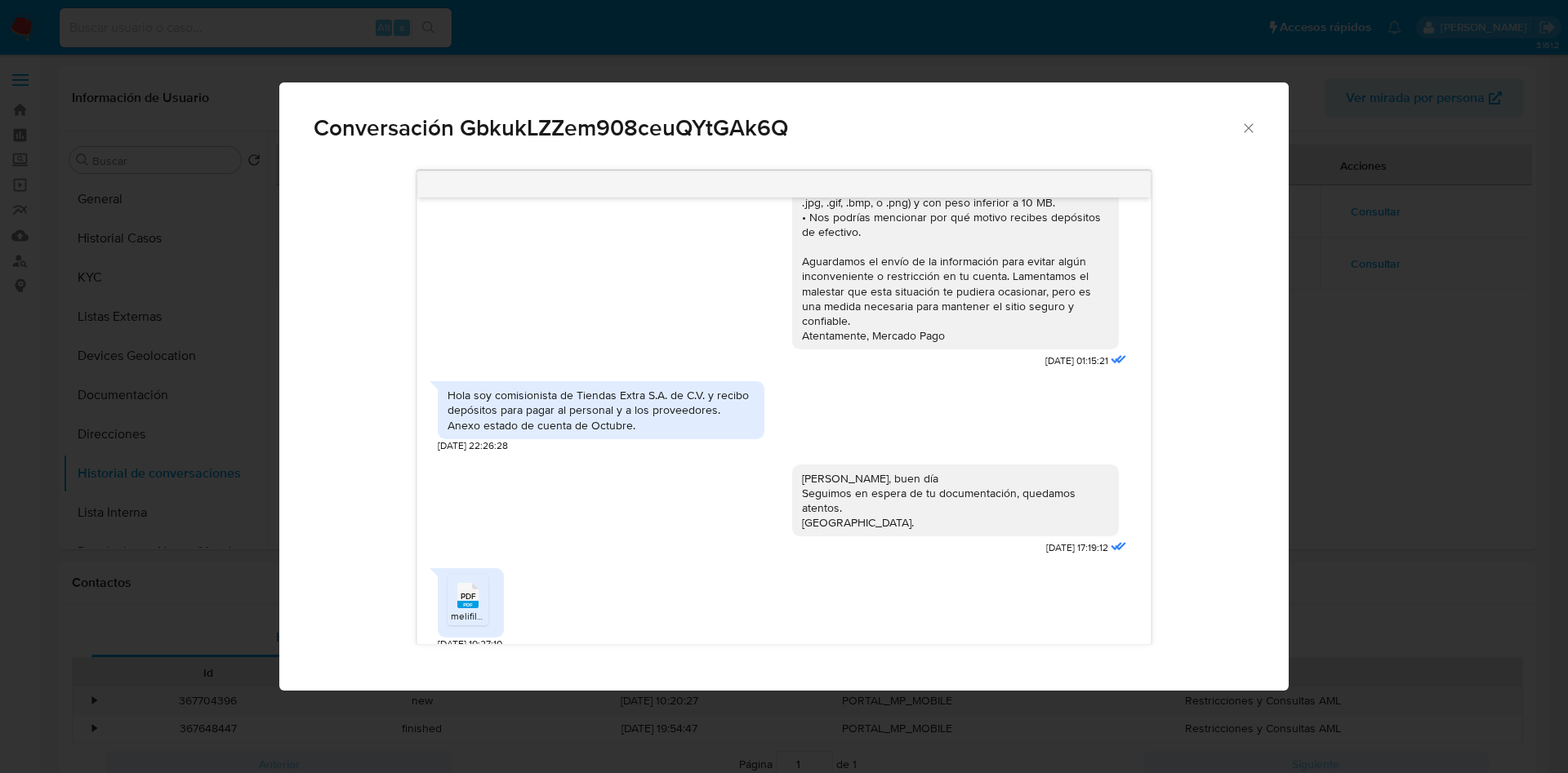
click at [1237, 126] on span "Conversación GbkukLZZem908ceuQYtGAk6Q" at bounding box center [776, 128] width 926 height 23
click at [1242, 126] on icon "Cerrar" at bounding box center [1248, 128] width 16 height 16
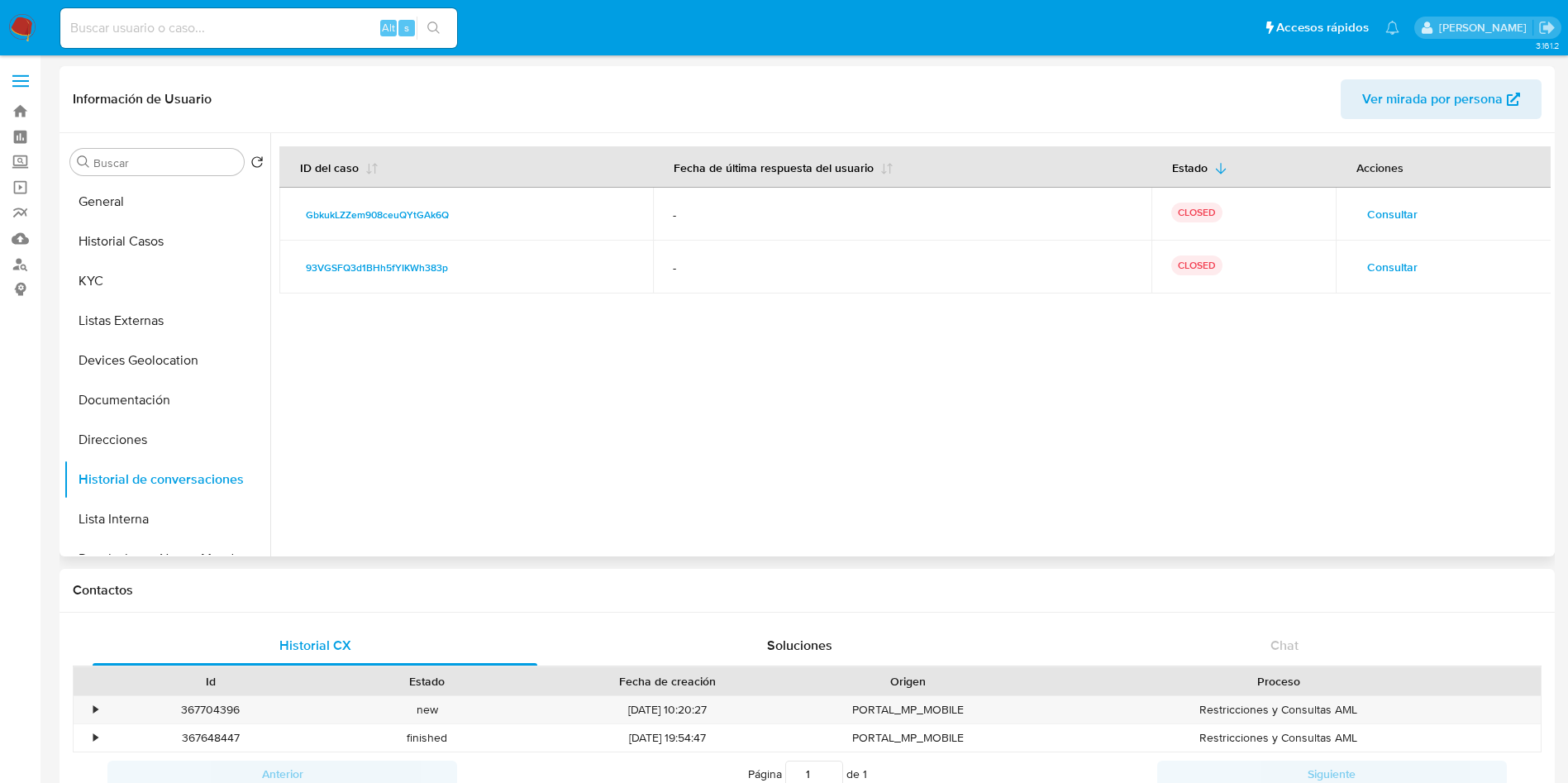
click at [1392, 206] on span "Consultar" at bounding box center [1393, 214] width 50 height 23
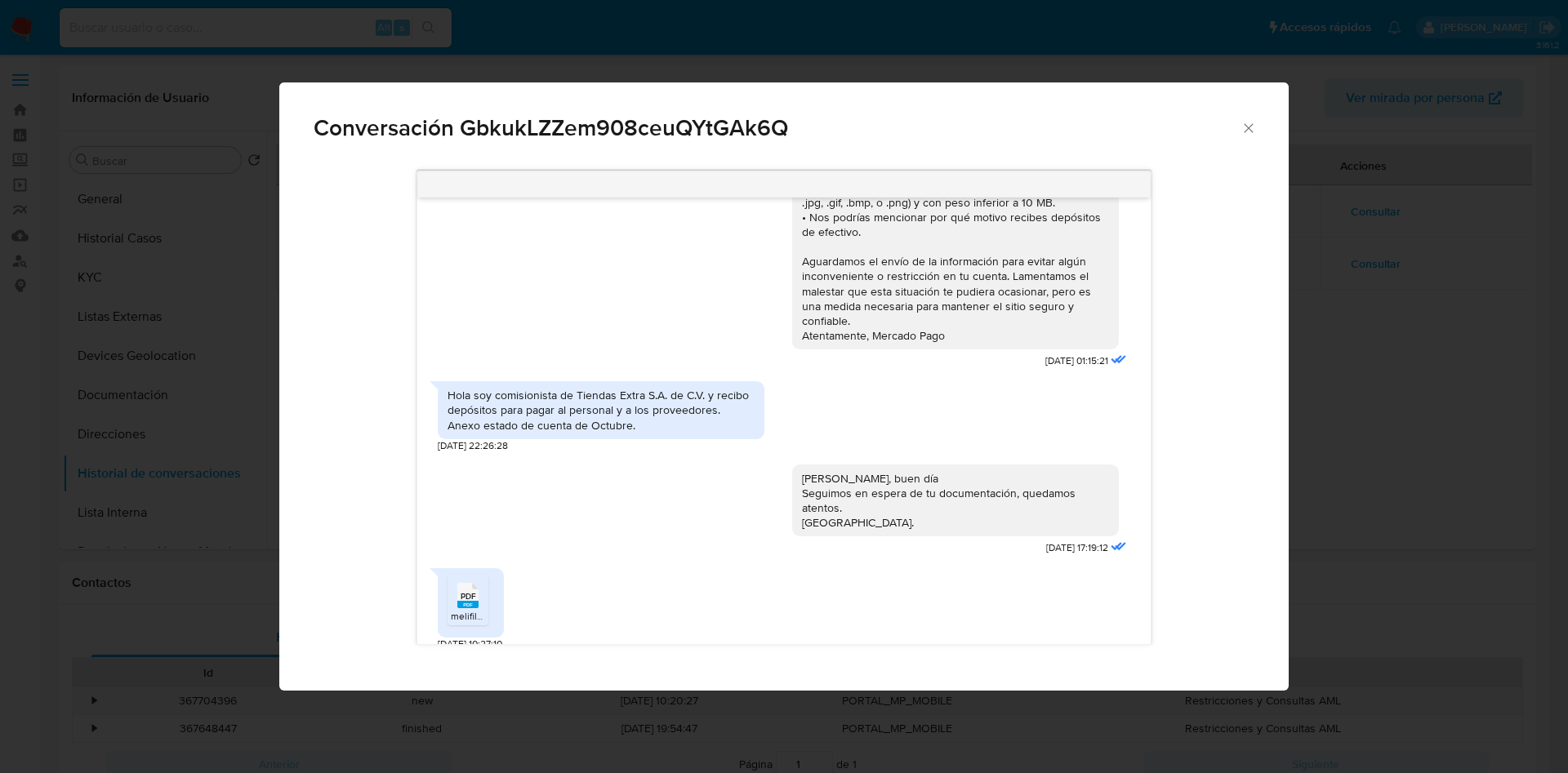
click at [483, 578] on div "PDF PDF" at bounding box center [468, 593] width 34 height 32
click at [1241, 124] on icon "Cerrar" at bounding box center [1248, 128] width 16 height 16
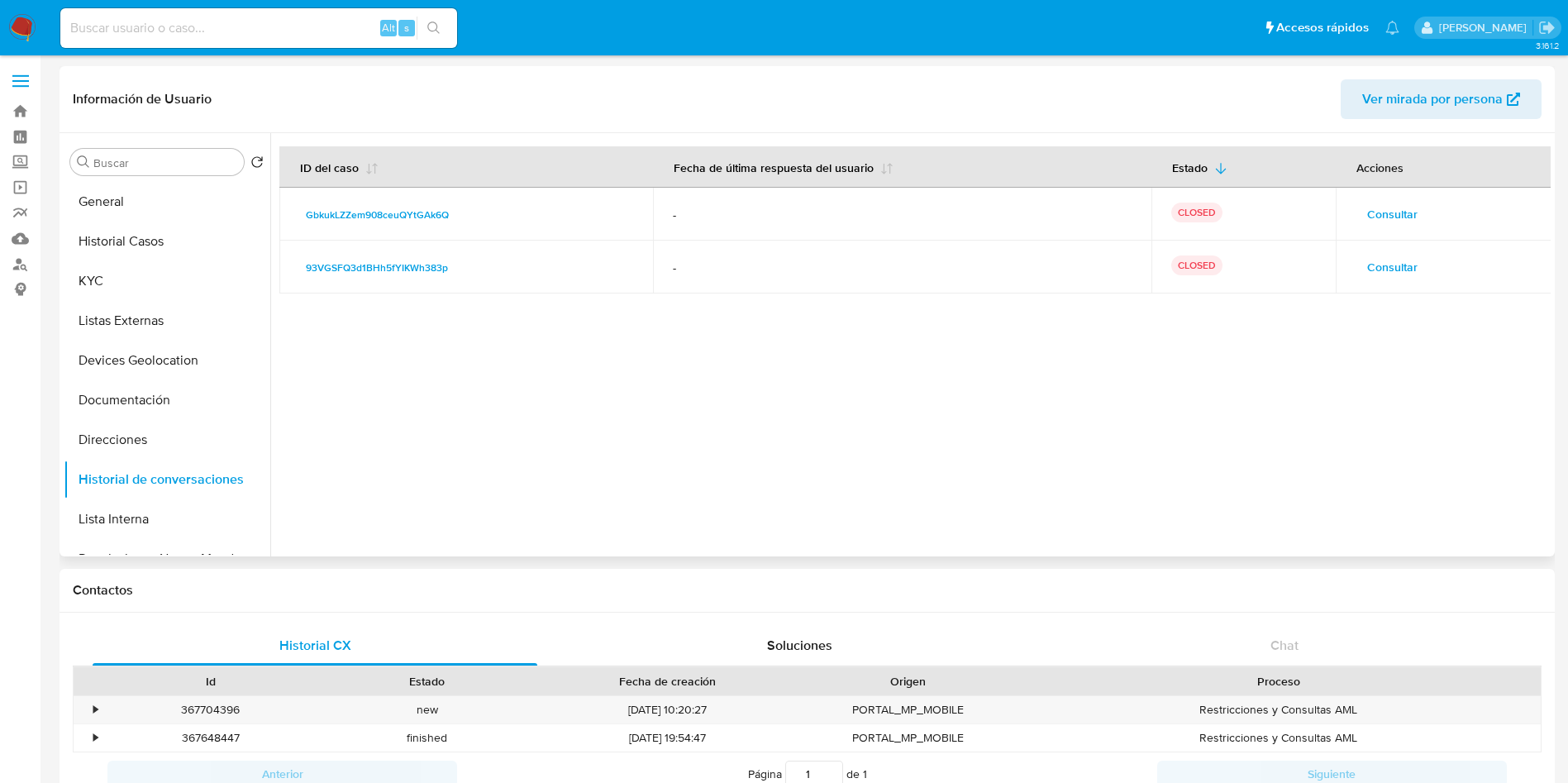
click at [1379, 258] on span "Consultar" at bounding box center [1393, 267] width 50 height 23
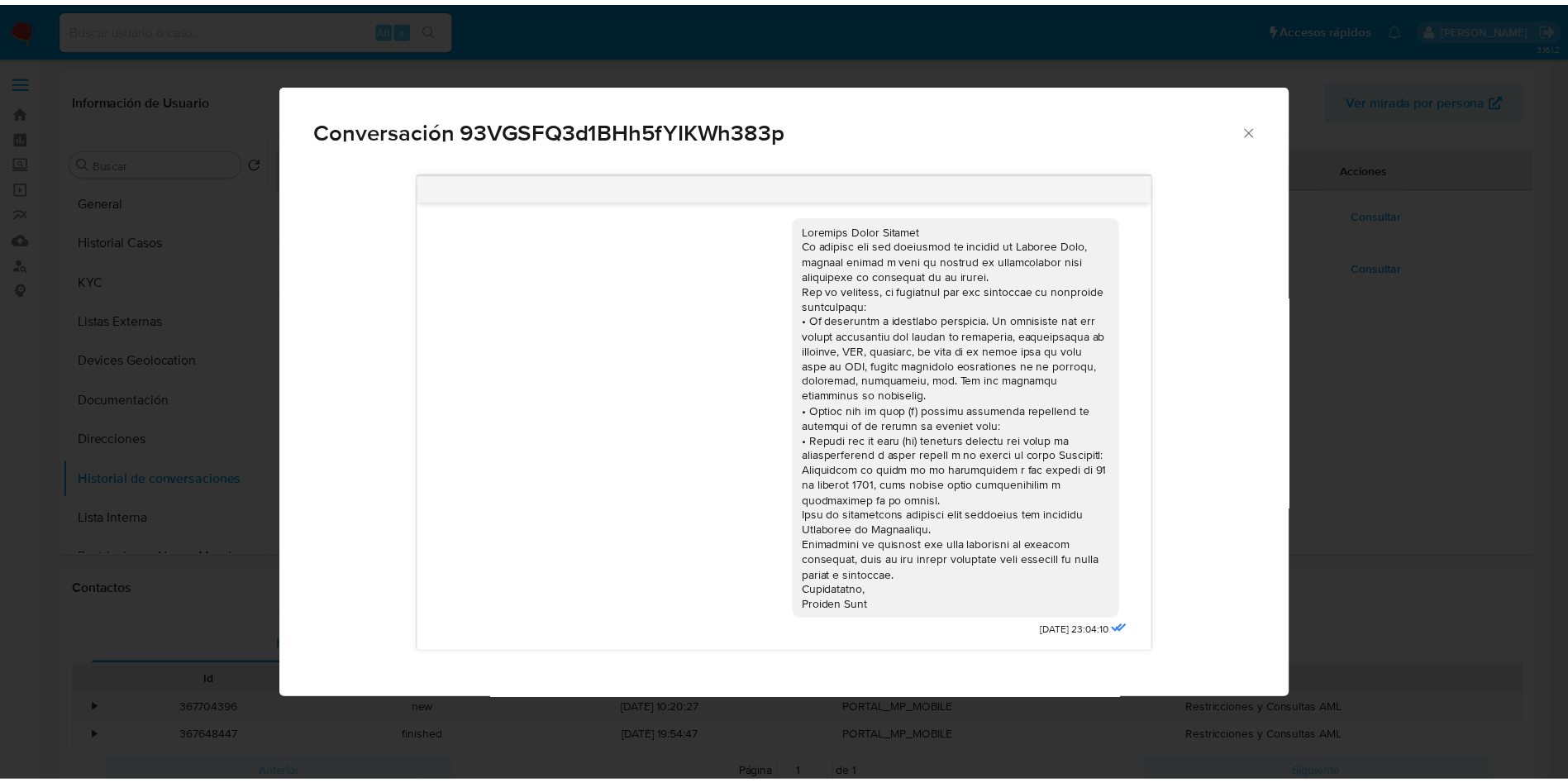
scroll to position [19, 0]
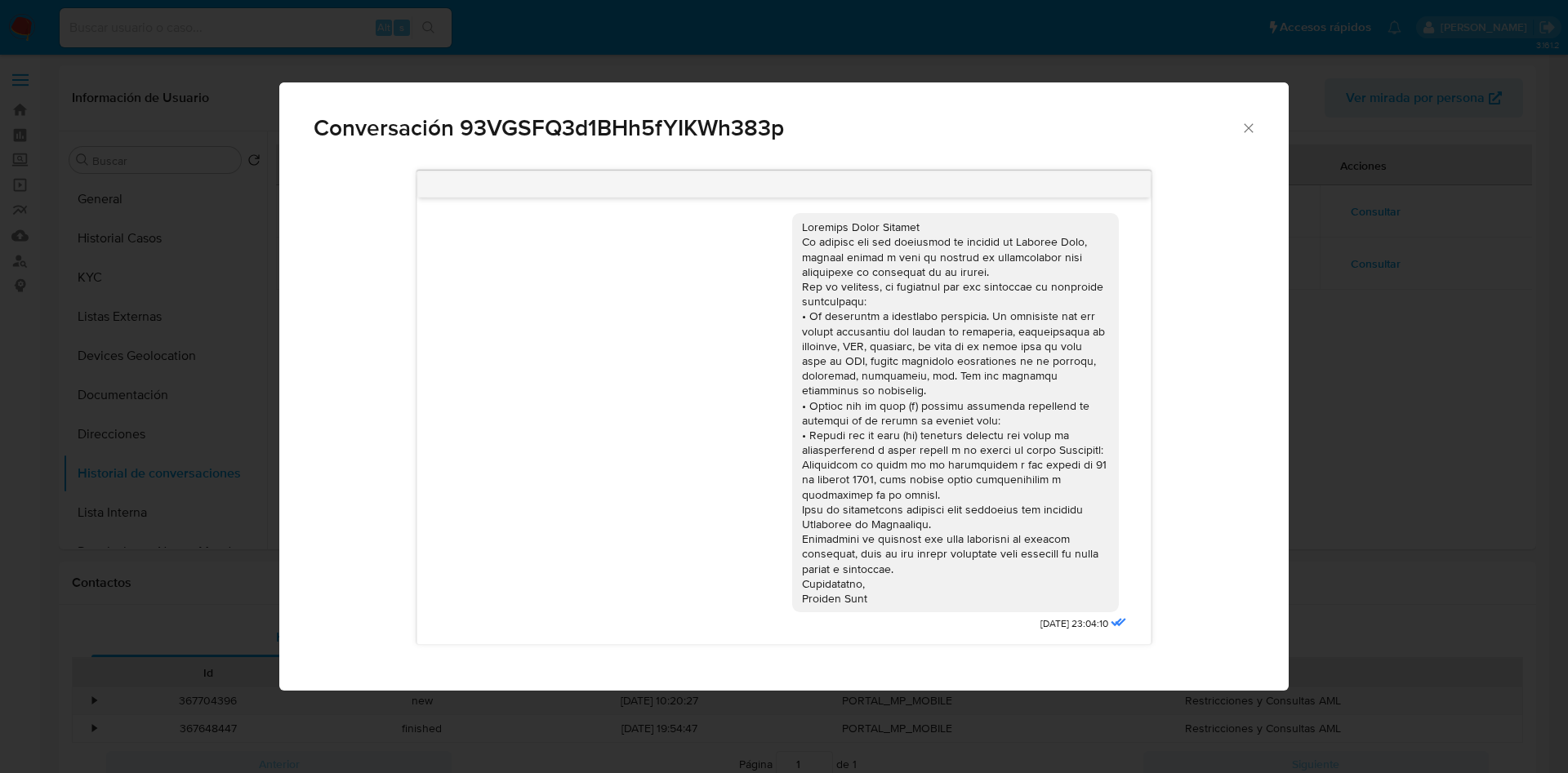
click at [1248, 133] on icon "Cerrar" at bounding box center [1248, 128] width 16 height 16
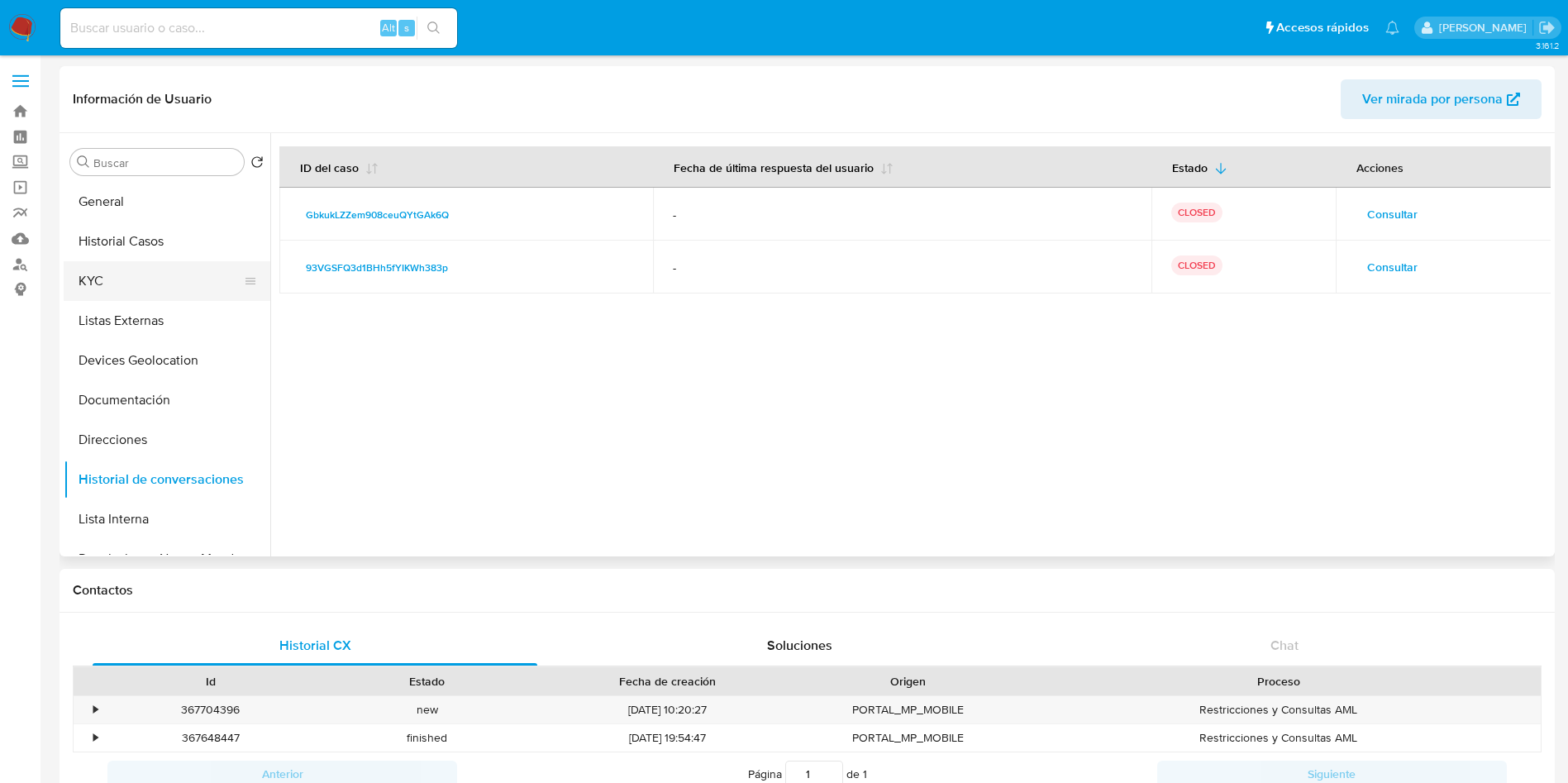
click at [128, 270] on button "KYC" at bounding box center [161, 281] width 194 height 40
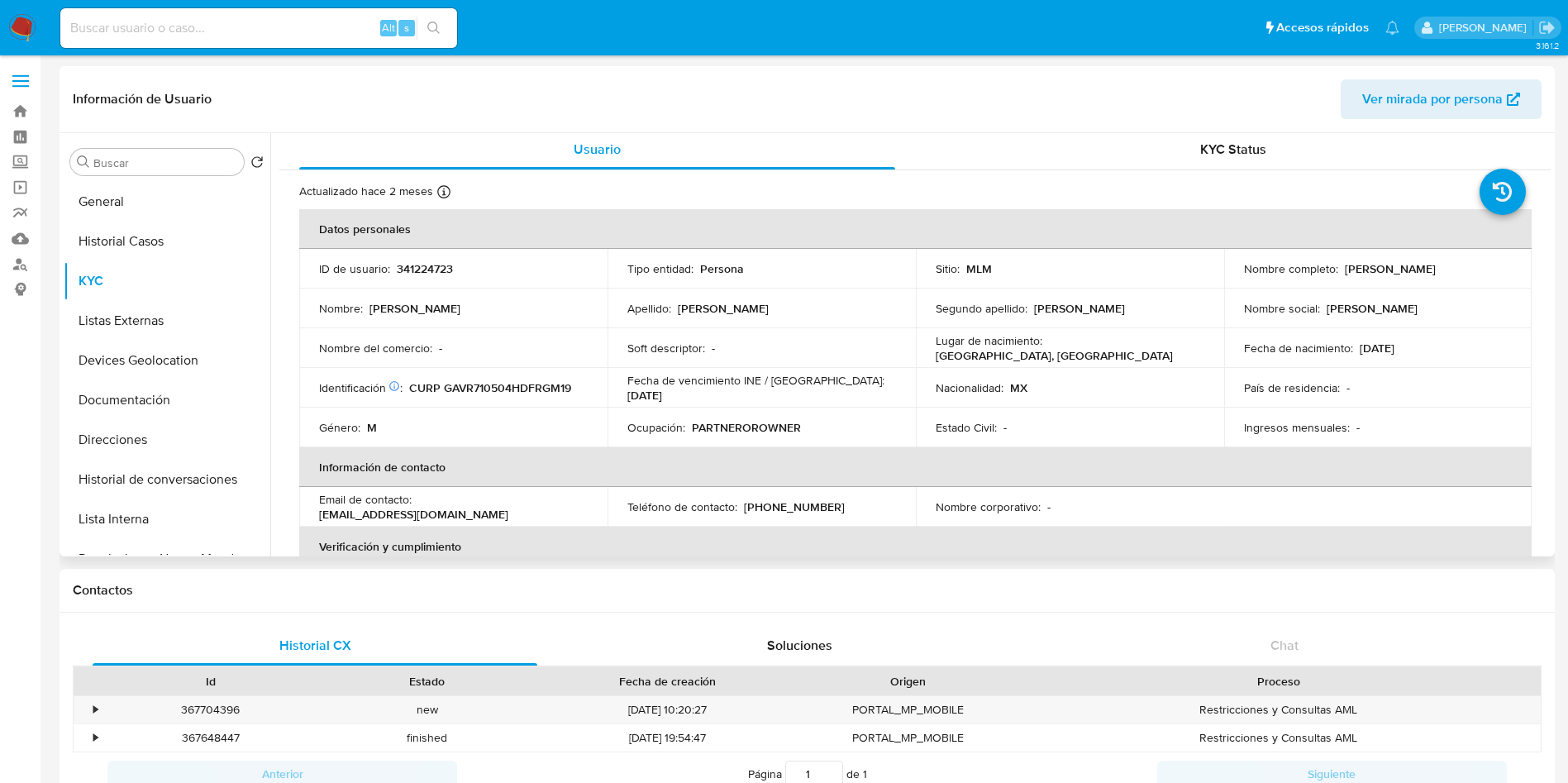
scroll to position [0, 0]
drag, startPoint x: 1343, startPoint y: 275, endPoint x: 1491, endPoint y: 271, distance: 148.1
click at [1491, 271] on div "Nombre completo : Ramon Gabriel Garcia Vega" at bounding box center [1378, 271] width 269 height 15
drag, startPoint x: 1340, startPoint y: 266, endPoint x: 1485, endPoint y: 269, distance: 145.0
click at [1485, 269] on div "Nombre completo : Ramon Gabriel Garcia Vega" at bounding box center [1378, 271] width 269 height 15
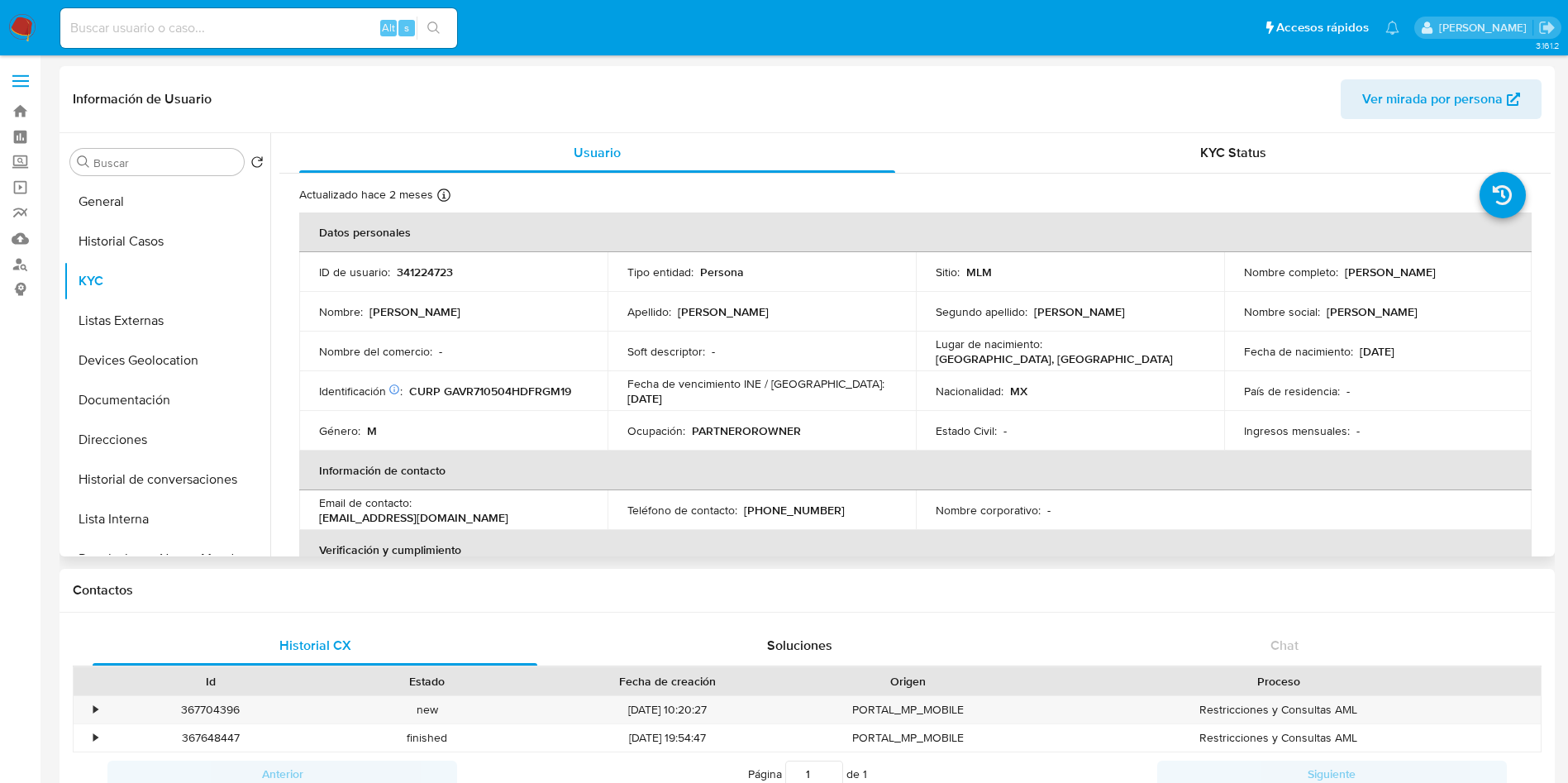
copy p "Ramon Gabriel Garcia Vega"
click at [128, 438] on button "Direcciones" at bounding box center [161, 439] width 194 height 40
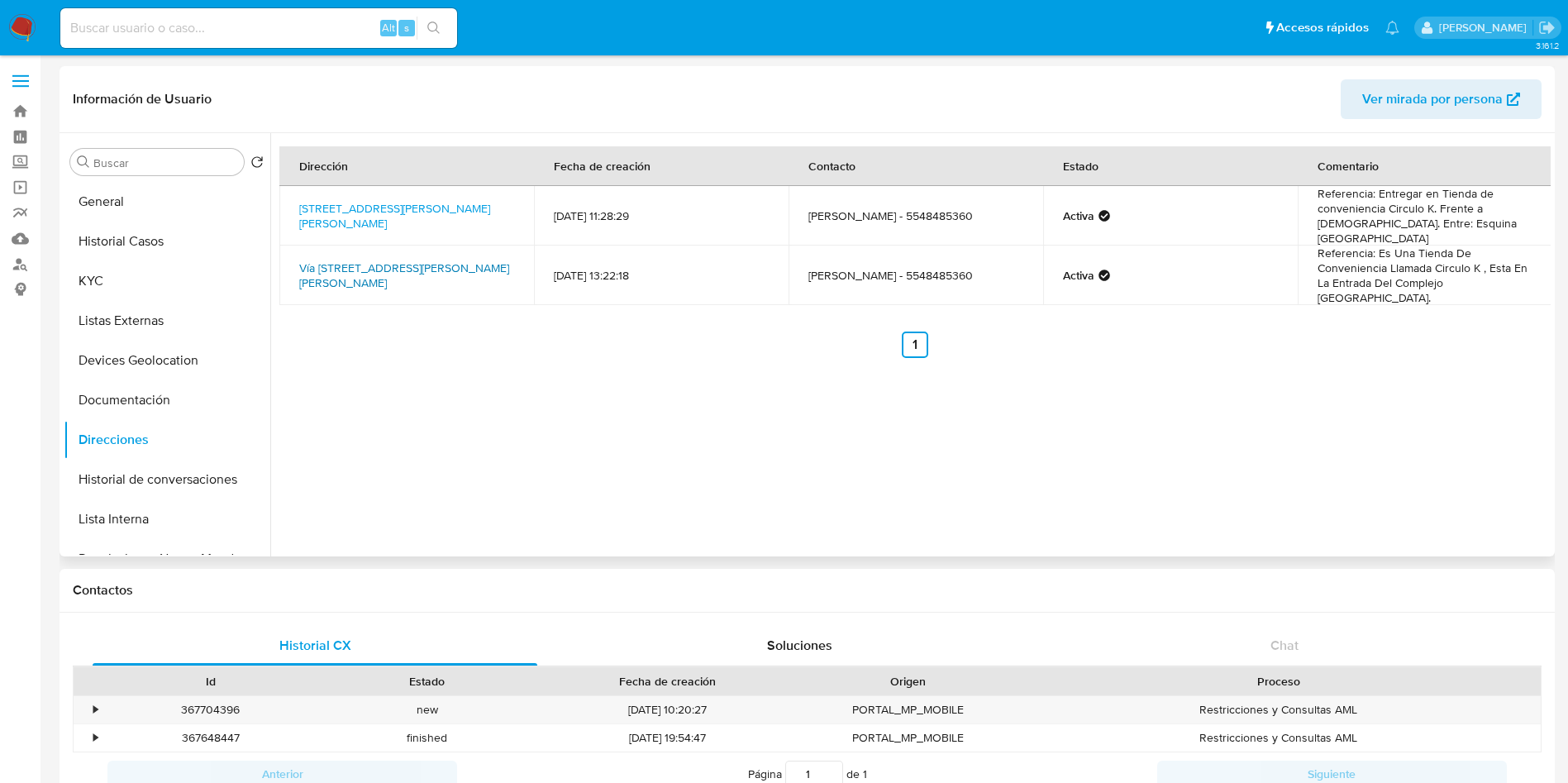
drag, startPoint x: 361, startPoint y: 221, endPoint x: 315, endPoint y: 238, distance: 49.0
click at [294, 192] on td "Calle Mariano Escobedo 23, Tlalnepantla De Baz, Estado De México, 54000, Mexico…" at bounding box center [407, 215] width 255 height 59
copy link "Calle Mariano Escobedo 23, Tlalnepantla De Baz, Estado De México, 54000, Mexico…"
click at [1419, 215] on td "Referencia: Entregar en Tienda de conveniencia Circulo K. Frente a Marisquería.…" at bounding box center [1425, 215] width 255 height 59
drag, startPoint x: 1383, startPoint y: 204, endPoint x: 1426, endPoint y: 204, distance: 43.0
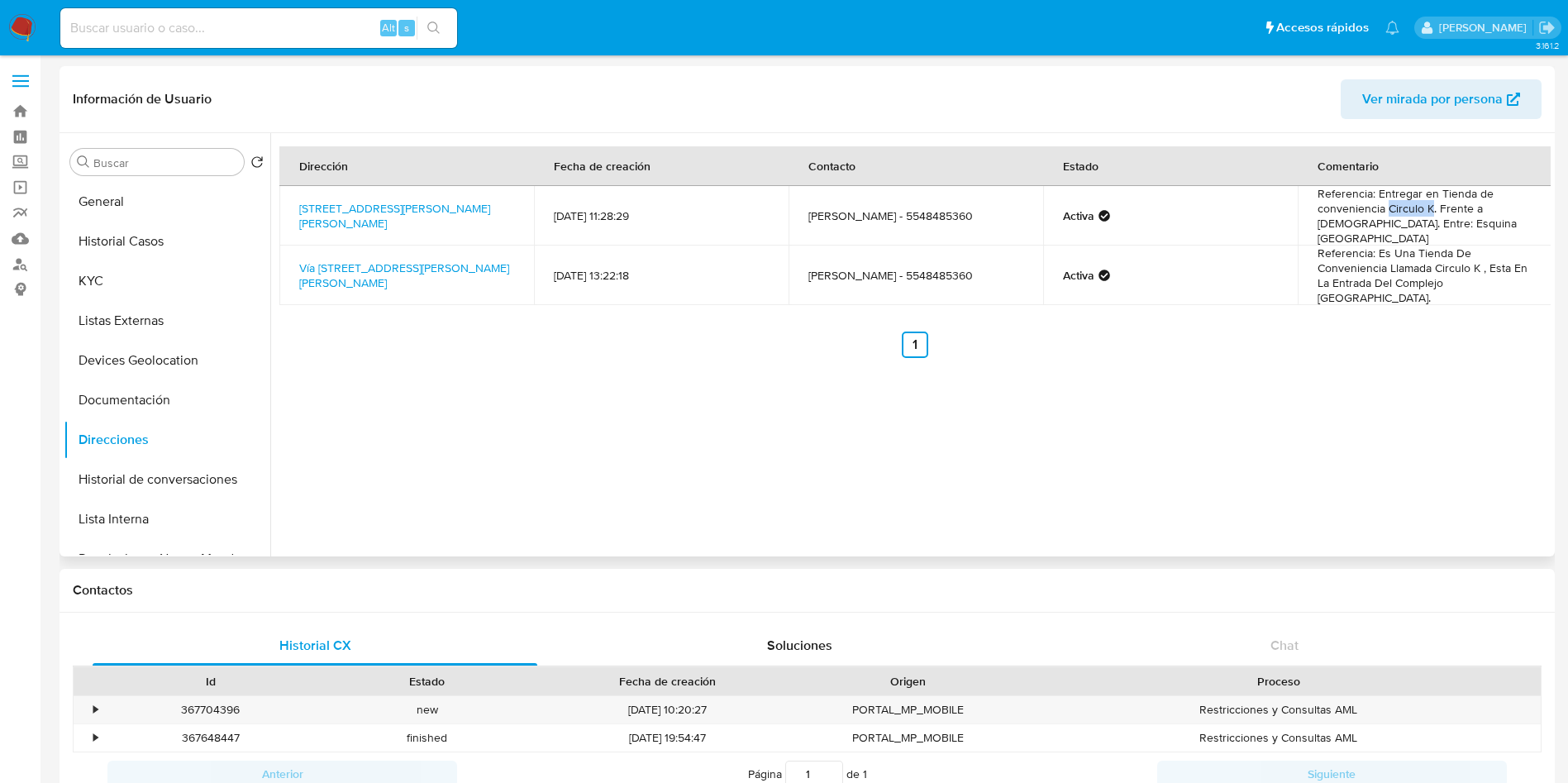
click at [1426, 204] on td "Referencia: Entregar en Tienda de conveniencia Circulo K. Frente a Marisquería.…" at bounding box center [1425, 215] width 255 height 59
copy td "Circulo K"
drag, startPoint x: 390, startPoint y: 271, endPoint x: 298, endPoint y: 241, distance: 96.8
click at [298, 246] on td "Vía Via Dr. Gustavo Baz 309, Tlalnepantla De Baz, Estado De México, 54060, Mexi…" at bounding box center [407, 275] width 255 height 59
copy link "Vía Via Dr. Gustavo Baz 309, Tlalnepantla De Baz, Estado De México, 54060, Mexi…"
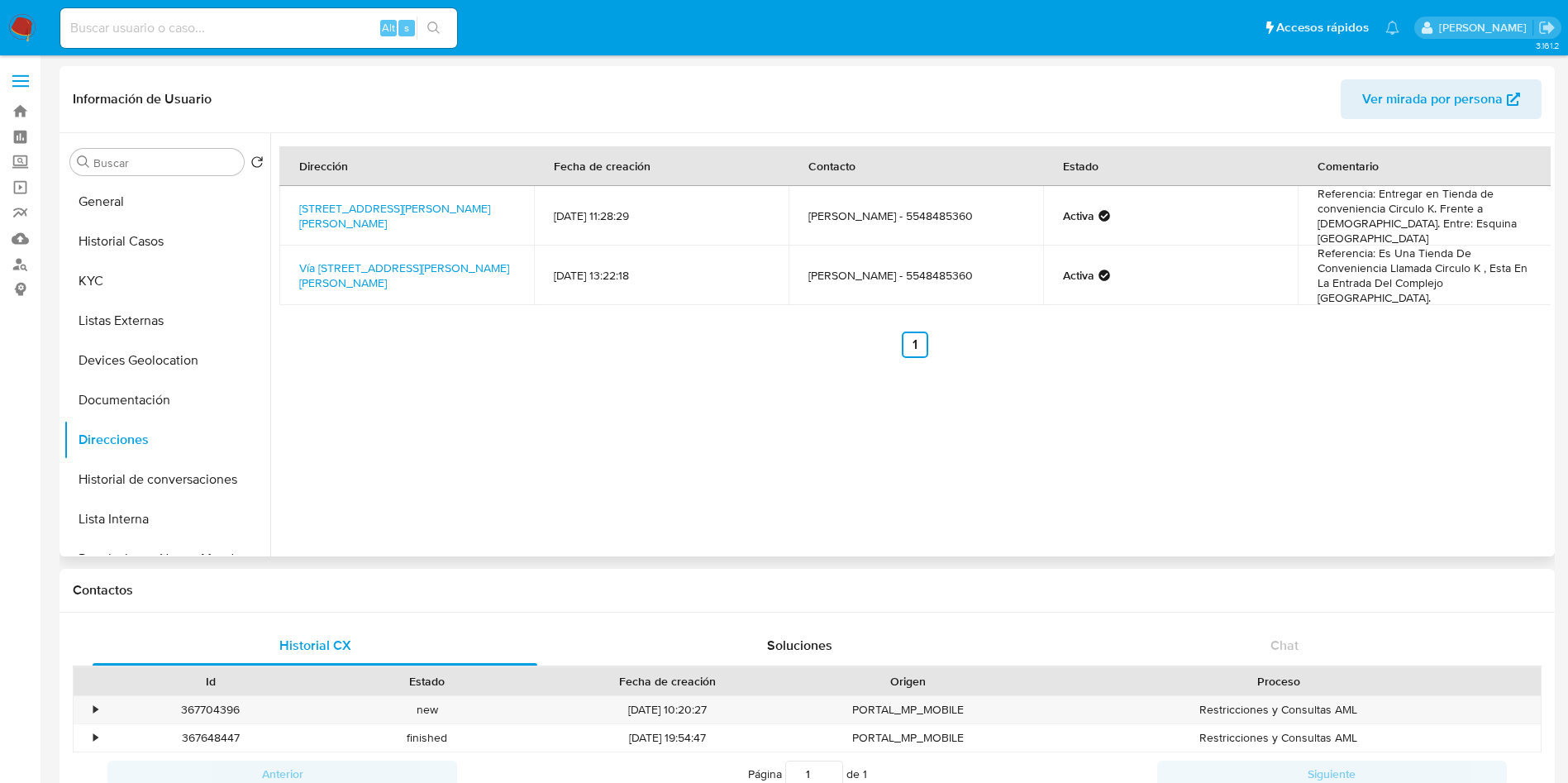
click at [1363, 254] on td "Referencia: Es Una Tienda De Conveniencia Llamada Circulo K , Esta En La Entrad…" at bounding box center [1425, 275] width 255 height 59
drag, startPoint x: 1478, startPoint y: 247, endPoint x: 1314, endPoint y: 253, distance: 164.1
click at [1314, 253] on td "Referencia: Es Una Tienda De Conveniencia Llamada Circulo K , Esta En La Entrad…" at bounding box center [1425, 275] width 255 height 59
drag, startPoint x: 364, startPoint y: 217, endPoint x: 289, endPoint y: 194, distance: 78.4
click at [289, 194] on td "Calle Mariano Escobedo 23, Tlalnepantla De Baz, Estado De México, 54000, Mexico…" at bounding box center [407, 215] width 255 height 59
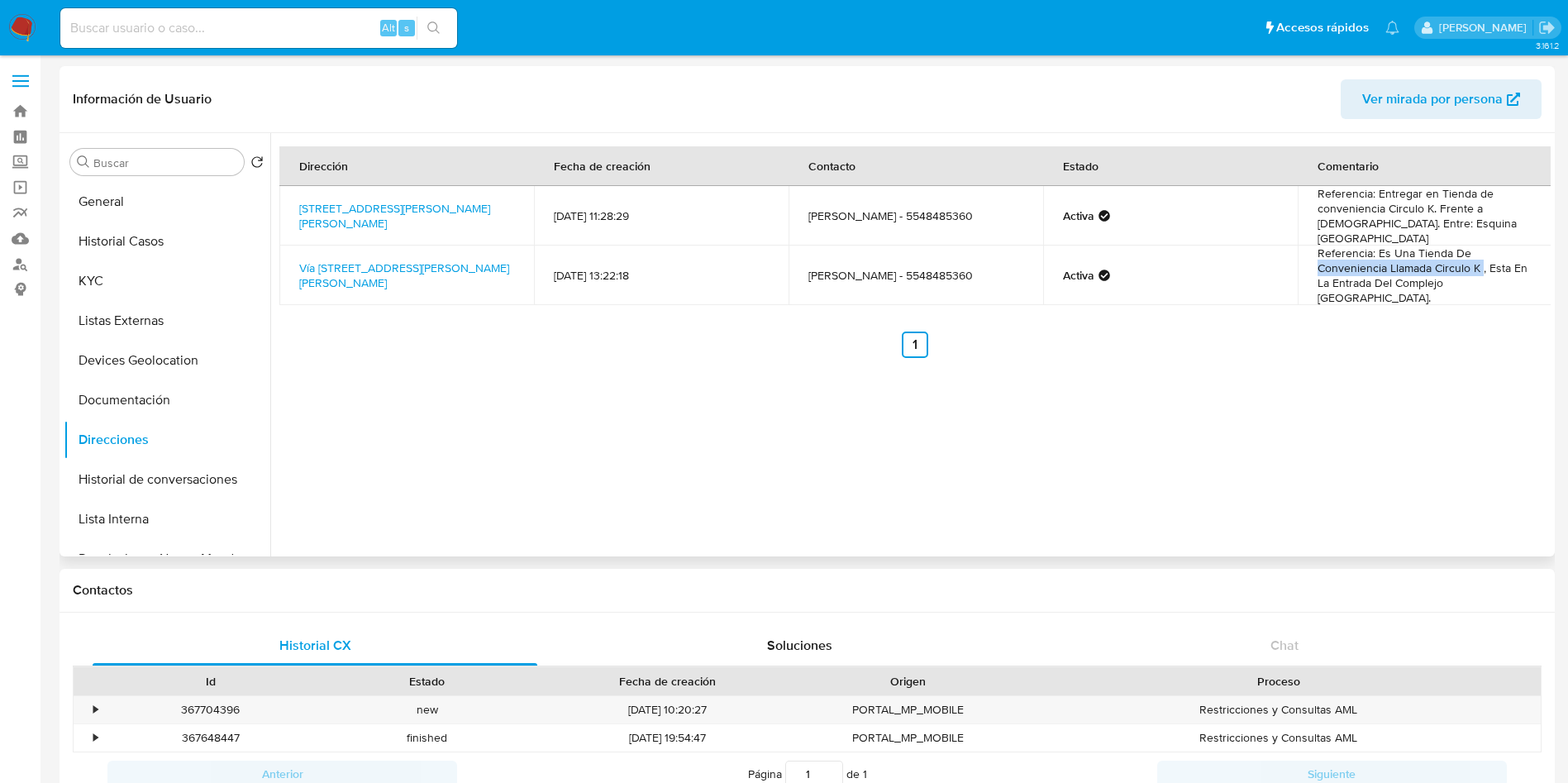
copy link "Calle Mariano Escobedo 23, Tlalnepantla De Baz, Estado De México, 54000, Mexico…"
click at [375, 208] on link "Calle Mariano Escobedo 23, Tlalnepantla De Baz, Estado De México, 54000, Mexico…" at bounding box center [394, 216] width 191 height 31
drag, startPoint x: 293, startPoint y: 242, endPoint x: 394, endPoint y: 284, distance: 109.4
click at [394, 284] on td "Vía Via Dr. Gustavo Baz 309, Tlalnepantla De Baz, Estado De México, 54060, Mexi…" at bounding box center [407, 275] width 255 height 59
copy link "Vía Via Dr. Gustavo Baz 309, Tlalnepantla De Baz, Estado De México, 54060, Mexi…"
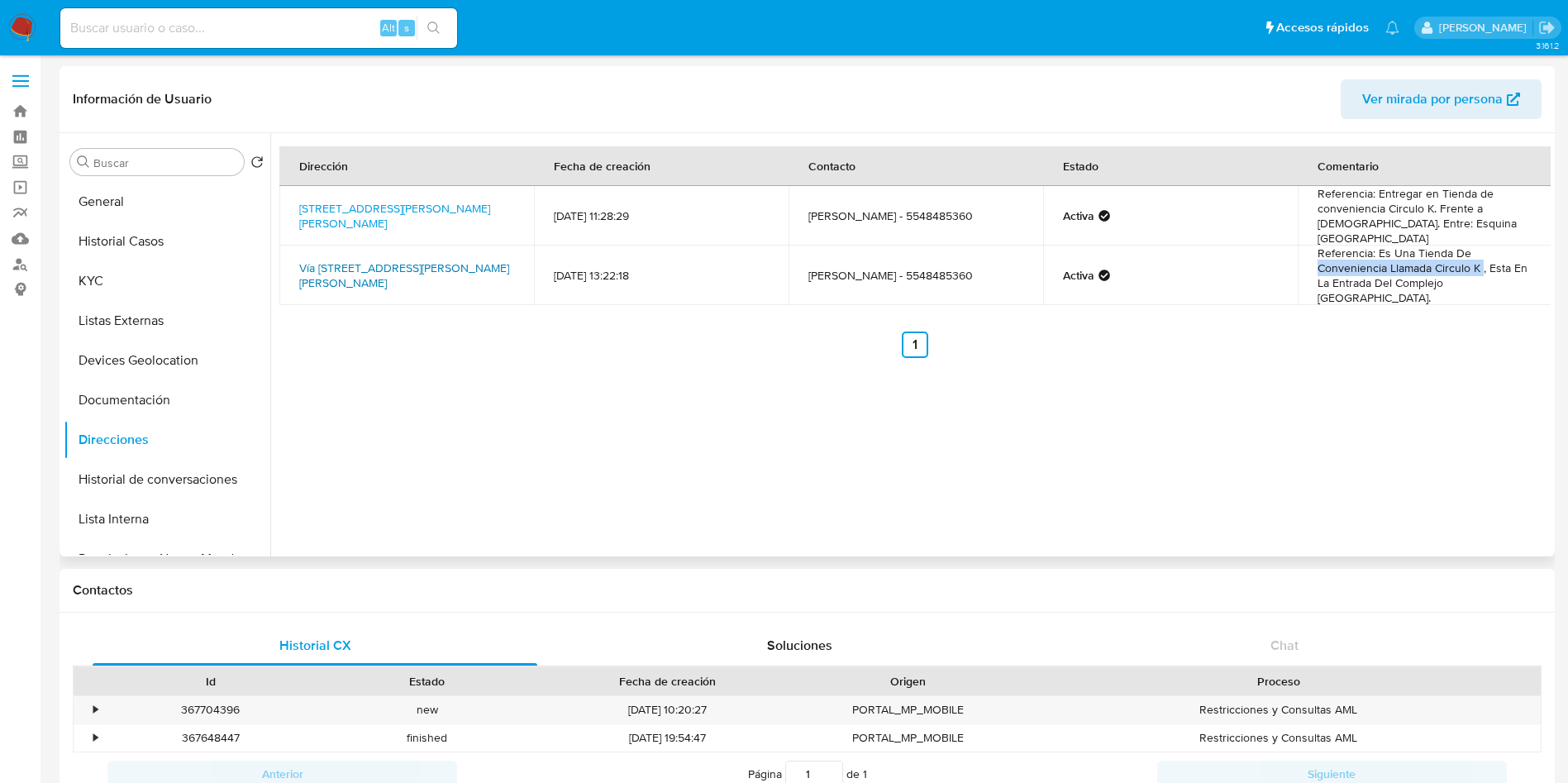
click at [438, 259] on link "Vía Via Dr. Gustavo Baz 309, Tlalnepantla De Baz, Estado De México, 54060, Mexi…" at bounding box center [404, 275] width 210 height 31
click at [394, 259] on link "Vía Via Dr. Gustavo Baz 309, Tlalnepantla De Baz, Estado De México, 54060, Mexi…" at bounding box center [404, 275] width 210 height 31
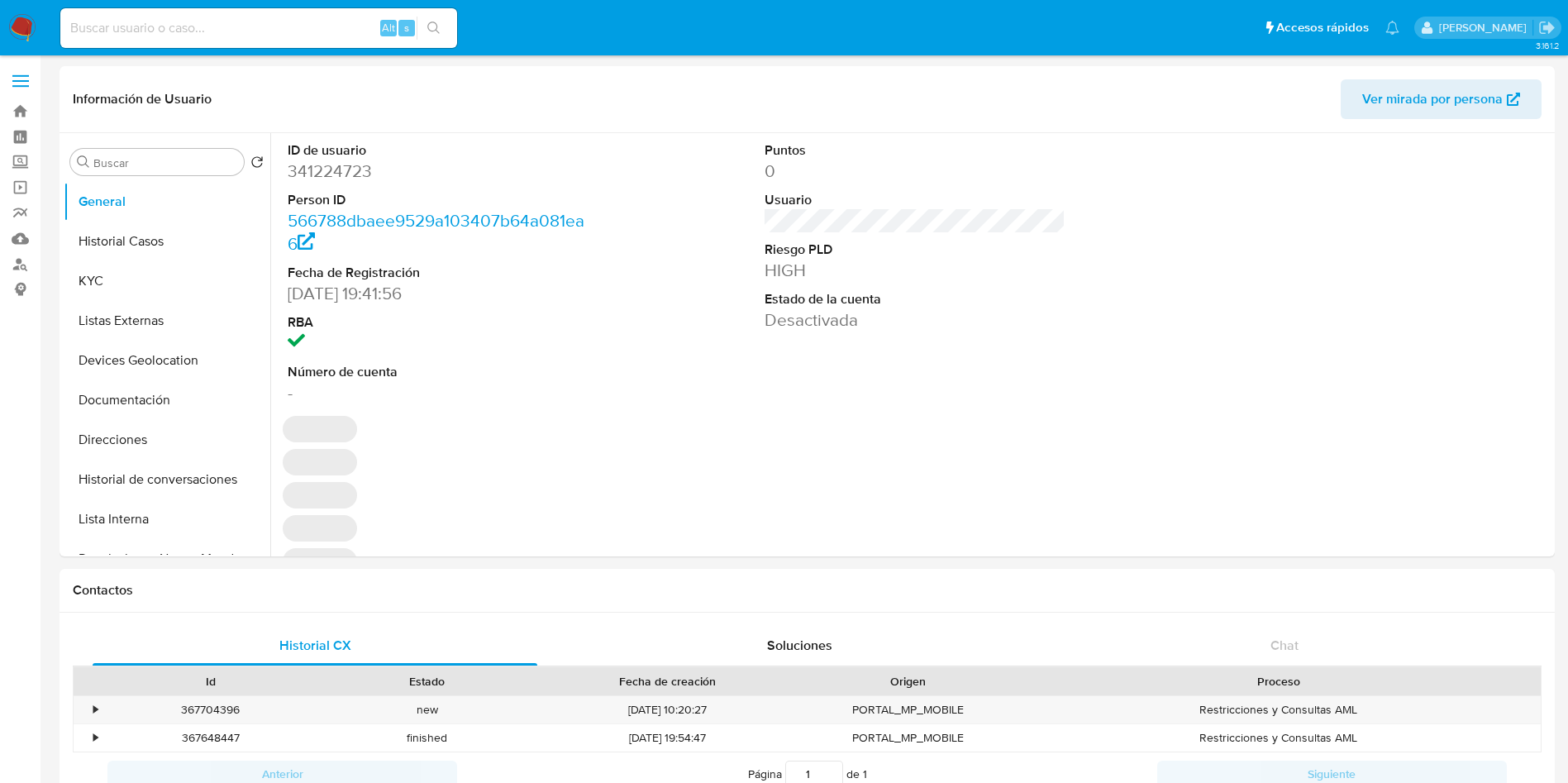
select select "10"
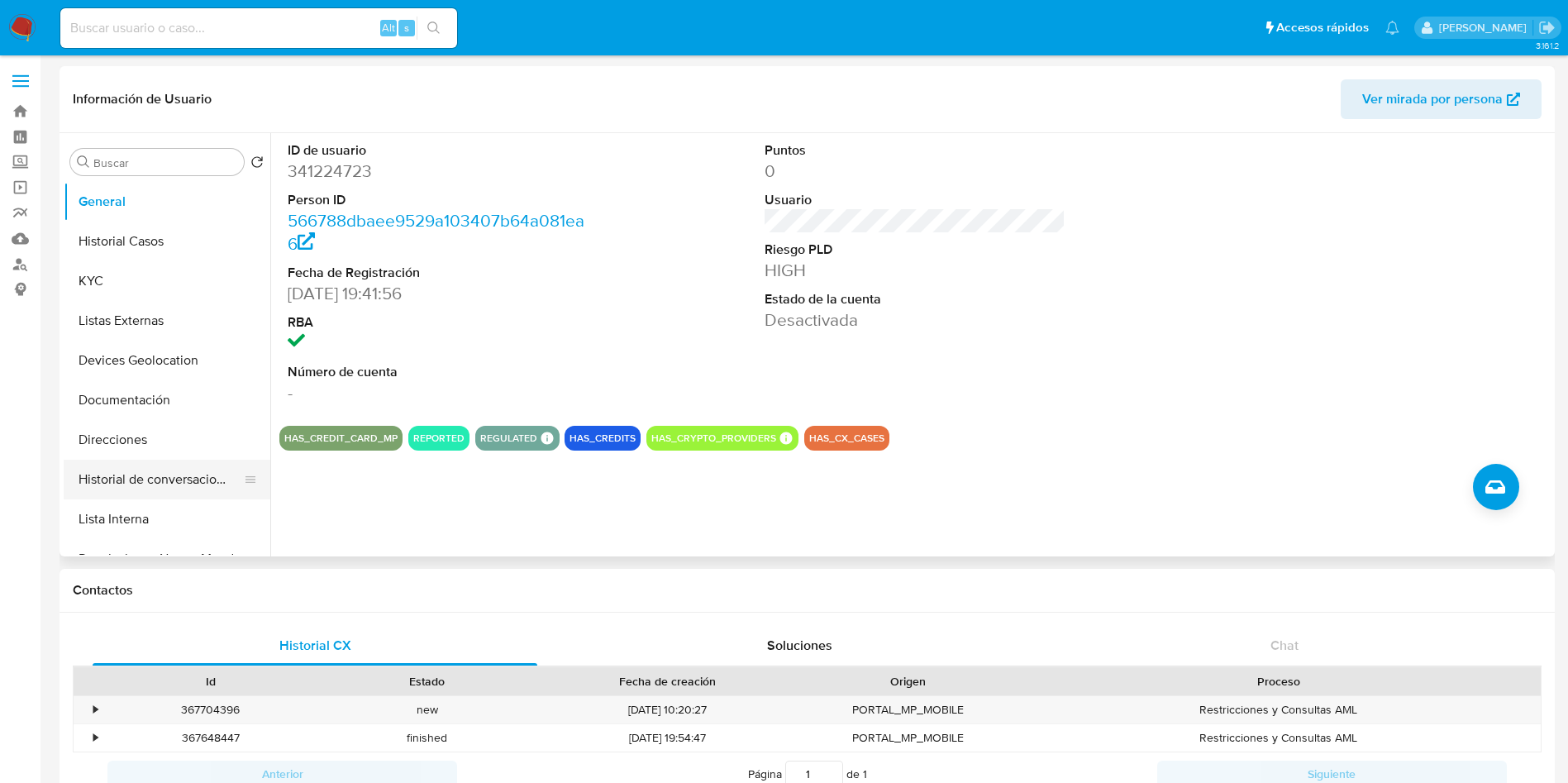
click at [177, 491] on button "Historial de conversaciones" at bounding box center [161, 479] width 194 height 40
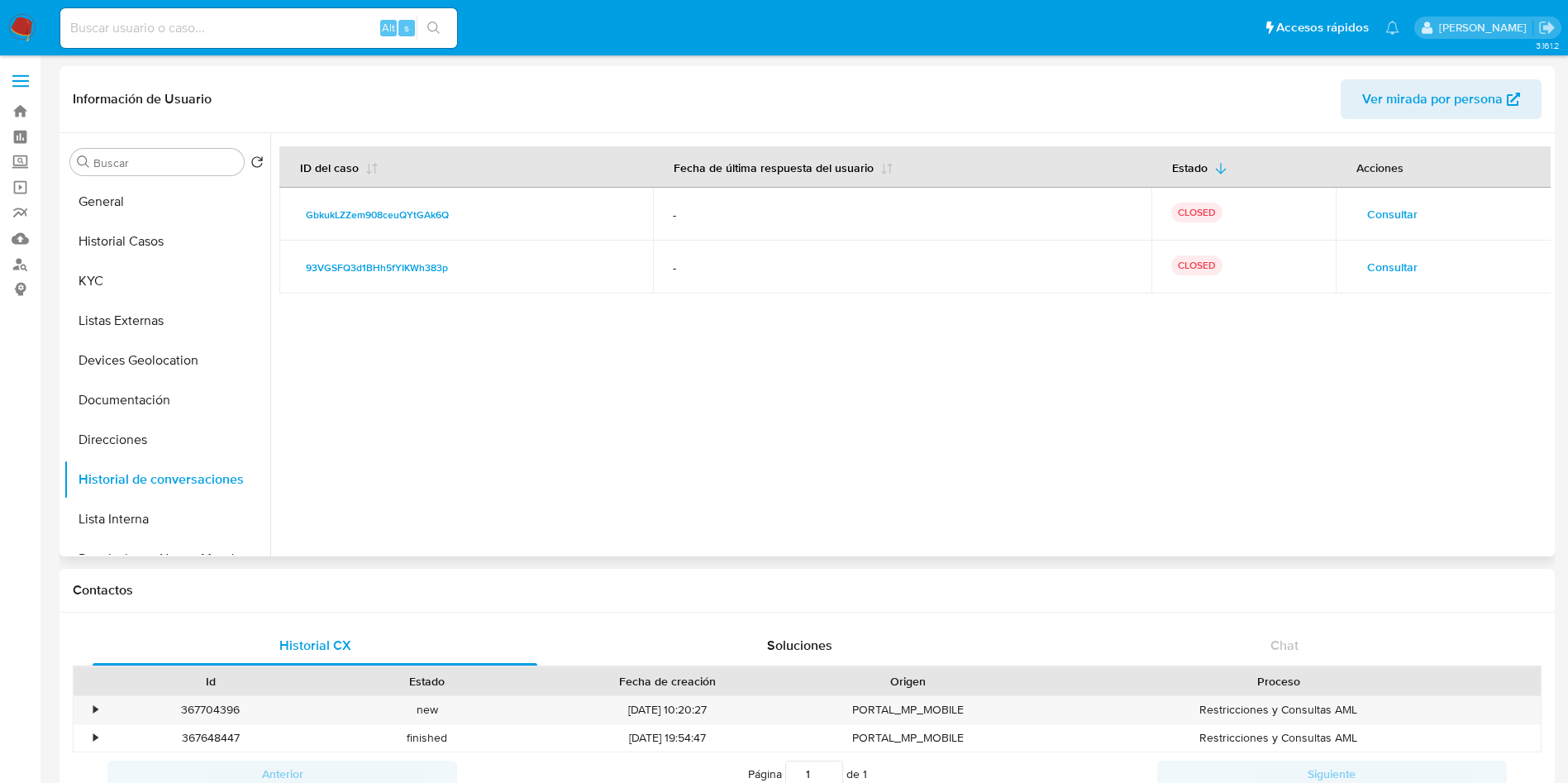
click at [1398, 206] on span "Consultar" at bounding box center [1393, 214] width 50 height 23
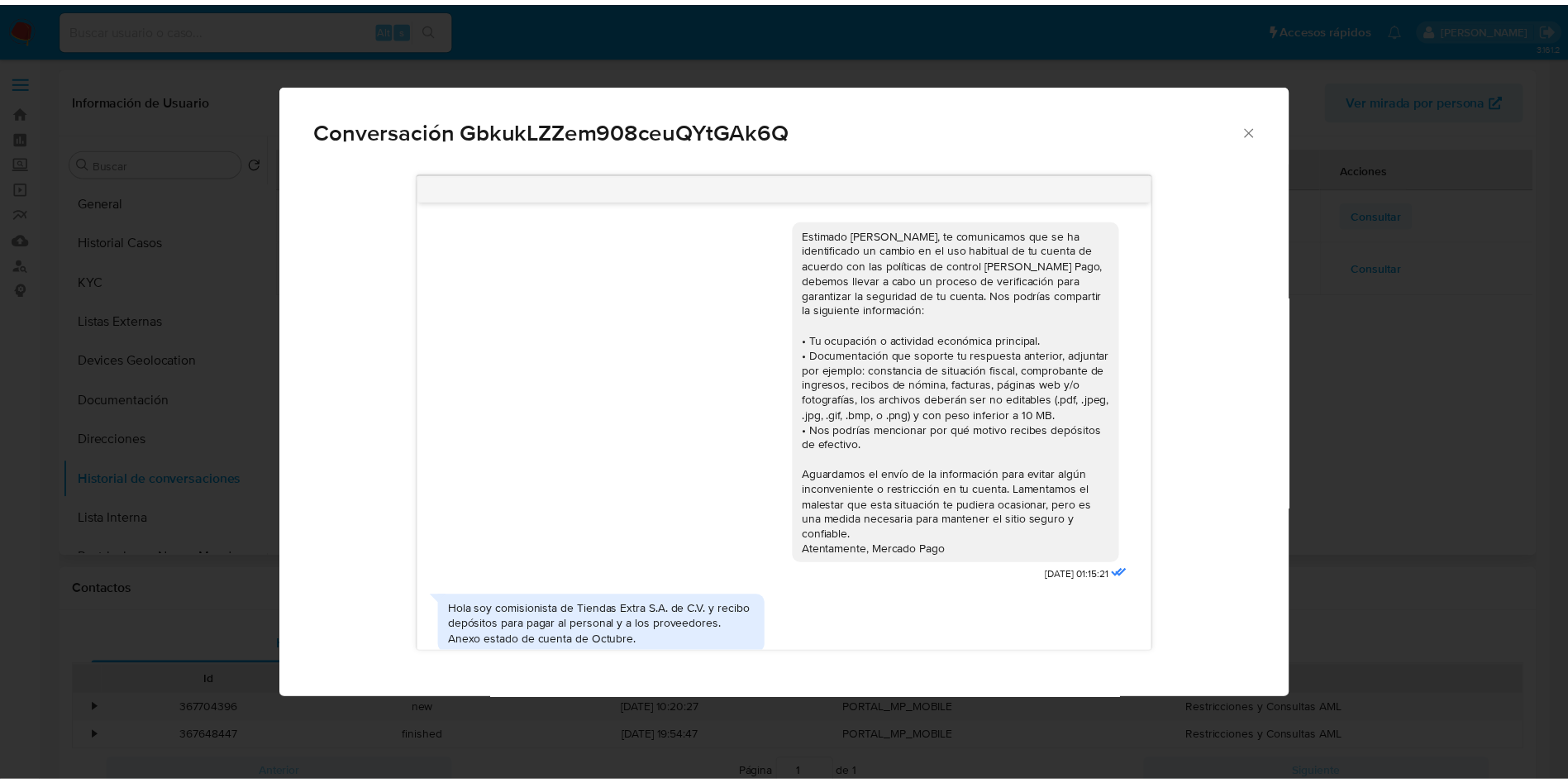
scroll to position [210, 0]
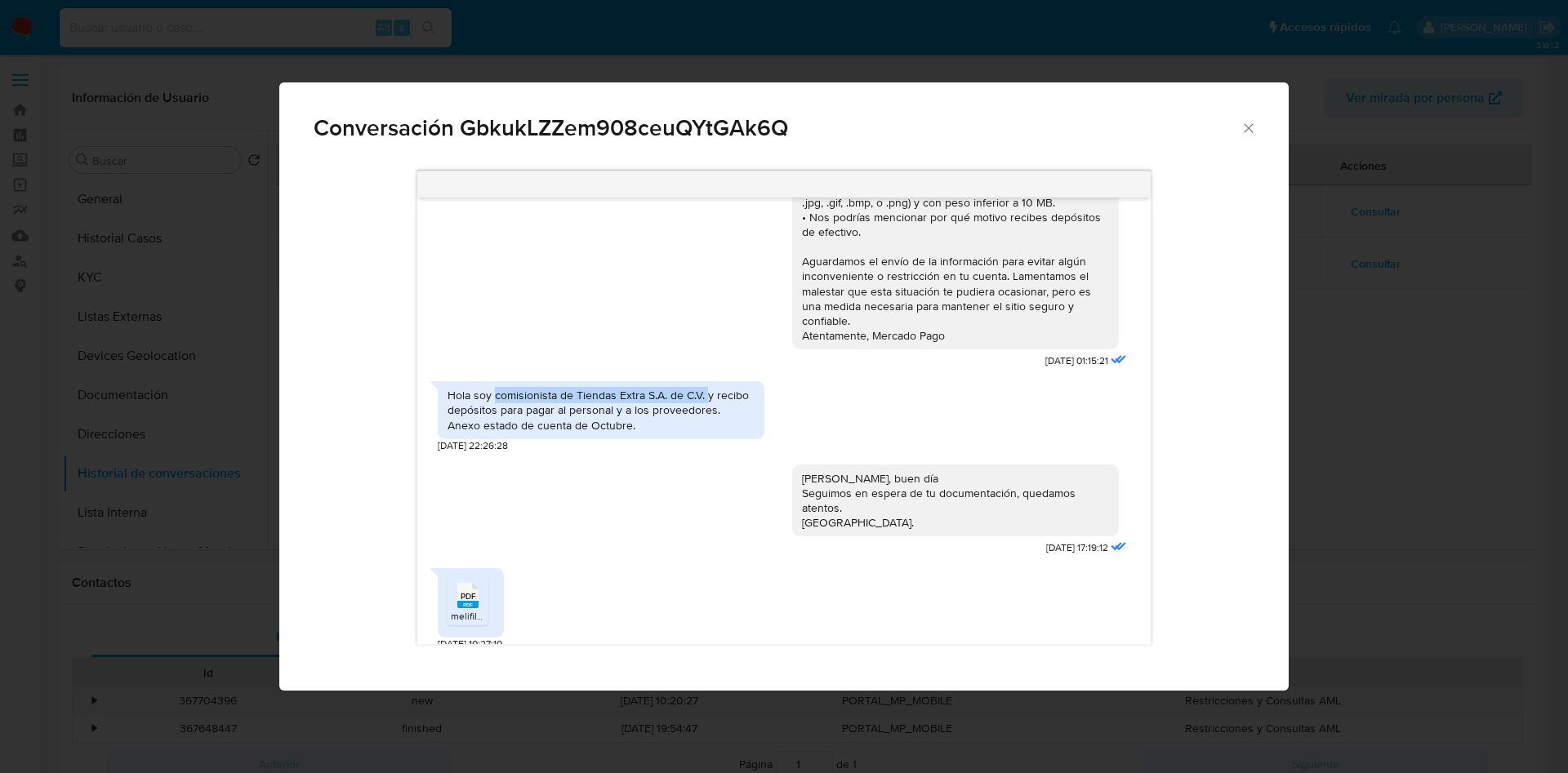
drag, startPoint x: 493, startPoint y: 377, endPoint x: 705, endPoint y: 379, distance: 212.0
click at [705, 388] on div "Hola soy comisionista de Tiendas Extra S.A. de C.V. y recibo depósitos para pag…" at bounding box center [600, 410] width 307 height 45
copy div "comisionista de Tiendas Extra S.A. de C.V."
click at [1249, 123] on icon "Cerrar" at bounding box center [1248, 128] width 16 height 16
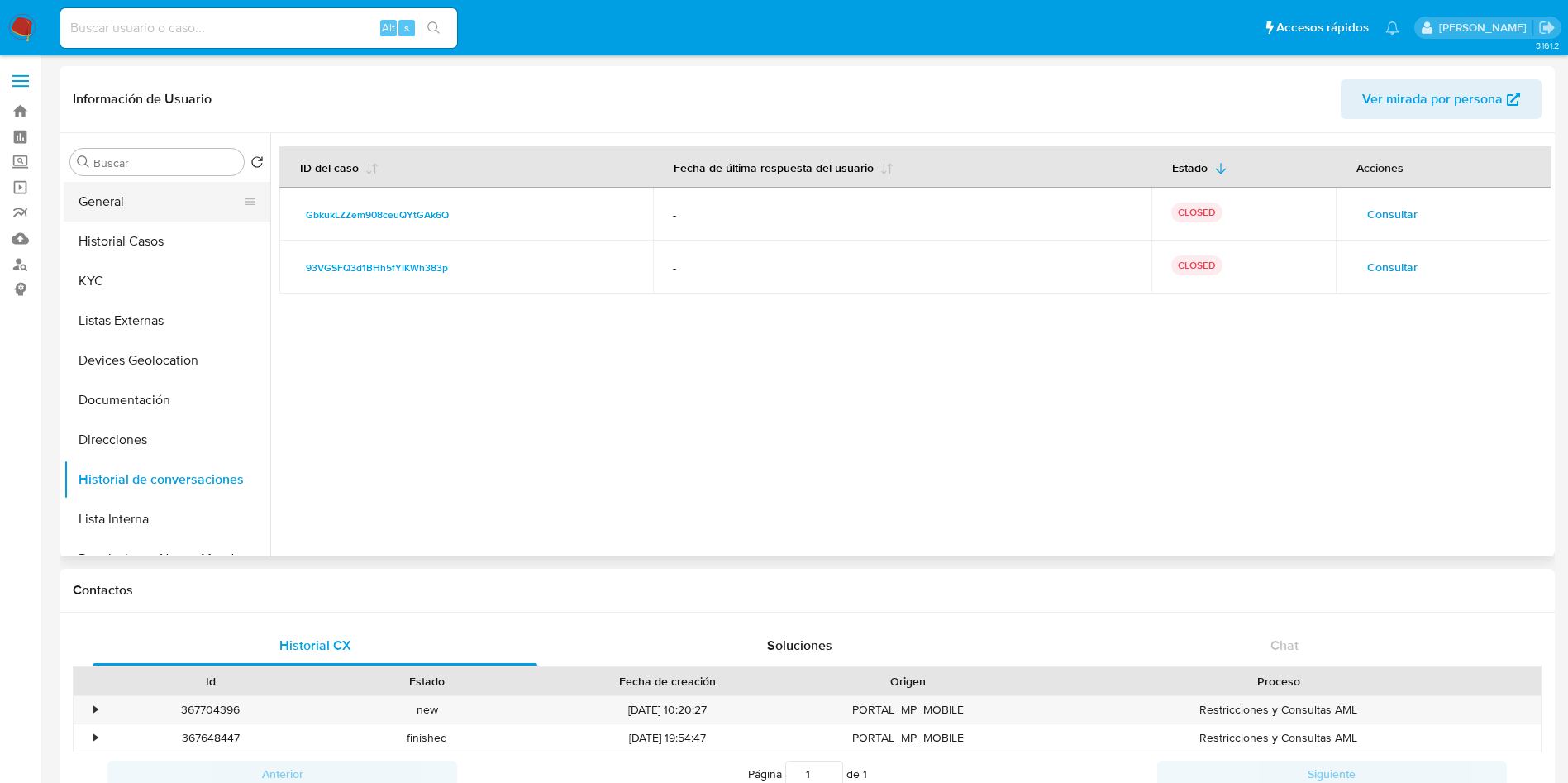
click at [107, 196] on button "General" at bounding box center [161, 201] width 194 height 40
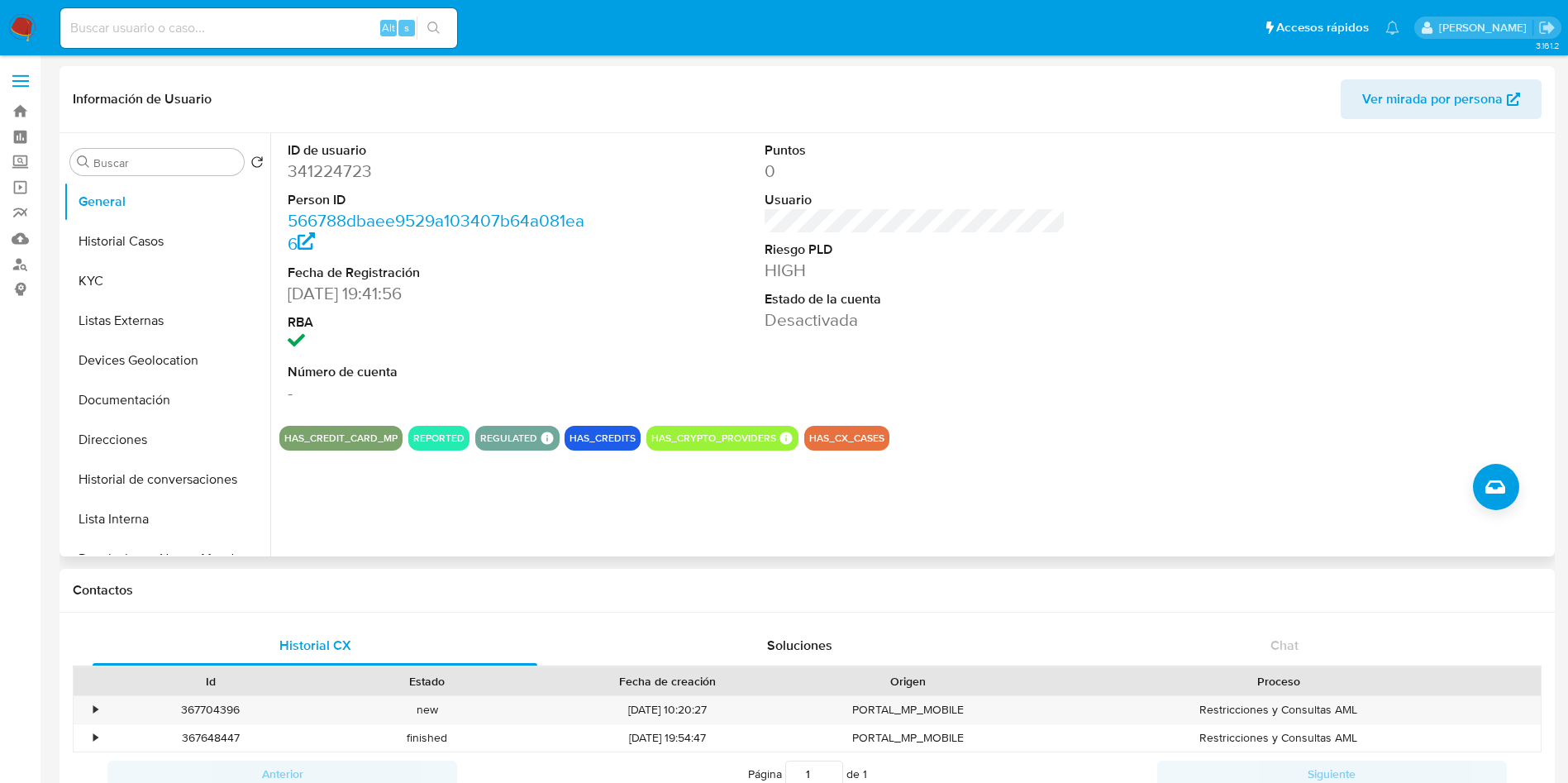
click at [806, 326] on dd "Desactivada" at bounding box center [916, 320] width 302 height 23
click at [807, 324] on dd "Desactivada" at bounding box center [916, 320] width 302 height 23
click at [819, 316] on dd "Desactivada" at bounding box center [916, 320] width 302 height 23
copy dd "Desactivada"
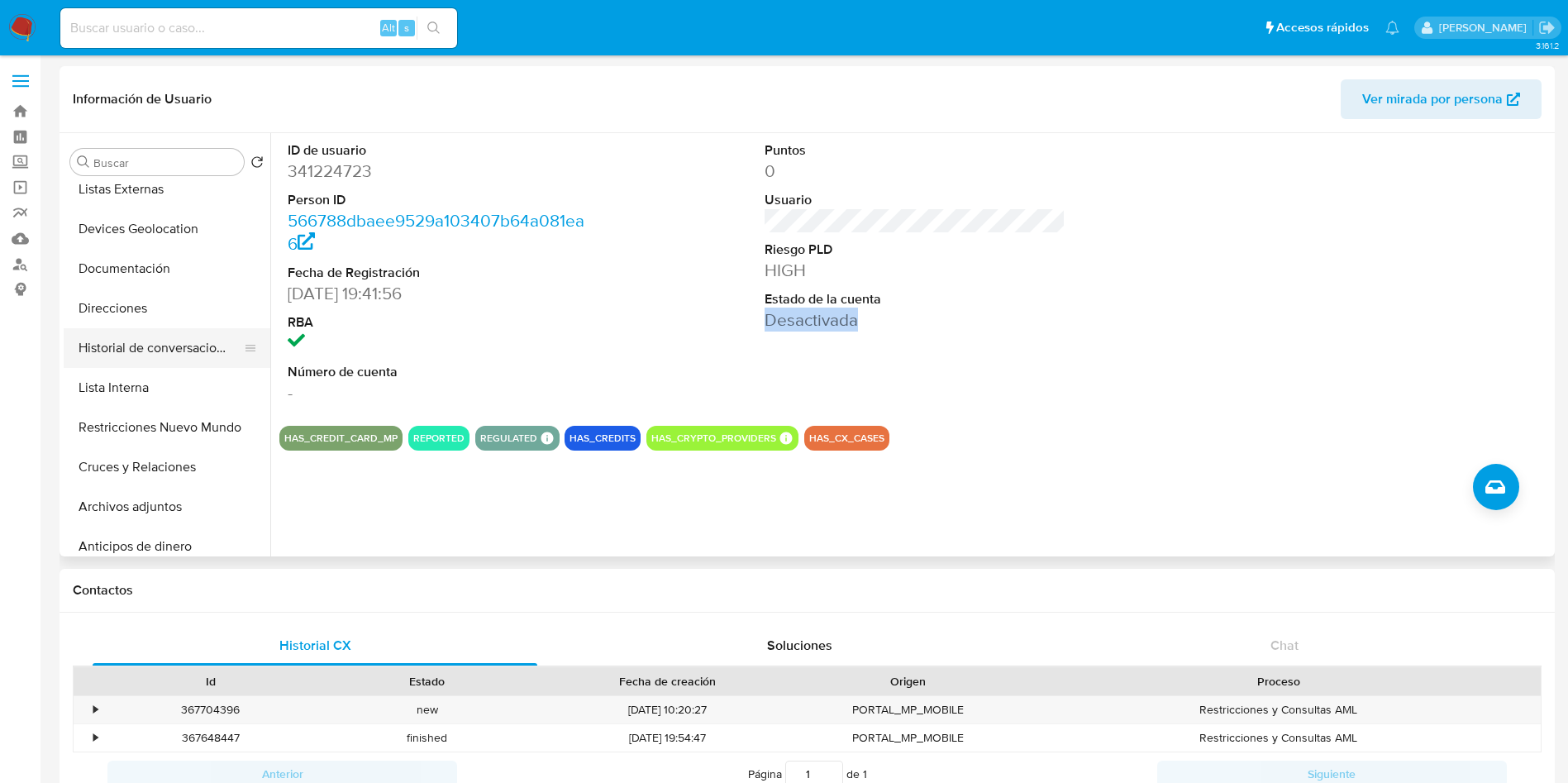
scroll to position [248, 0]
click at [169, 317] on button "Restricciones Nuevo Mundo" at bounding box center [161, 311] width 194 height 40
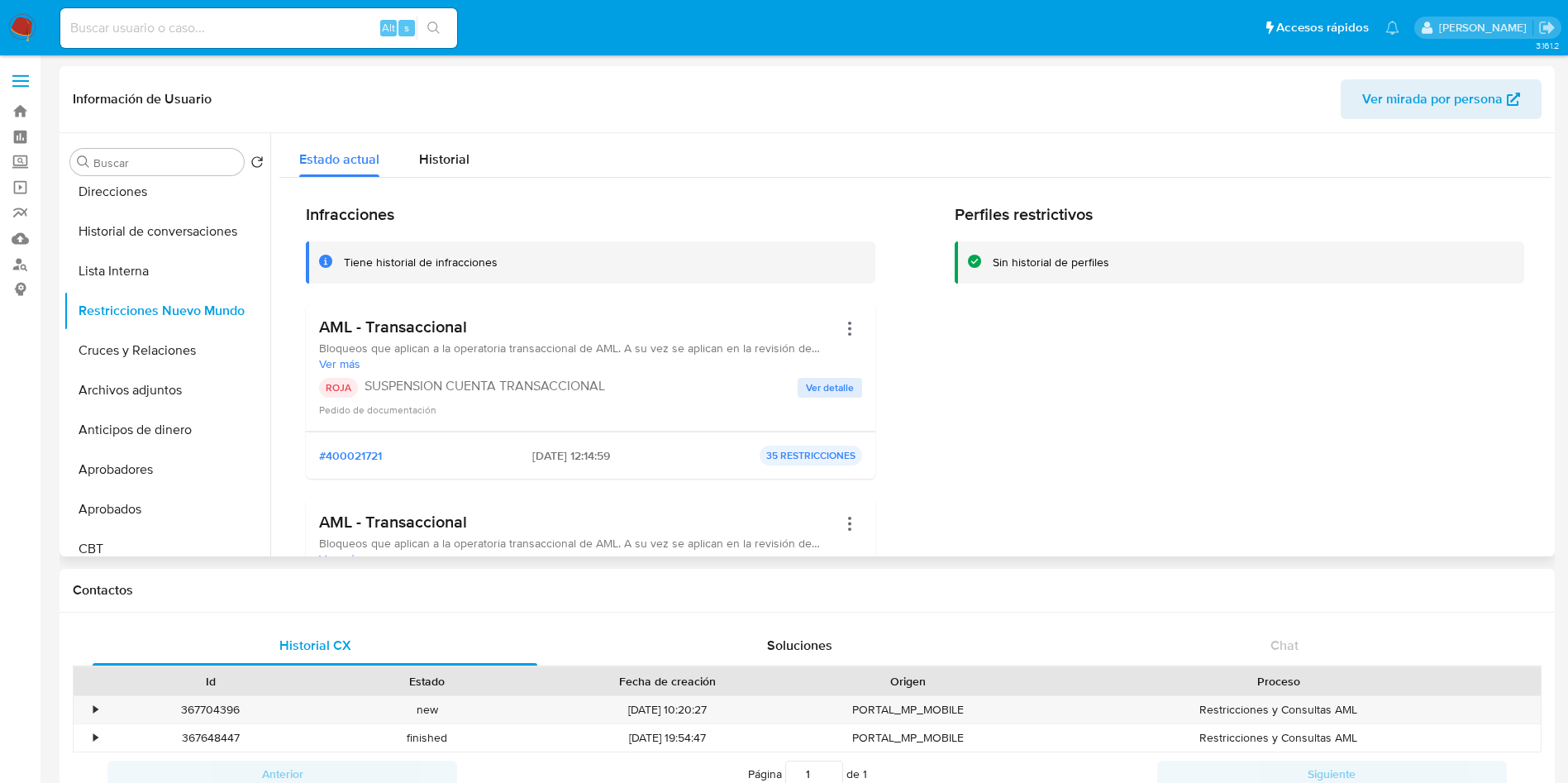
click at [823, 384] on span "Ver detalle" at bounding box center [830, 387] width 48 height 16
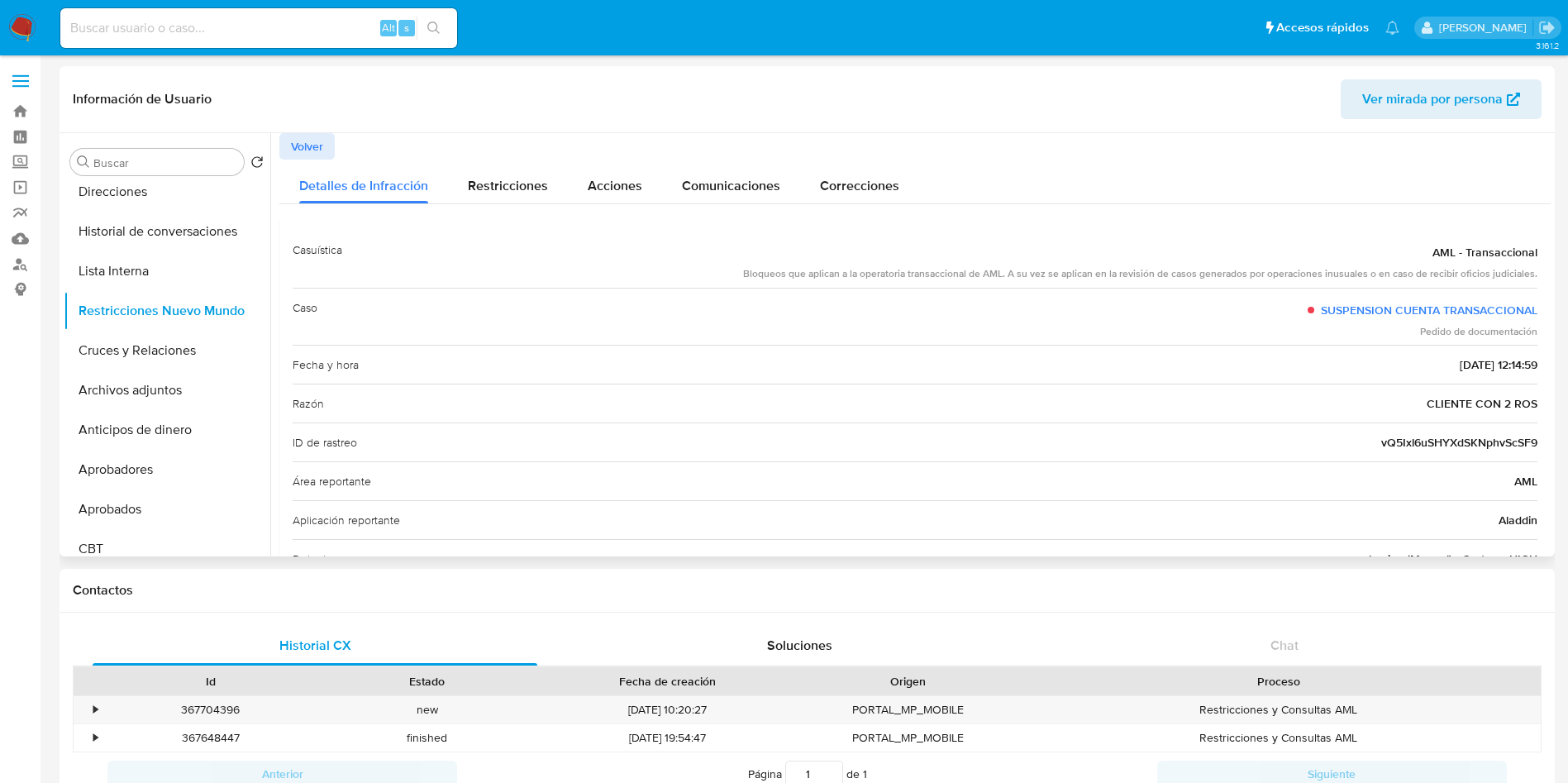
drag, startPoint x: 1396, startPoint y: 345, endPoint x: 1416, endPoint y: 364, distance: 27.6
click at [1396, 345] on div "Fecha y hora 08/01/2025 - 12:14:59" at bounding box center [915, 364] width 1245 height 39
drag, startPoint x: 1404, startPoint y: 364, endPoint x: 1479, endPoint y: 364, distance: 75.0
click at [1479, 364] on div "Fecha y hora 08/01/2025 - 12:14:59" at bounding box center [915, 364] width 1245 height 39
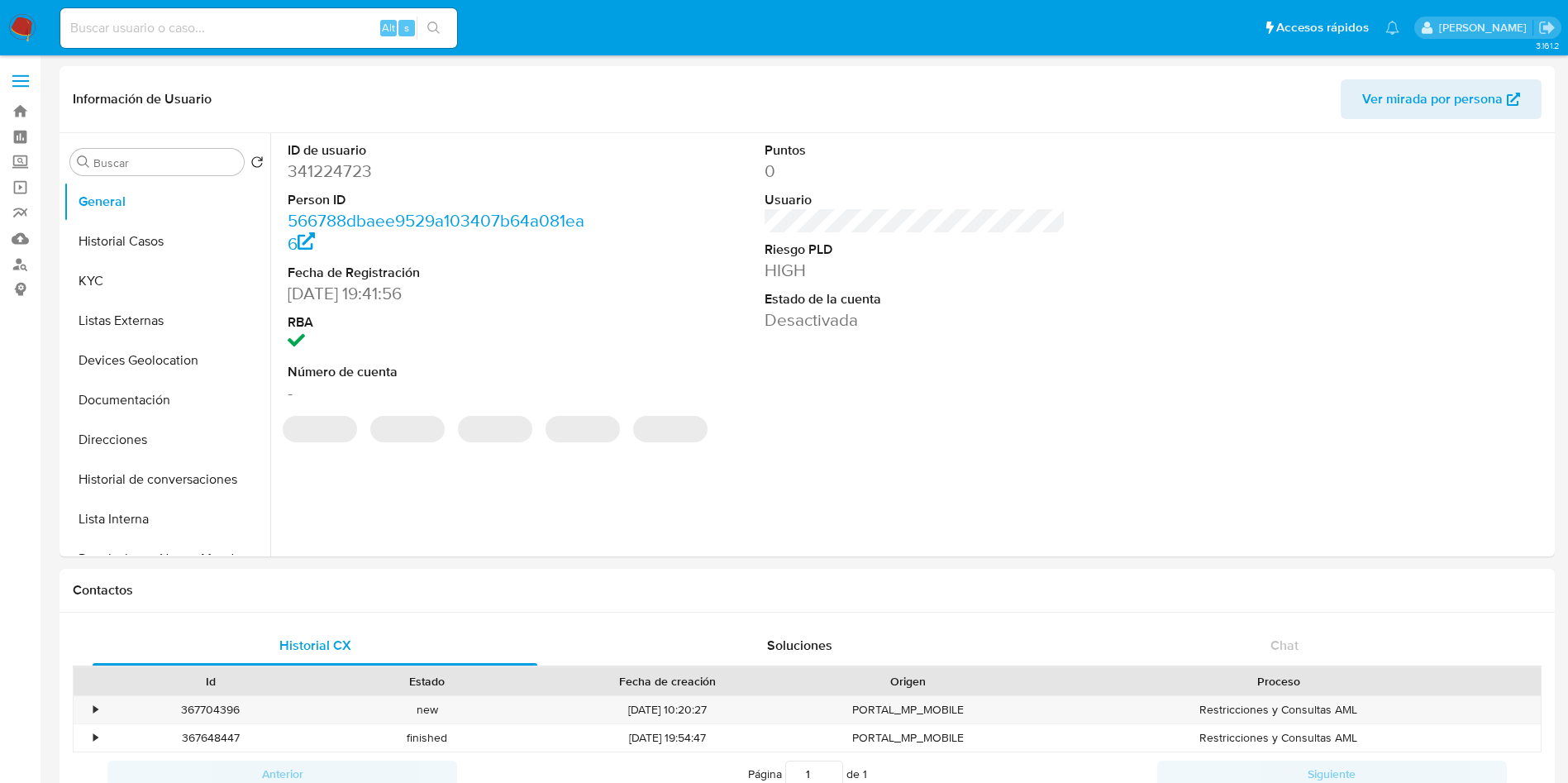
click at [27, 25] on img at bounding box center [22, 28] width 28 height 28
select select "10"
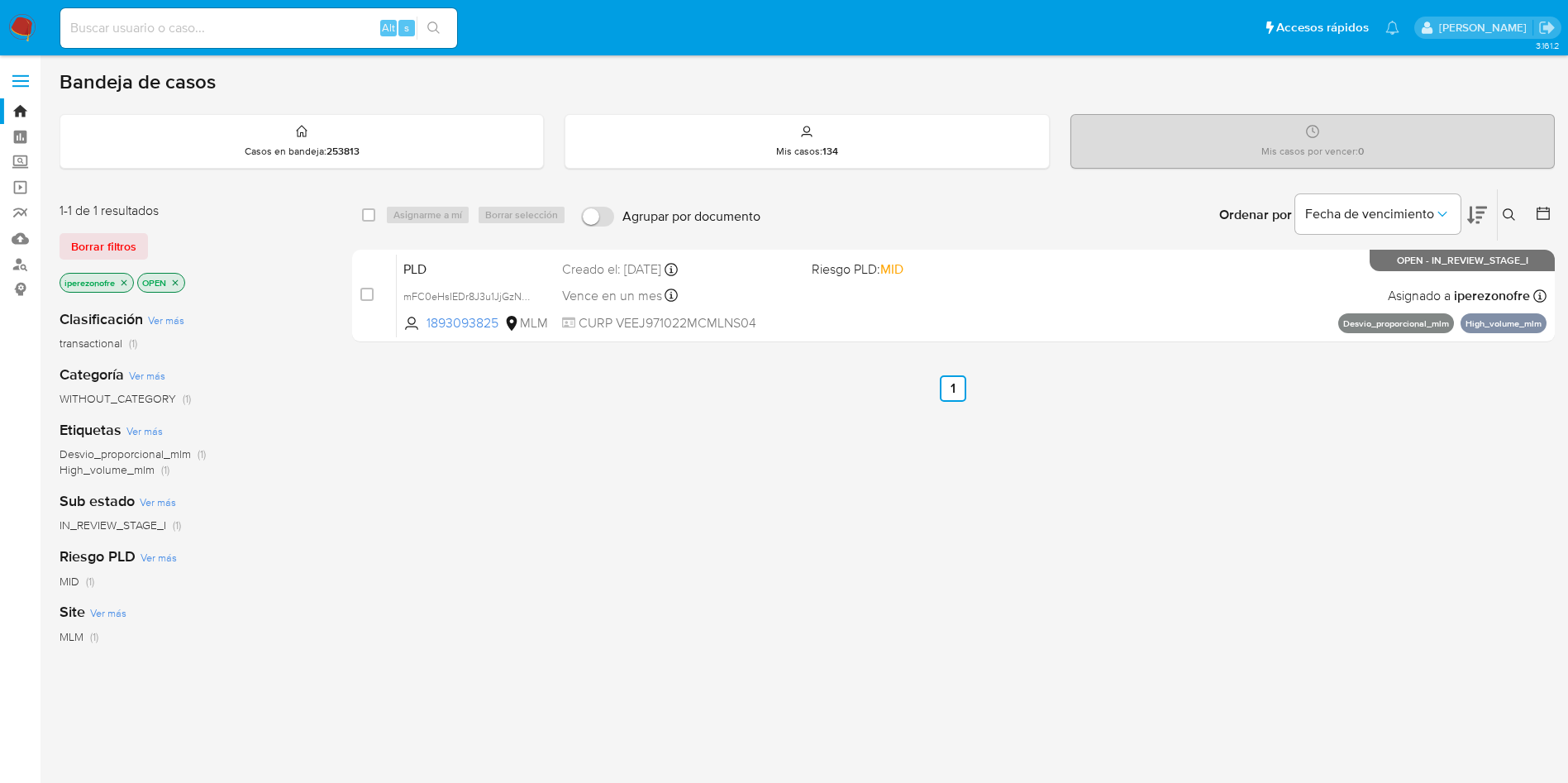
click at [1504, 212] on icon at bounding box center [1510, 215] width 14 height 14
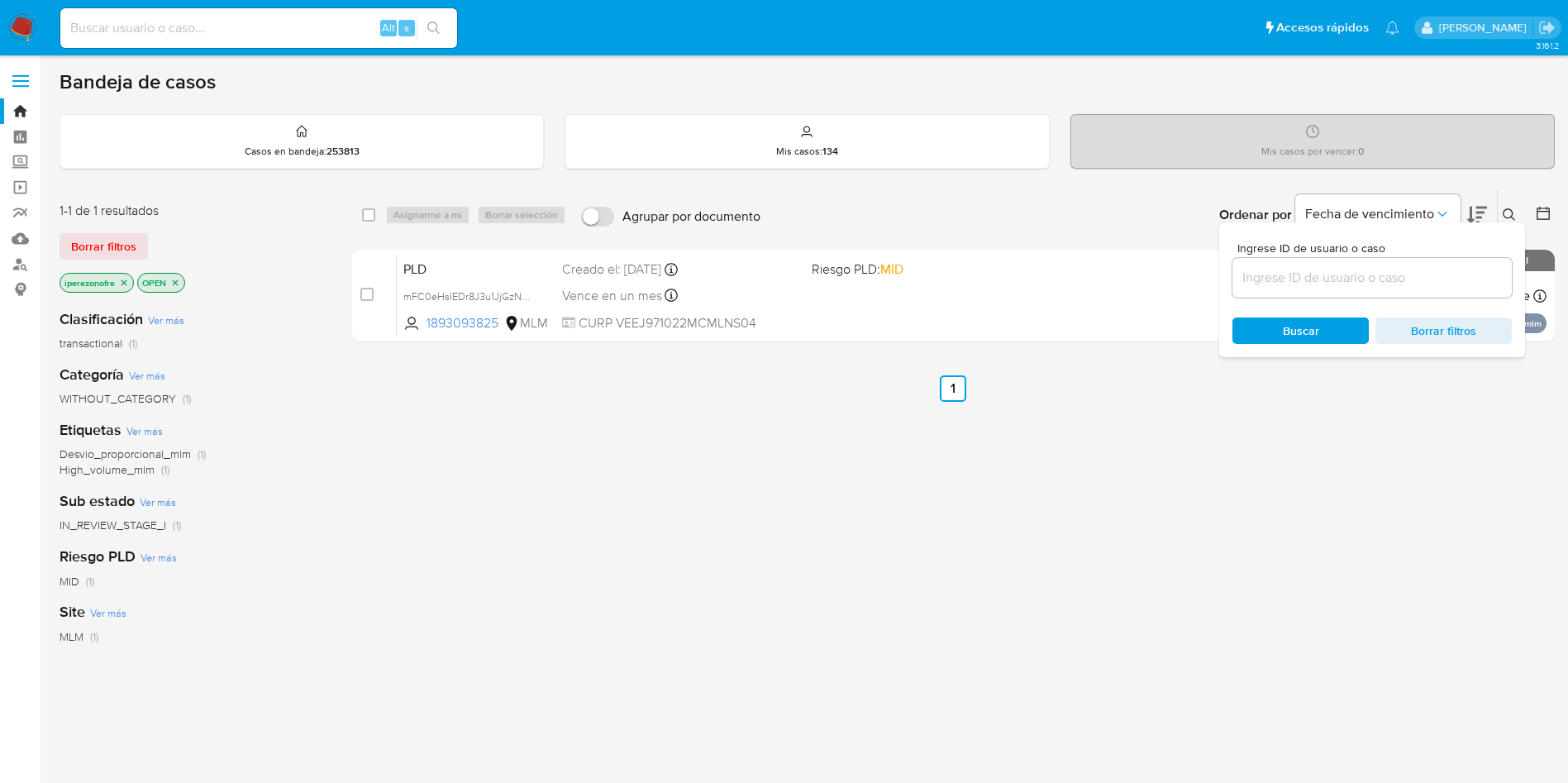
click at [1504, 212] on icon at bounding box center [1510, 215] width 14 height 14
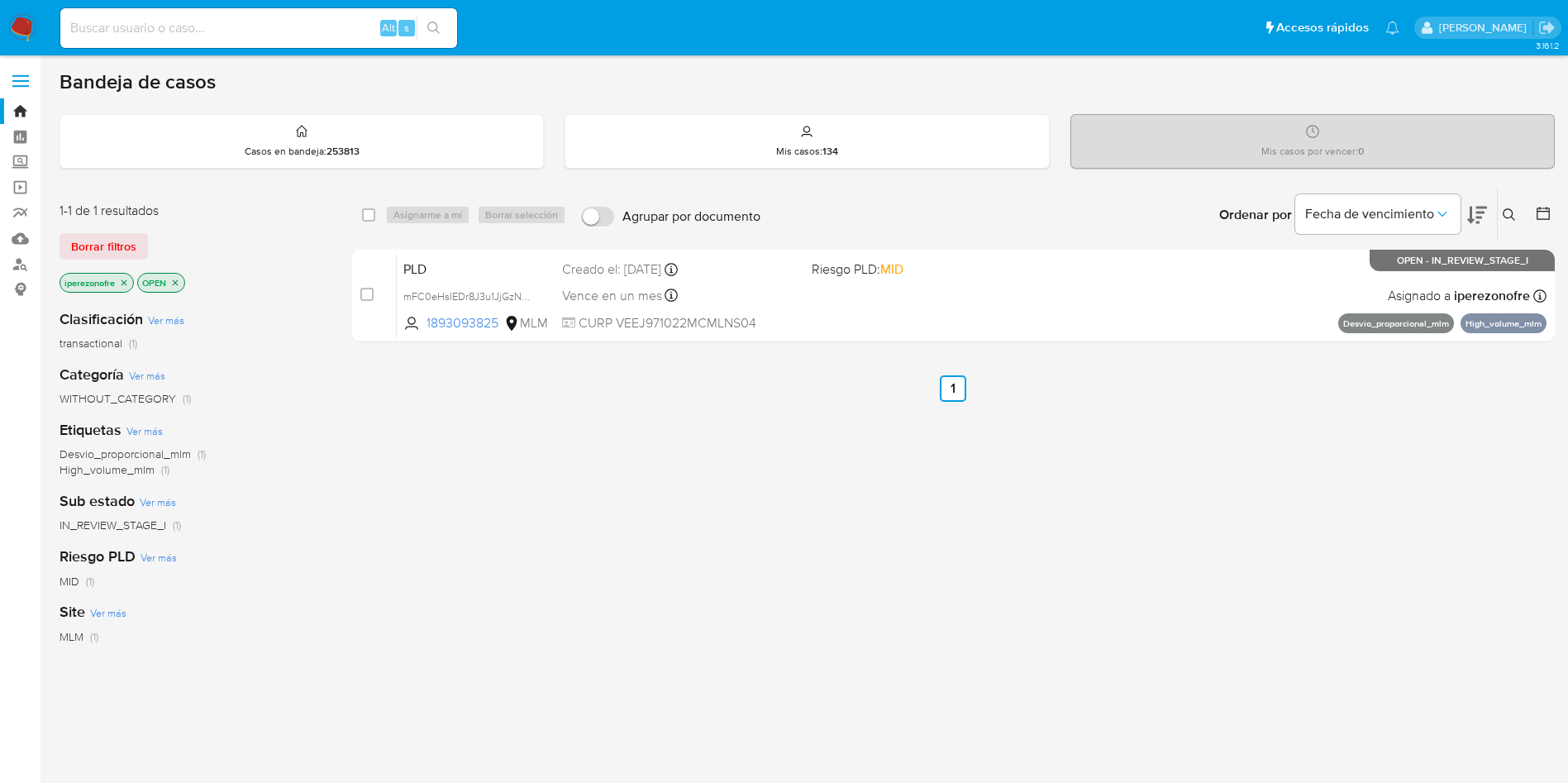
click at [1506, 208] on icon at bounding box center [1510, 215] width 14 height 14
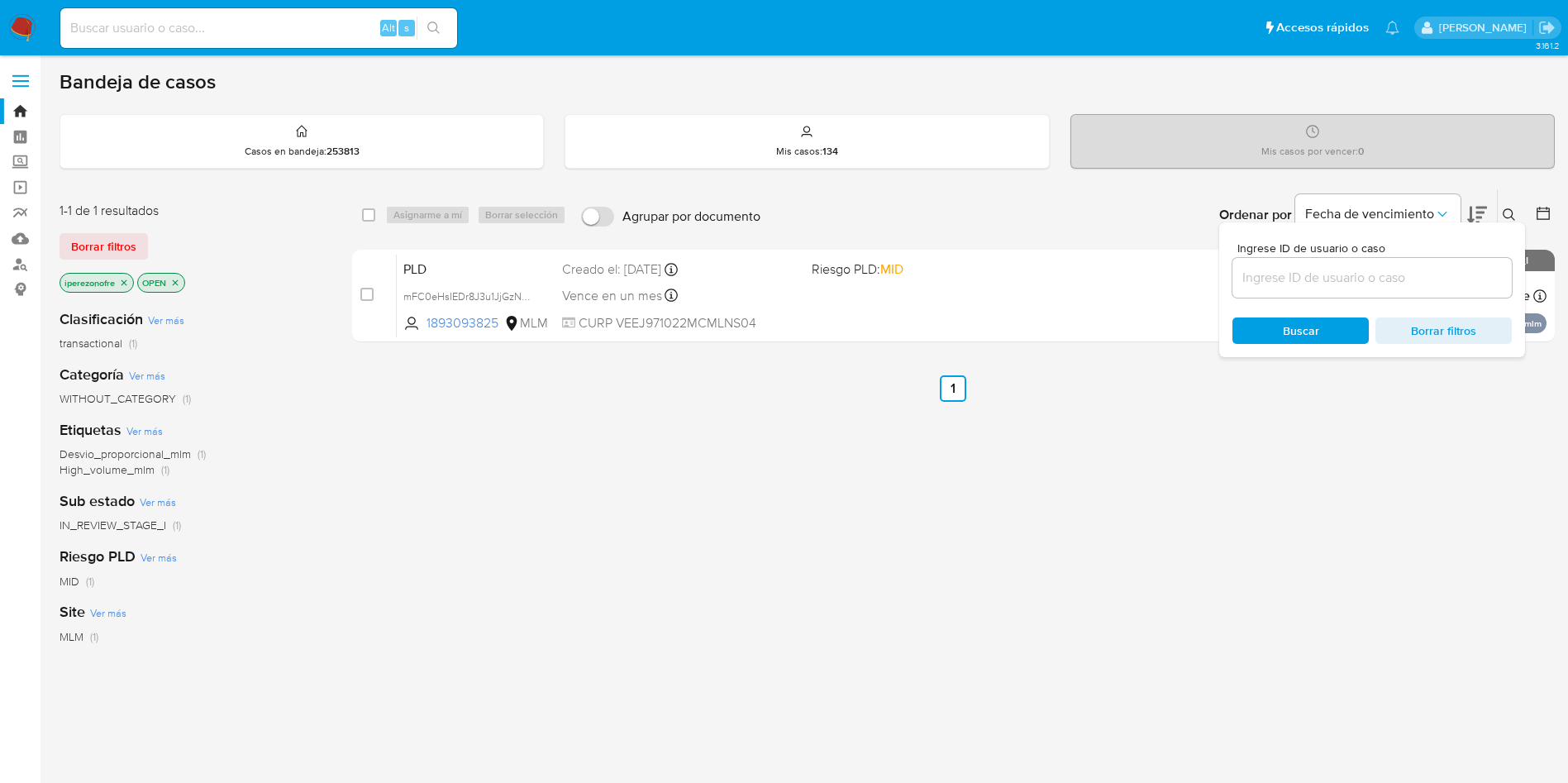
click at [1346, 286] on input at bounding box center [1372, 278] width 280 height 21
type input "2562848567"
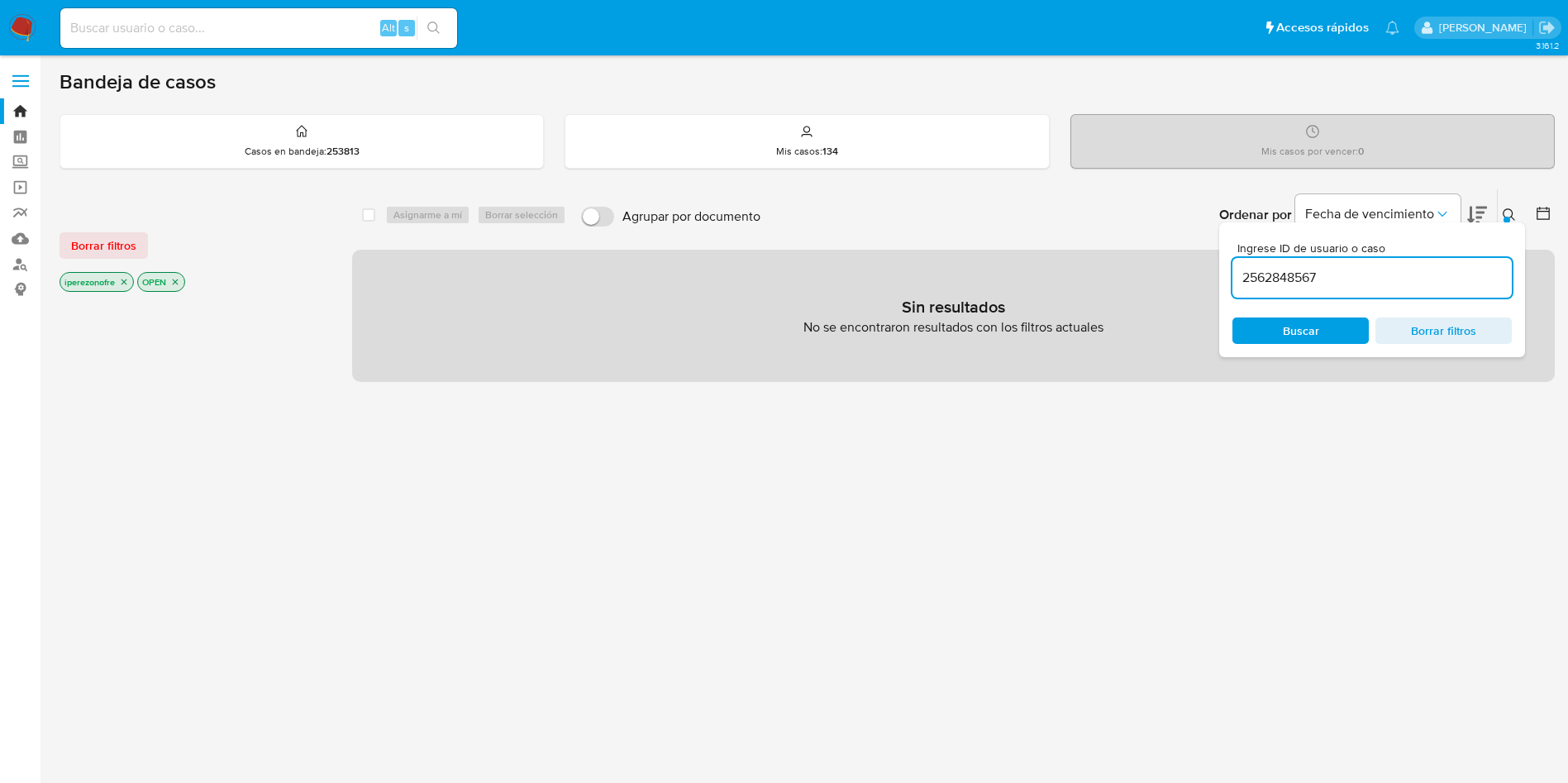
click at [121, 285] on icon "close-filter" at bounding box center [124, 282] width 10 height 10
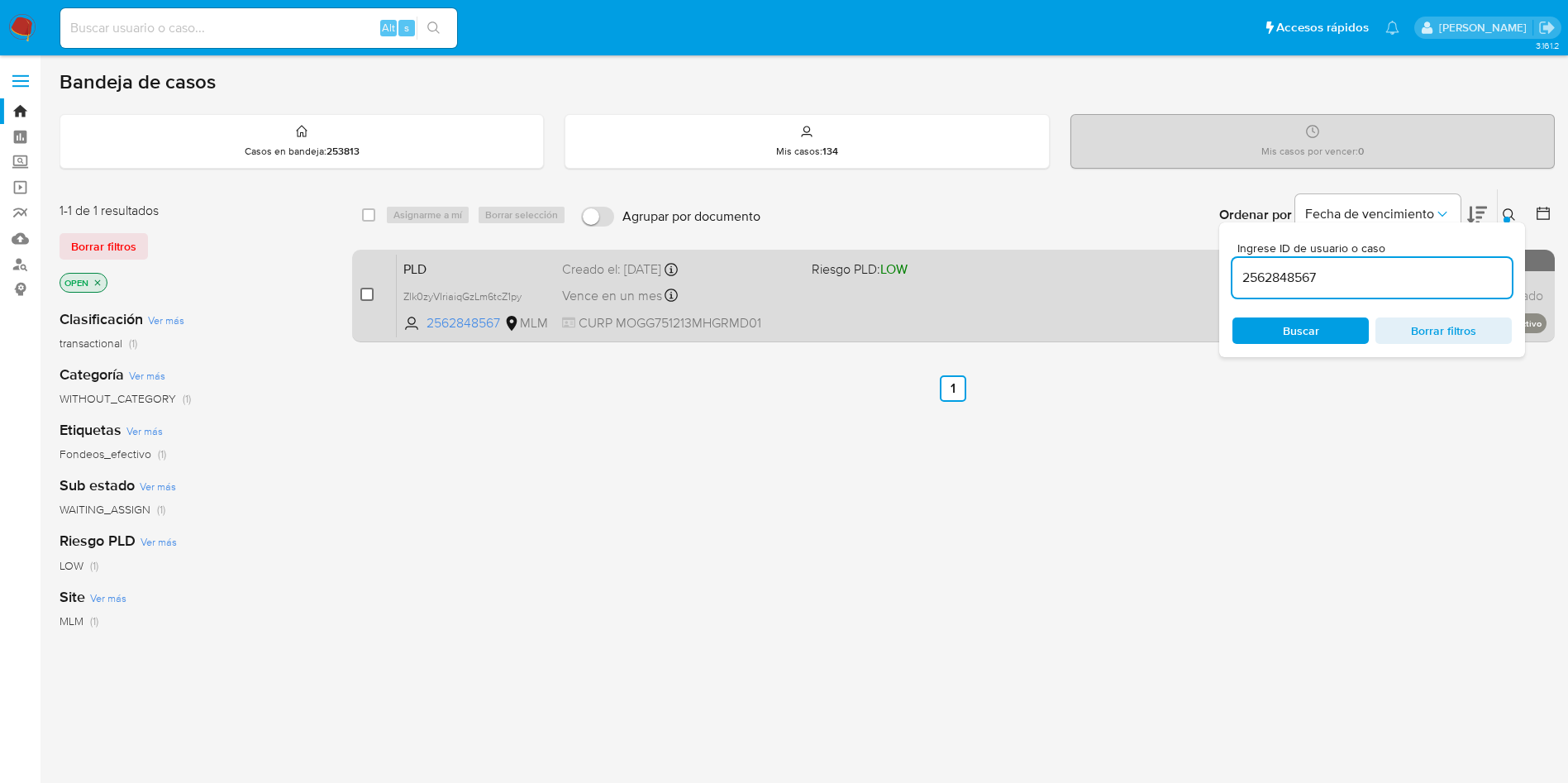
click at [364, 291] on input "checkbox" at bounding box center [367, 294] width 14 height 14
checkbox input "true"
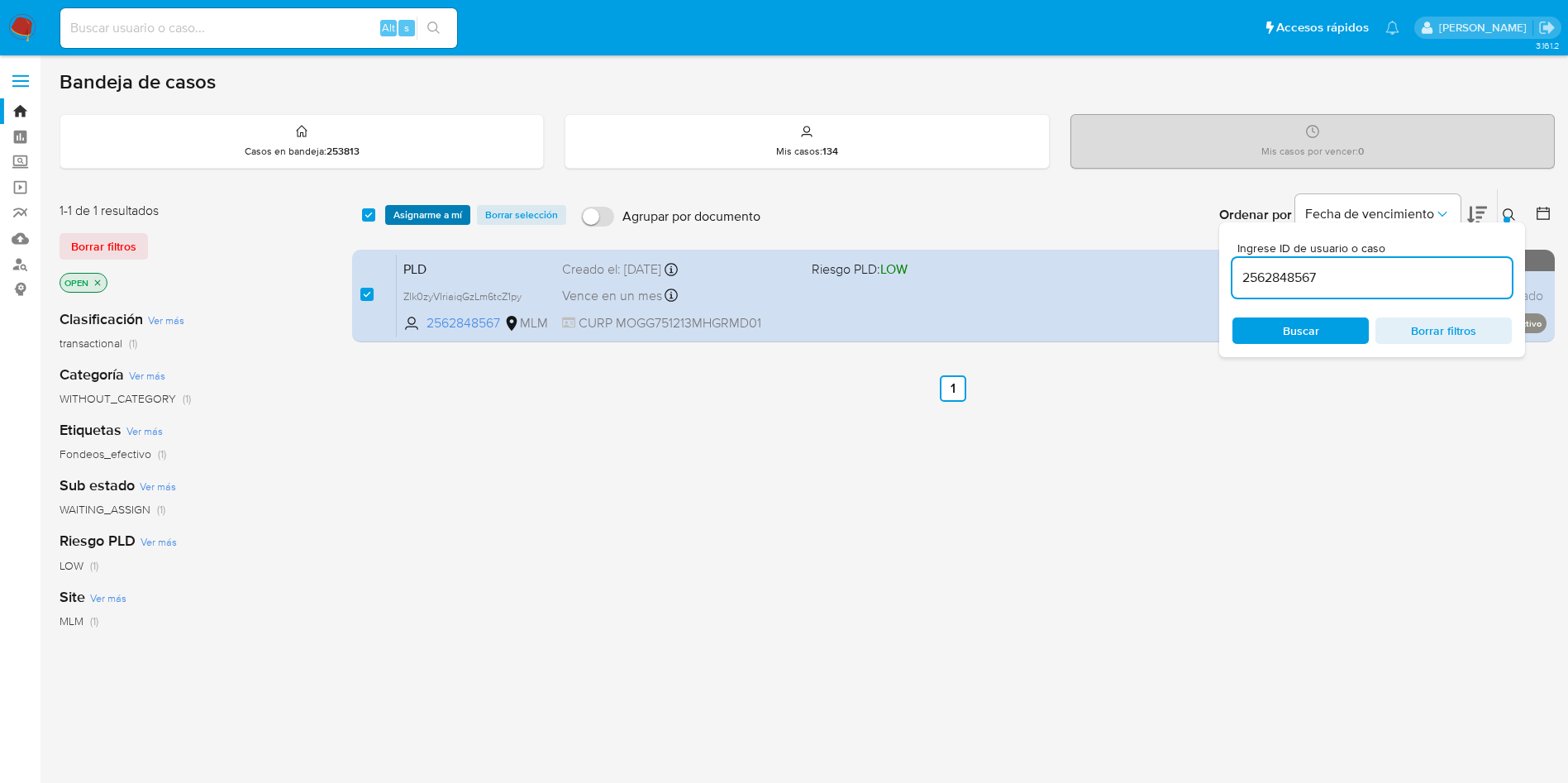
click at [424, 224] on span "Asignarme a mí" at bounding box center [428, 215] width 69 height 16
click at [424, 211] on span "Asignarme a mí" at bounding box center [428, 215] width 69 height 16
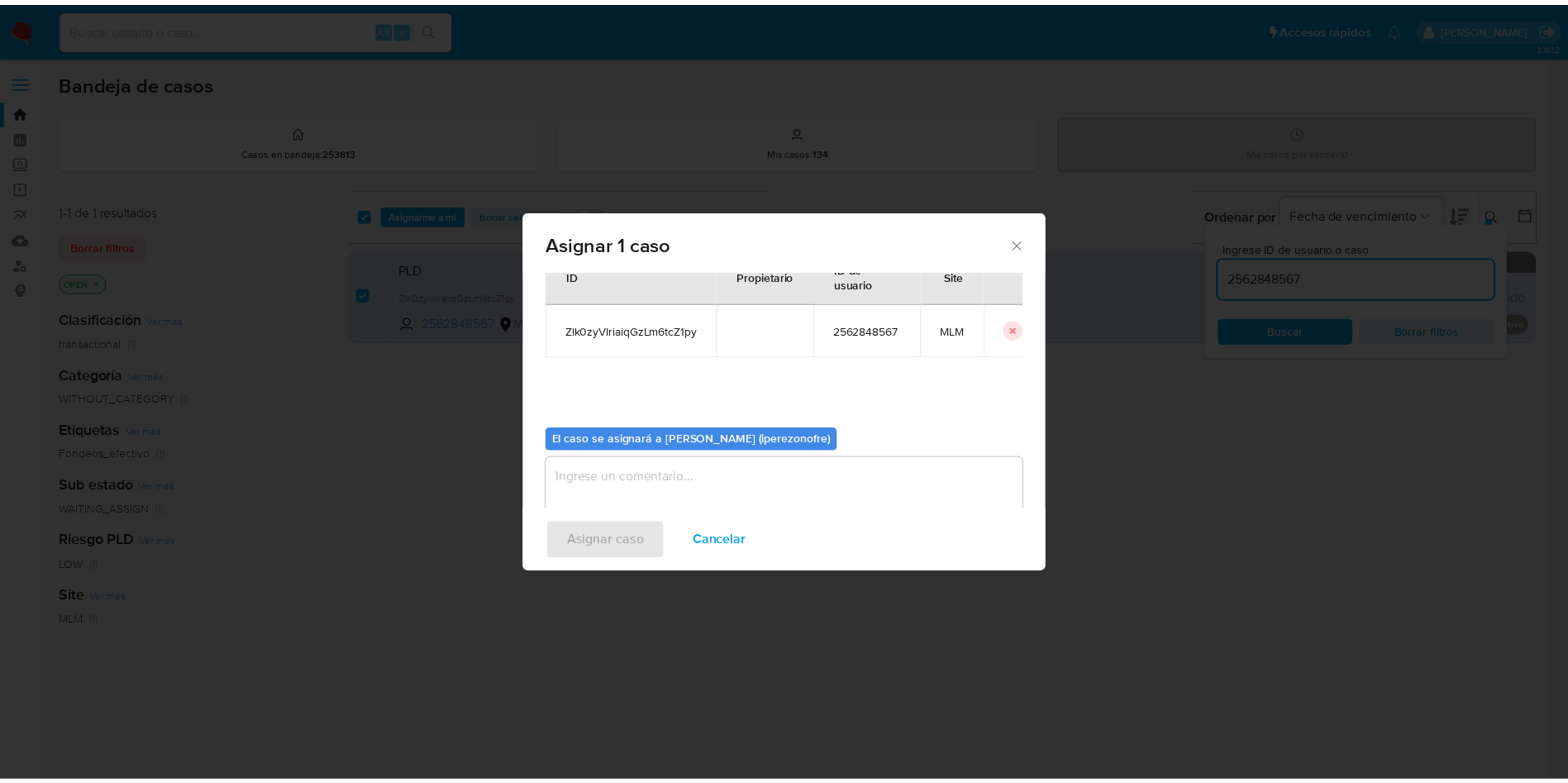
scroll to position [86, 0]
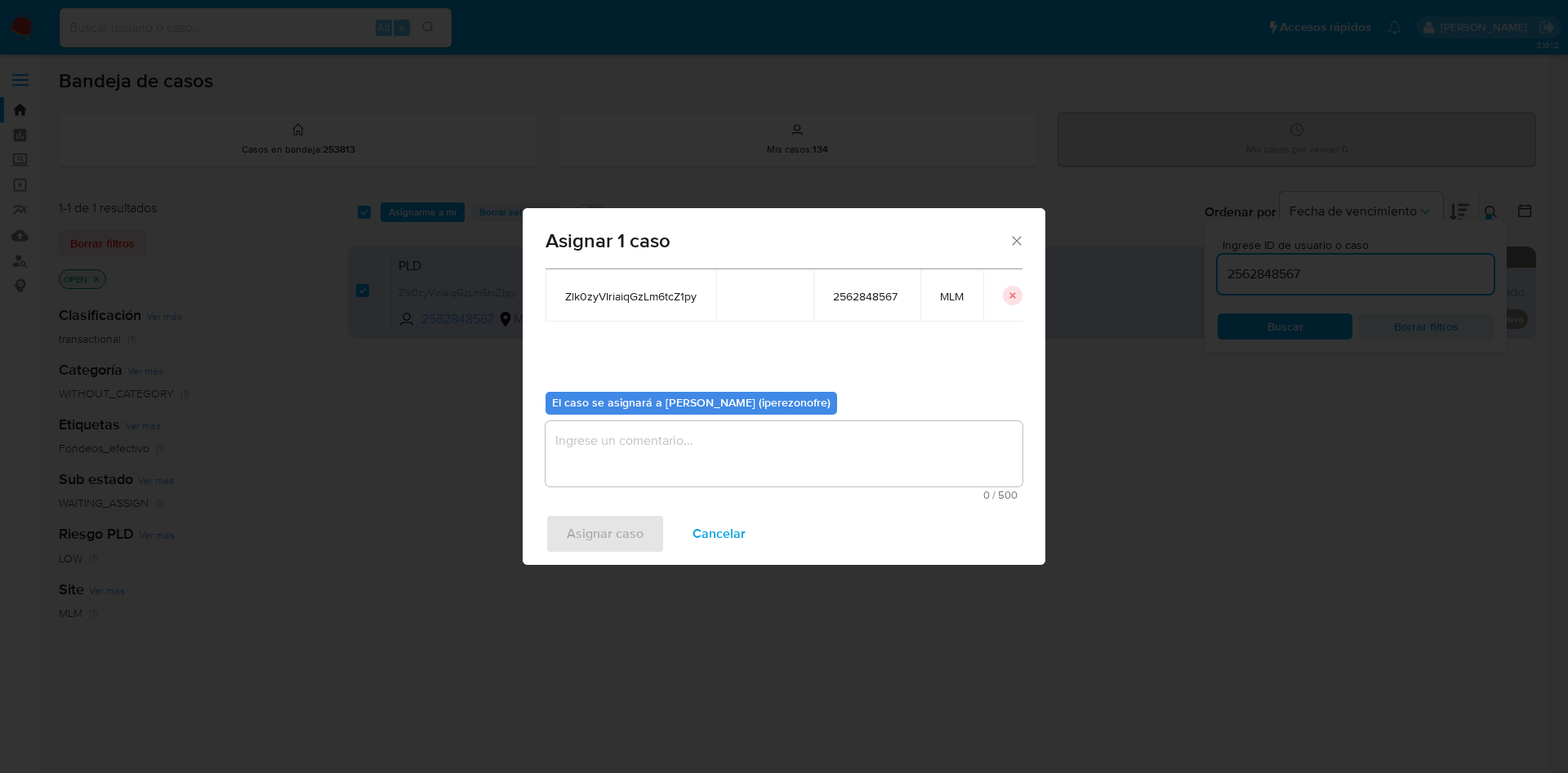
click at [808, 463] on textarea "assign-modal" at bounding box center [783, 454] width 477 height 65
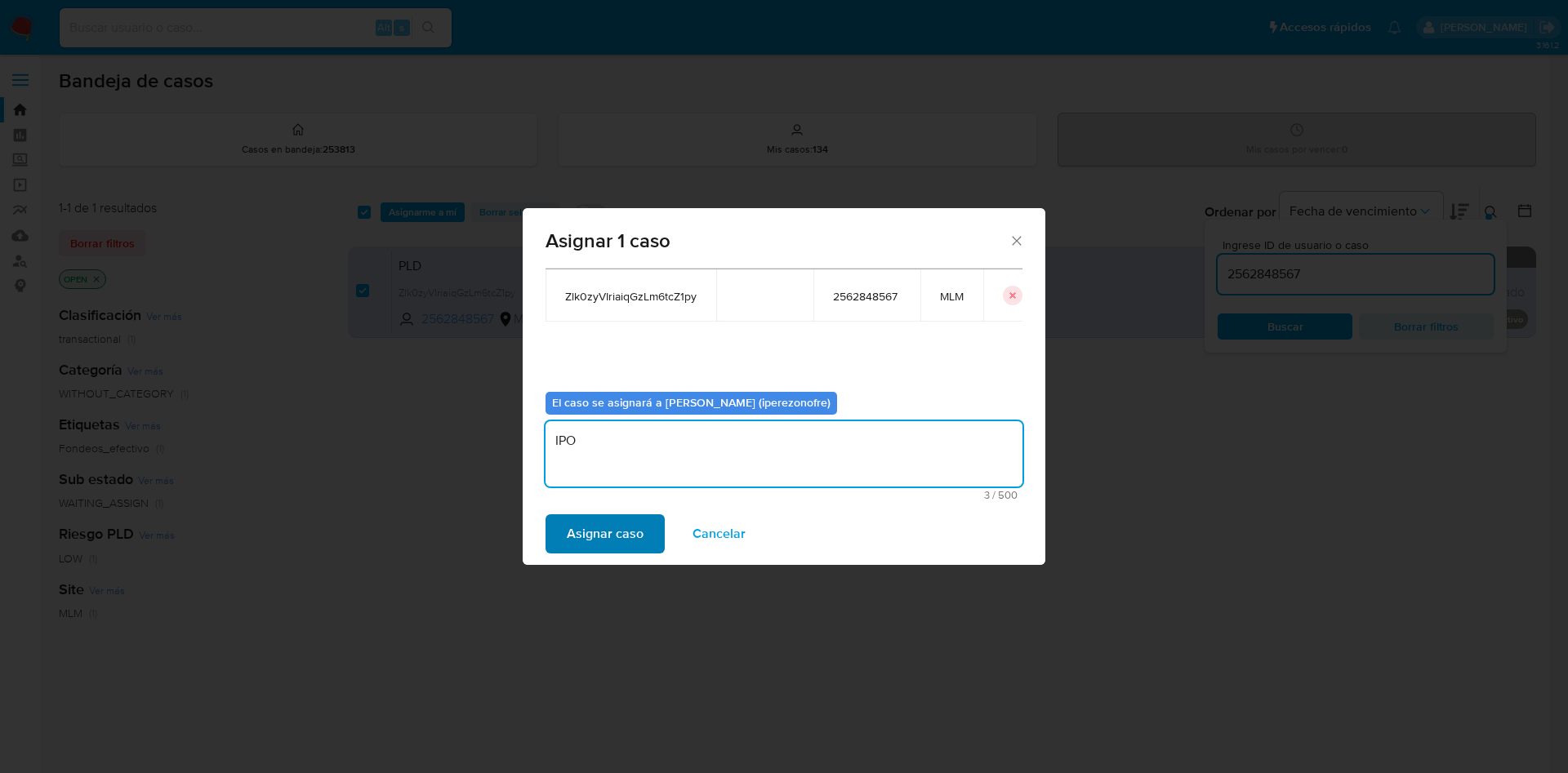
type textarea "IPO"
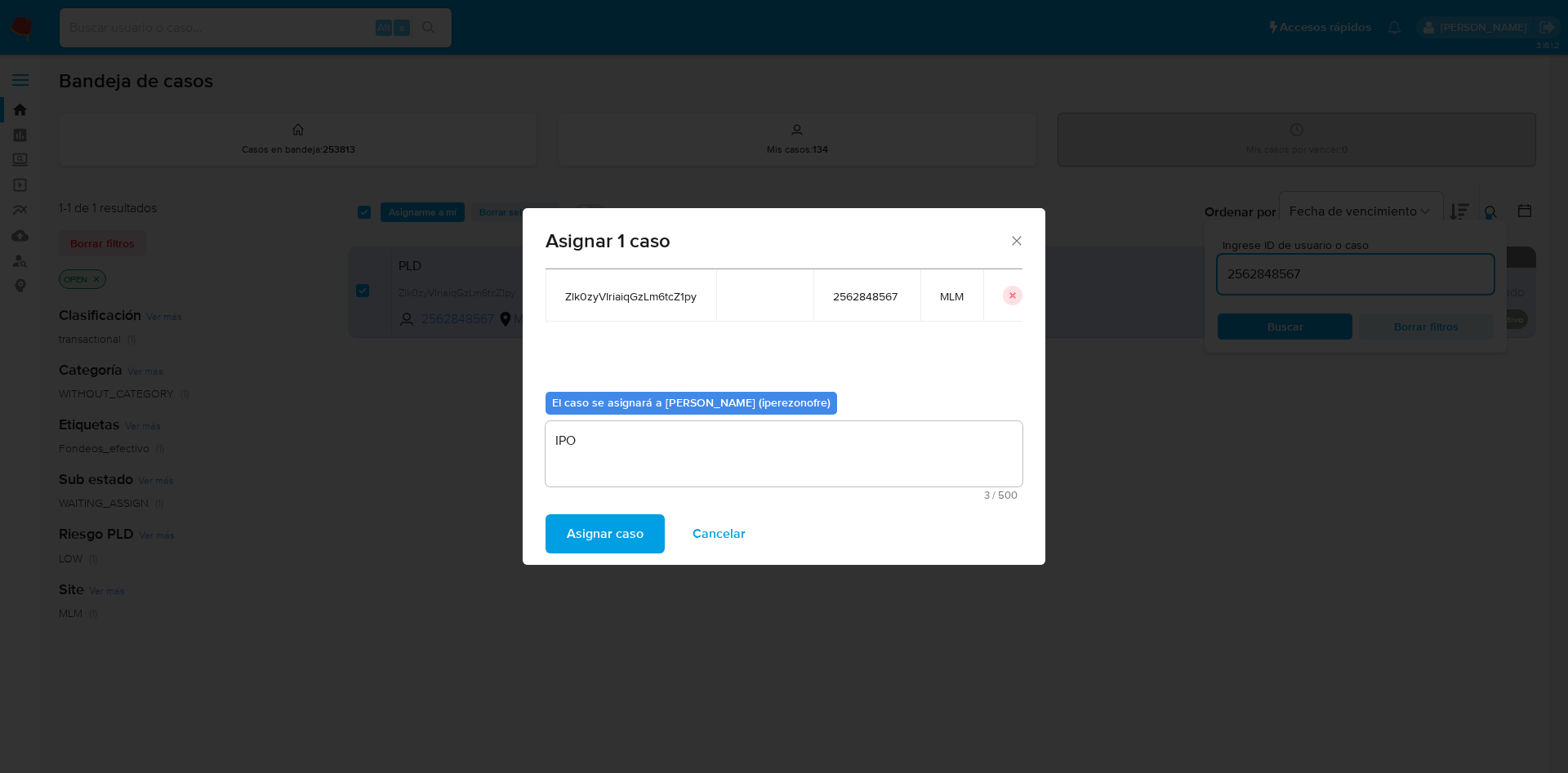
click at [614, 534] on span "Asignar caso" at bounding box center [605, 534] width 76 height 36
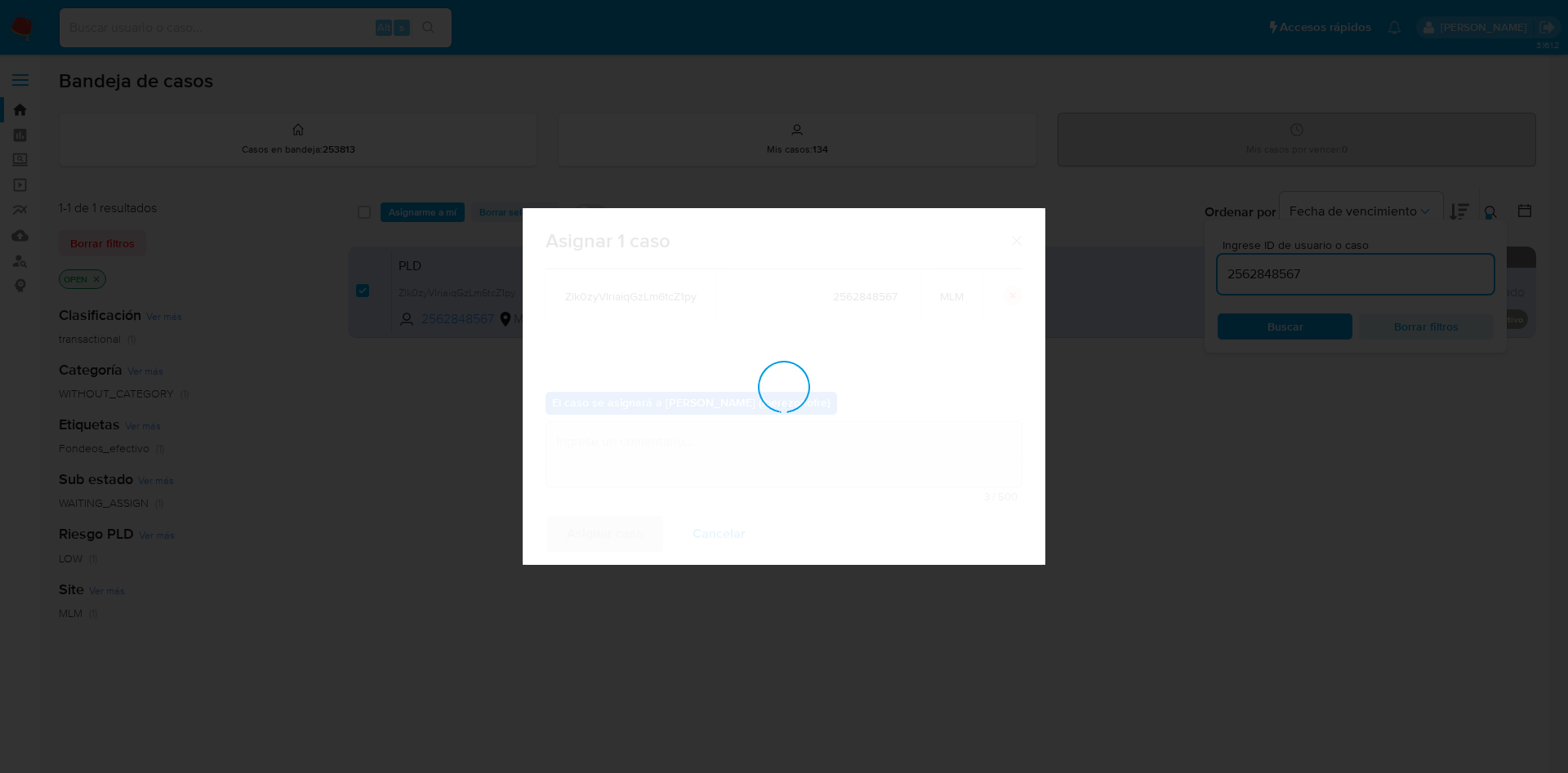
checkbox input "false"
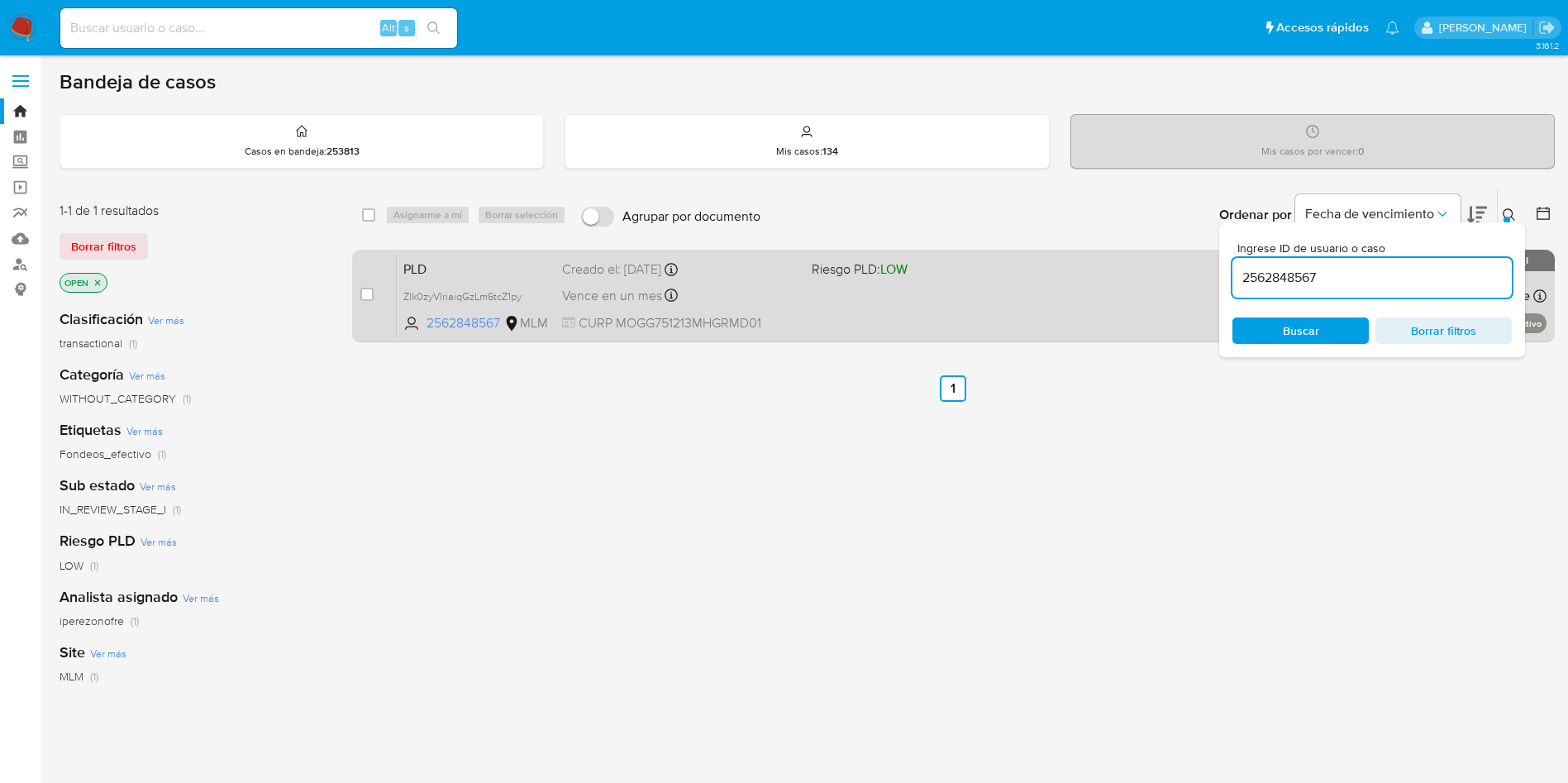
click at [755, 281] on div "PLD Zlk0zyVIriaiqGzLm6tcZ1py 2562848567 MLM Riesgo PLD: LOW Creado el: [DATE] C…" at bounding box center [972, 295] width 1150 height 83
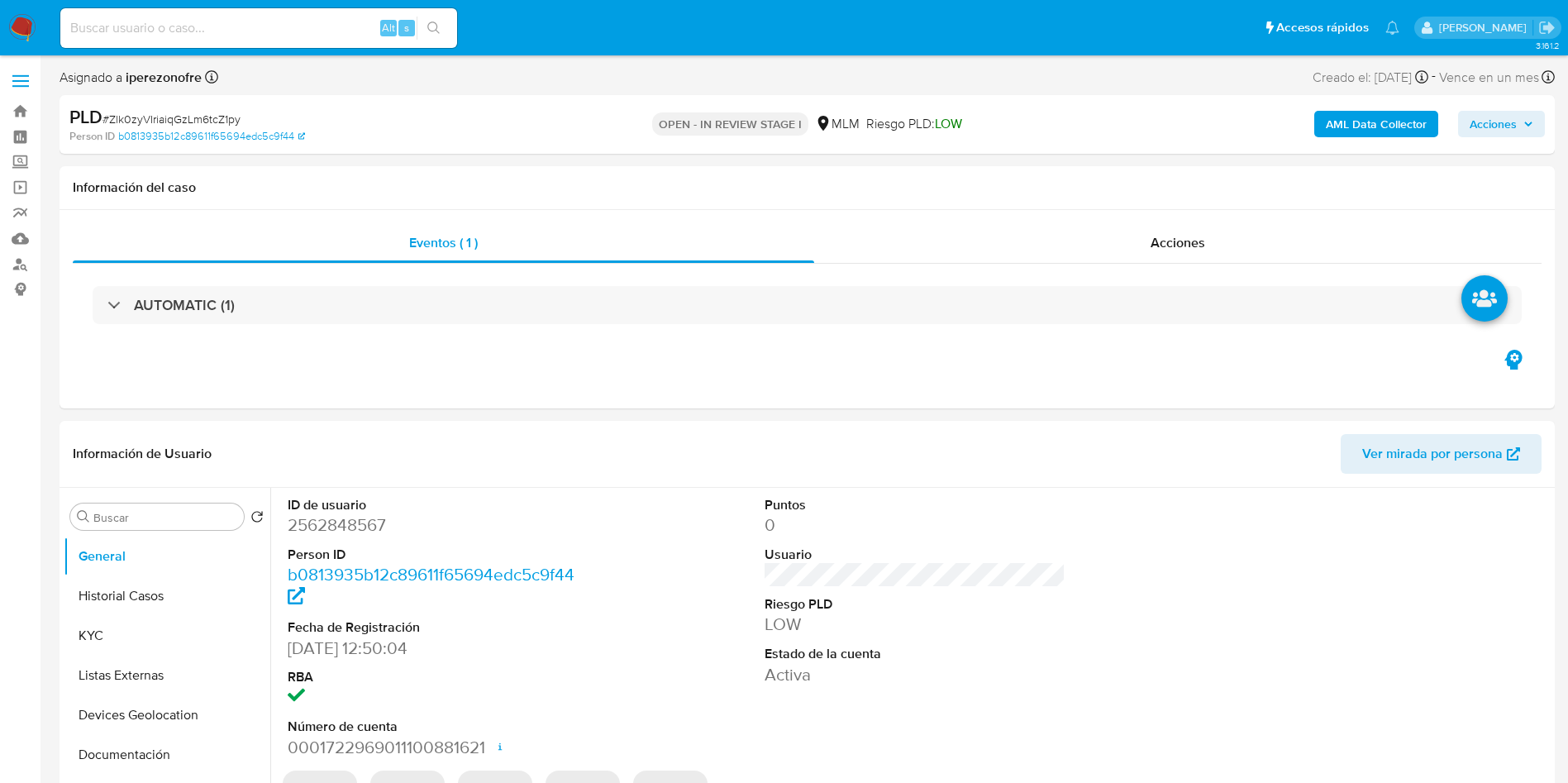
select select "10"
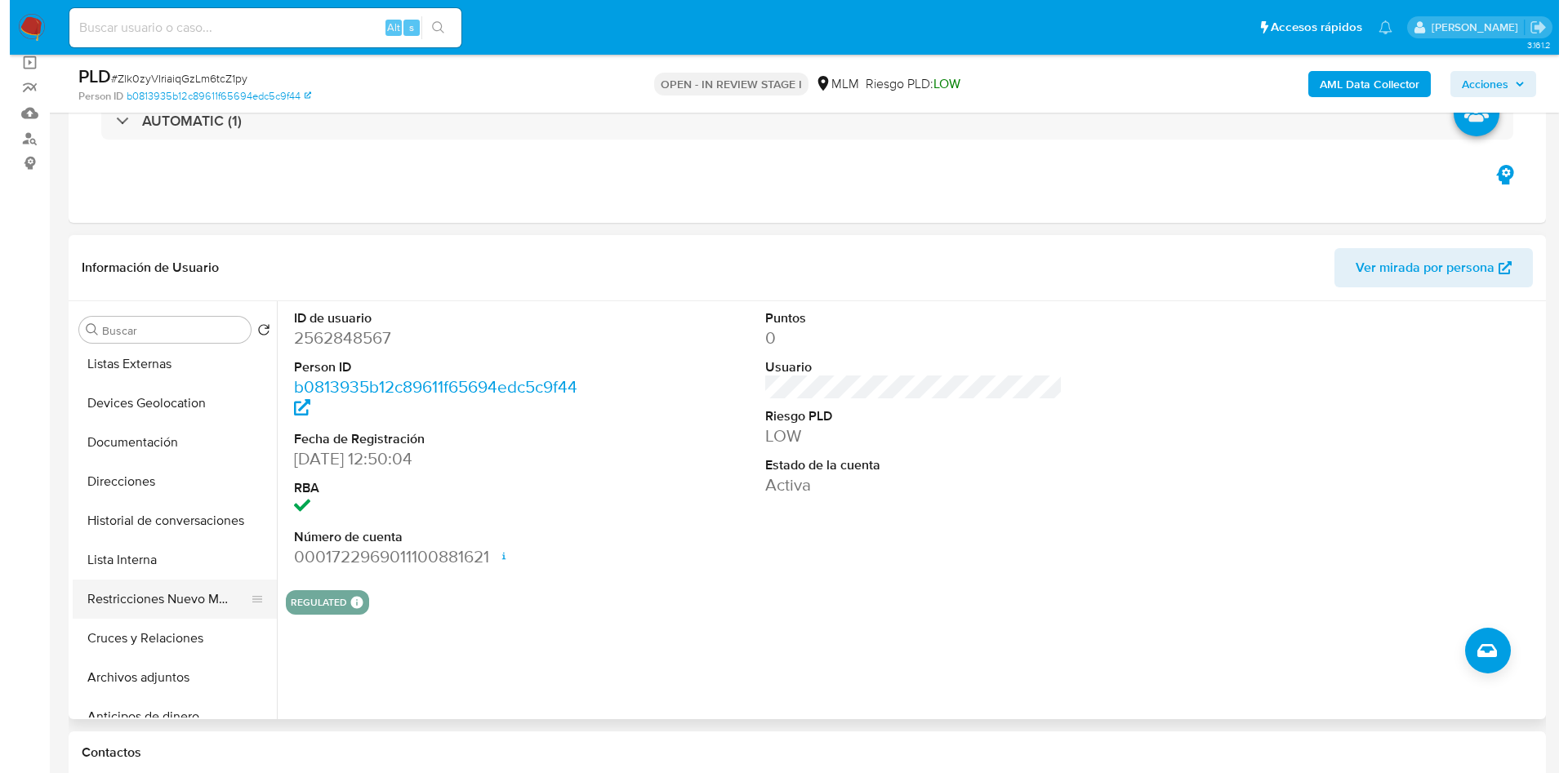
scroll to position [245, 0]
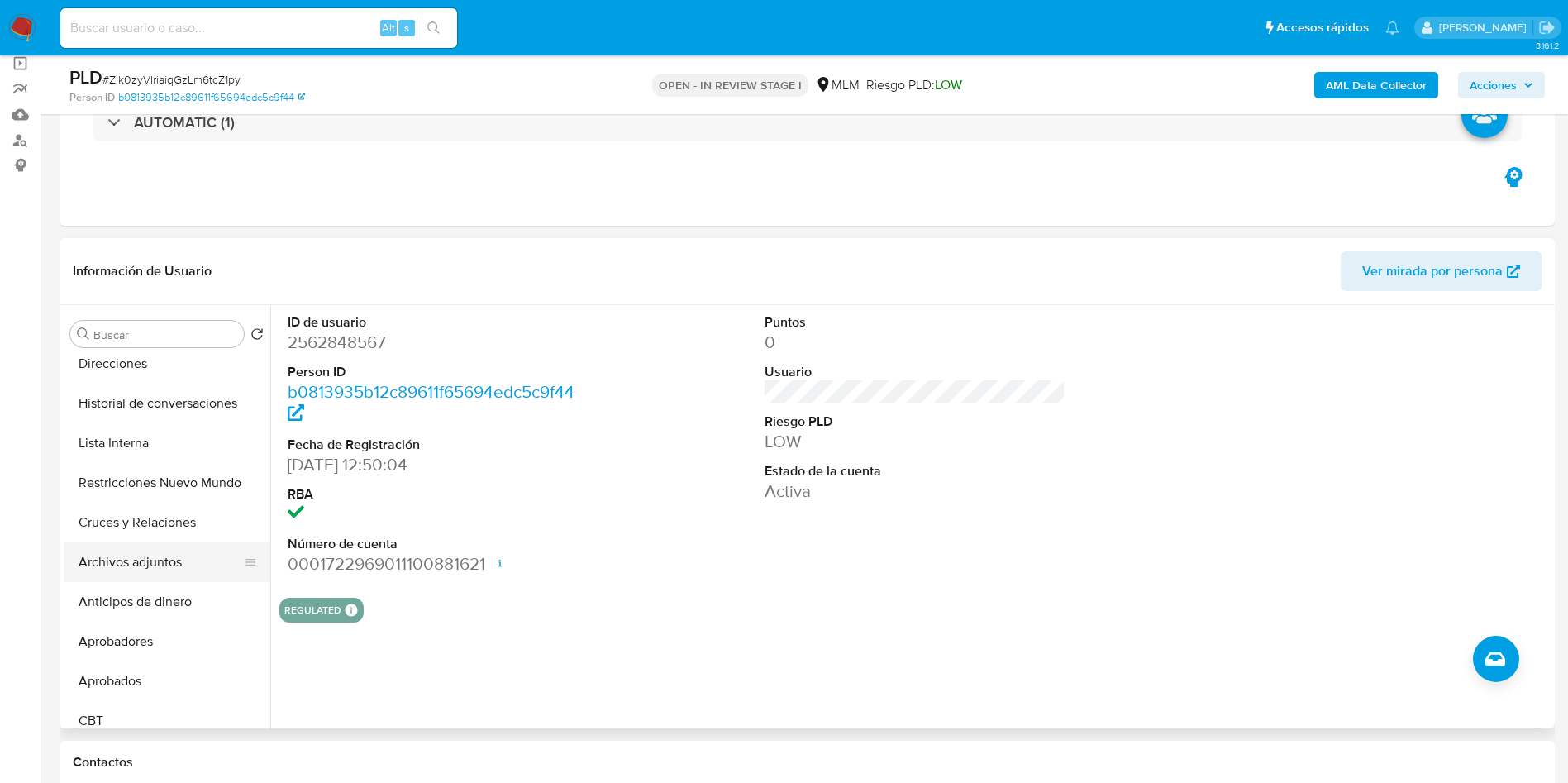
click at [147, 553] on button "Archivos adjuntos" at bounding box center [161, 561] width 194 height 40
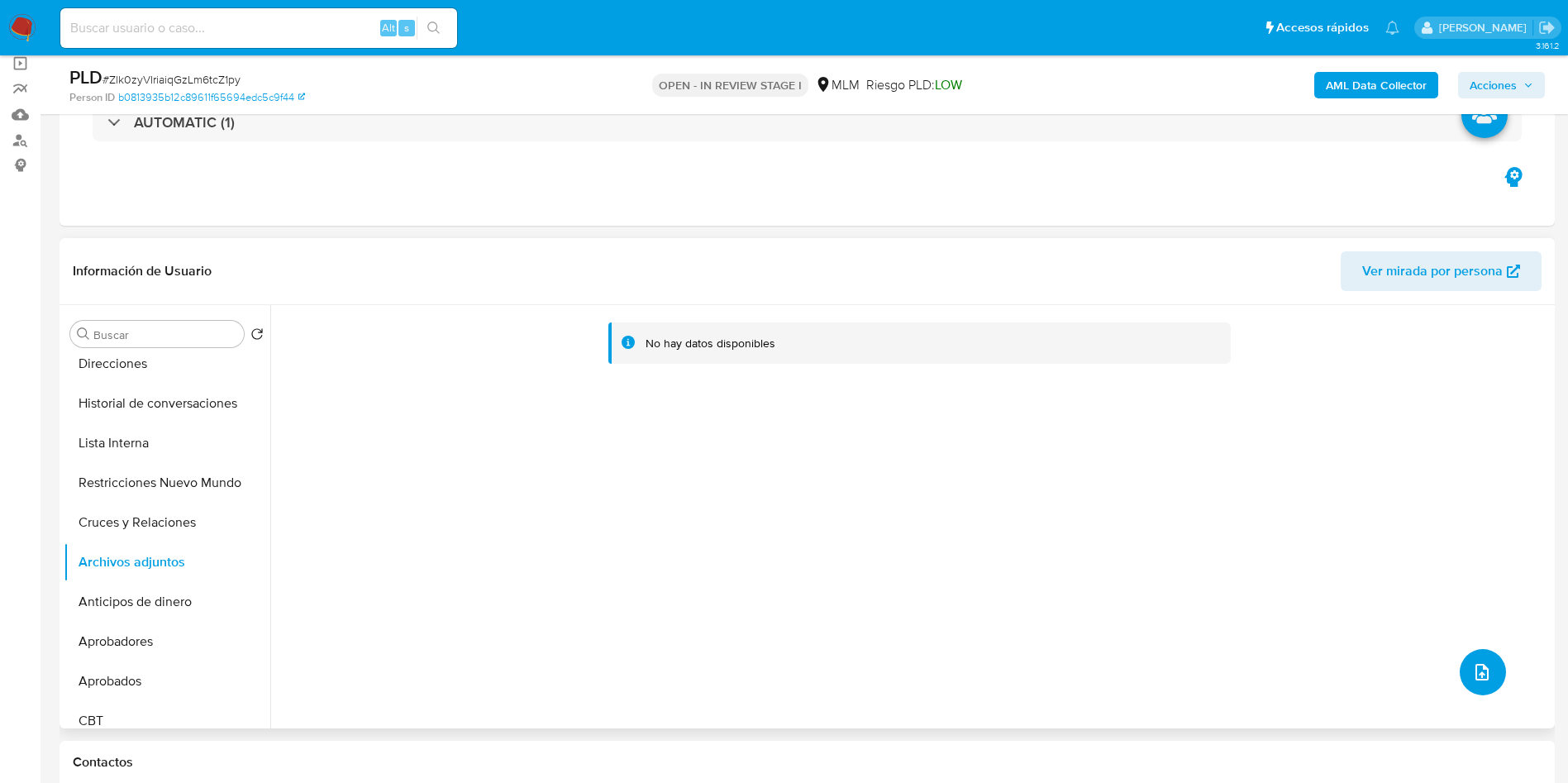
click at [1474, 682] on icon "upload-file" at bounding box center [1482, 672] width 19 height 19
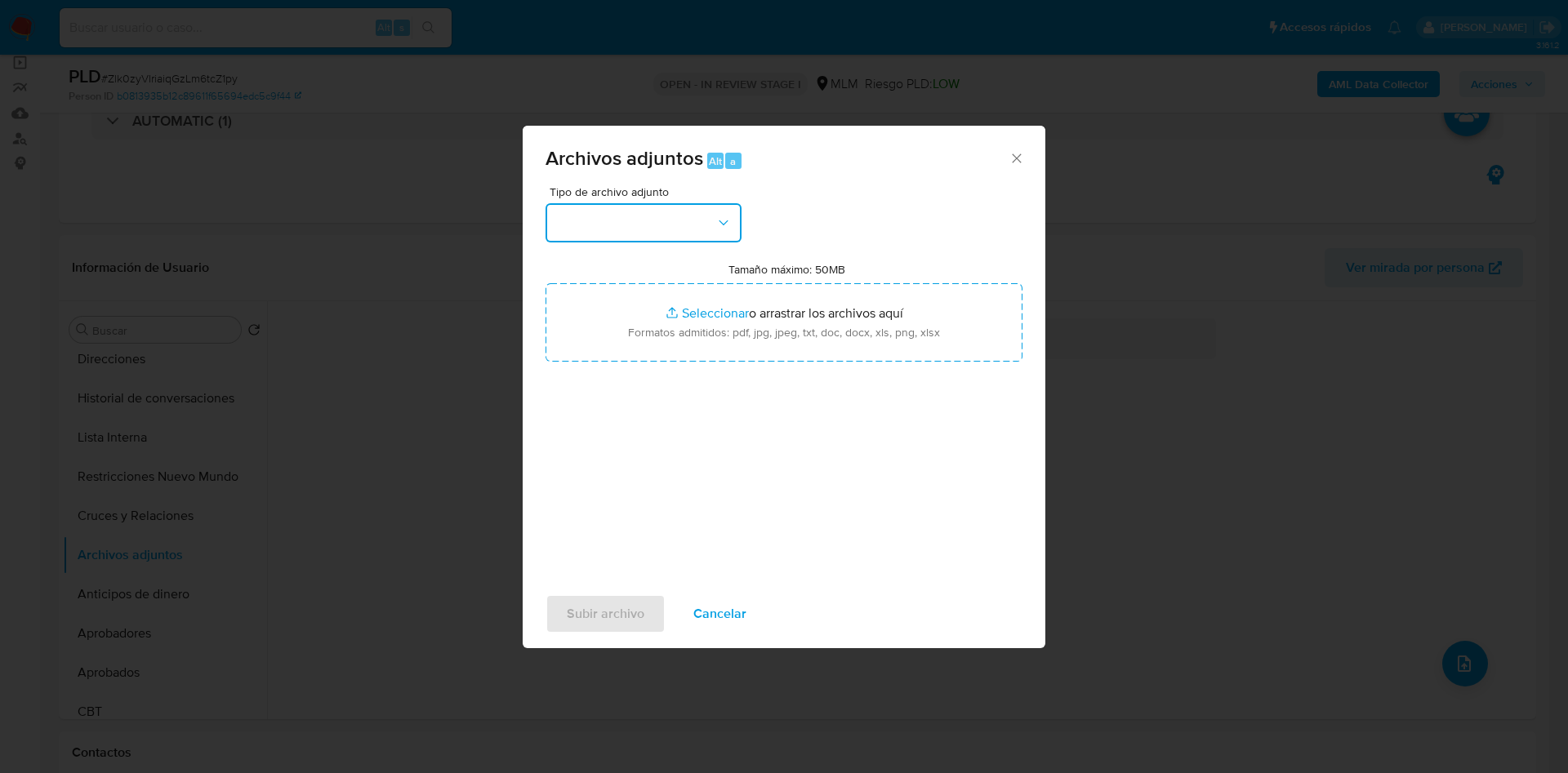
click at [676, 215] on button "button" at bounding box center [642, 223] width 196 height 39
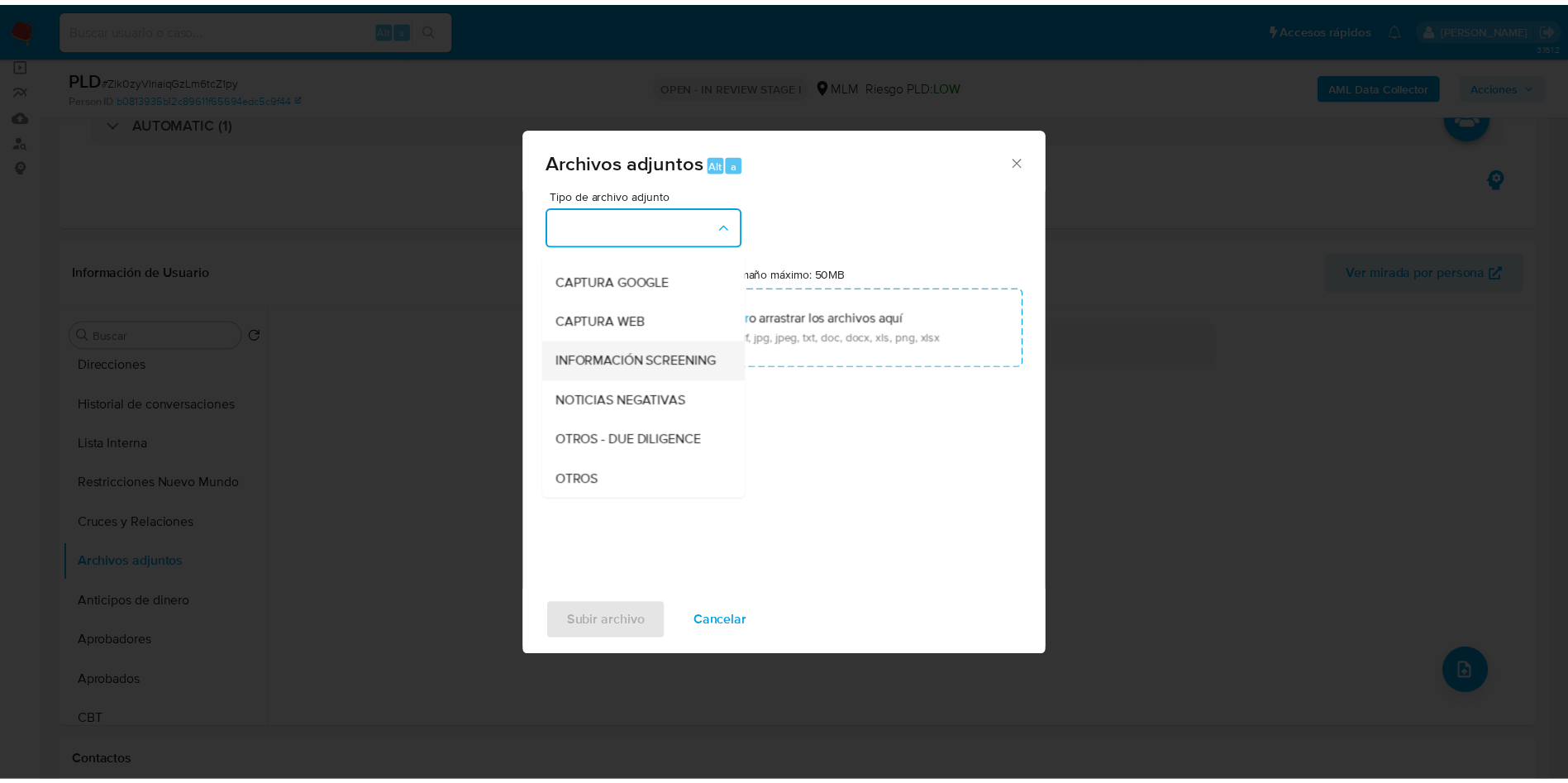
scroll to position [124, 0]
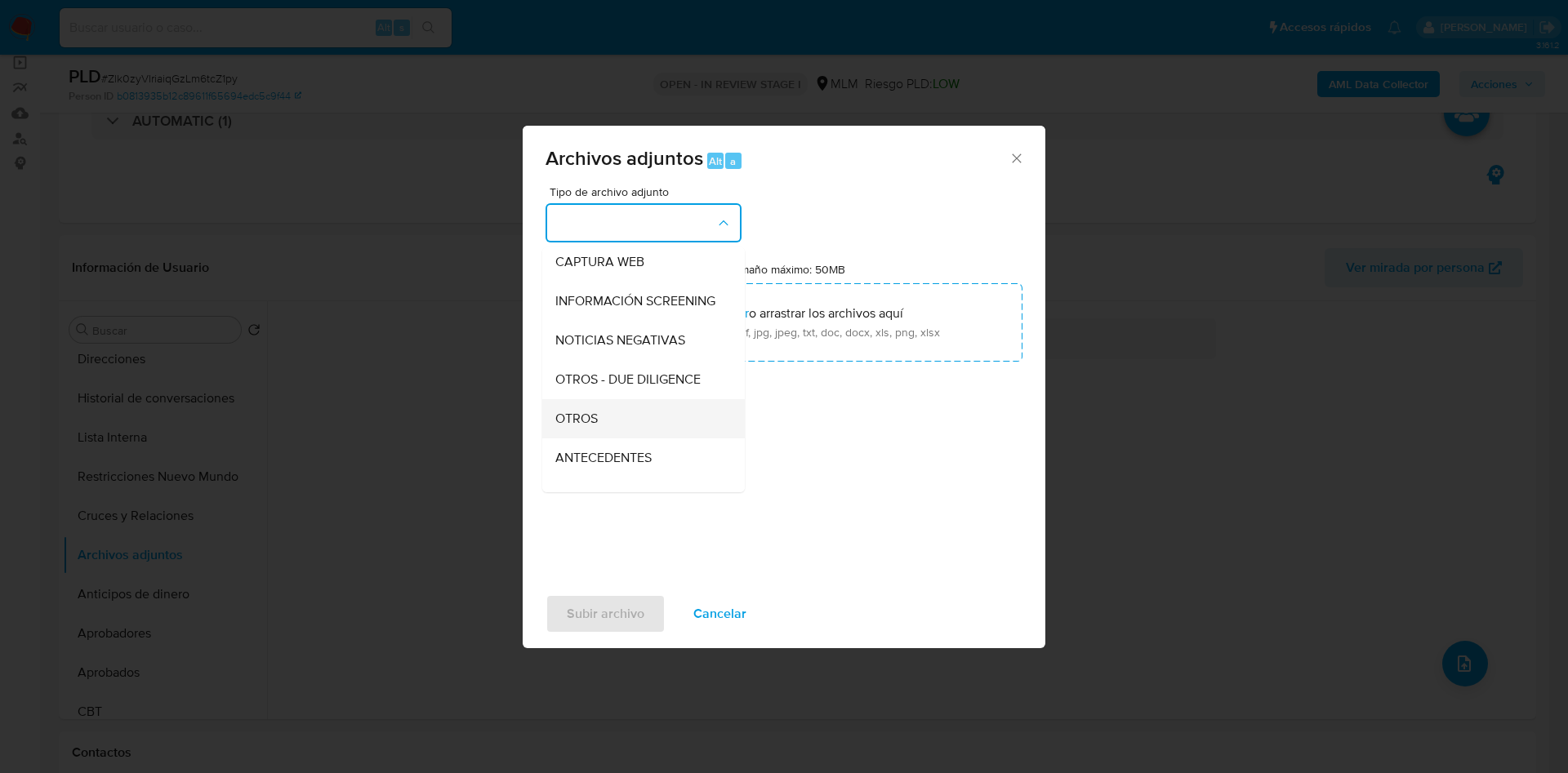
click at [629, 433] on div "OTROS" at bounding box center [639, 419] width 166 height 39
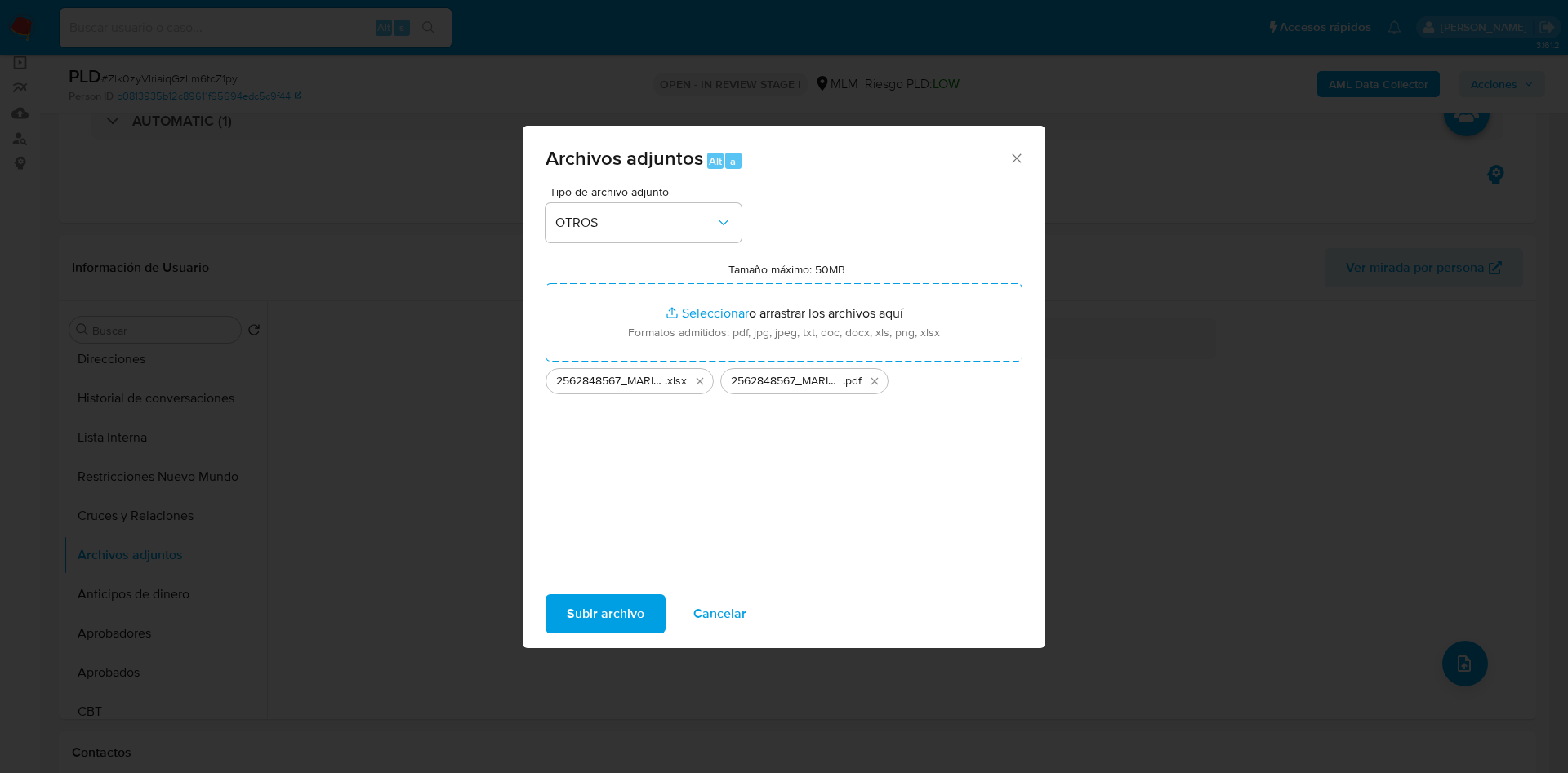
click at [591, 613] on span "Subir archivo" at bounding box center [605, 613] width 77 height 36
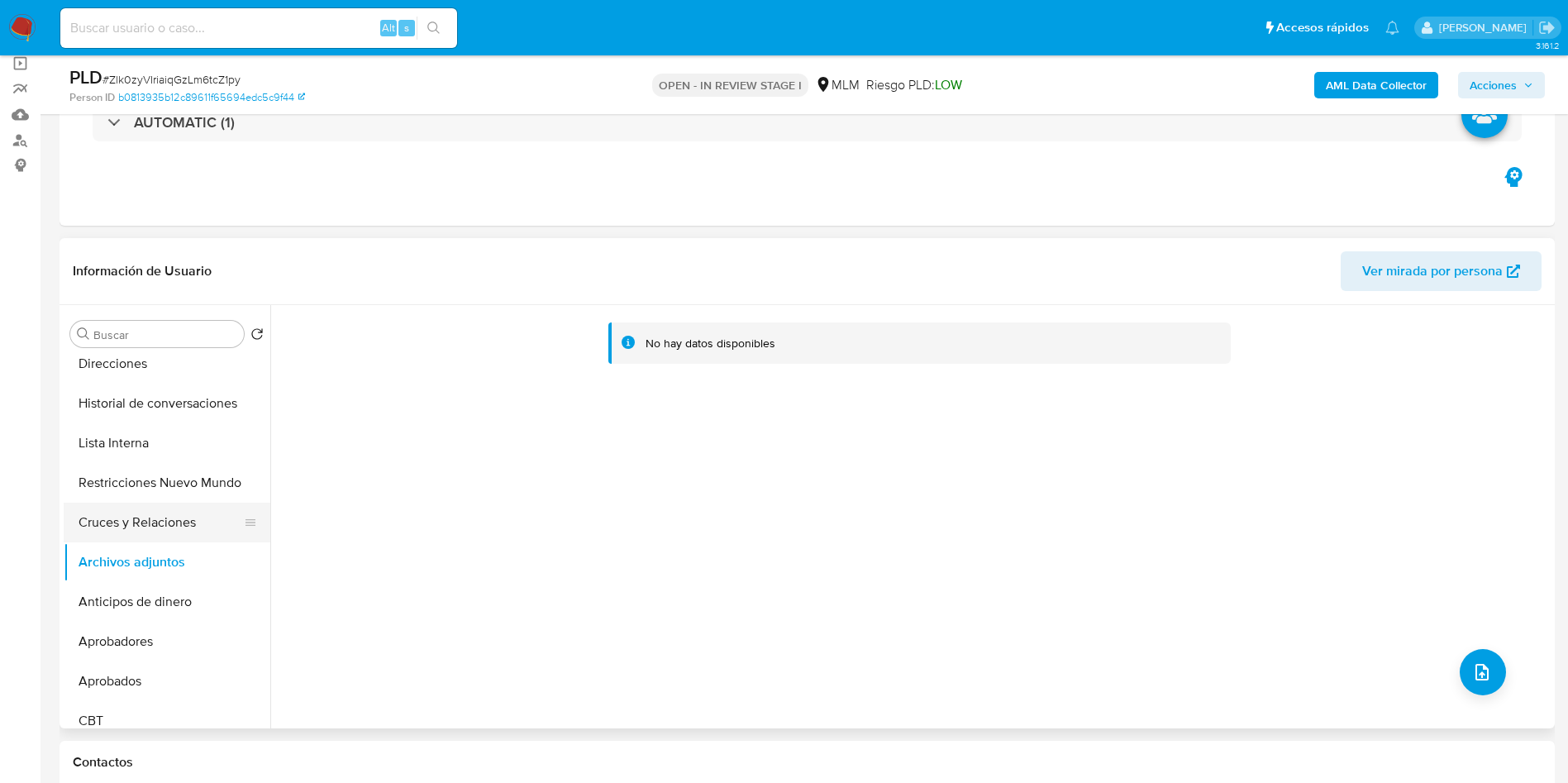
click at [126, 527] on button "Cruces y Relaciones" at bounding box center [161, 522] width 194 height 40
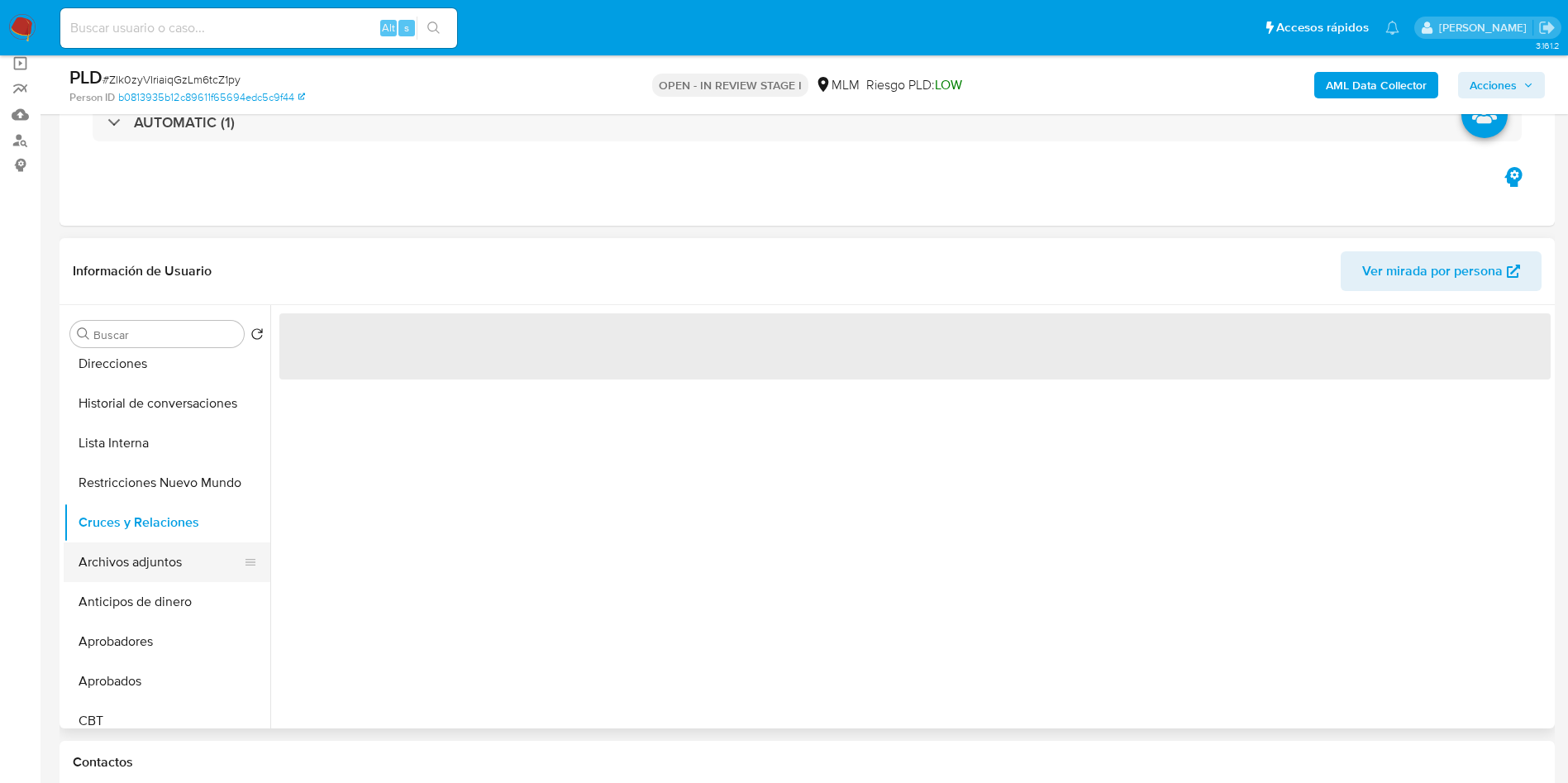
click at [148, 557] on button "Archivos adjuntos" at bounding box center [161, 561] width 194 height 40
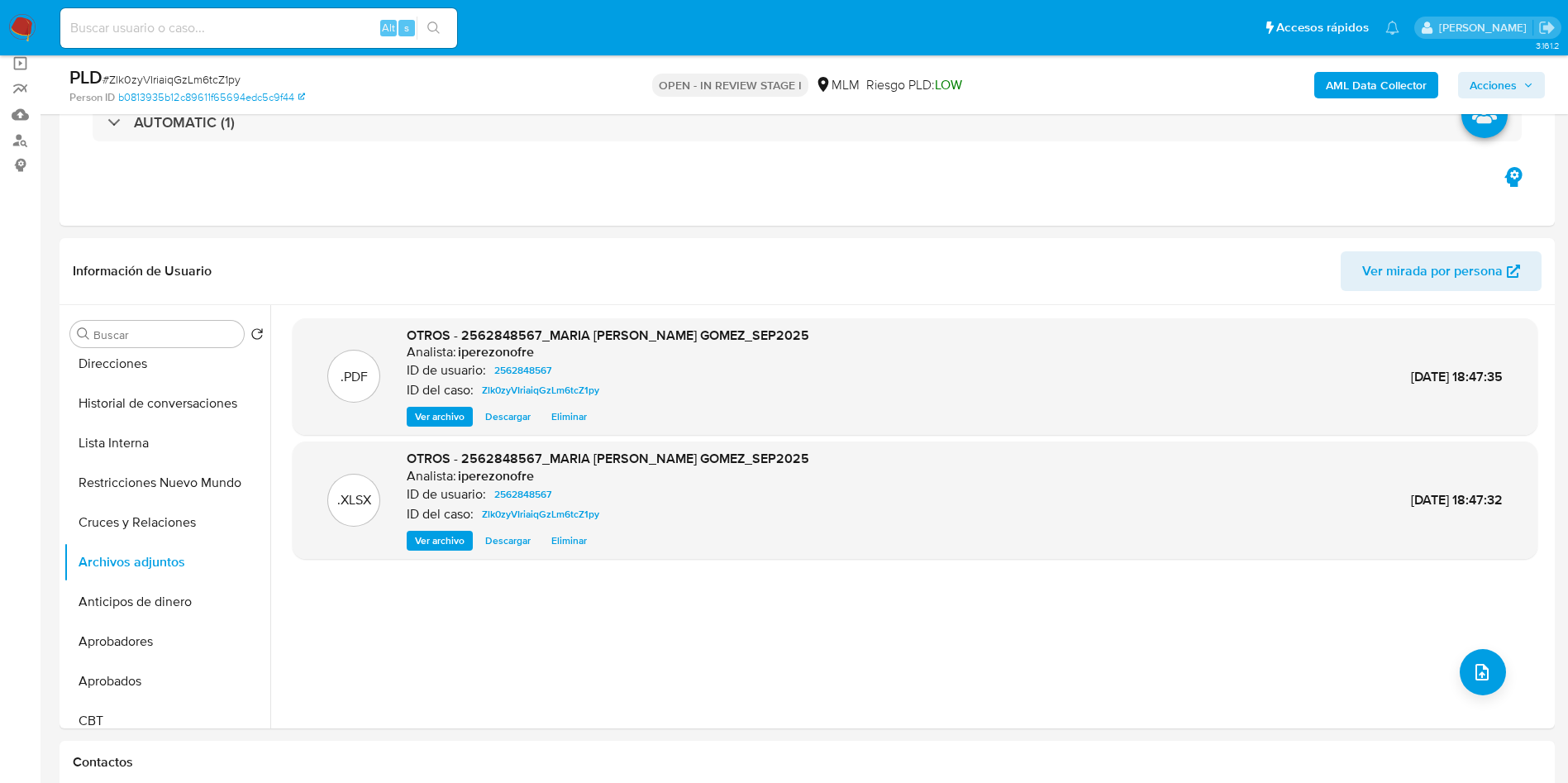
click at [1529, 80] on icon "button" at bounding box center [1528, 85] width 10 height 10
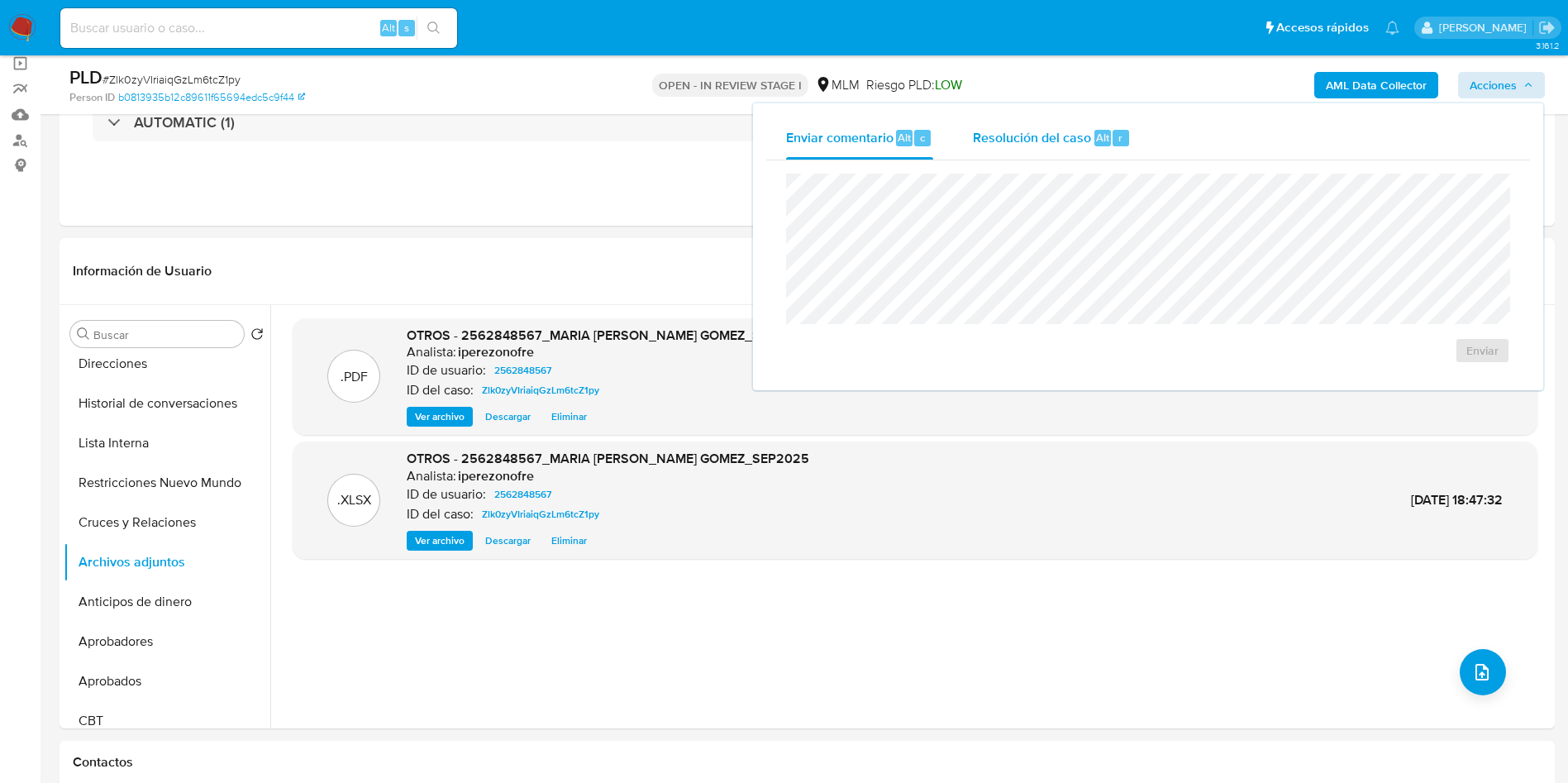
click at [1058, 131] on span "Resolución del caso" at bounding box center [1032, 137] width 118 height 19
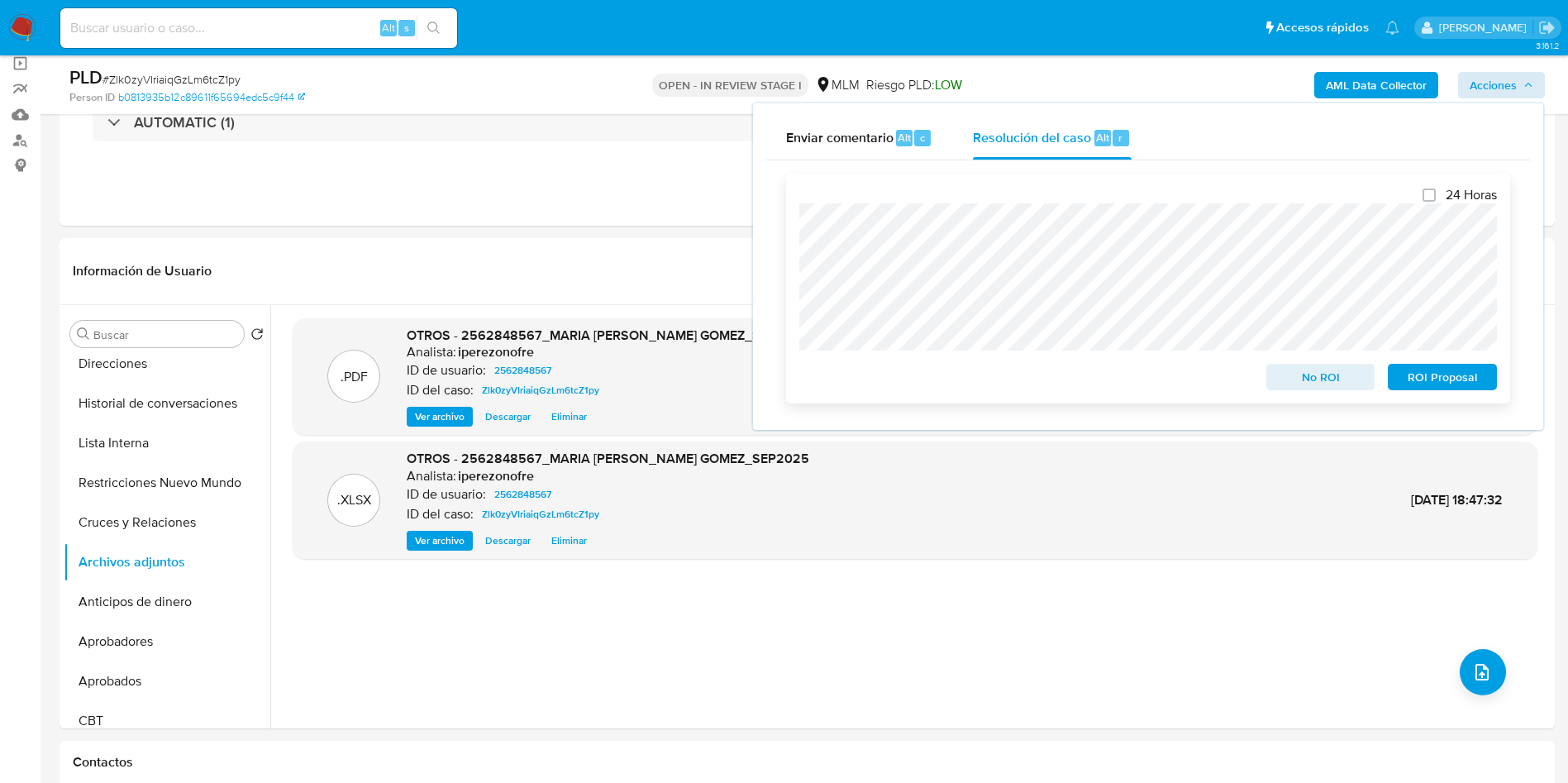
click at [1456, 382] on span "ROI Proposal" at bounding box center [1442, 376] width 86 height 23
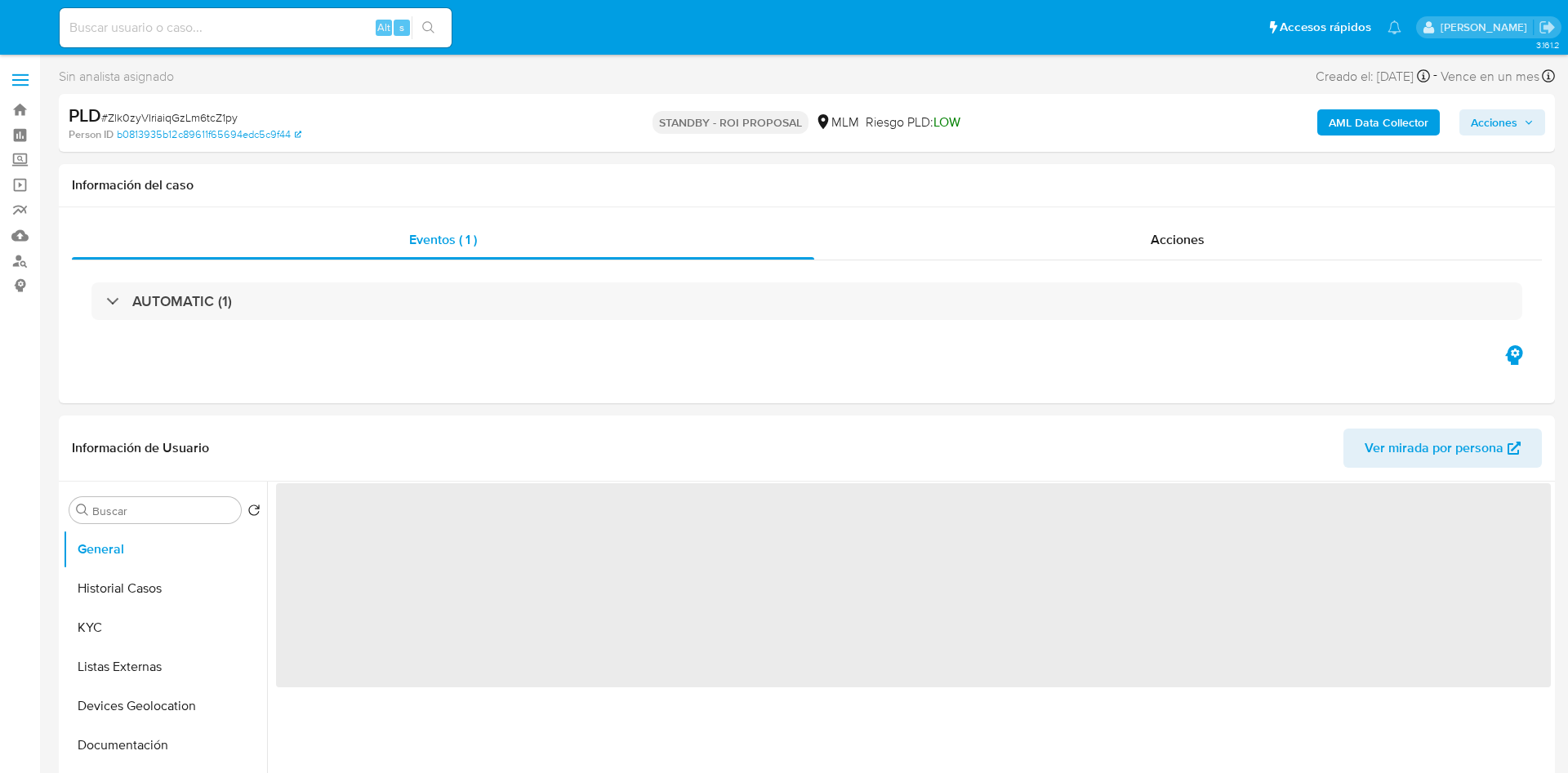
select select "10"
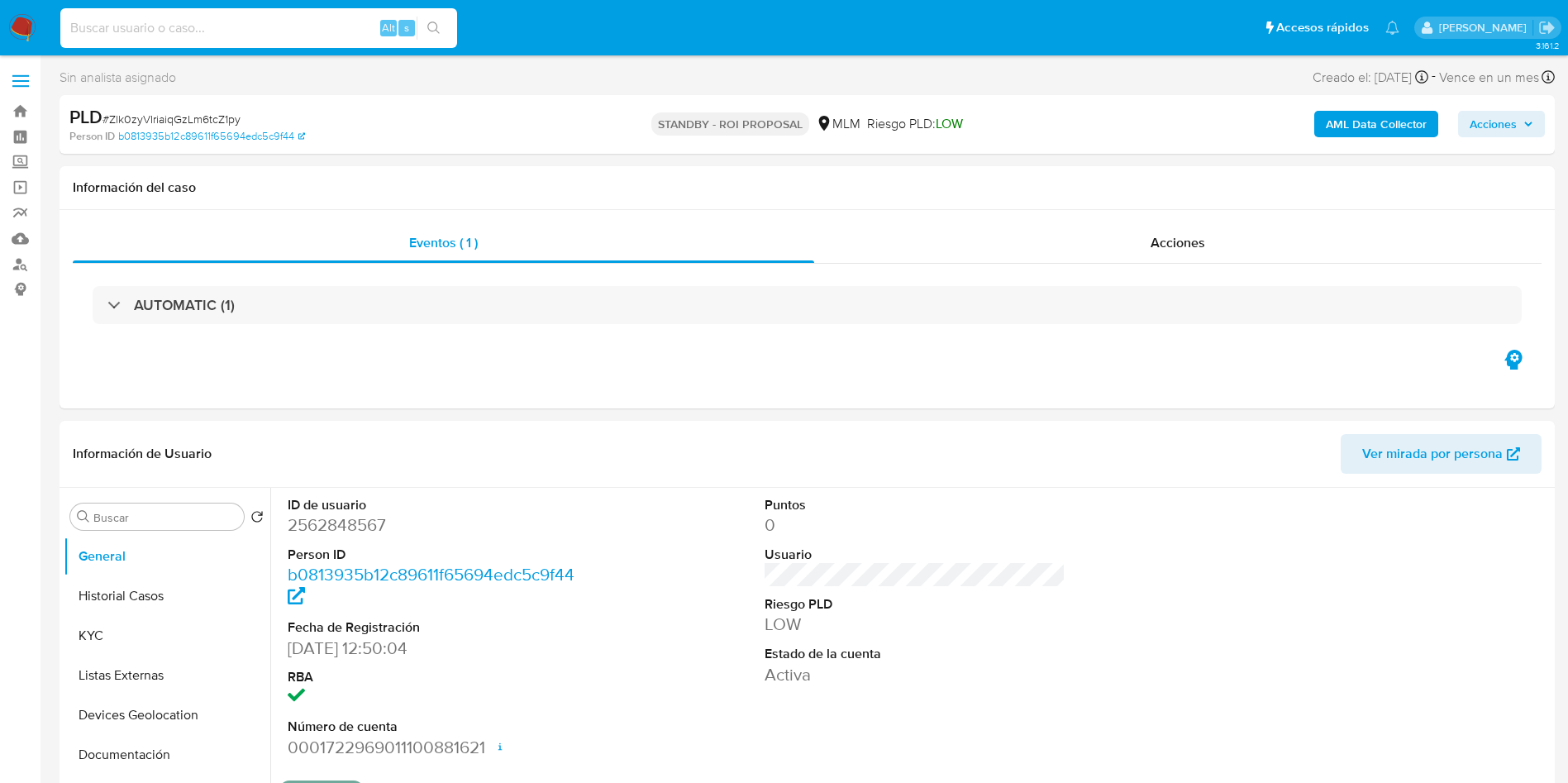
click at [299, 25] on input at bounding box center [258, 28] width 397 height 21
paste input "171629865"
type input "171629865"
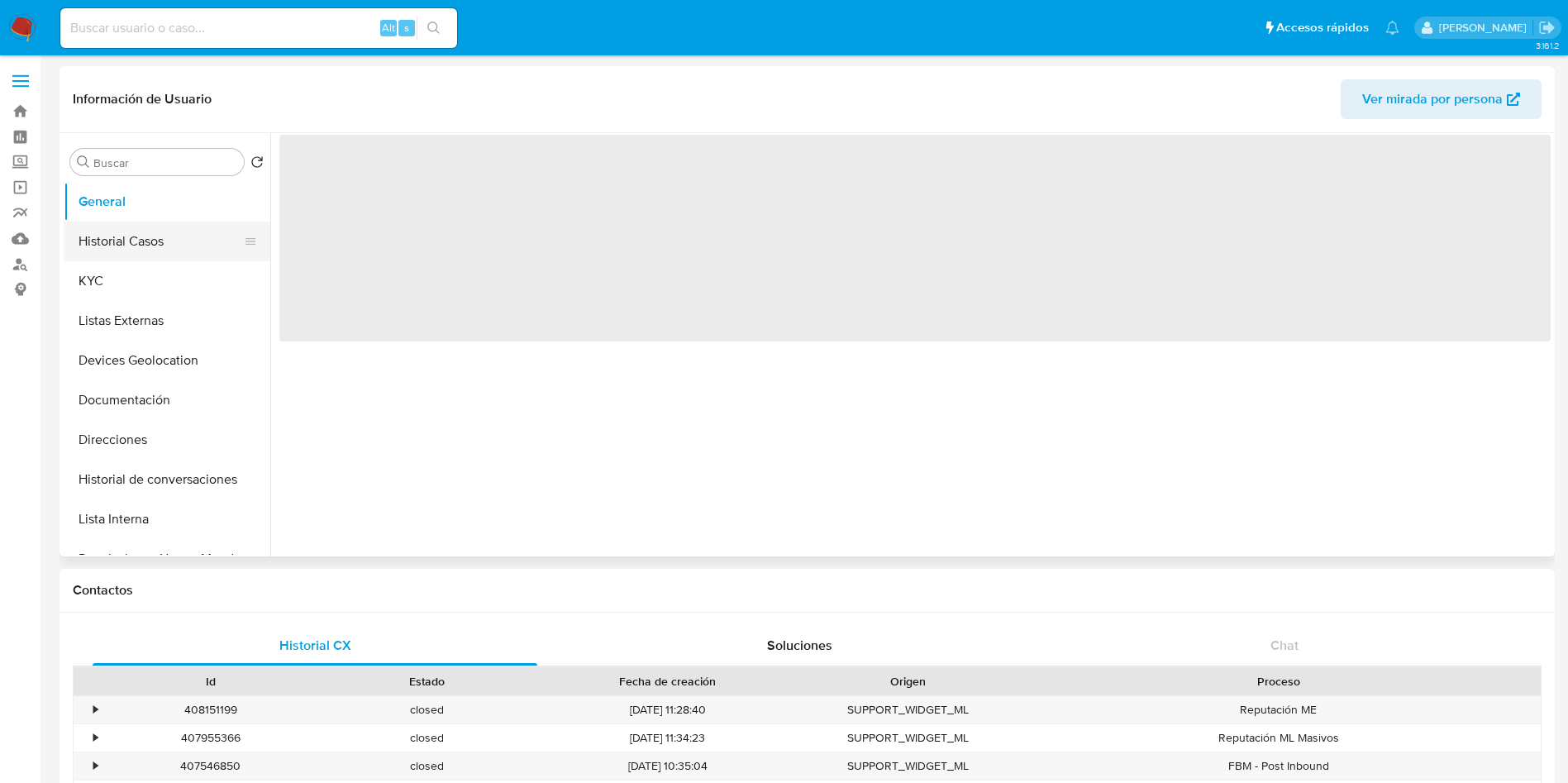
click at [122, 248] on button "Historial Casos" at bounding box center [161, 241] width 194 height 40
select select "10"
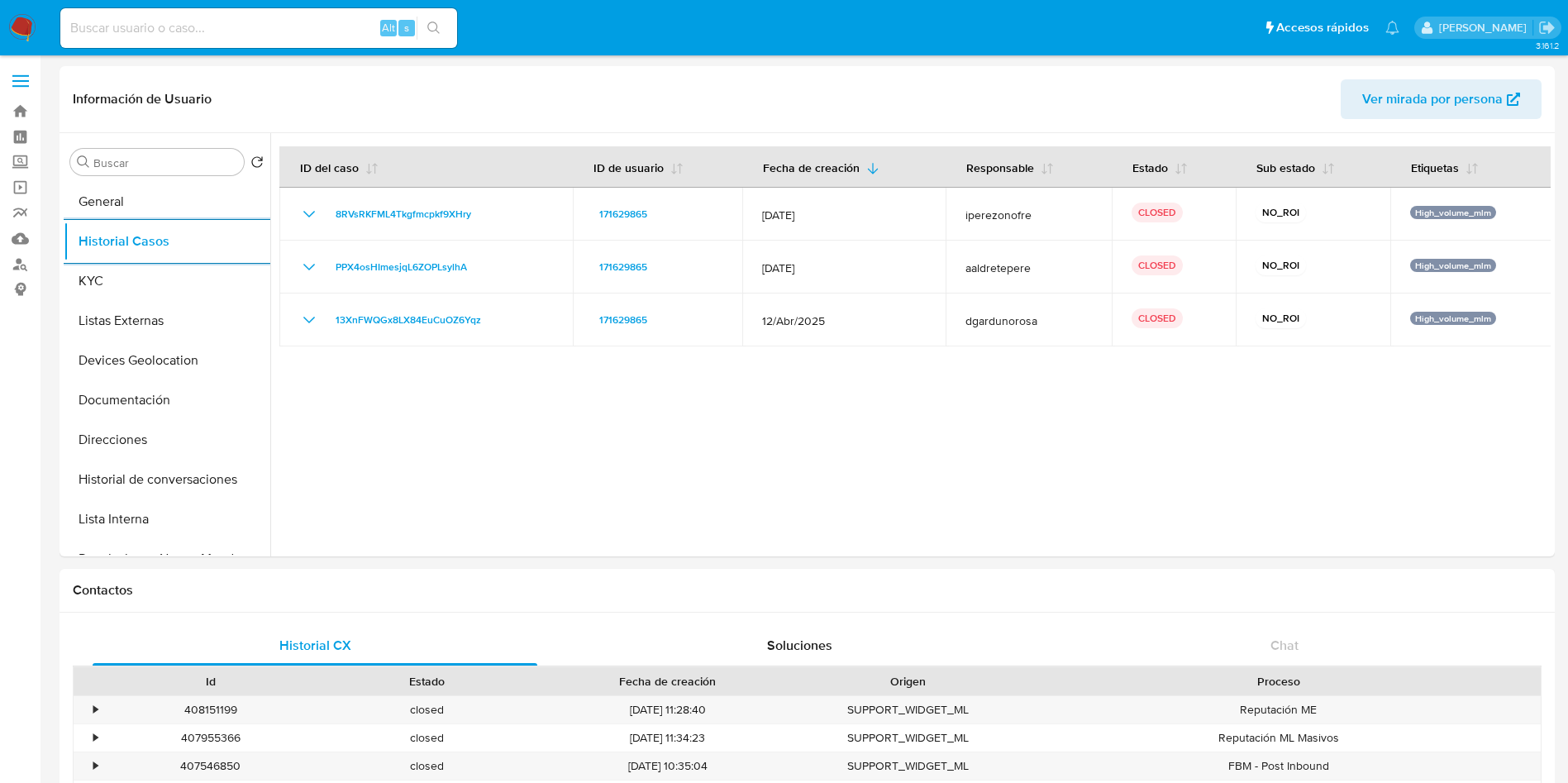
click at [257, 38] on input at bounding box center [258, 28] width 397 height 21
paste input "811471305"
type input "811471305"
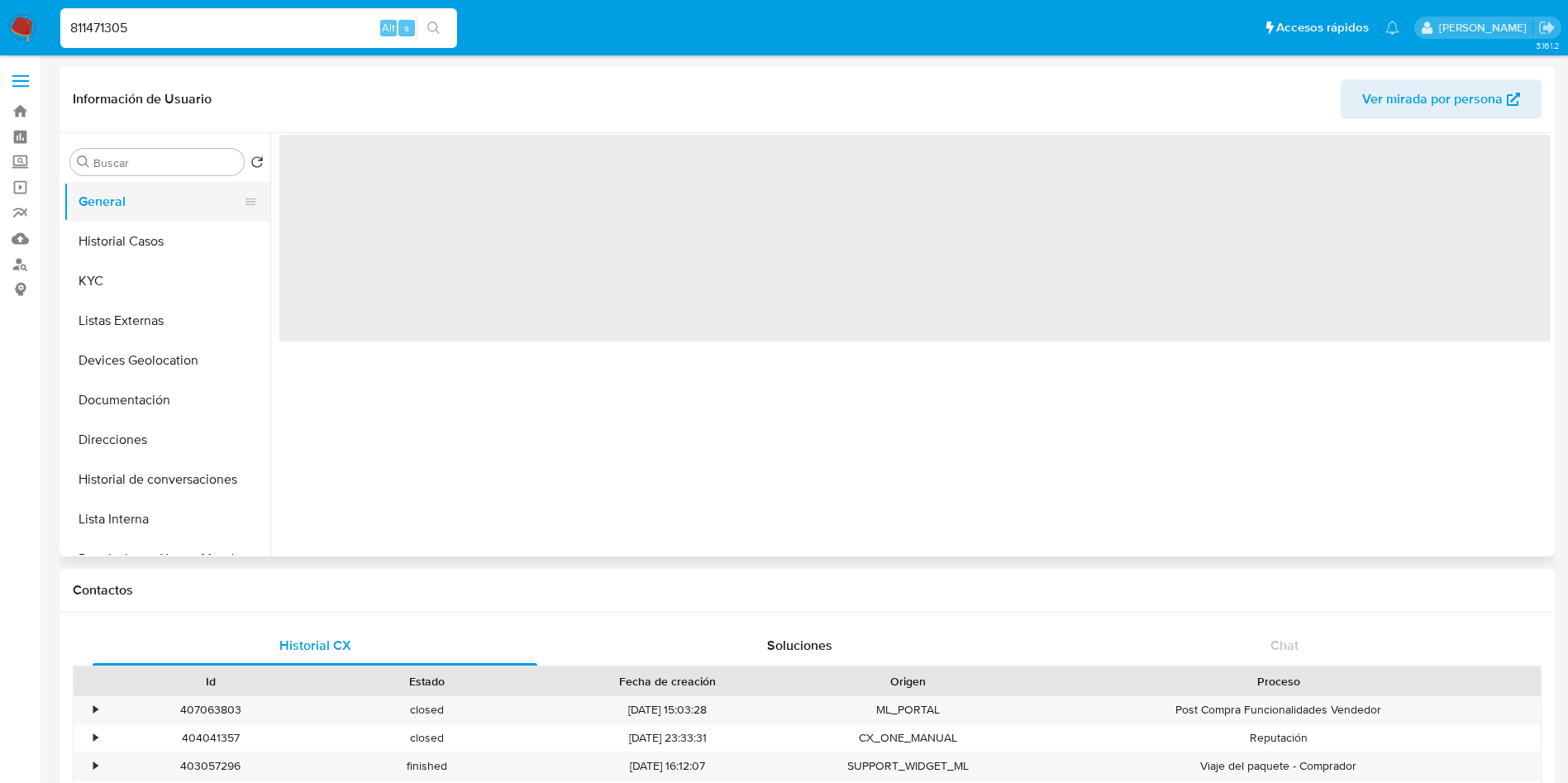
click at [101, 220] on button "General" at bounding box center [161, 201] width 194 height 40
select select "10"
click at [147, 254] on button "Historial Casos" at bounding box center [161, 241] width 194 height 40
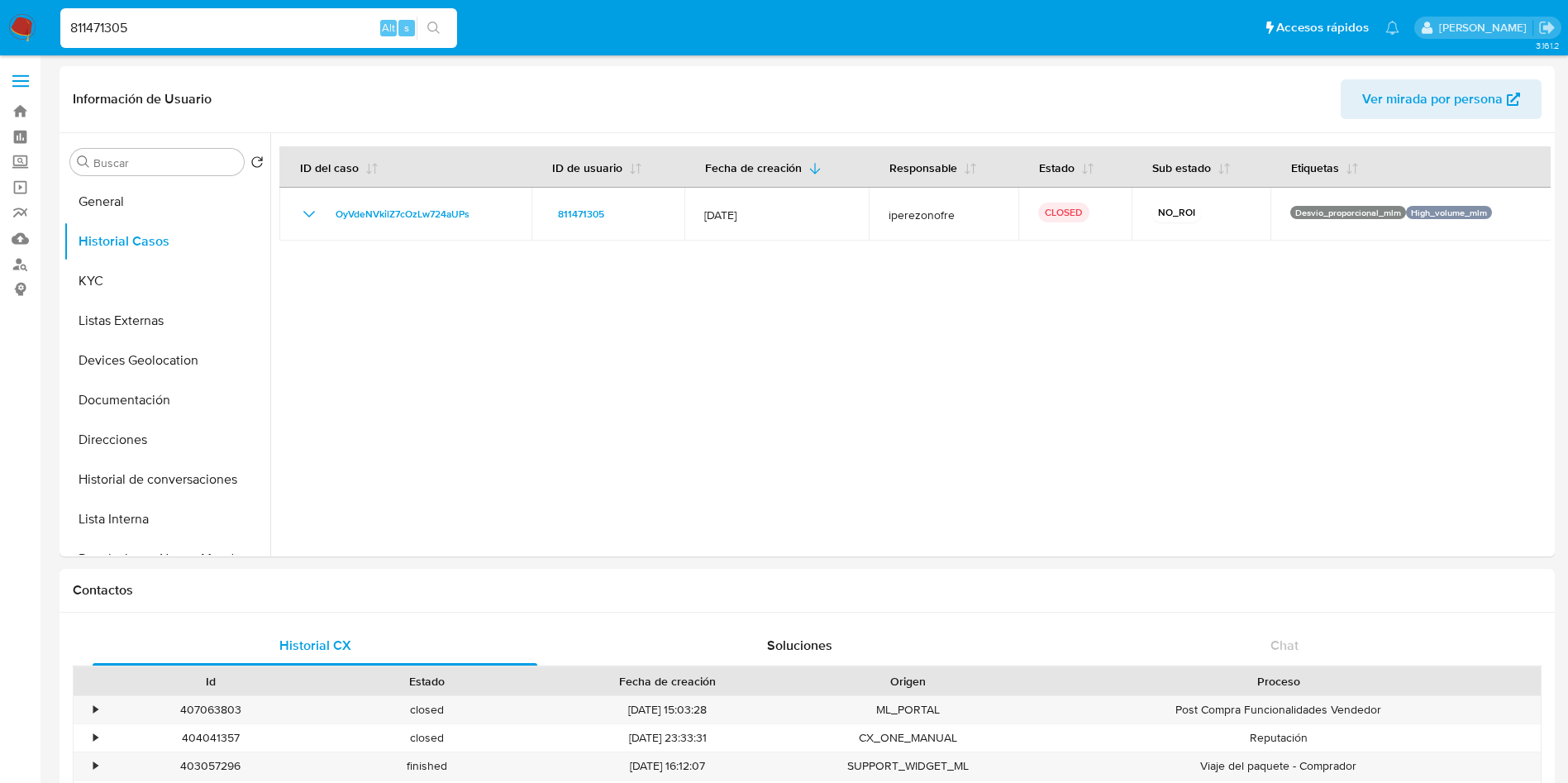
click at [274, 37] on input "811471305" at bounding box center [258, 28] width 397 height 21
drag, startPoint x: 274, startPoint y: 37, endPoint x: 21, endPoint y: 4, distance: 255.1
click at [21, 4] on nav "Pausado Ver notificaciones 811471305 Alt s Accesos rápidos Presiona las siguien…" at bounding box center [784, 27] width 1568 height 55
click at [108, 28] on input "811471305" at bounding box center [258, 28] width 397 height 21
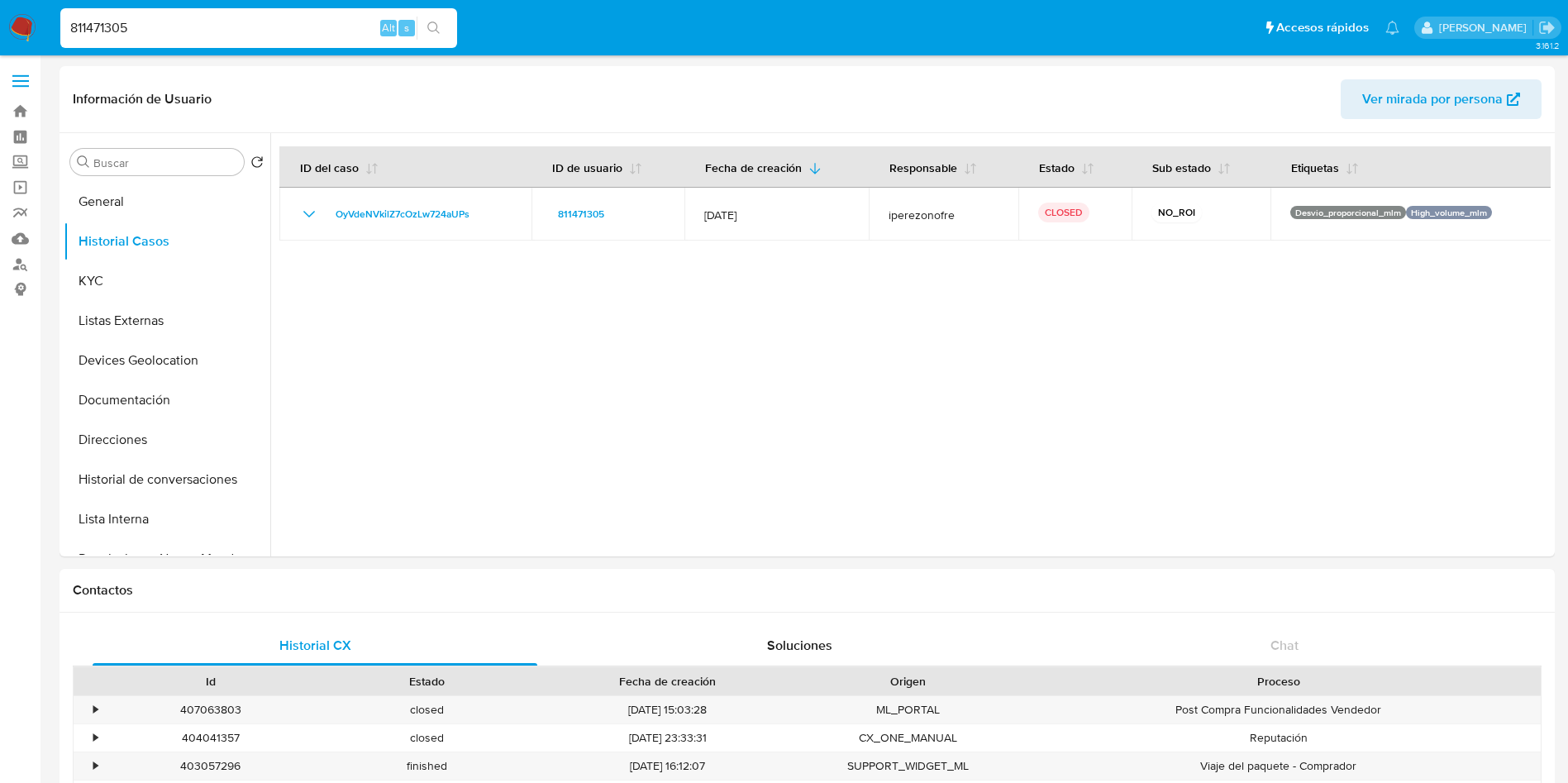
paste input "2562848567"
type input "2562848567"
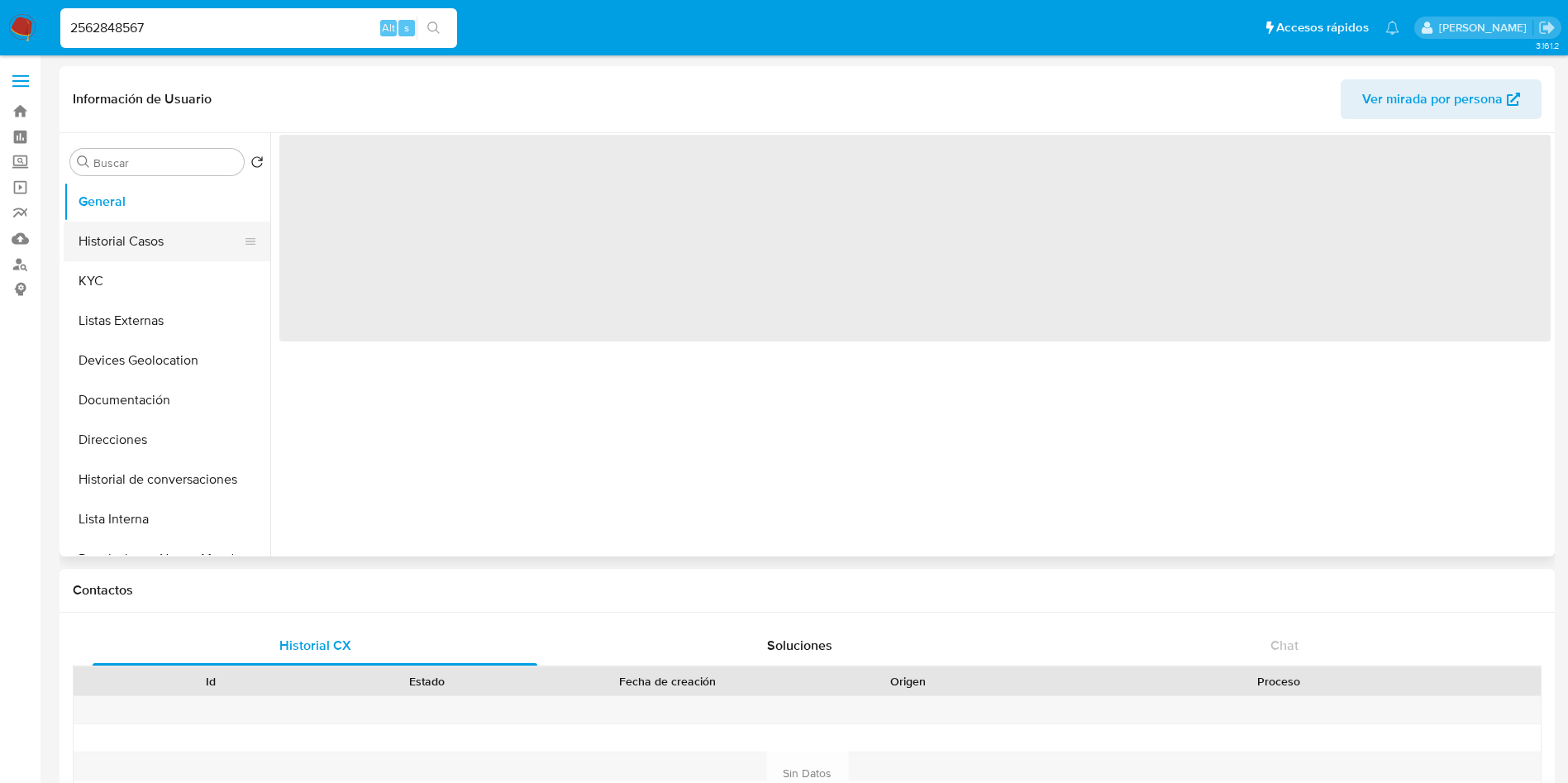
select select "10"
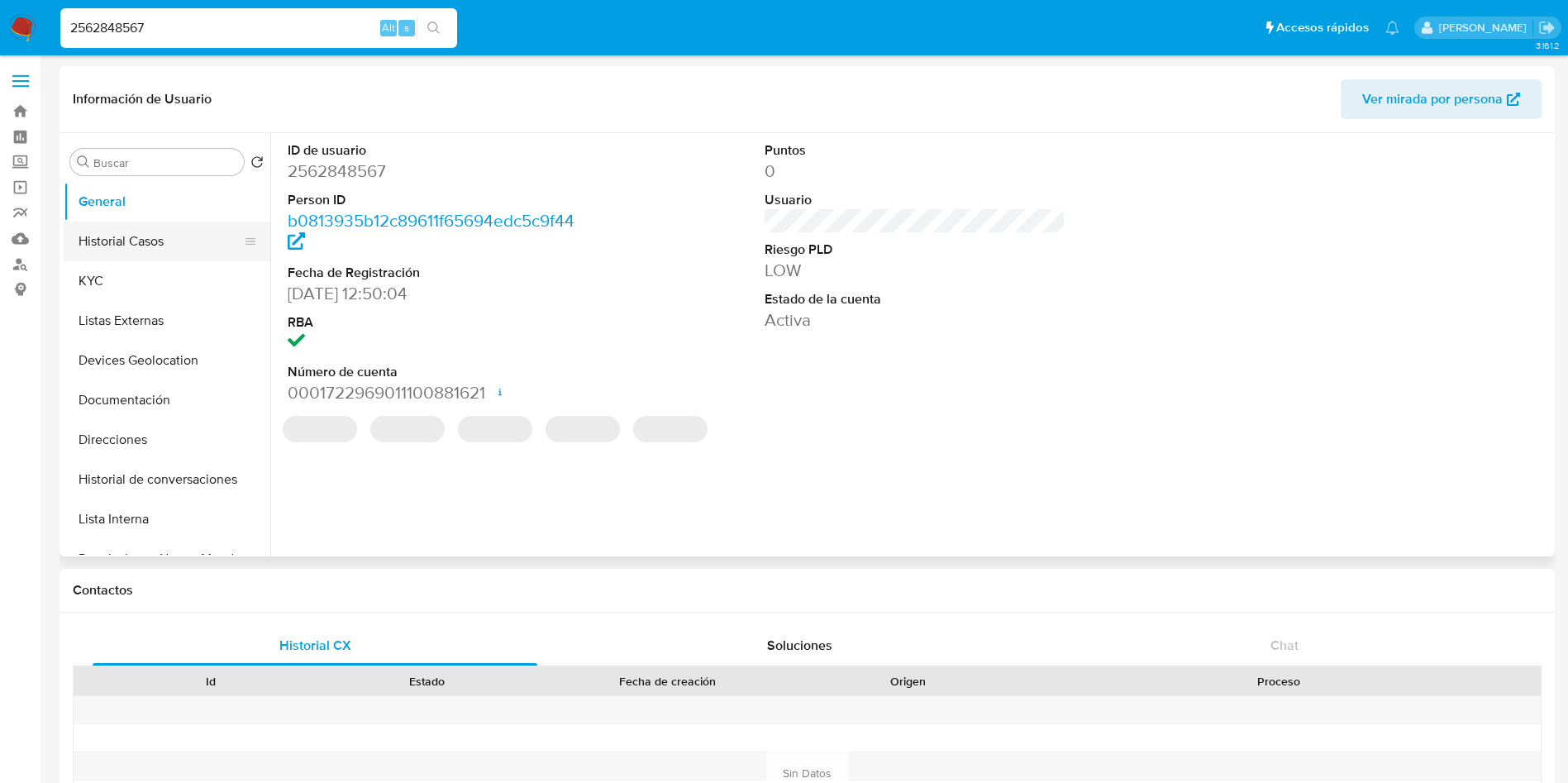
click at [152, 252] on button "Historial Casos" at bounding box center [161, 241] width 194 height 40
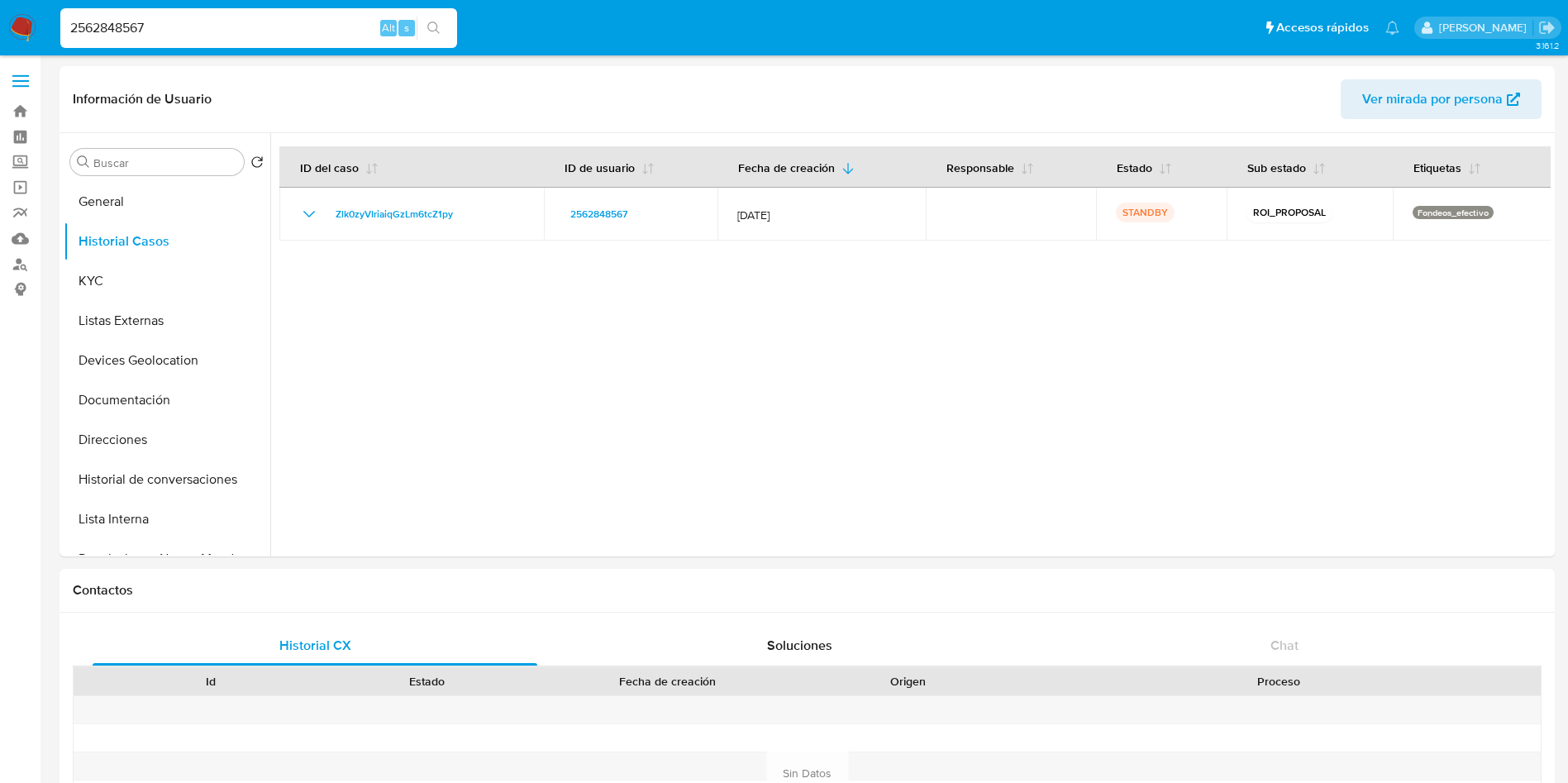
click at [218, 17] on input "2562848567" at bounding box center [258, 28] width 397 height 21
type input "2"
paste input "96025453"
type input "96025453"
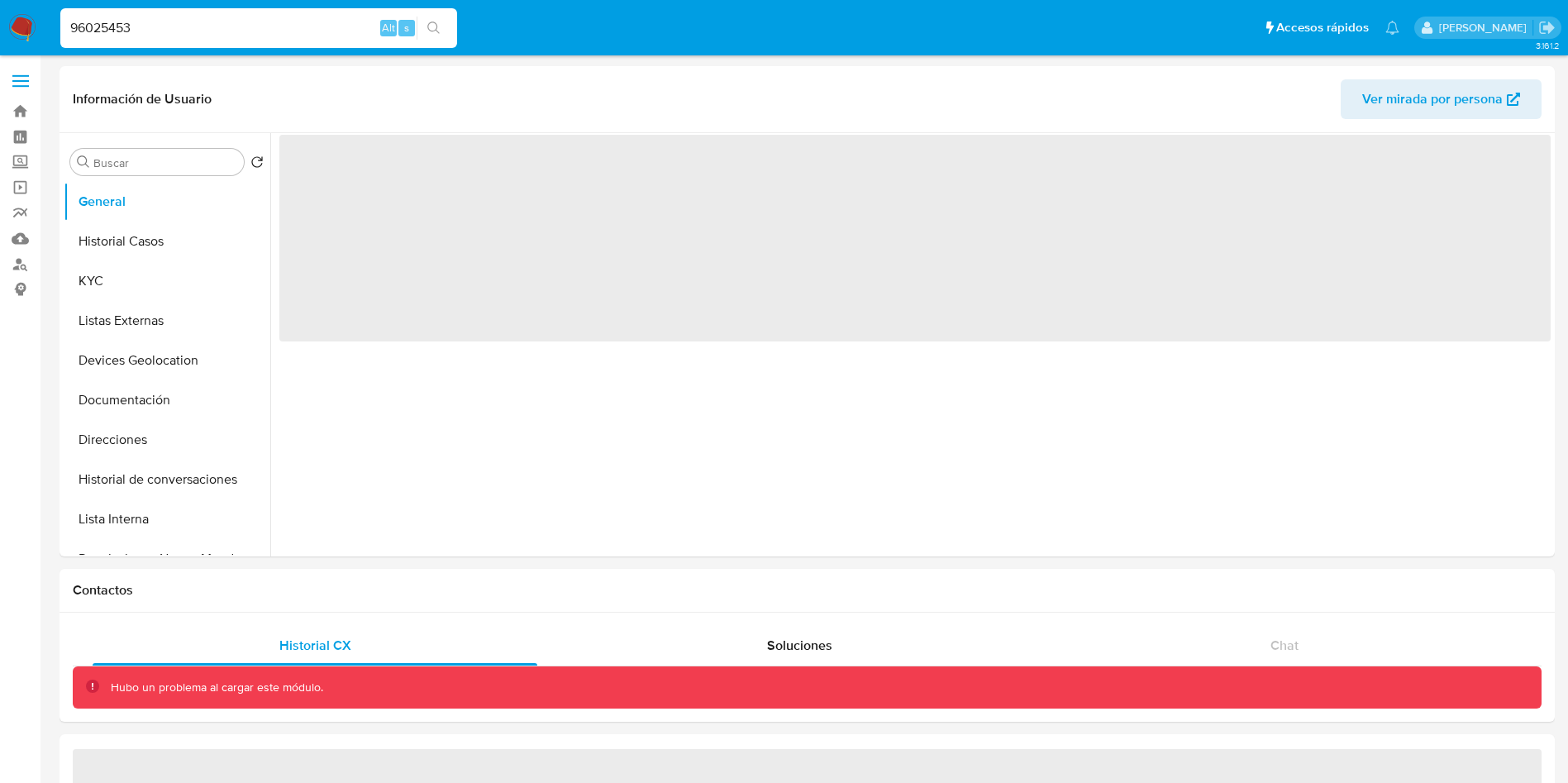
select select "10"
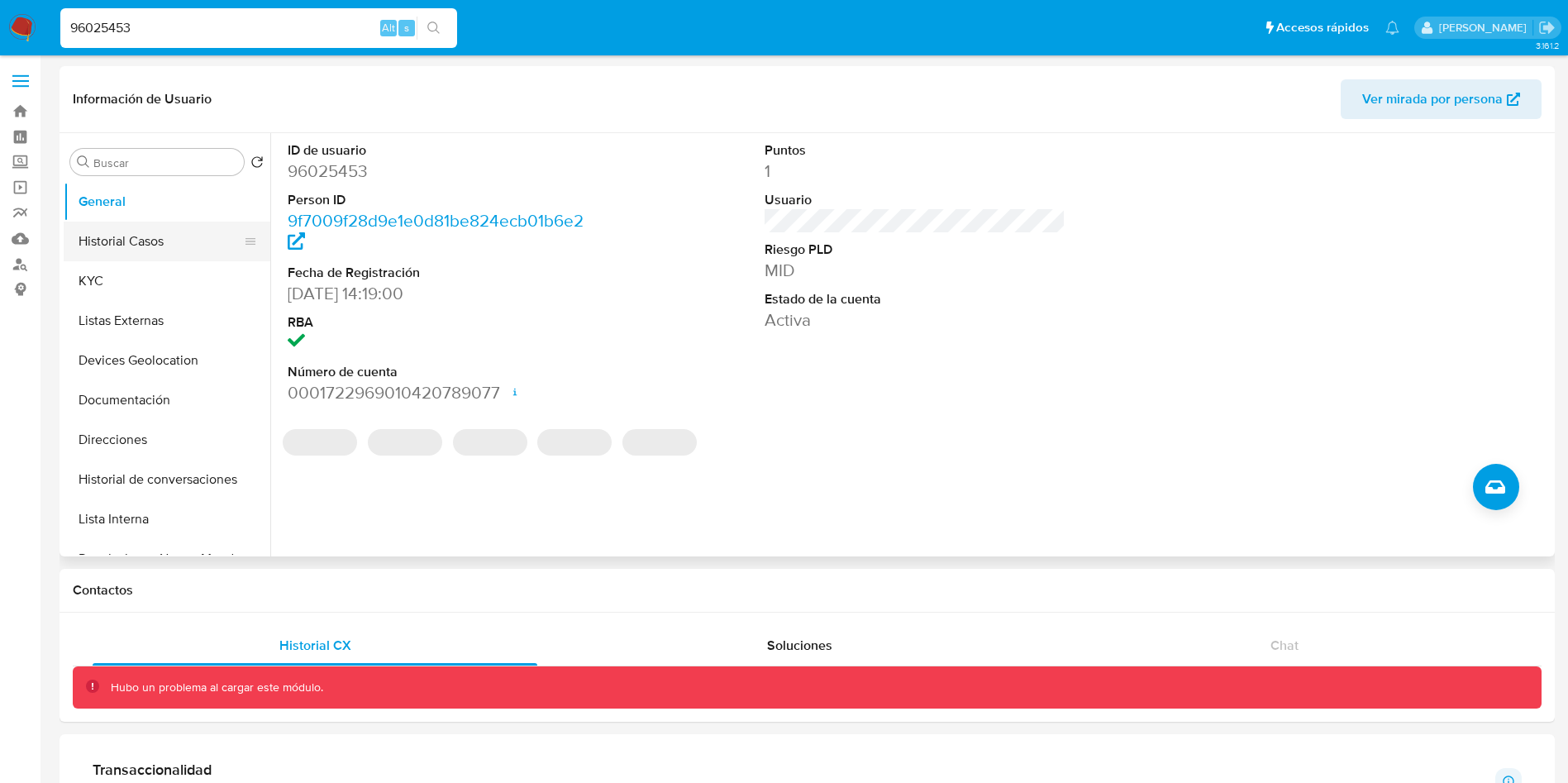
click at [140, 252] on button "Historial Casos" at bounding box center [161, 241] width 194 height 40
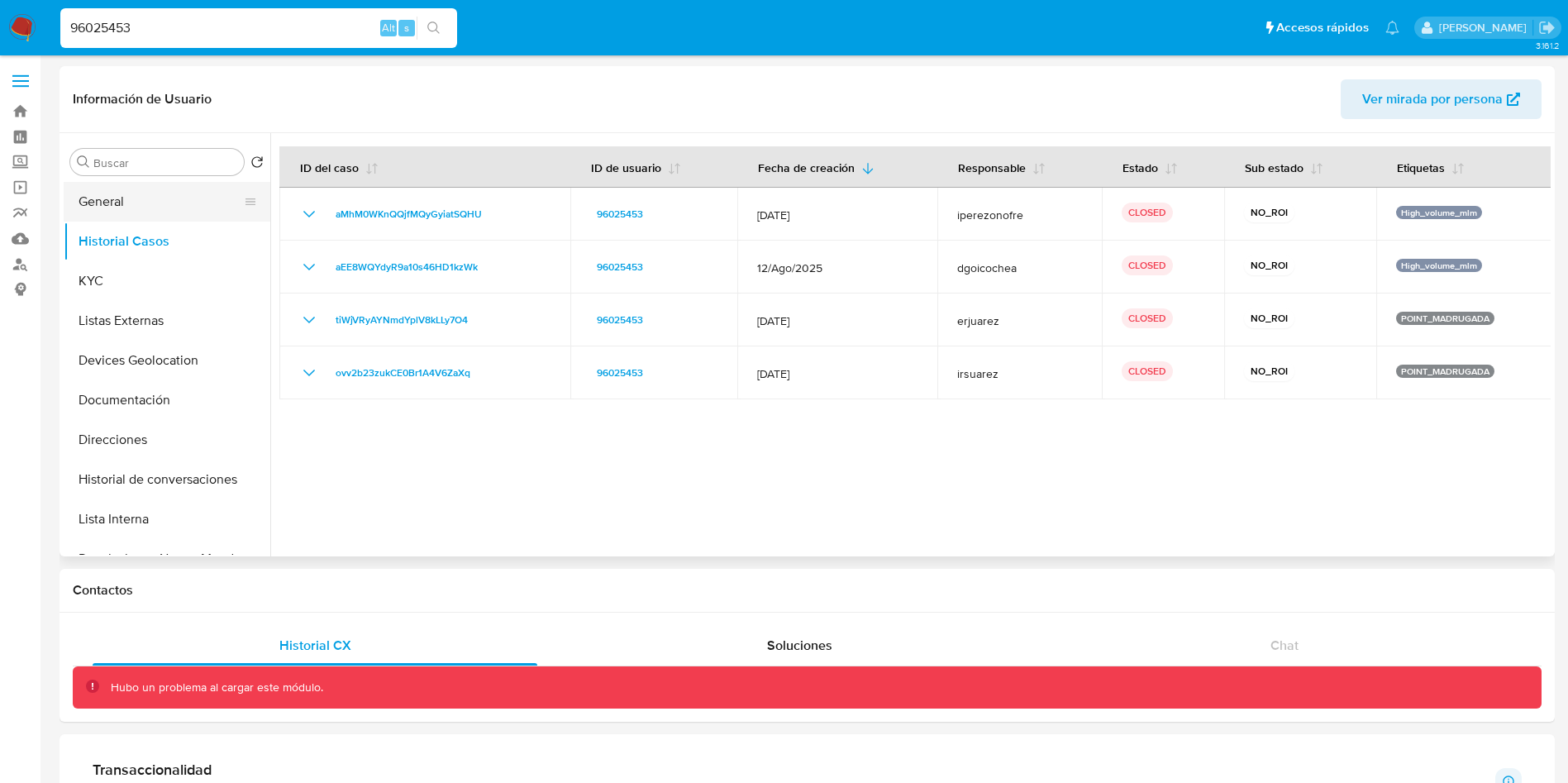
click at [122, 196] on button "General" at bounding box center [161, 201] width 194 height 40
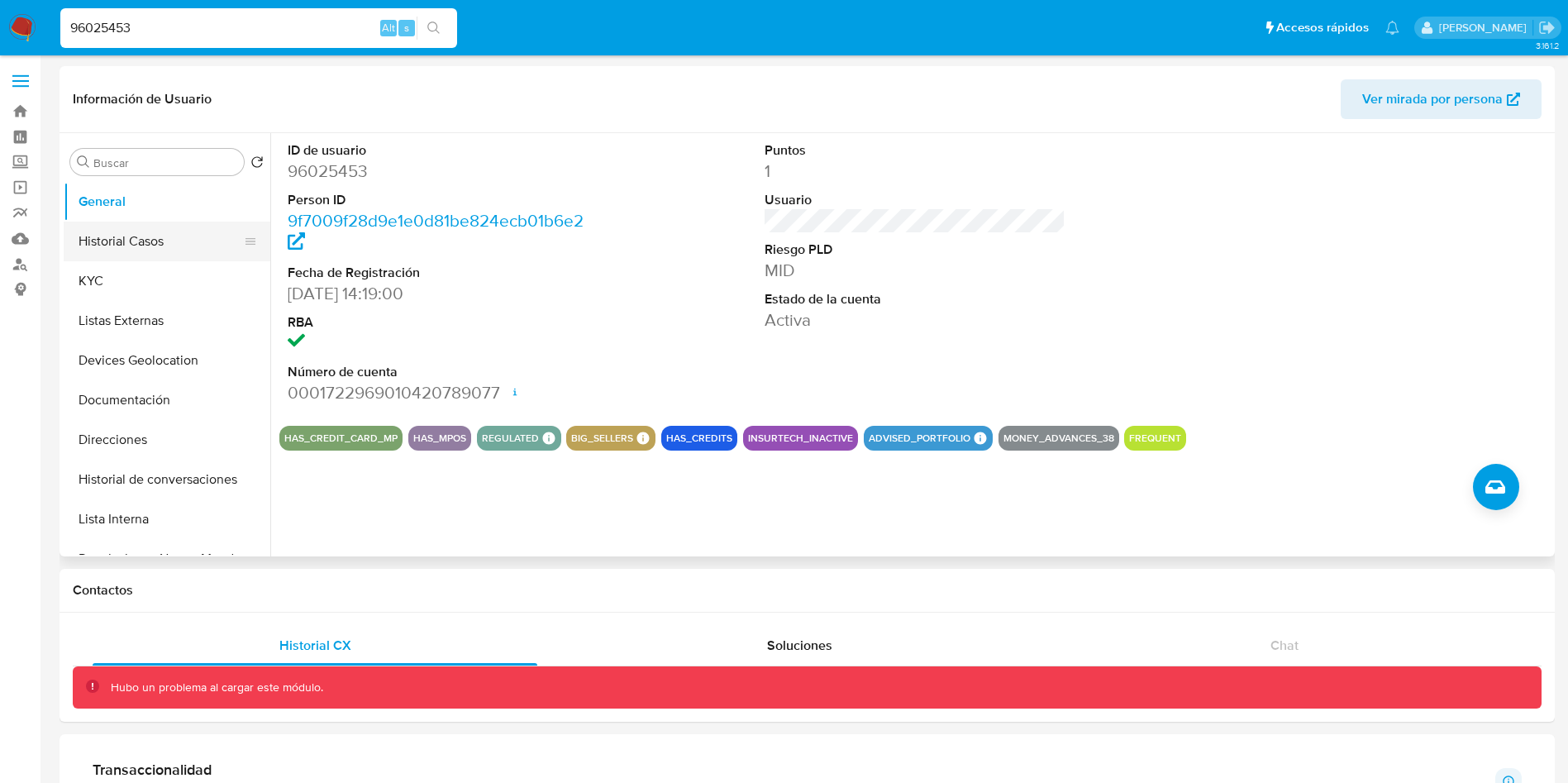
click at [141, 233] on button "Historial Casos" at bounding box center [161, 241] width 194 height 40
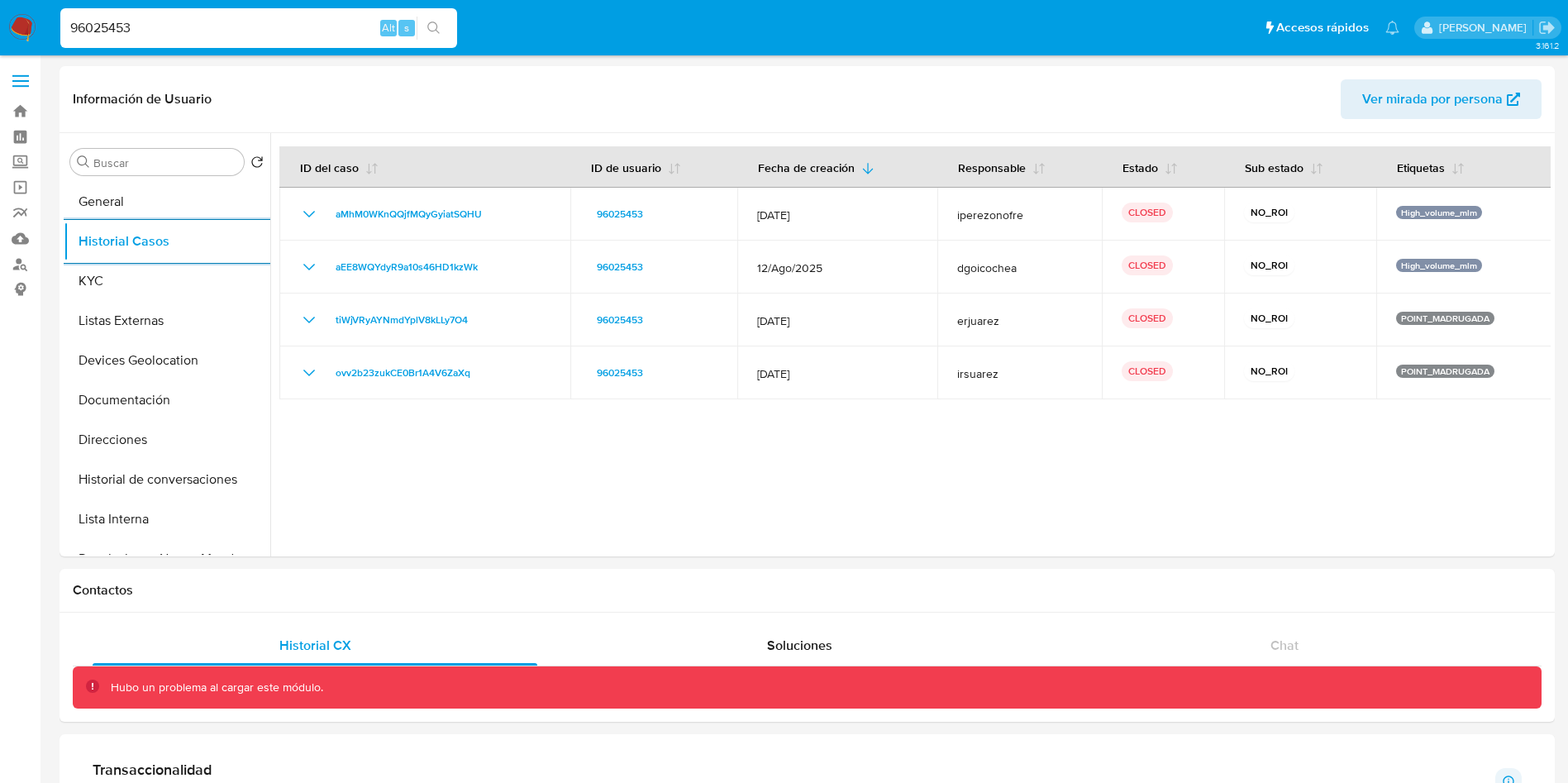
click at [270, 25] on input "96025453" at bounding box center [258, 28] width 397 height 21
type input "9"
paste input "2206741731"
type input "2206741731"
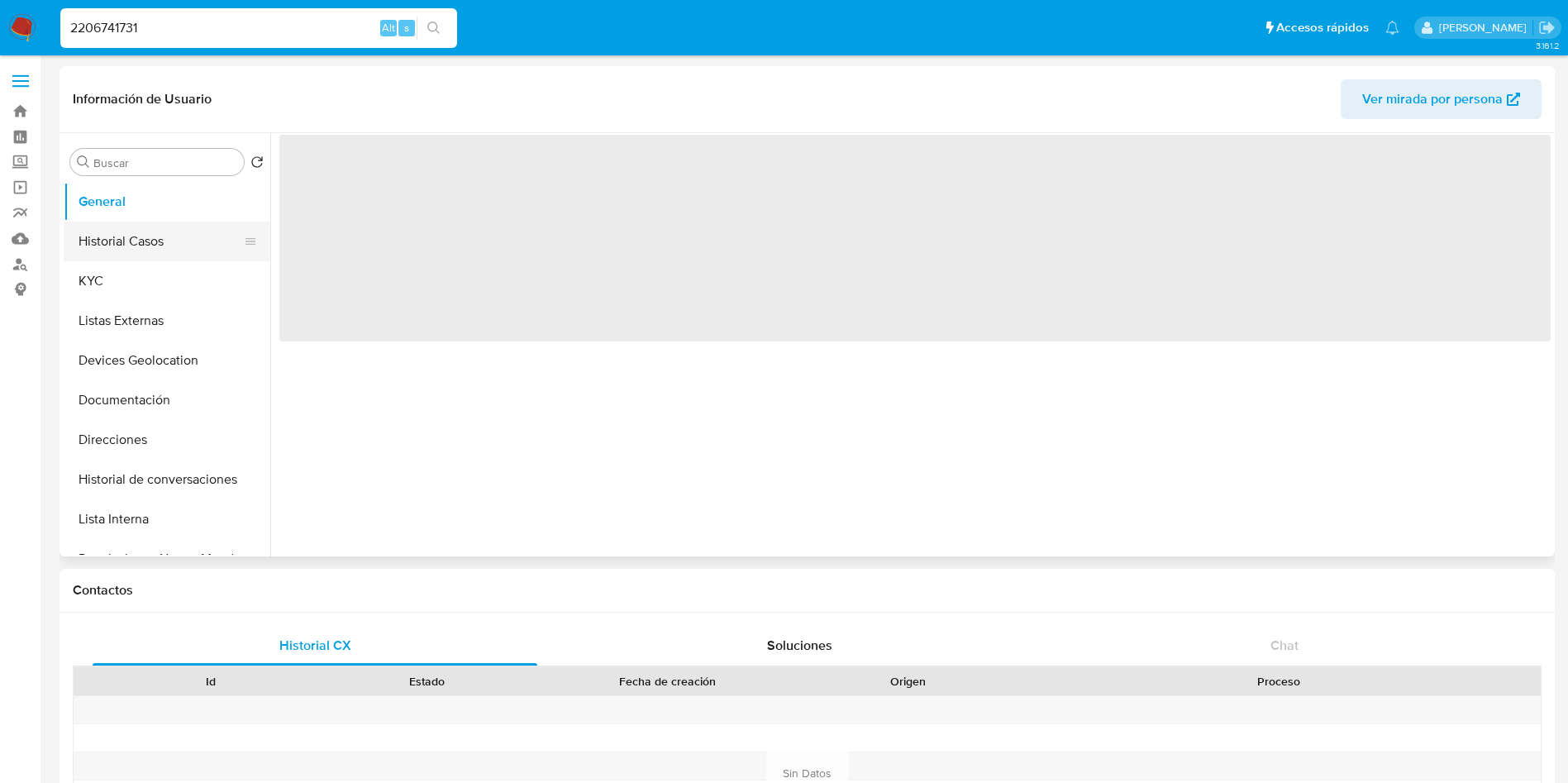
select select "10"
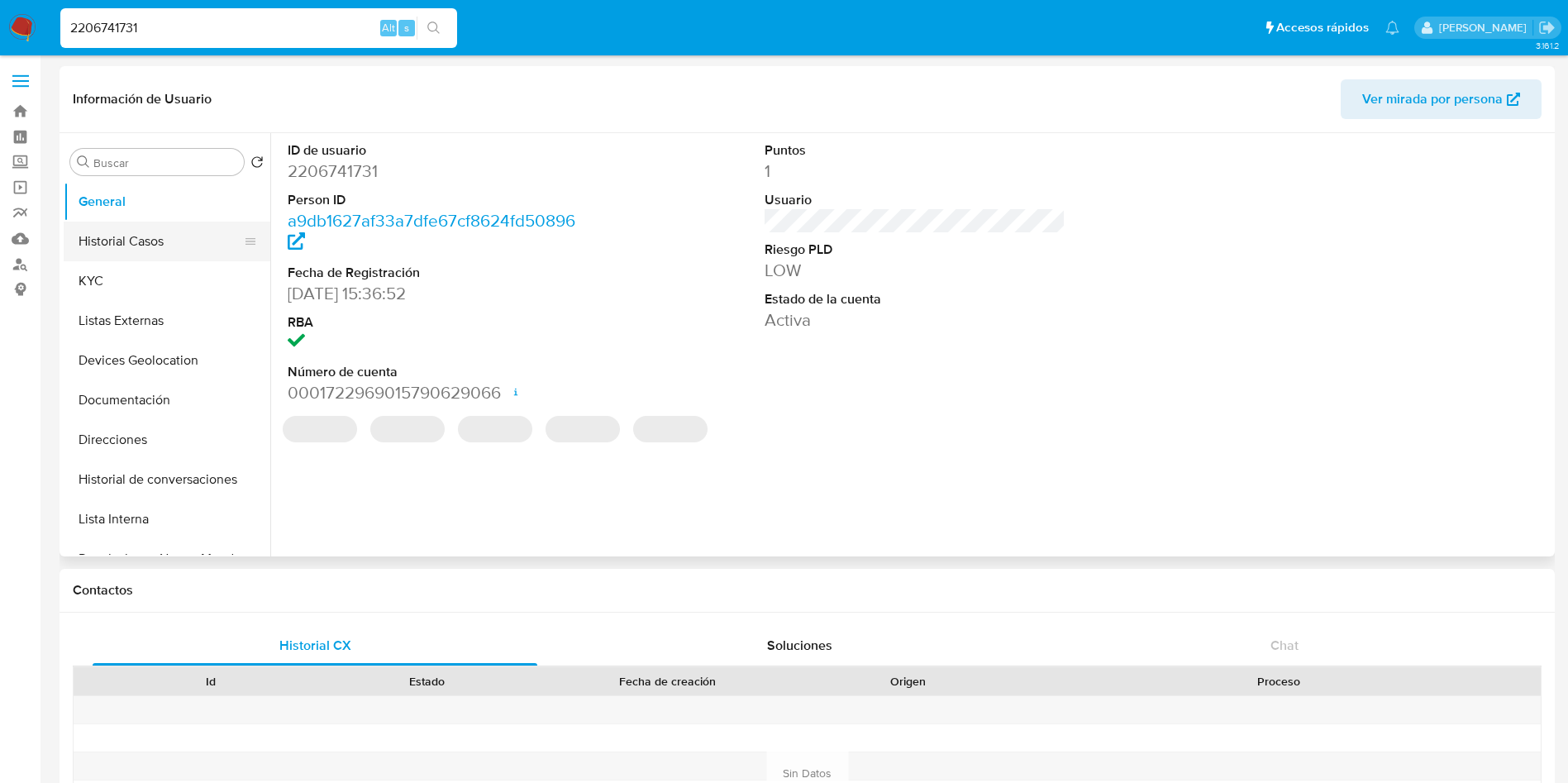
click at [147, 243] on button "Historial Casos" at bounding box center [161, 241] width 194 height 40
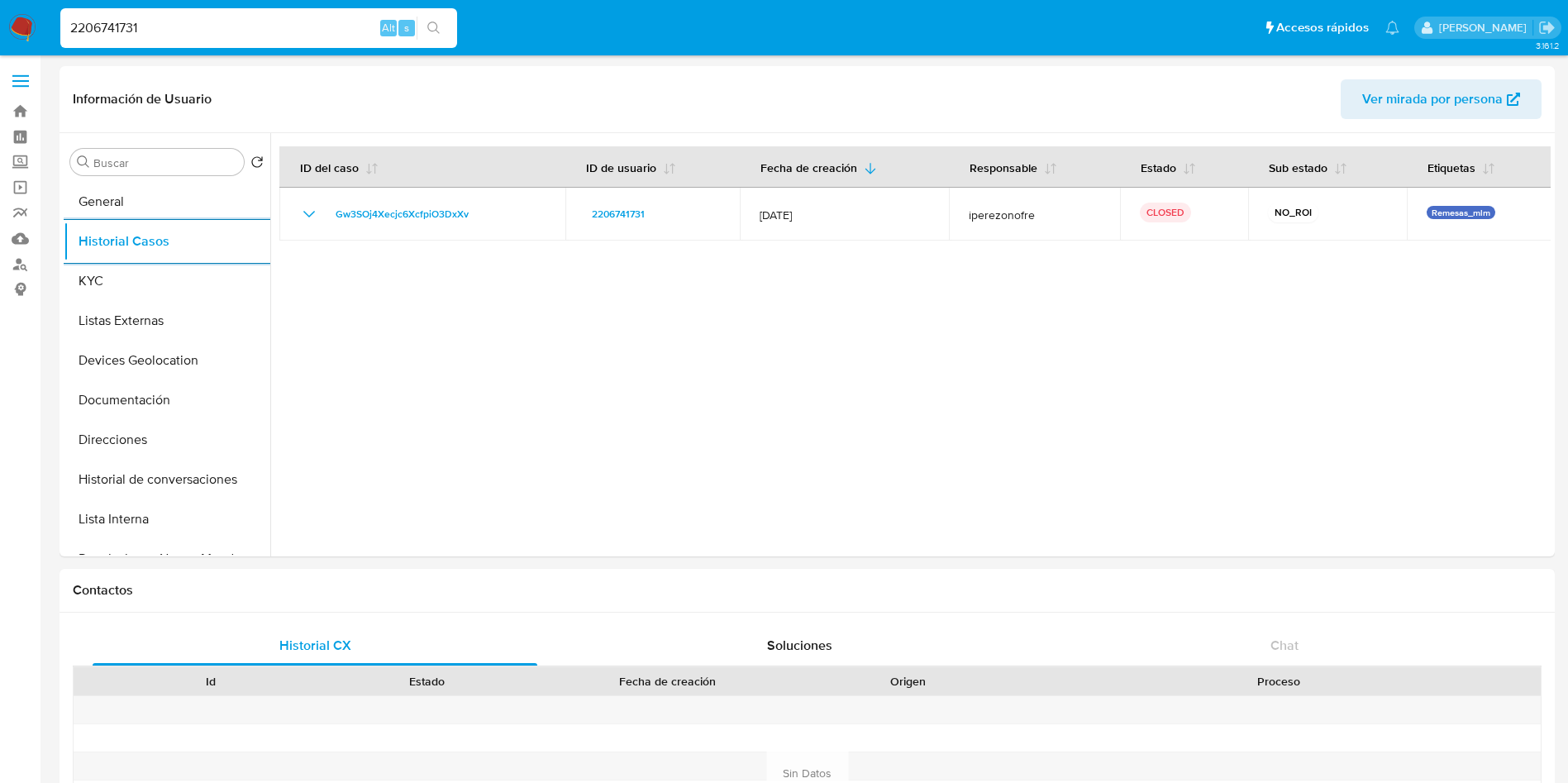
click at [280, 19] on input "2206741731" at bounding box center [258, 28] width 397 height 21
drag, startPoint x: 295, startPoint y: 32, endPoint x: 0, endPoint y: 3, distance: 296.4
click at [0, 3] on nav "Pausado Ver notificaciones 2206741731 Alt s Accesos rápidos Presiona las siguie…" at bounding box center [784, 27] width 1568 height 55
paste input "1893093825"
type input "1893093825"
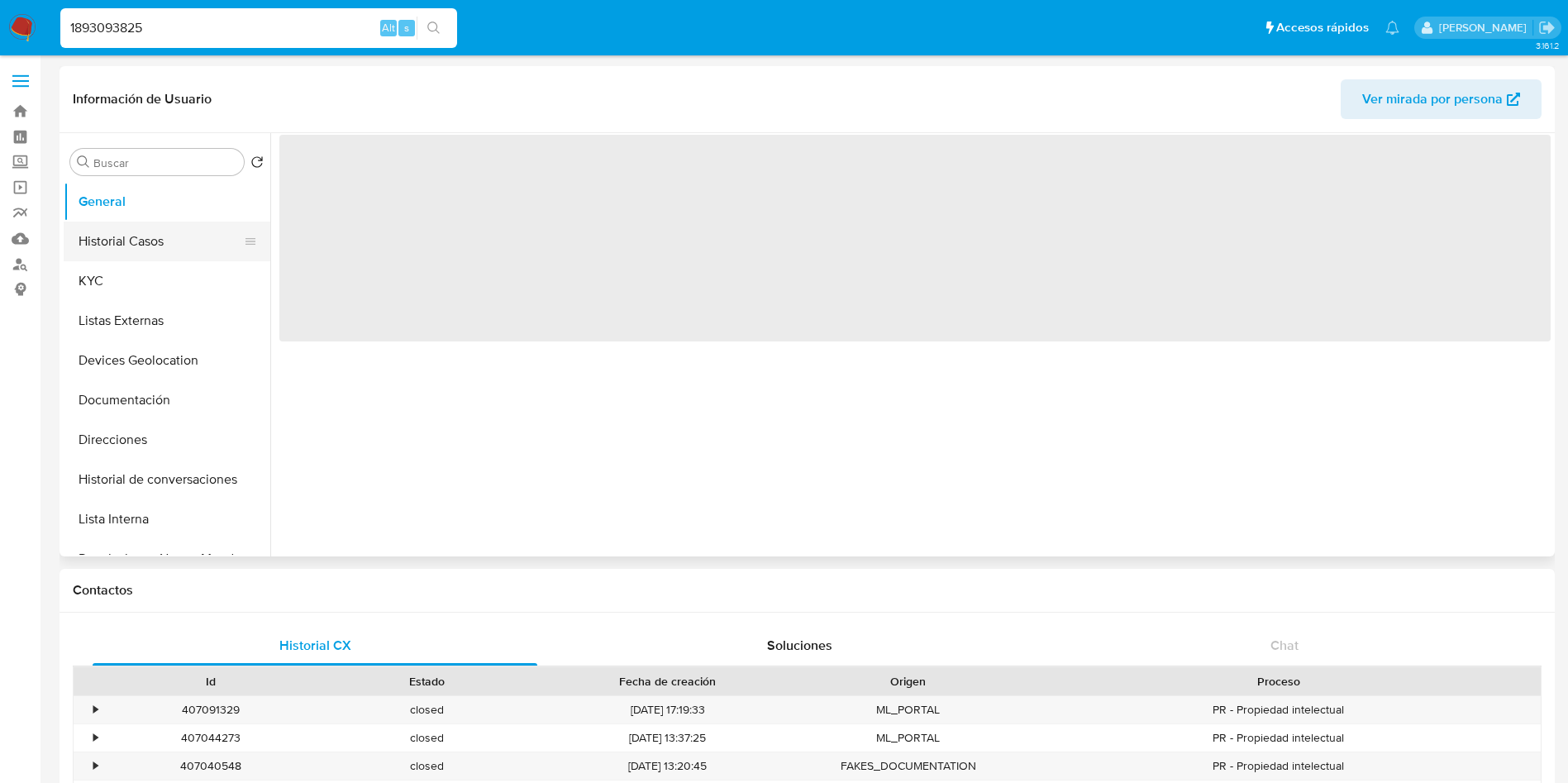
click at [173, 236] on button "Historial Casos" at bounding box center [161, 241] width 194 height 40
select select "10"
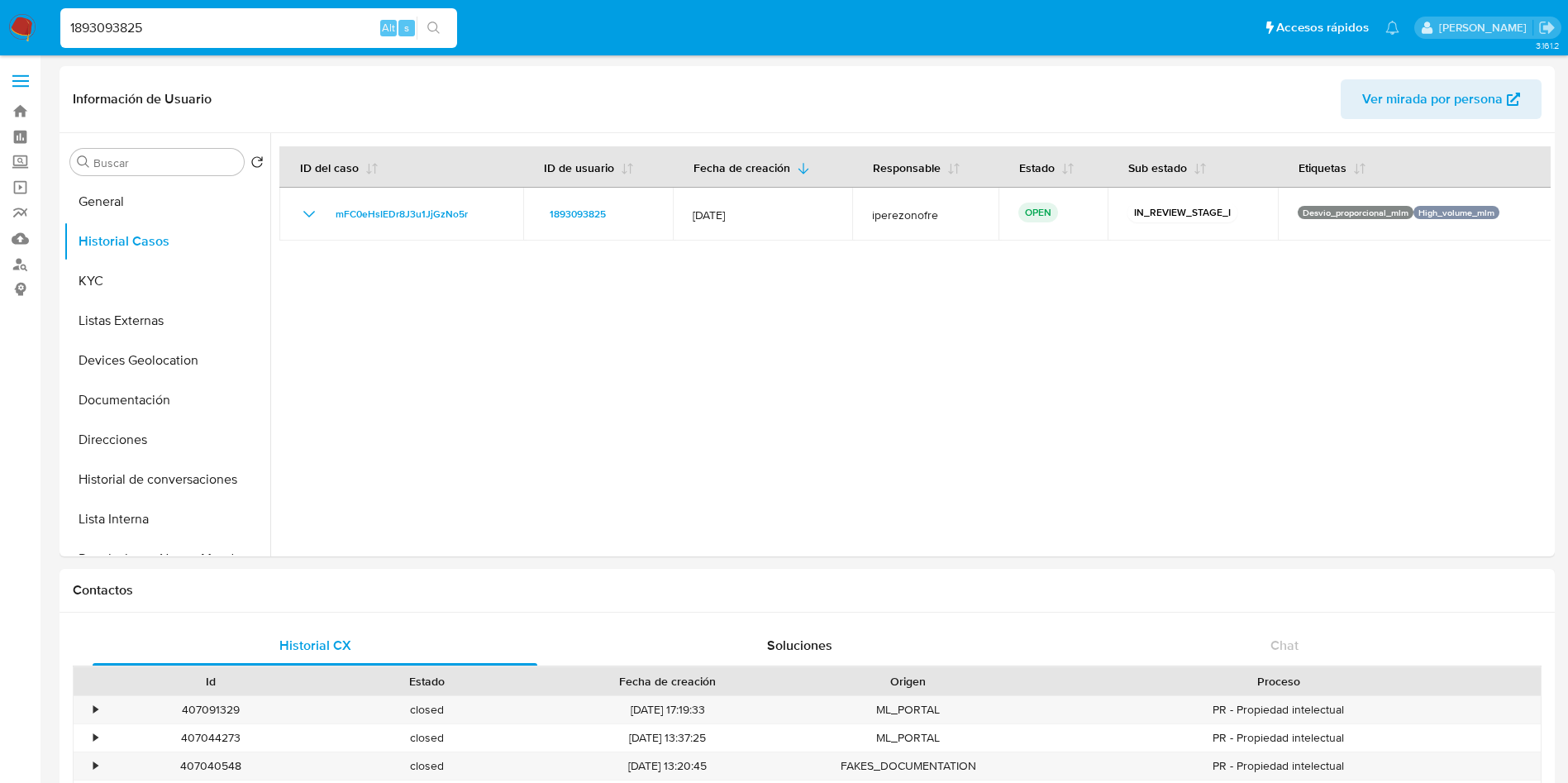
select select "10"
click at [224, 39] on div "1893093825 Alt s" at bounding box center [258, 28] width 397 height 40
click at [260, 31] on input "1893093825" at bounding box center [258, 28] width 397 height 21
drag, startPoint x: 325, startPoint y: 29, endPoint x: 0, endPoint y: 21, distance: 325.1
click at [0, 21] on nav "Pausado Ver notificaciones 1893093825 Alt s Accesos rápidos Presiona las siguie…" at bounding box center [784, 27] width 1568 height 55
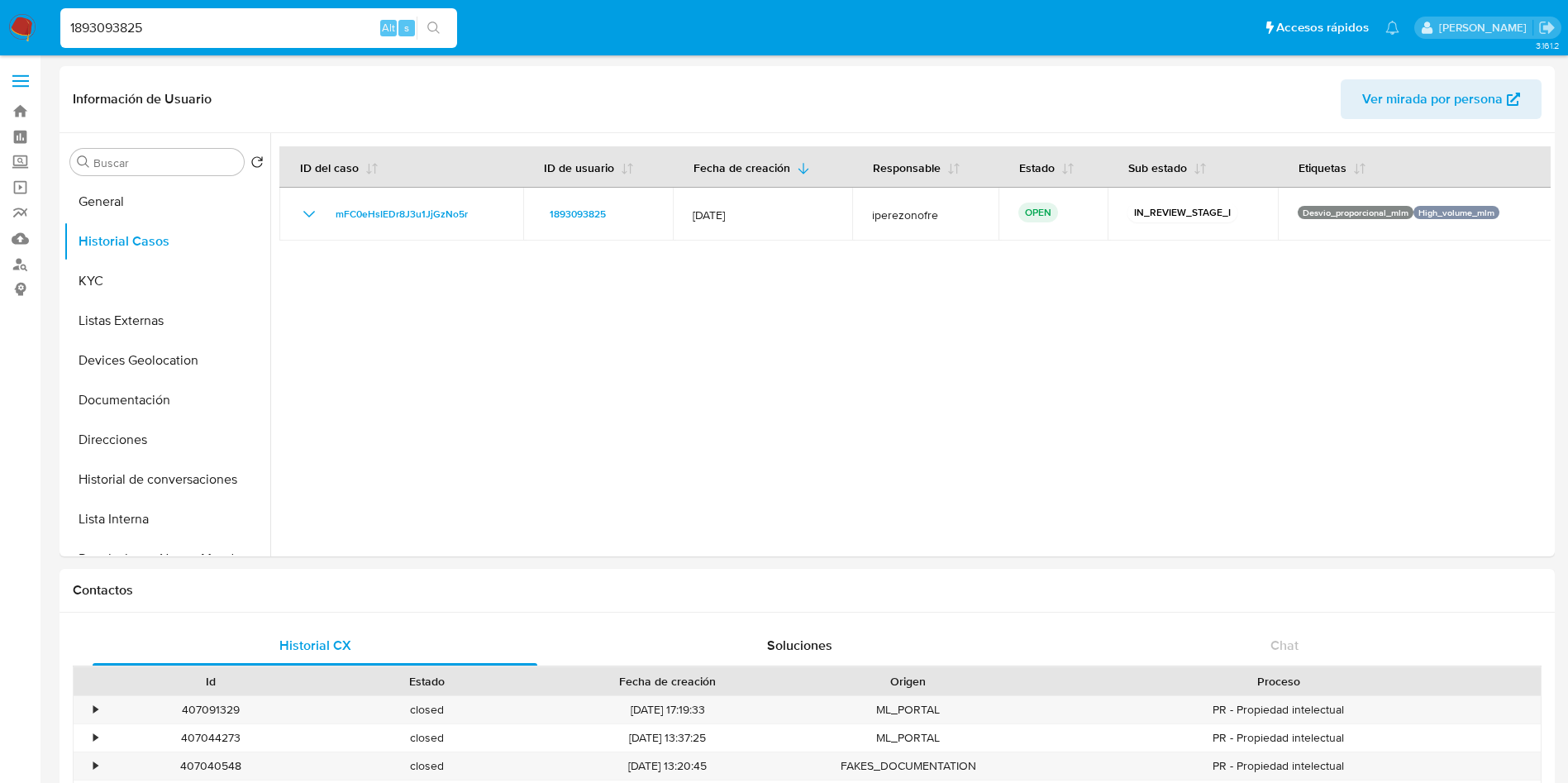
paste input "30112857"
type input "30112857"
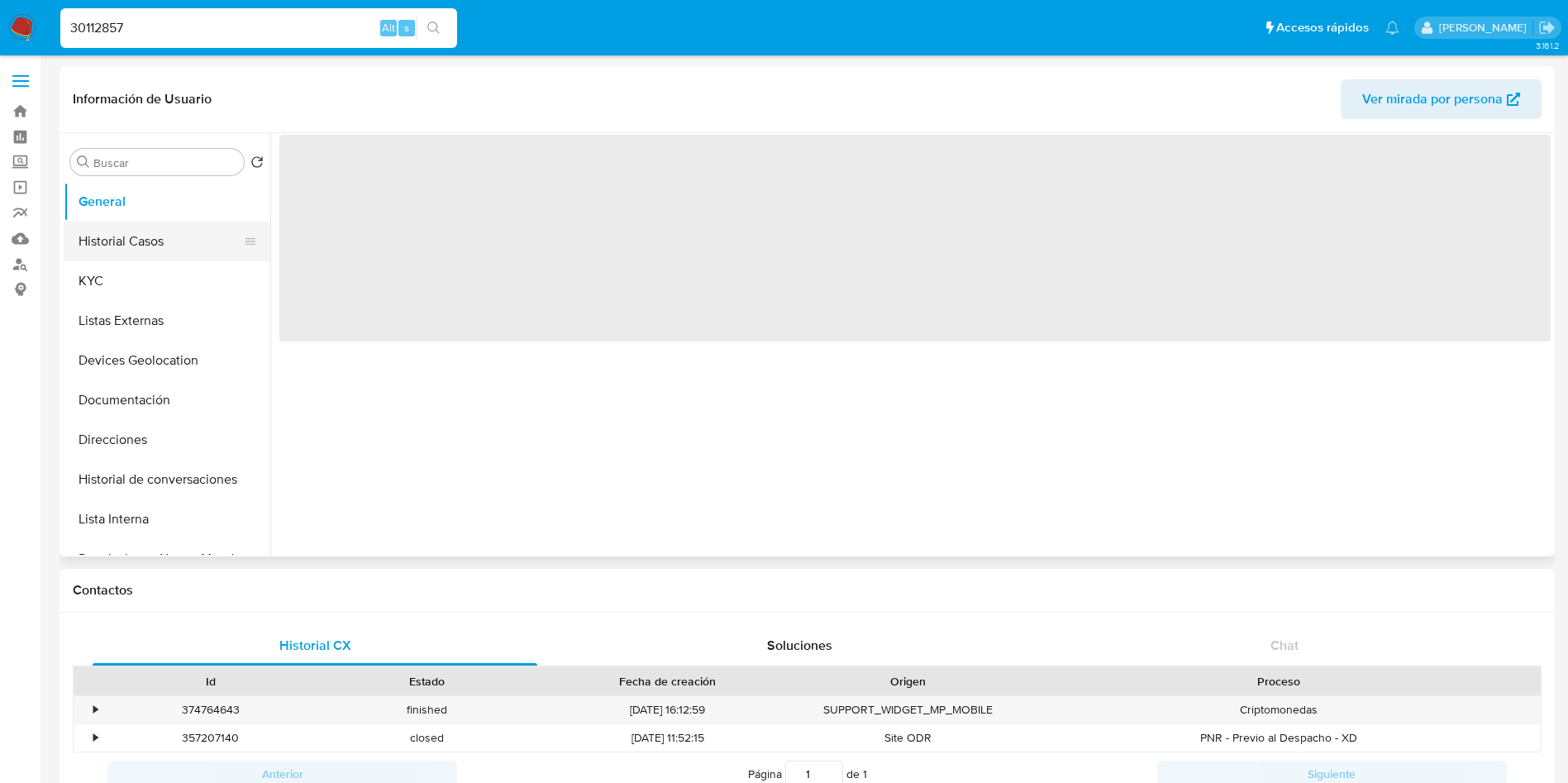
click at [155, 247] on button "Historial Casos" at bounding box center [161, 241] width 194 height 40
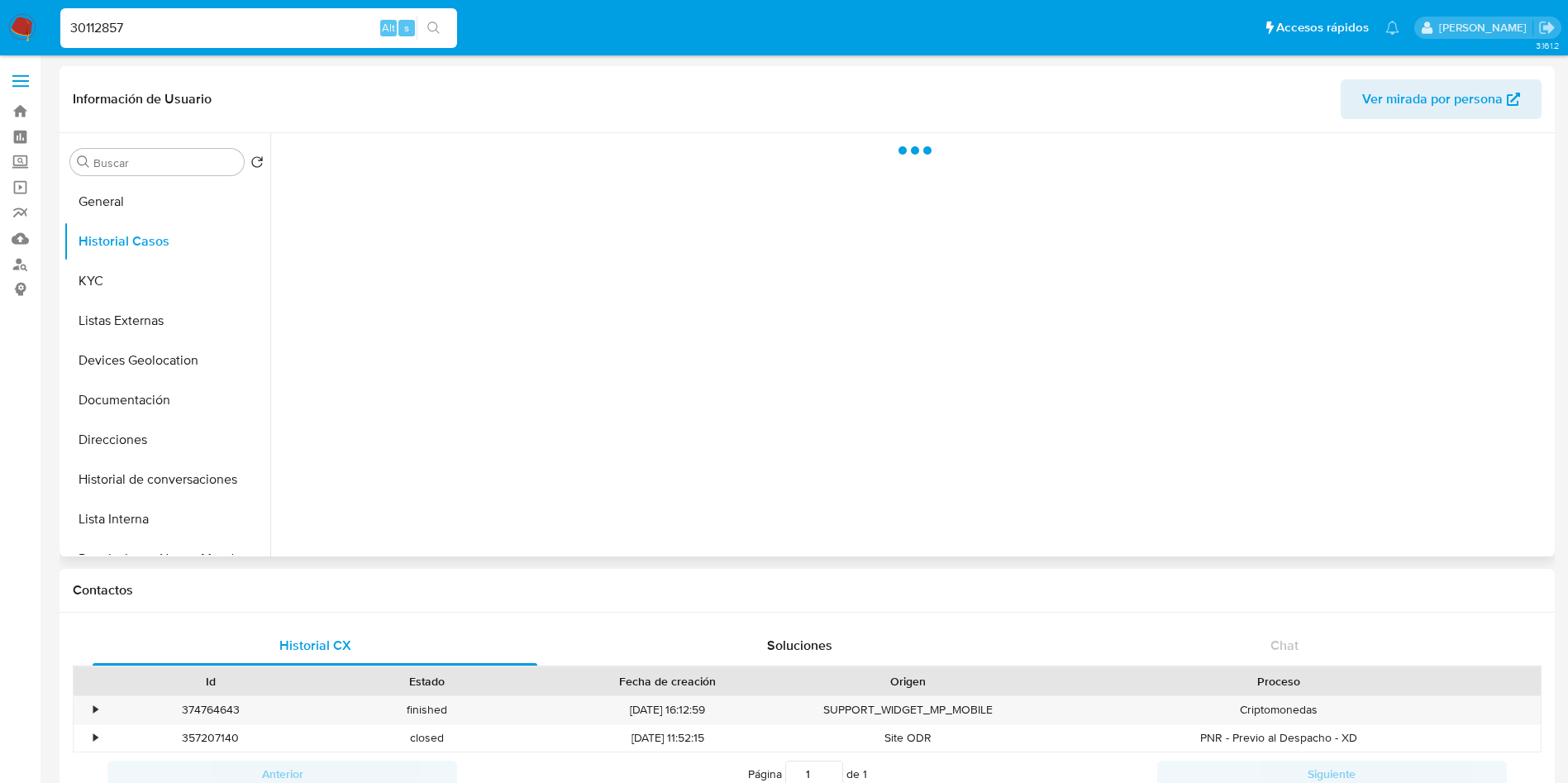
select select "10"
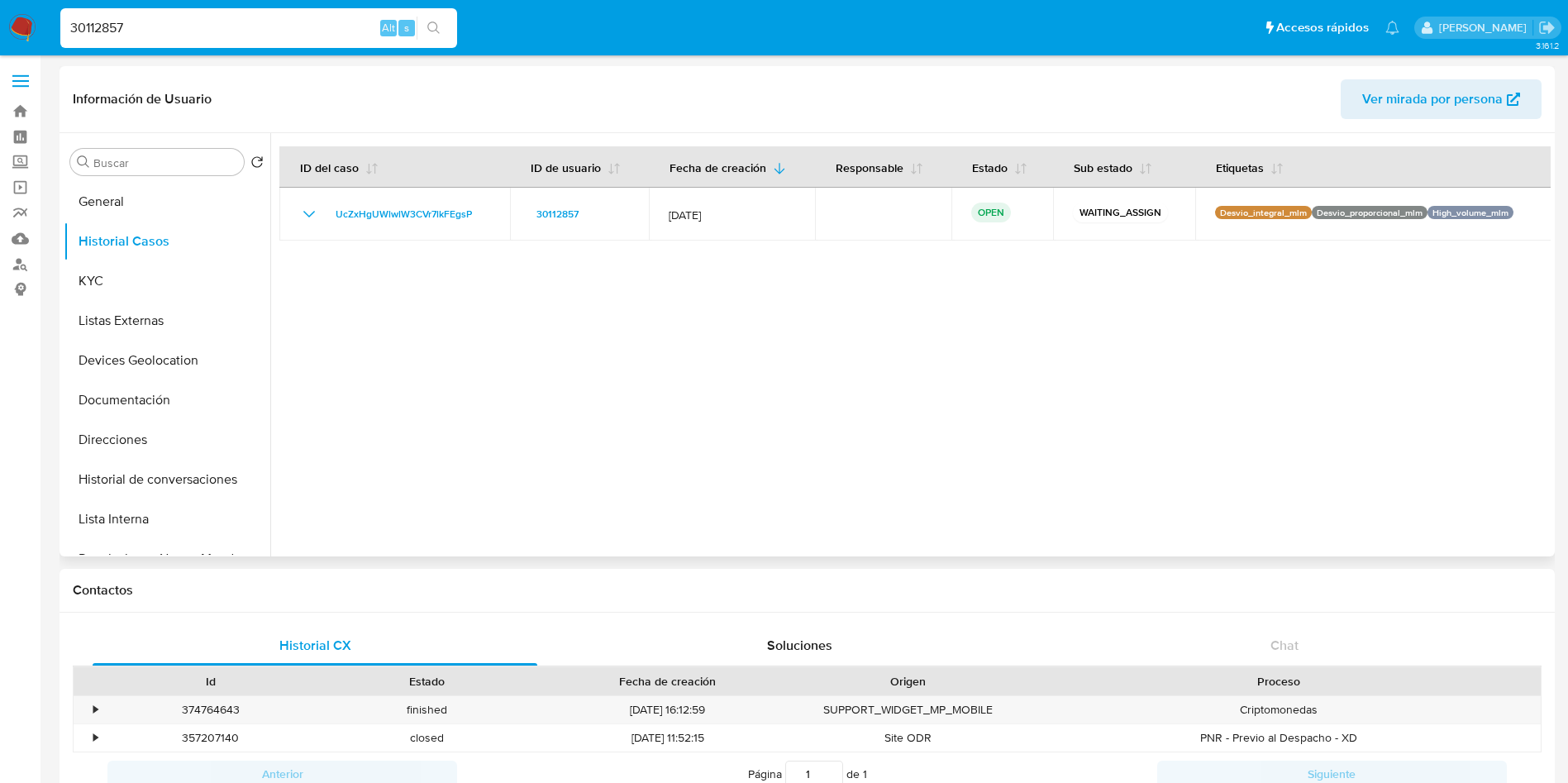
click at [956, 410] on div at bounding box center [910, 344] width 1281 height 423
